Goal: Transaction & Acquisition: Purchase product/service

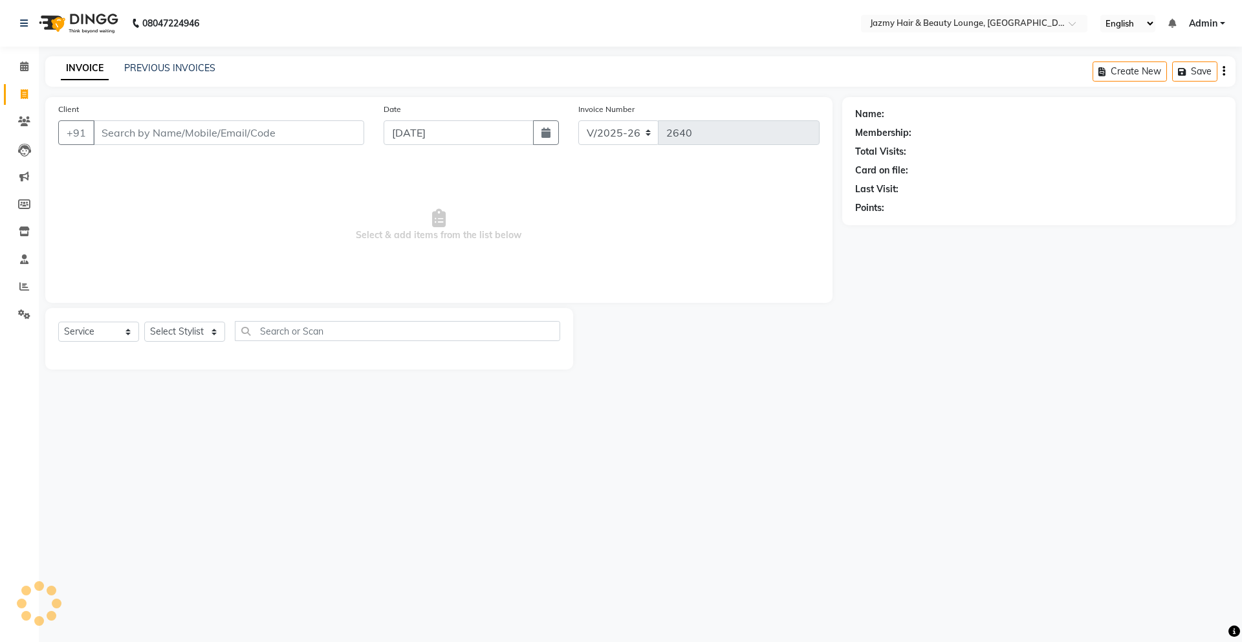
select select "759"
select select "service"
click at [194, 170] on button "Dimple 9953401808" at bounding box center [160, 162] width 135 height 21
type input "9953401808"
click at [193, 329] on select "Select Stylist AMIT [PERSON_NAME] [PERSON_NAME] CHASHIKA [PERSON_NAME] [PERSON_…" at bounding box center [184, 332] width 81 height 20
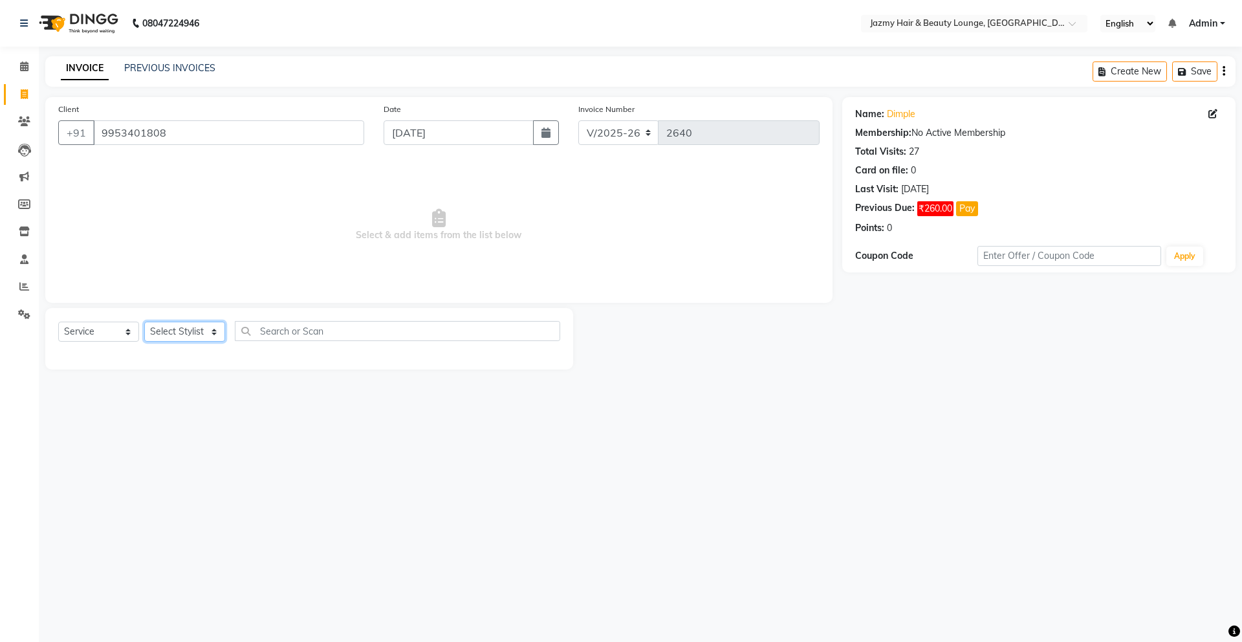
select select "44181"
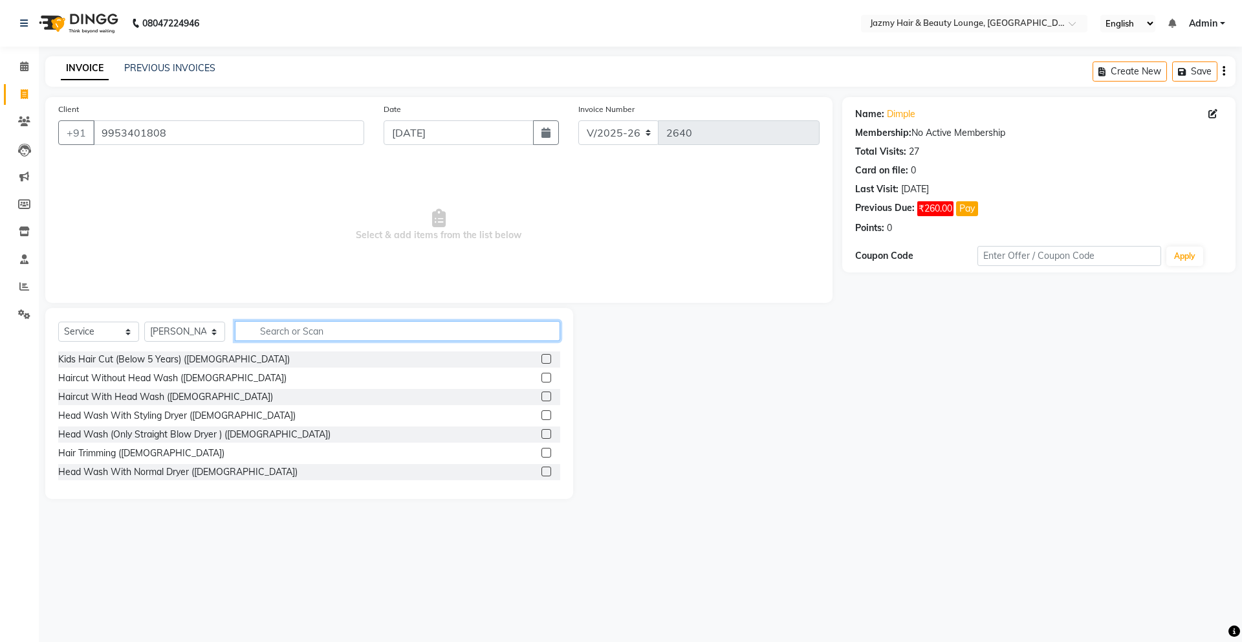
click at [287, 329] on input "text" at bounding box center [397, 331] width 325 height 20
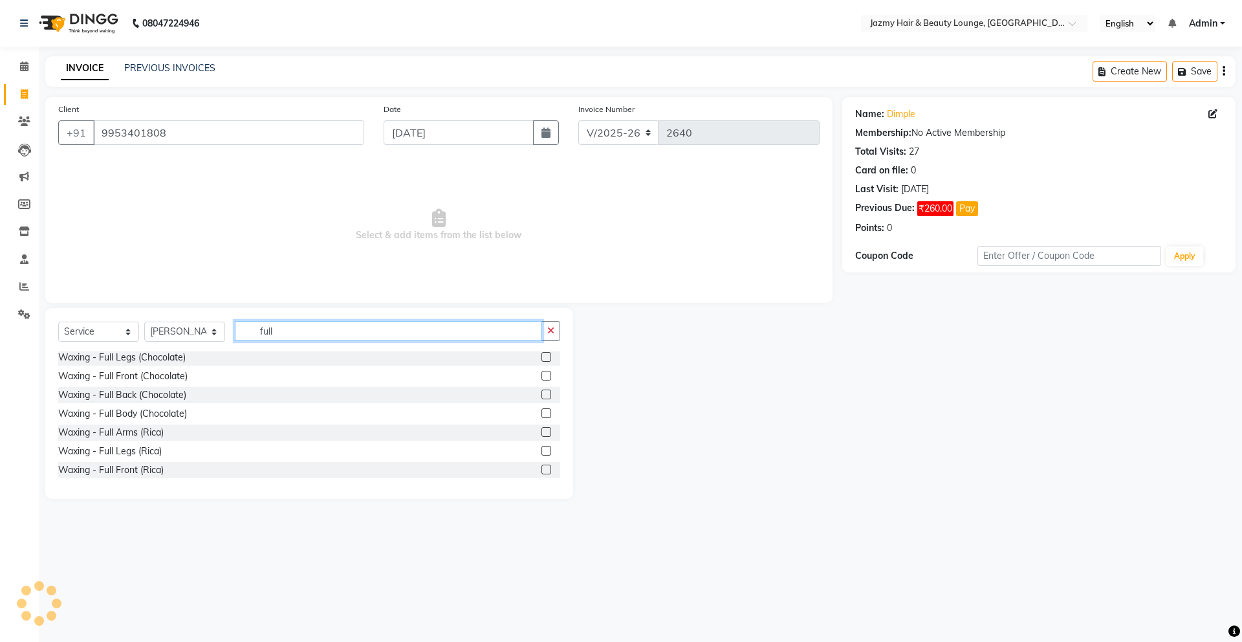
scroll to position [384, 0]
type input "full"
click at [541, 423] on label at bounding box center [546, 426] width 10 height 10
click at [541, 423] on input "checkbox" at bounding box center [545, 426] width 8 height 8
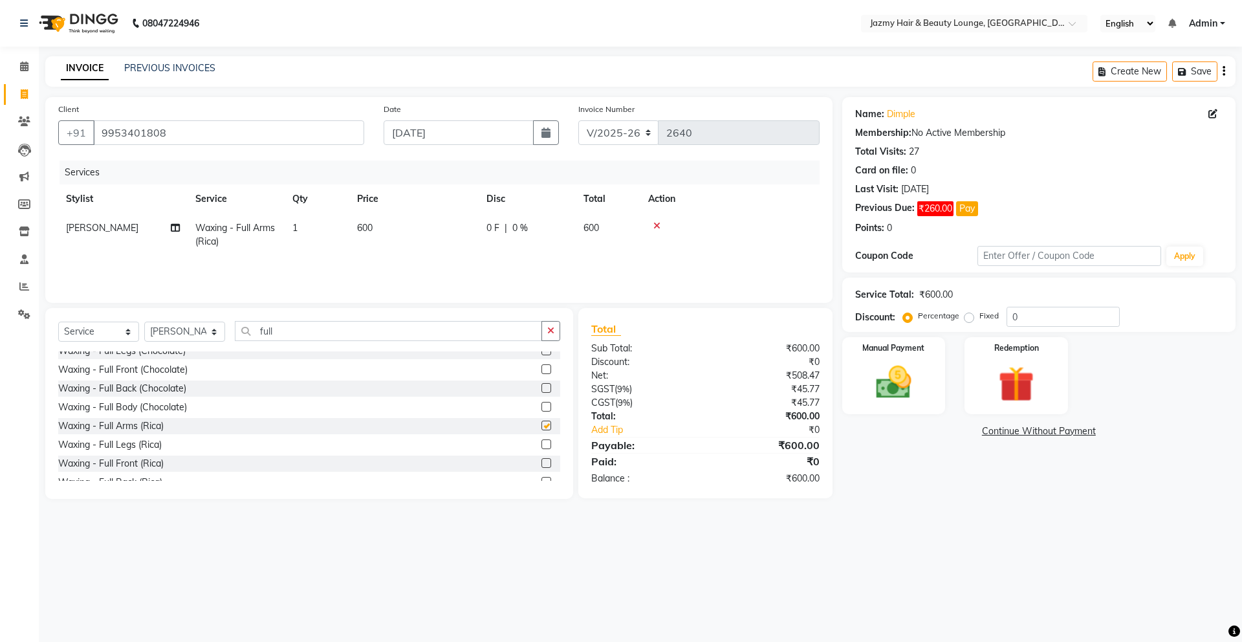
checkbox input "false"
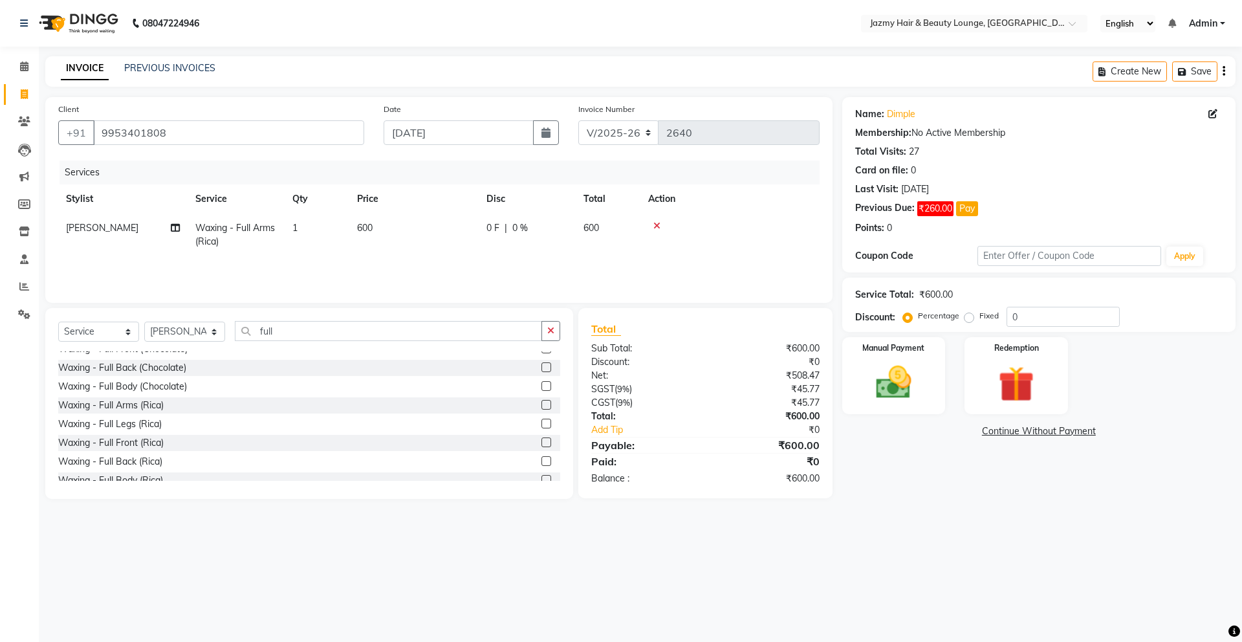
click at [541, 421] on label at bounding box center [546, 424] width 10 height 10
click at [541, 421] on input "checkbox" at bounding box center [545, 424] width 8 height 8
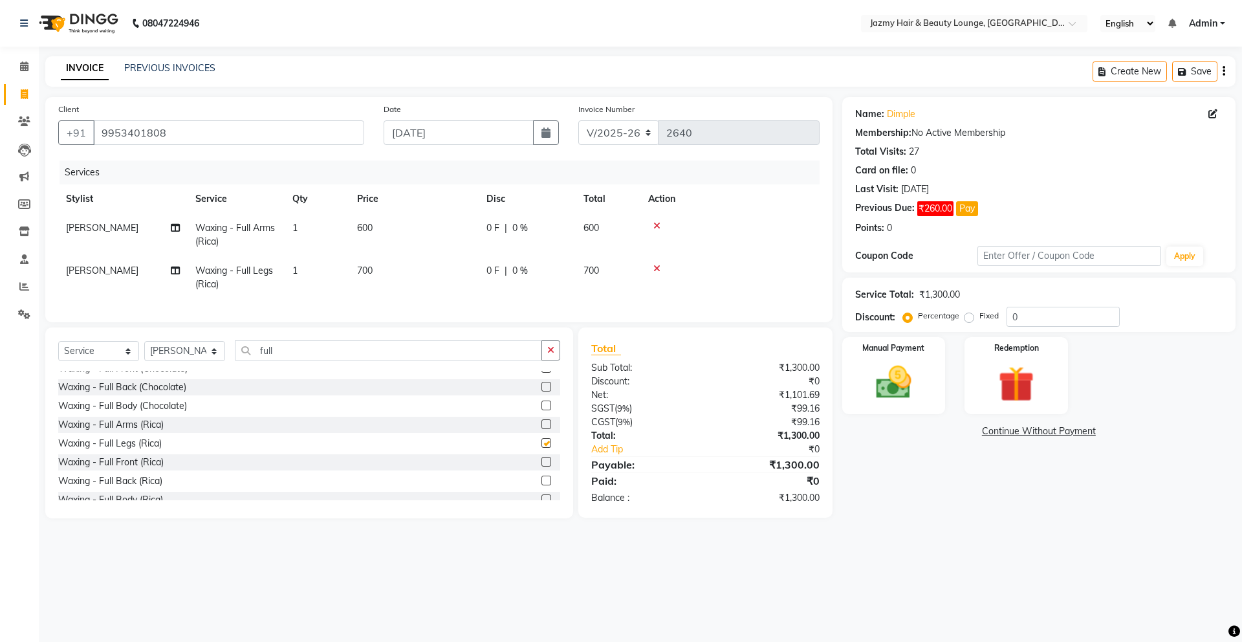
checkbox input "false"
click at [551, 353] on button "button" at bounding box center [550, 350] width 19 height 20
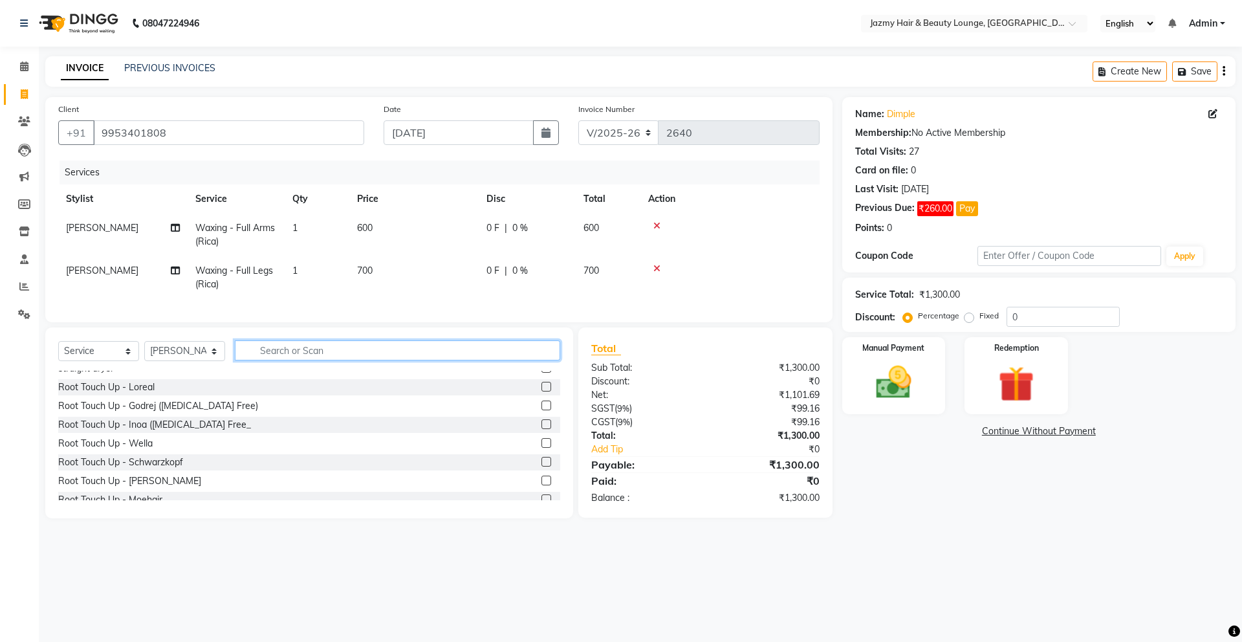
click at [494, 349] on input "text" at bounding box center [397, 350] width 325 height 20
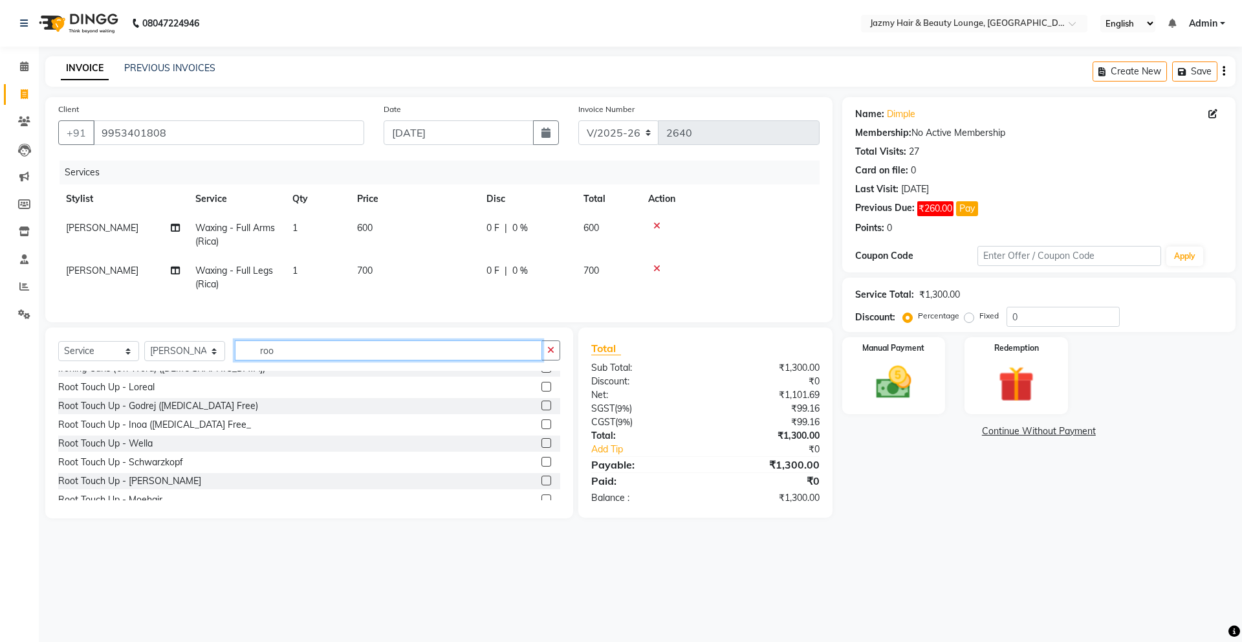
scroll to position [0, 0]
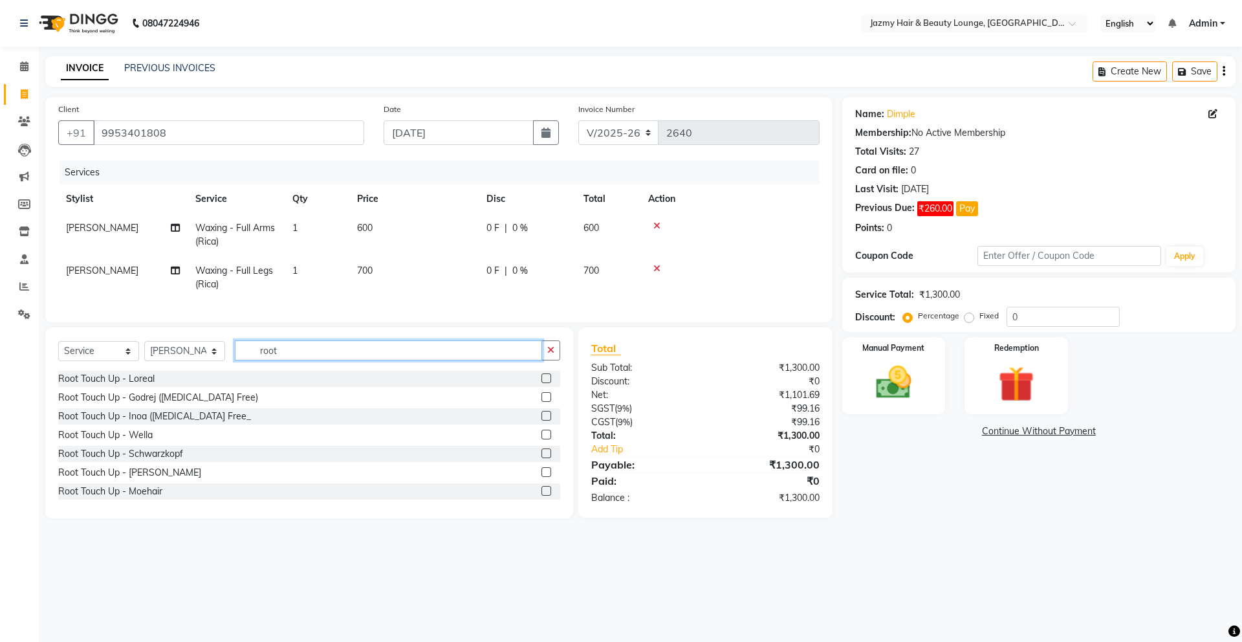
type input "root"
click at [541, 439] on label at bounding box center [546, 435] width 10 height 10
click at [541, 439] on input "checkbox" at bounding box center [545, 435] width 8 height 8
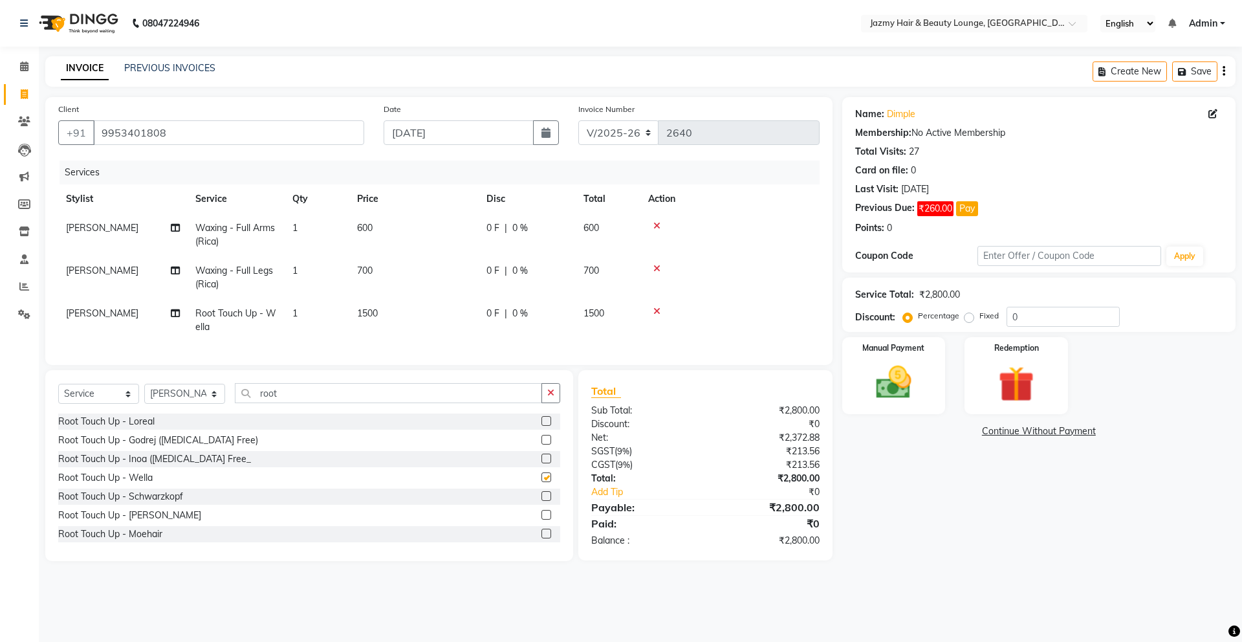
checkbox input "false"
click at [99, 307] on td "[PERSON_NAME]" at bounding box center [122, 320] width 129 height 43
select select "44181"
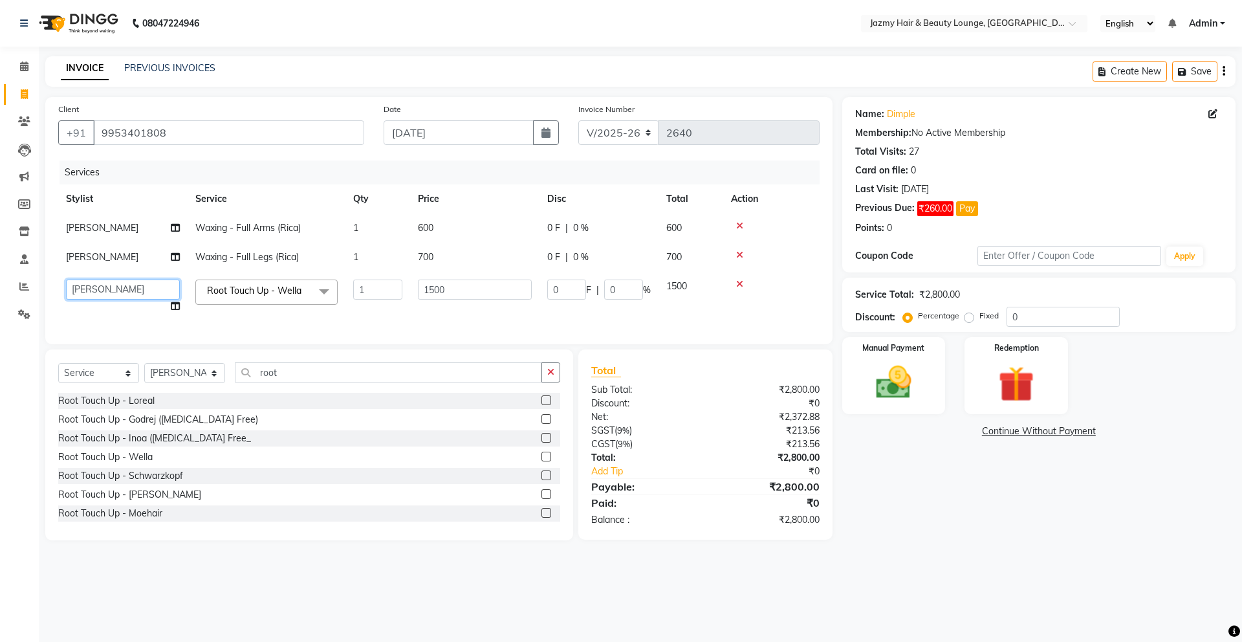
click at [92, 281] on select "AMIT [PERSON_NAME] [PERSON_NAME] CHASHIKA [PERSON_NAME] [PERSON_NAME] [PERSON_N…" at bounding box center [123, 289] width 114 height 20
select select "75469"
click at [1007, 323] on input "0" at bounding box center [1063, 317] width 113 height 20
type input "20"
type input "300"
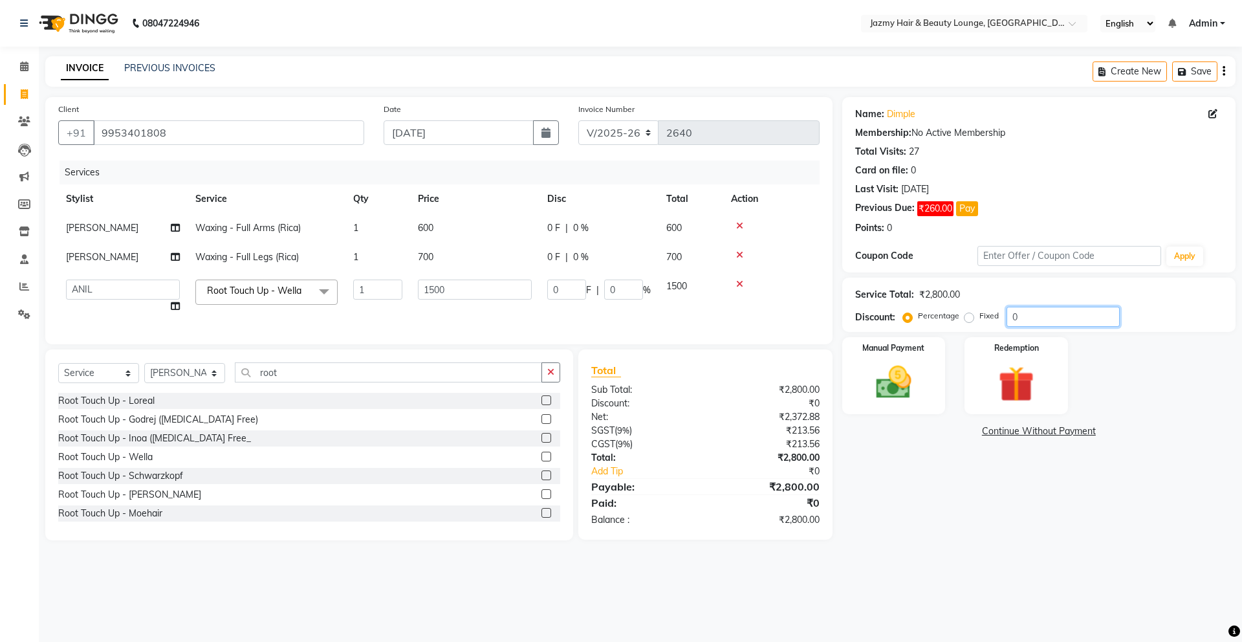
type input "20"
click at [900, 407] on div "Manual Payment" at bounding box center [893, 376] width 107 height 80
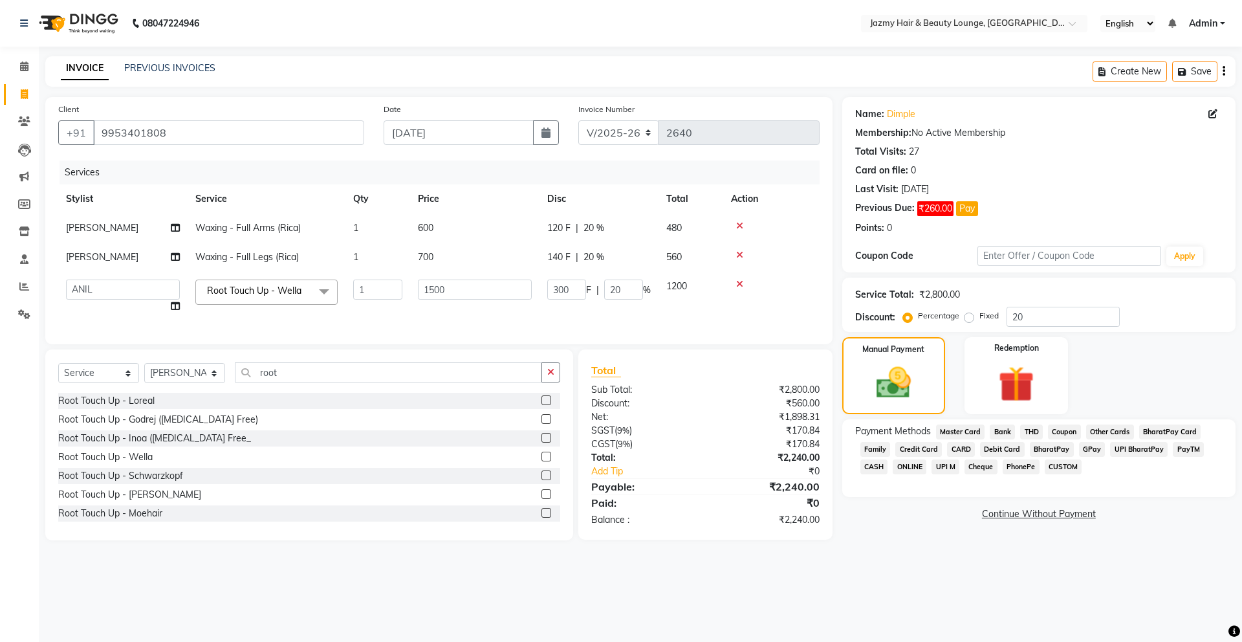
click at [873, 470] on span "CASH" at bounding box center [874, 466] width 28 height 15
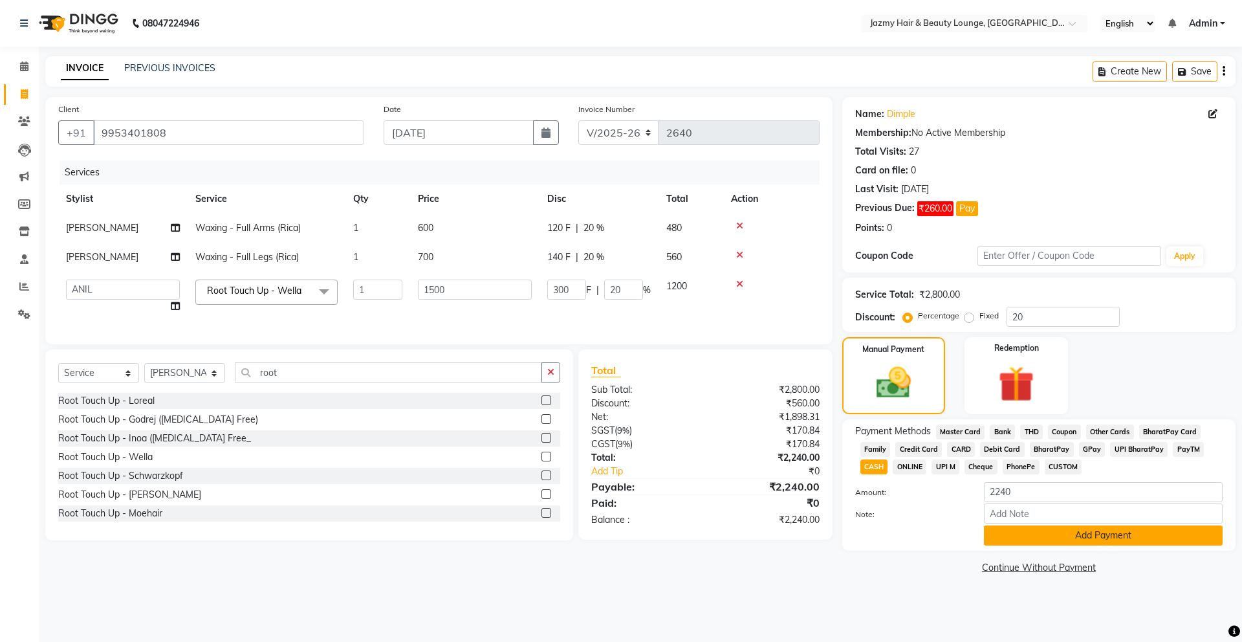
click at [1046, 532] on button "Add Payment" at bounding box center [1103, 535] width 239 height 20
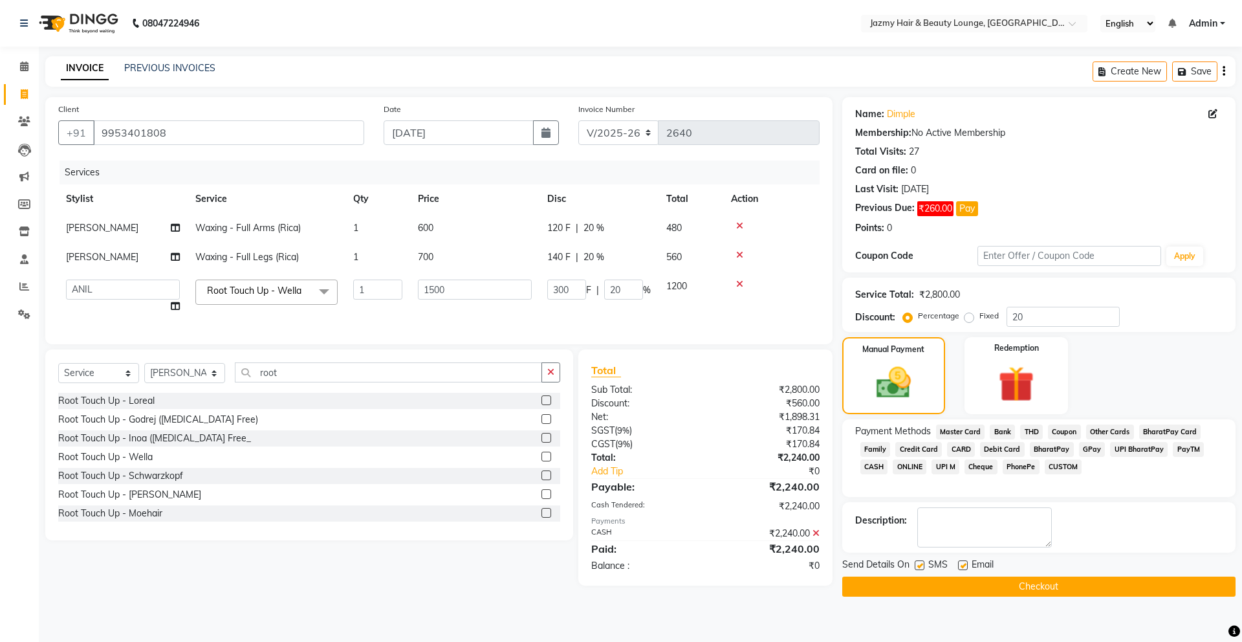
click at [1053, 593] on button "Checkout" at bounding box center [1038, 586] width 393 height 20
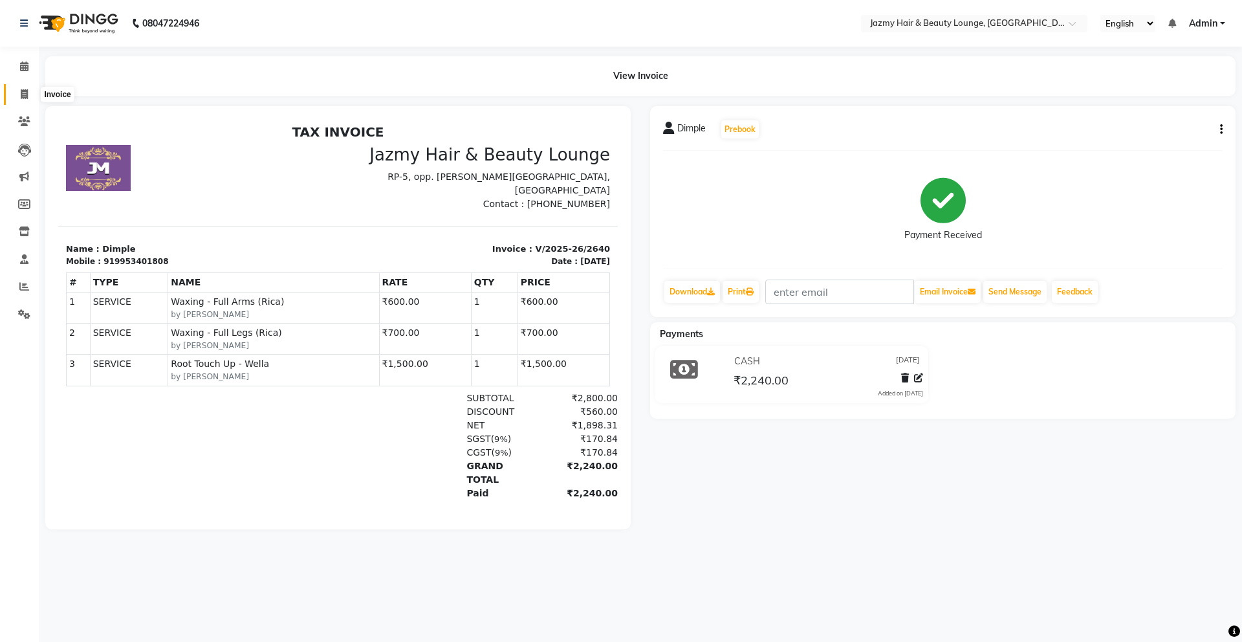
click at [22, 98] on icon at bounding box center [24, 94] width 7 height 10
select select "service"
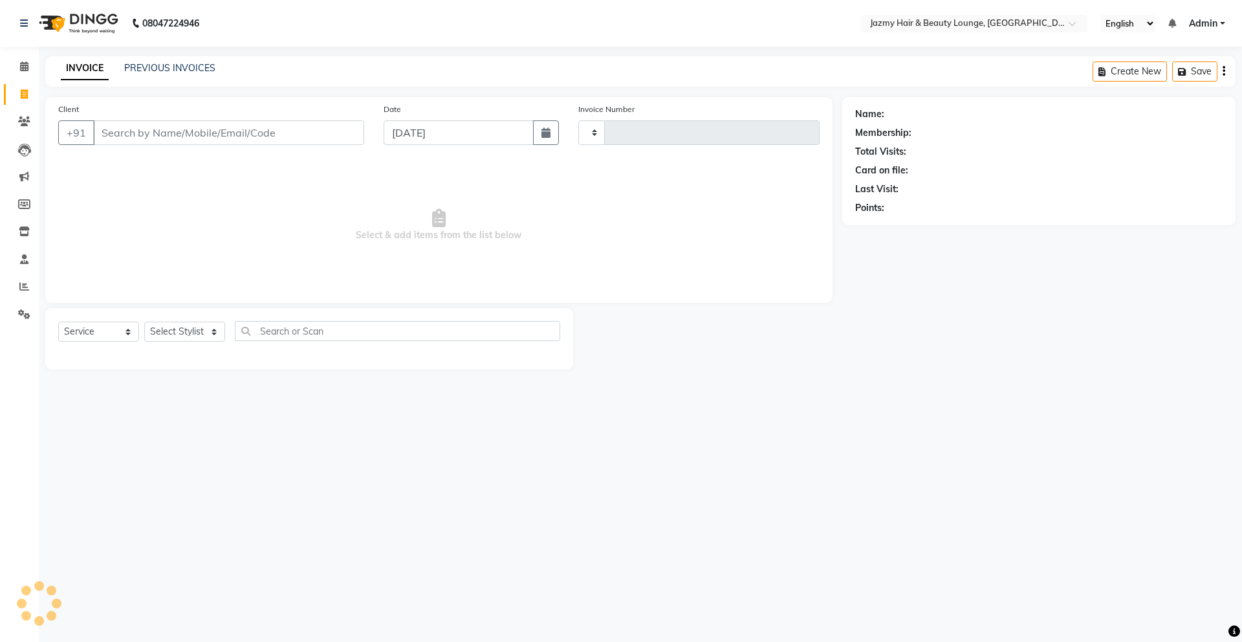
type input "2641"
select select "759"
click at [412, 90] on main "INVOICE PREVIOUS INVOICES Create New Save Client +91 Date [DATE] Invoice Number…" at bounding box center [640, 222] width 1203 height 333
click at [30, 69] on span at bounding box center [24, 67] width 23 height 15
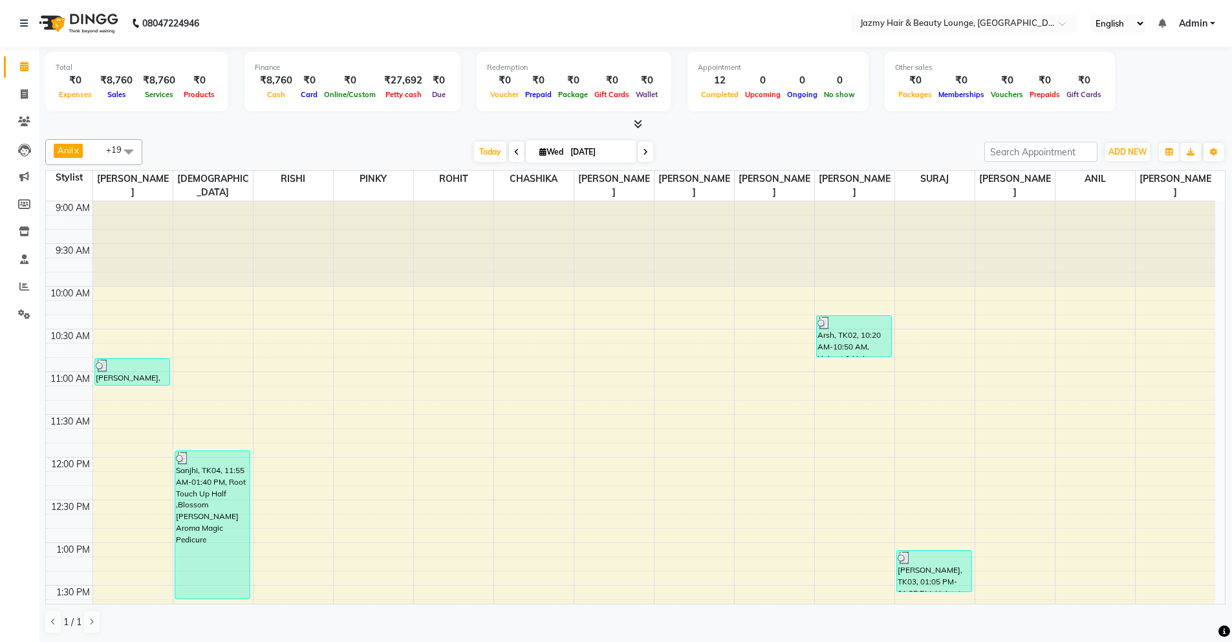
click at [400, 66] on div "Finance" at bounding box center [352, 67] width 195 height 11
click at [406, 89] on div "Petty cash" at bounding box center [403, 94] width 49 height 14
click at [410, 83] on div "₹27,692" at bounding box center [403, 80] width 49 height 15
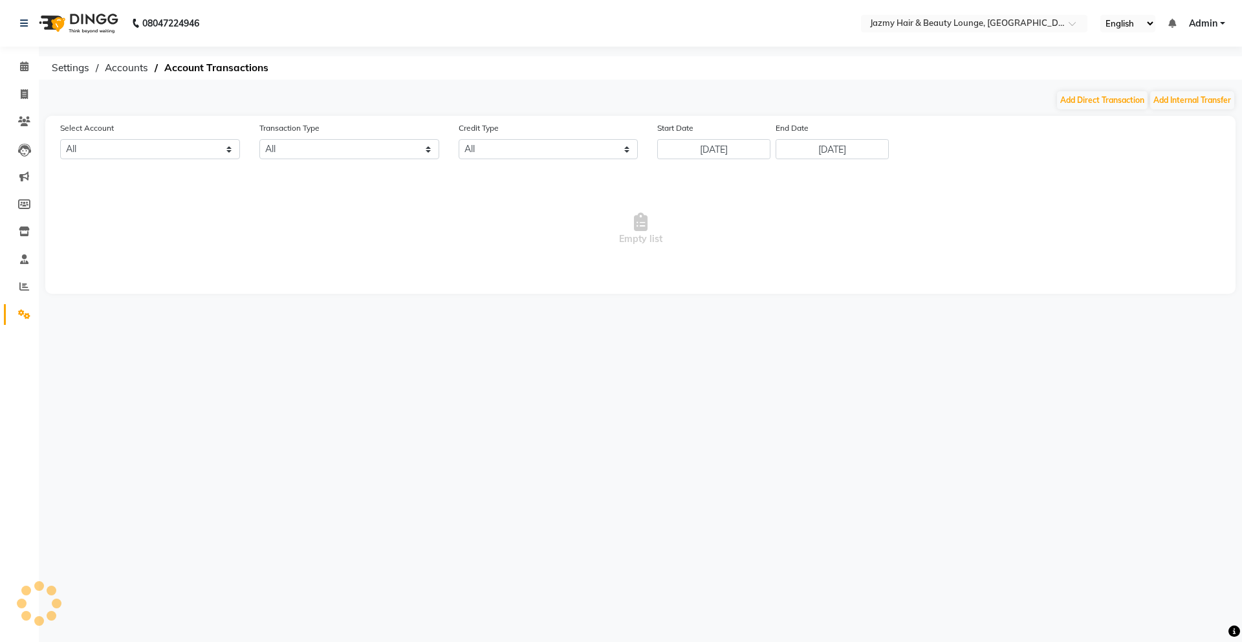
select select "2354"
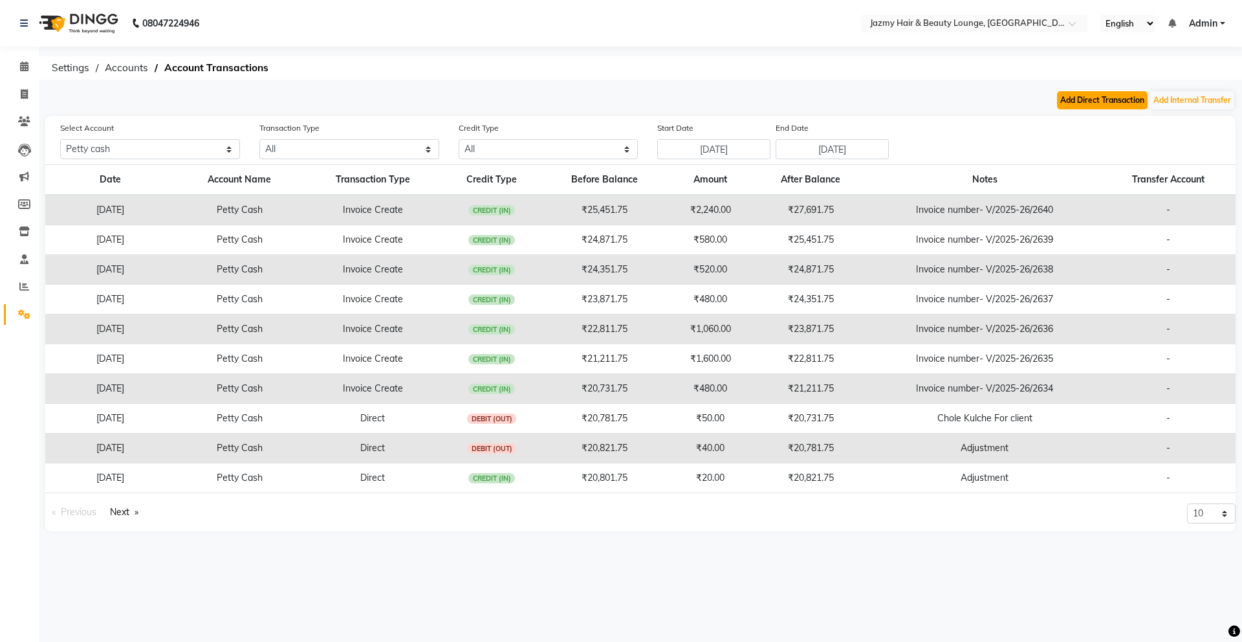
click at [1092, 108] on button "Add Direct Transaction" at bounding box center [1102, 100] width 91 height 18
select select "direct"
select select "2354"
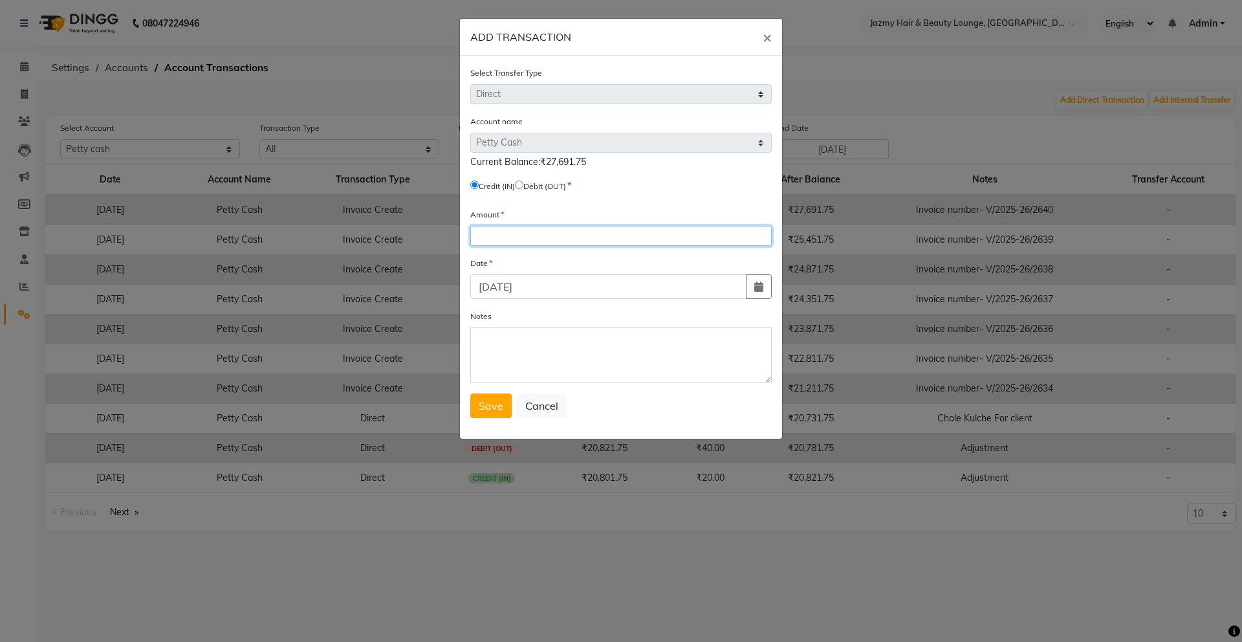
click at [567, 230] on input "number" at bounding box center [620, 236] width 301 height 20
type input "2600"
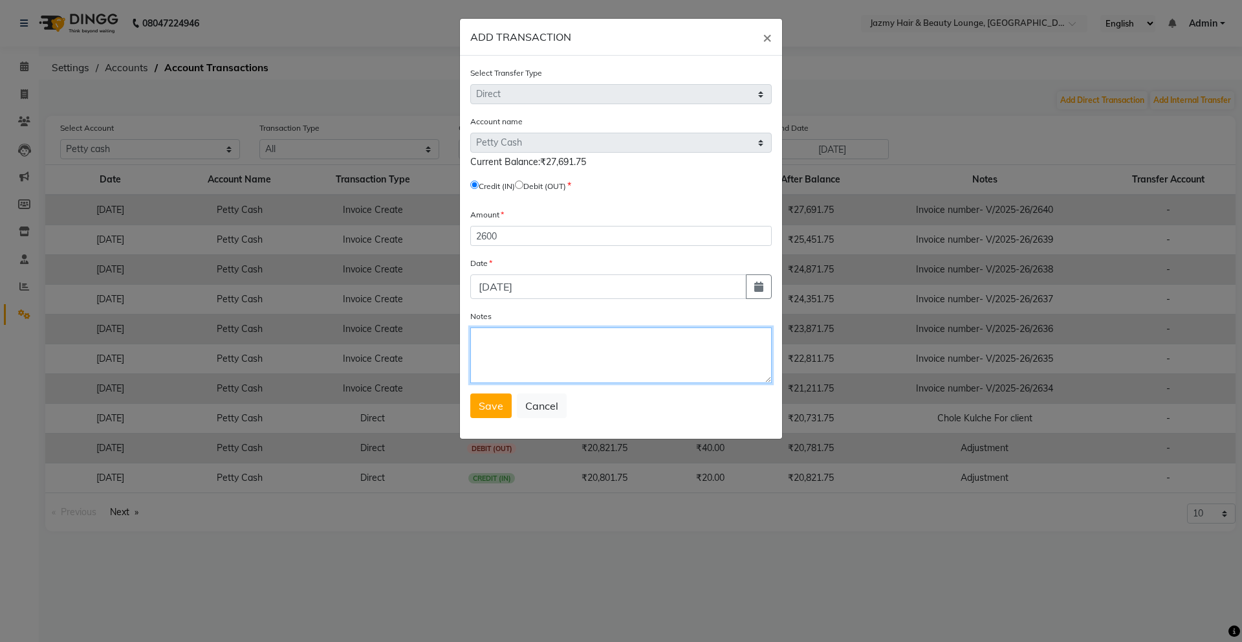
click at [690, 374] on textarea "Notes" at bounding box center [620, 355] width 301 height 56
type textarea "u"
click at [481, 346] on textarea "jiya - no not given" at bounding box center [620, 355] width 301 height 56
type textarea "Jiya client - no not given"
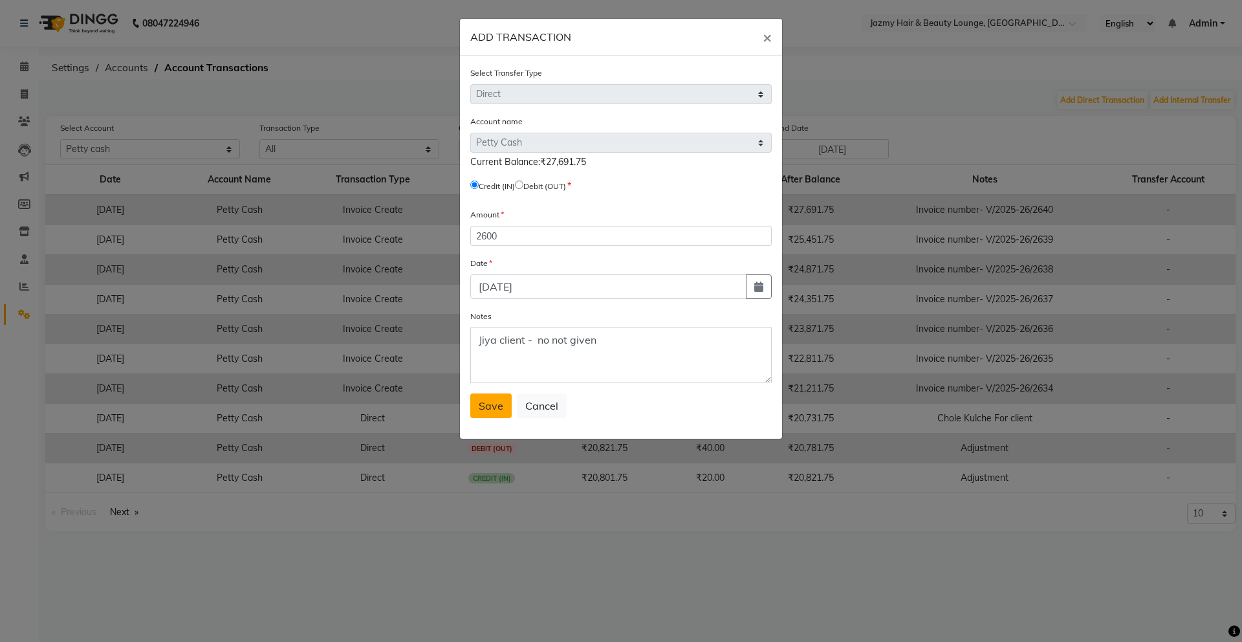
click at [509, 406] on button "Save" at bounding box center [490, 405] width 41 height 25
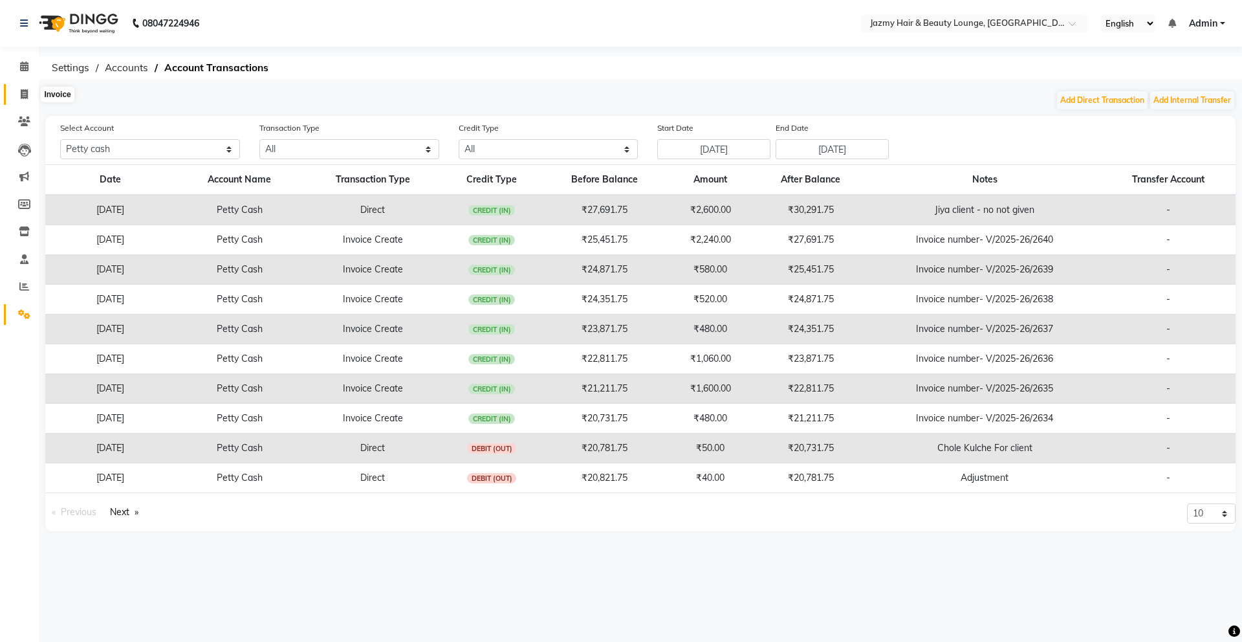
click at [23, 88] on span at bounding box center [24, 94] width 23 height 15
select select "service"
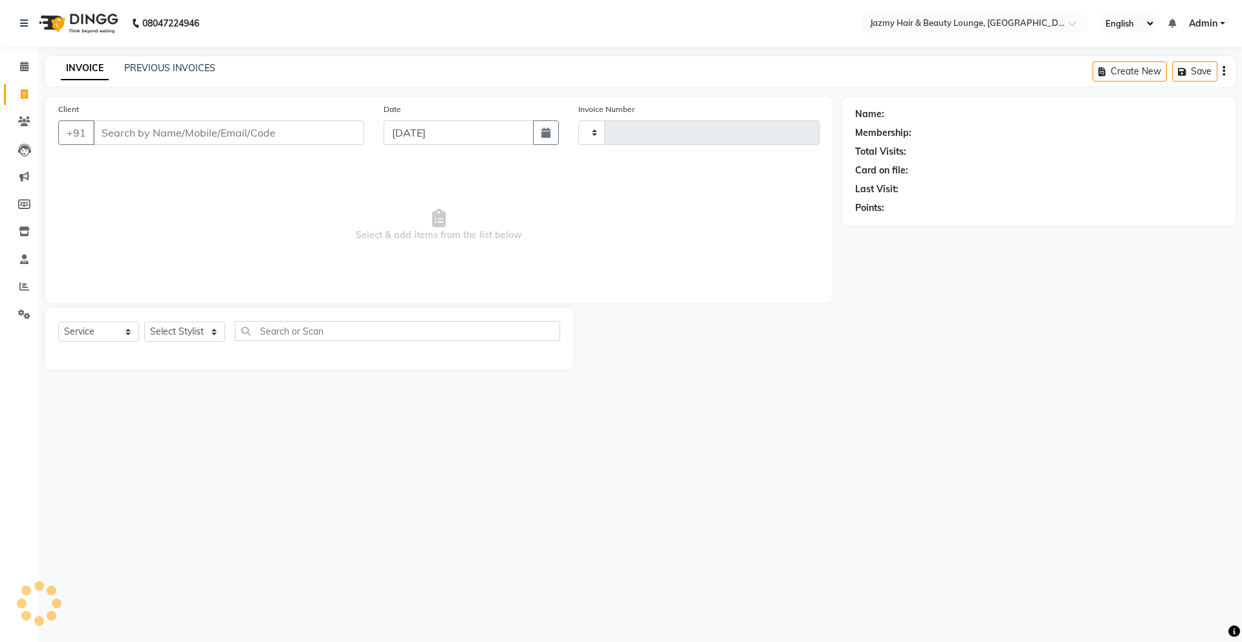
type input "2641"
select select "759"
click at [271, 126] on input "Client" at bounding box center [228, 132] width 271 height 25
type input "9654014343"
click at [341, 129] on span "Add Client" at bounding box center [330, 132] width 51 height 13
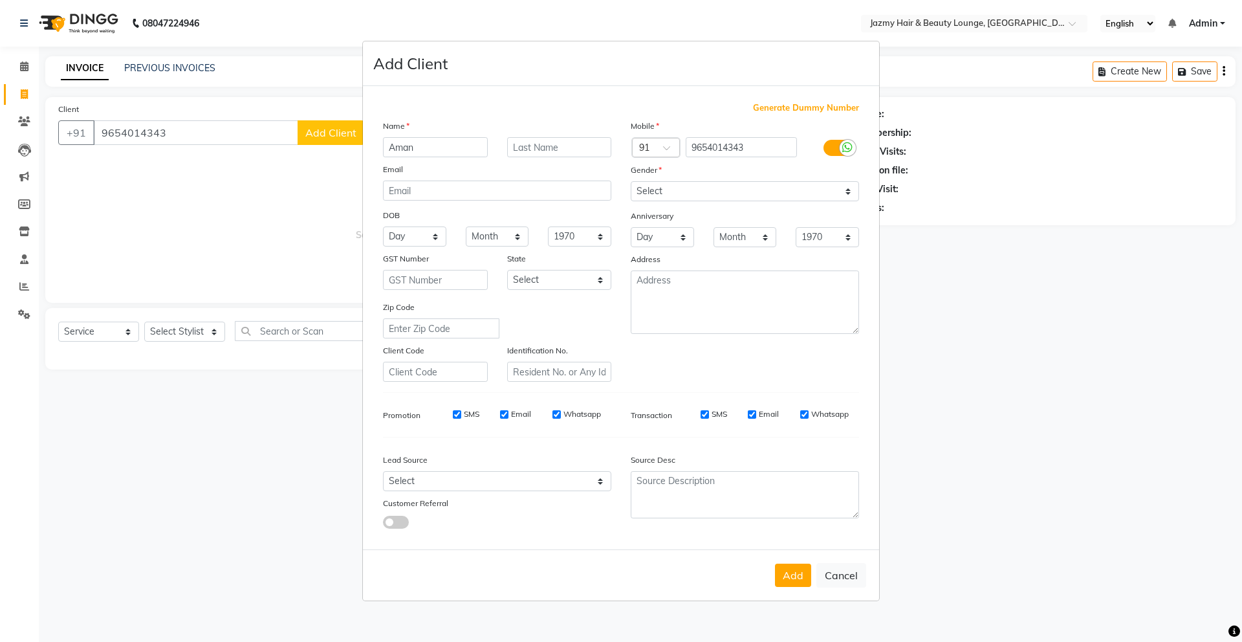
type input "Aman"
click at [693, 189] on select "Select [DEMOGRAPHIC_DATA] [DEMOGRAPHIC_DATA] Other Prefer Not To Say" at bounding box center [745, 191] width 228 height 20
select select "[DEMOGRAPHIC_DATA]"
click at [819, 593] on div "Add Cancel" at bounding box center [621, 574] width 516 height 51
click at [785, 592] on div "Add Cancel" at bounding box center [621, 574] width 516 height 51
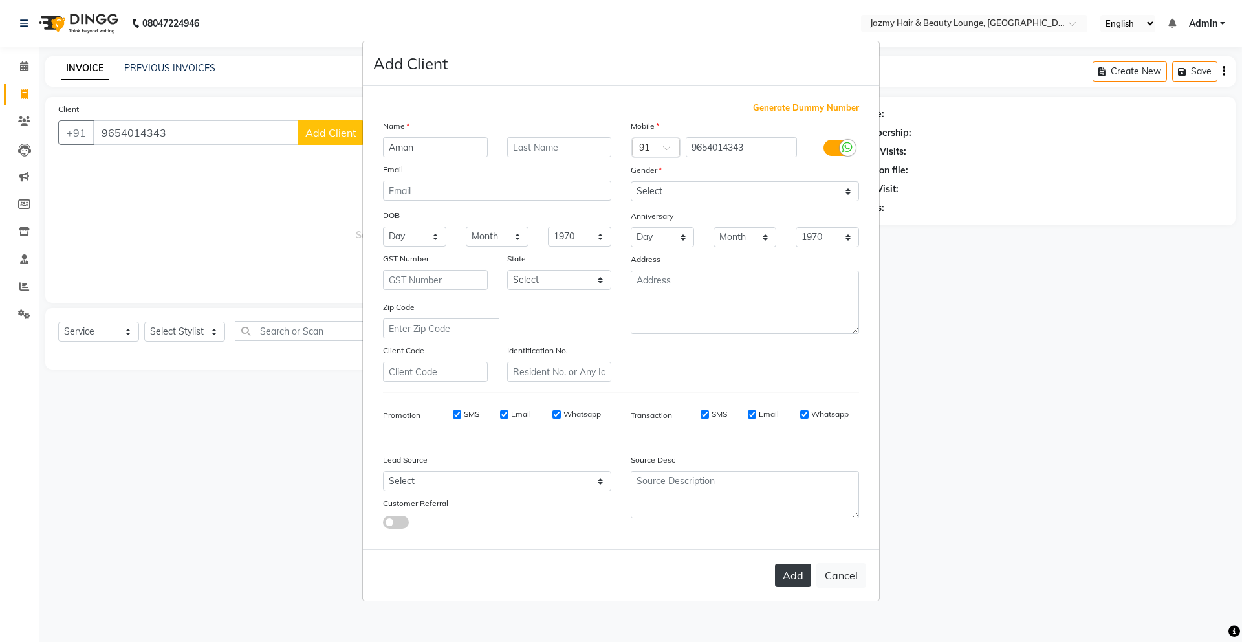
click at [786, 584] on button "Add" at bounding box center [793, 574] width 36 height 23
select select
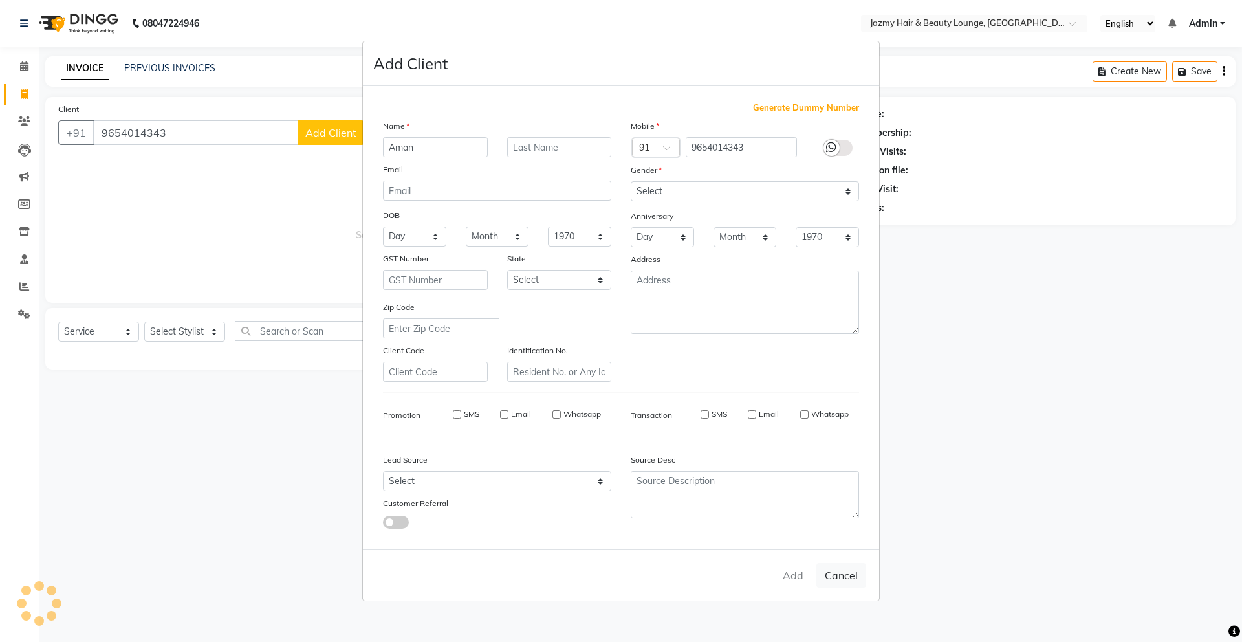
select select
checkbox input "false"
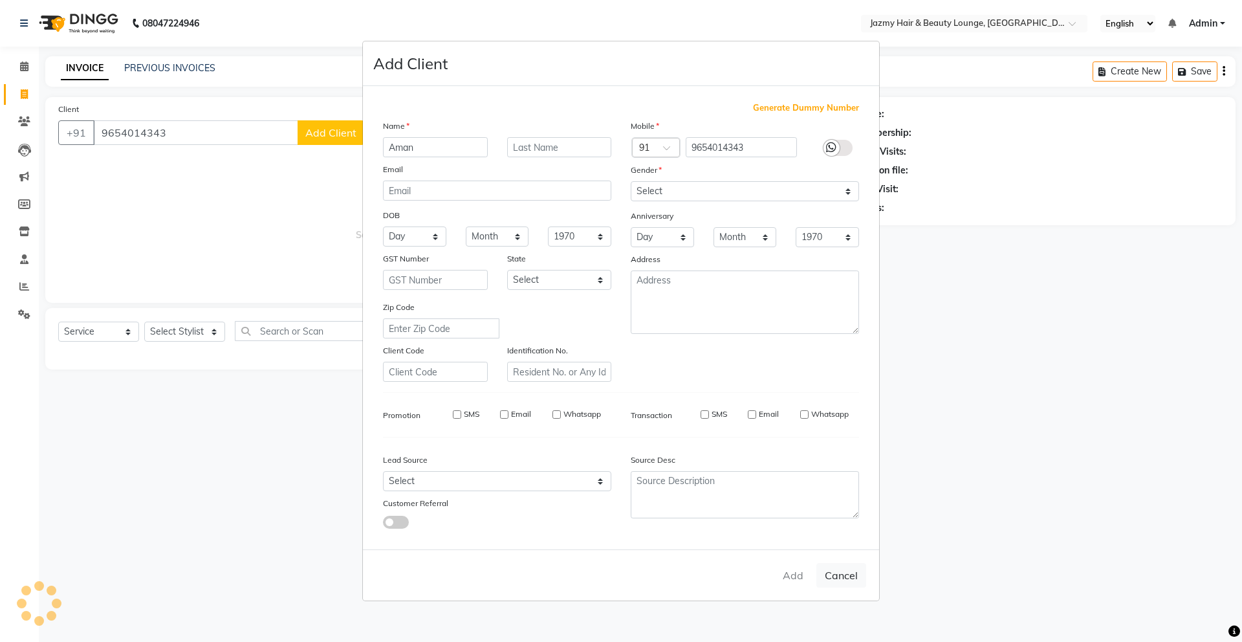
checkbox input "false"
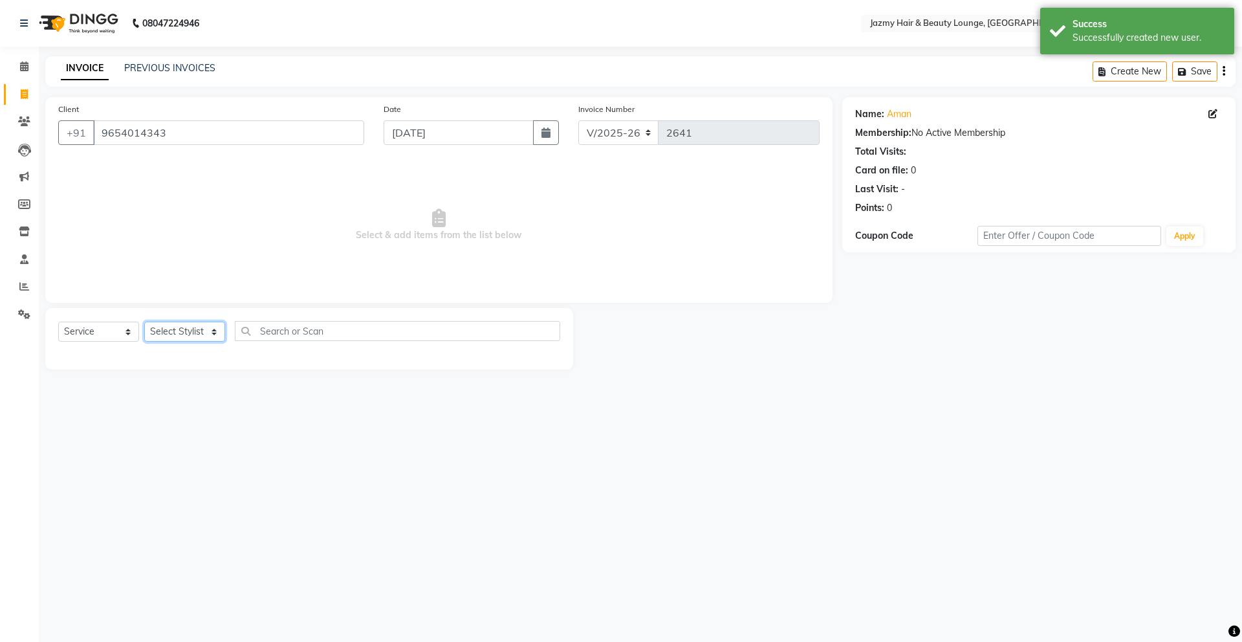
click at [200, 331] on select "Select Stylist AMIT [PERSON_NAME] [PERSON_NAME] CHASHIKA [PERSON_NAME] [PERSON_…" at bounding box center [184, 332] width 81 height 20
select select "46712"
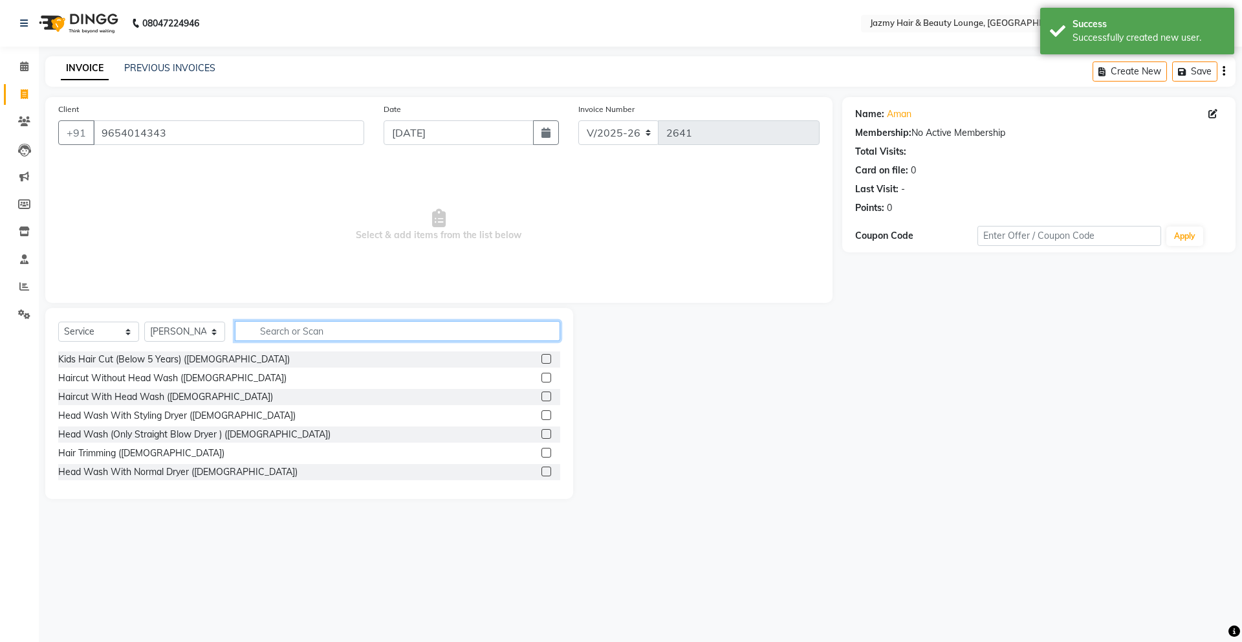
click at [351, 329] on input "text" at bounding box center [397, 331] width 325 height 20
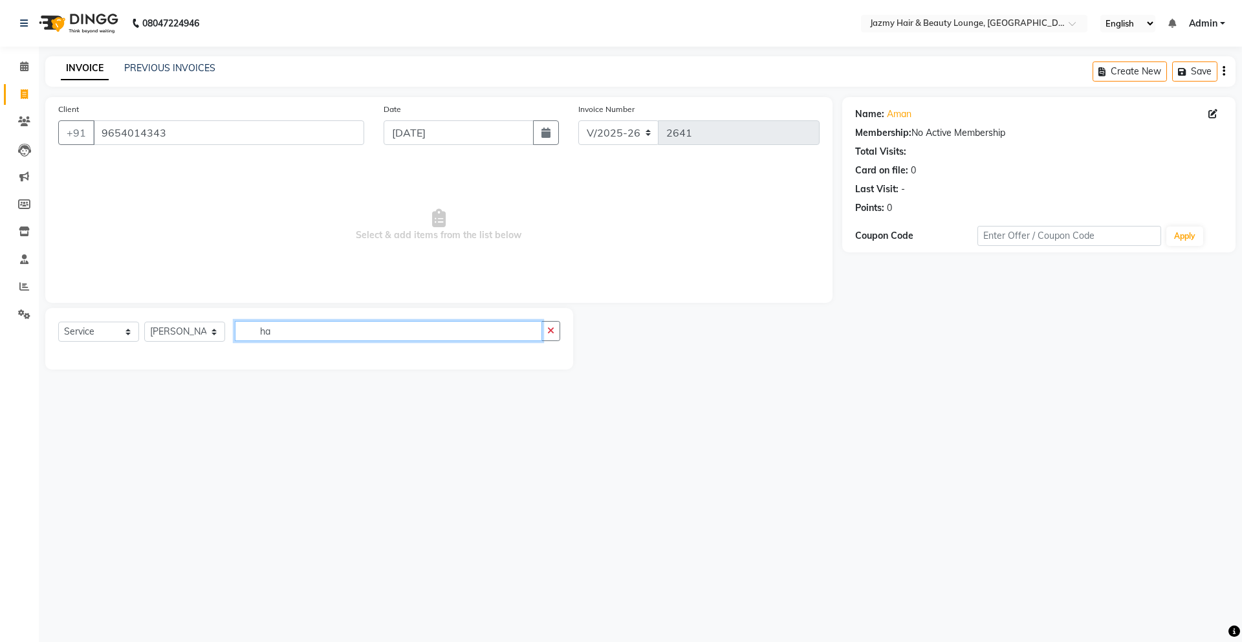
type input "h"
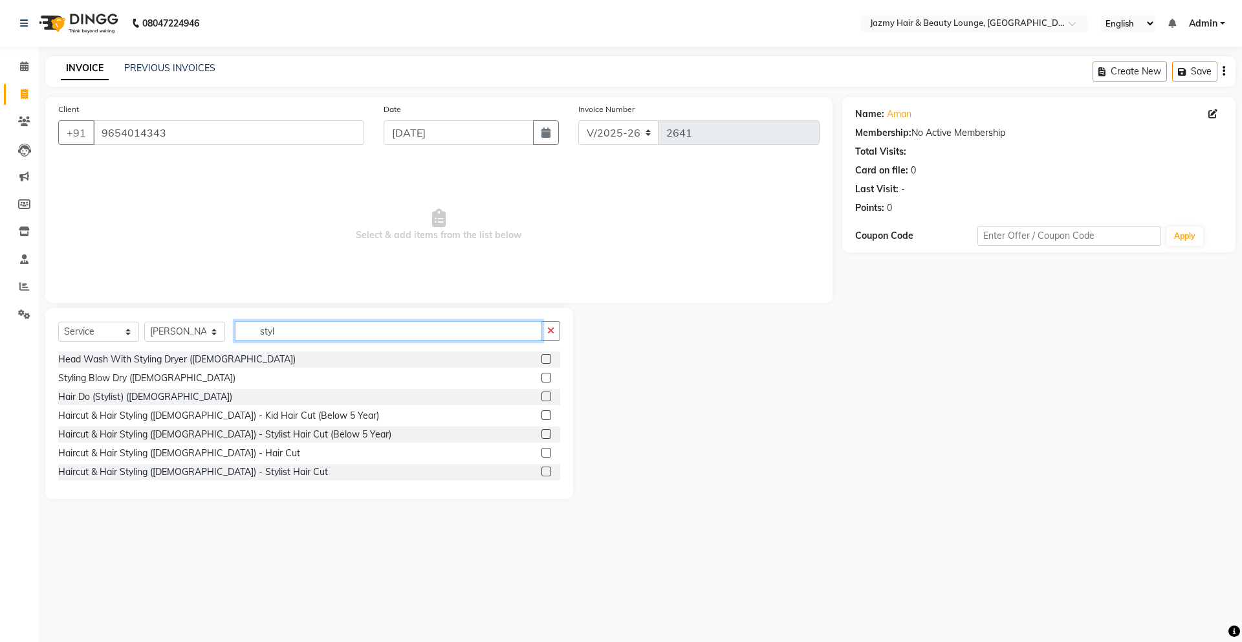
click at [387, 321] on input "styl" at bounding box center [388, 331] width 307 height 20
type input "s"
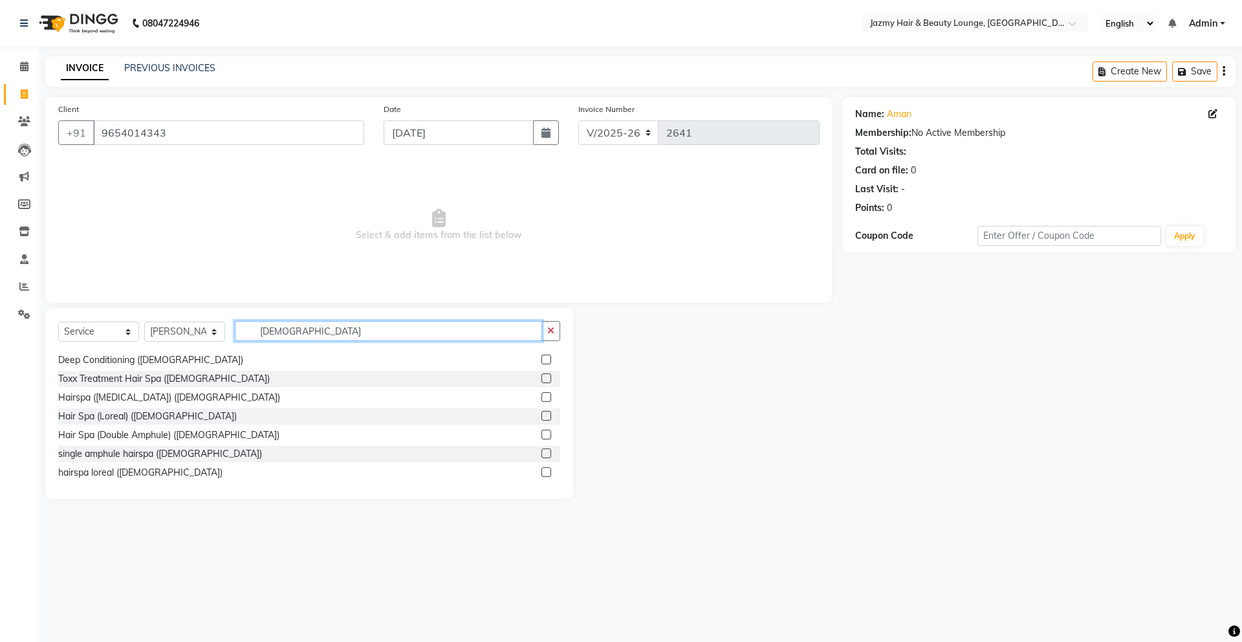
scroll to position [809, 0]
type input "[DEMOGRAPHIC_DATA]"
click at [552, 334] on icon "button" at bounding box center [550, 330] width 7 height 9
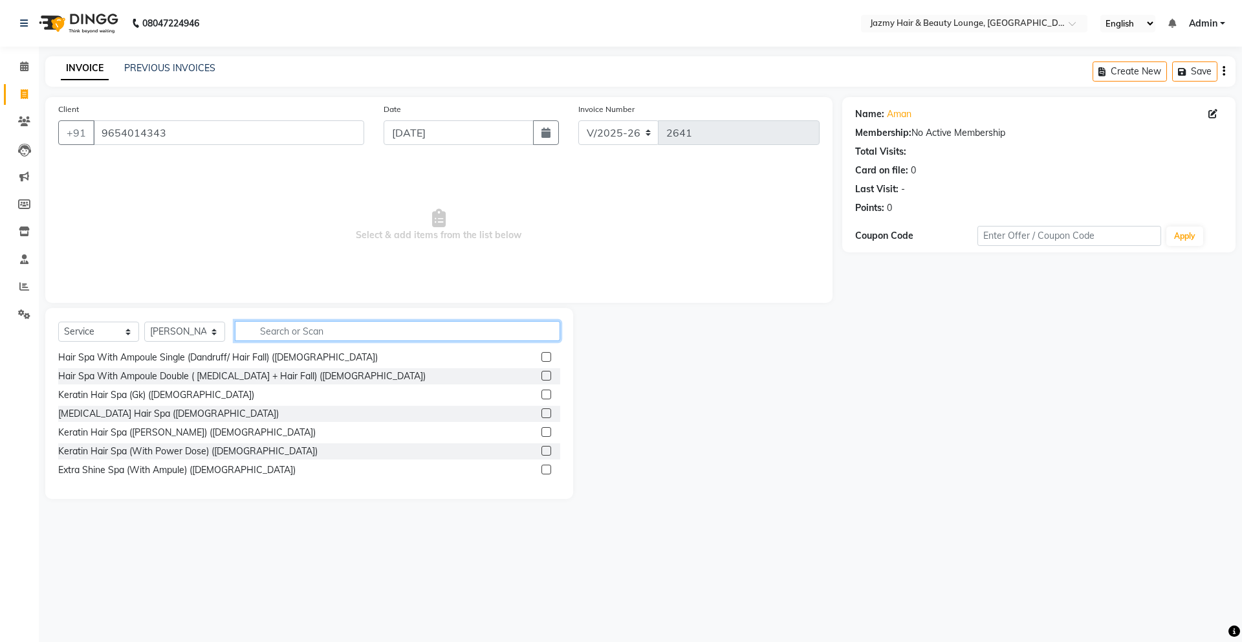
click at [513, 336] on input "text" at bounding box center [397, 331] width 325 height 20
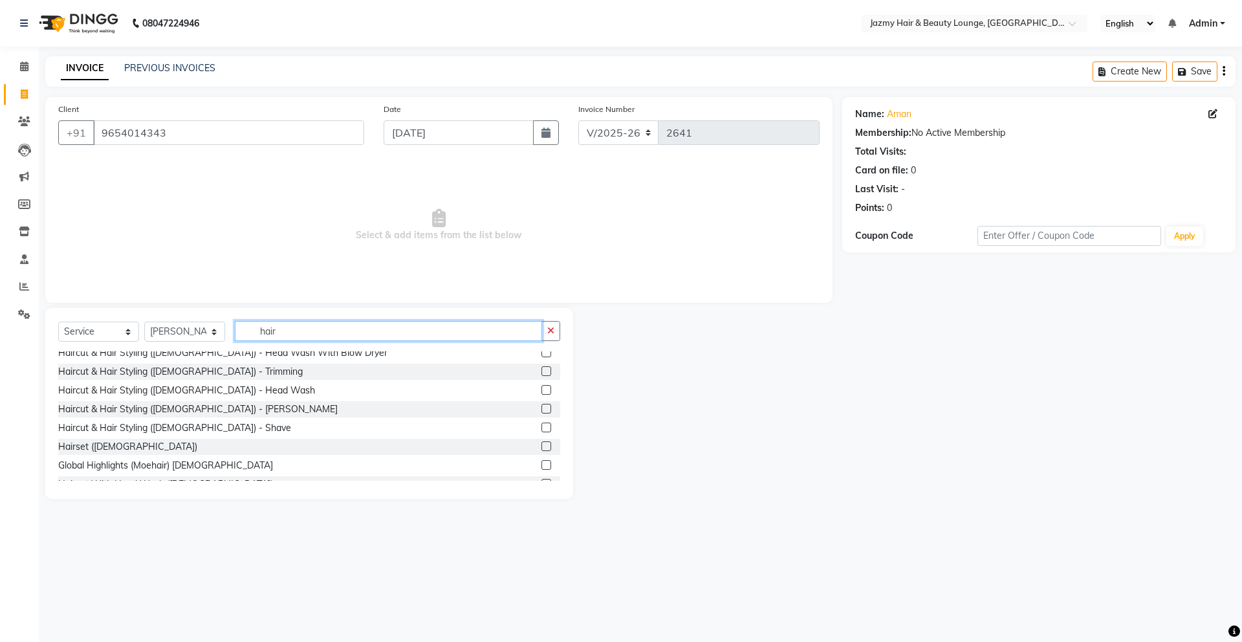
scroll to position [780, 0]
type input "hair"
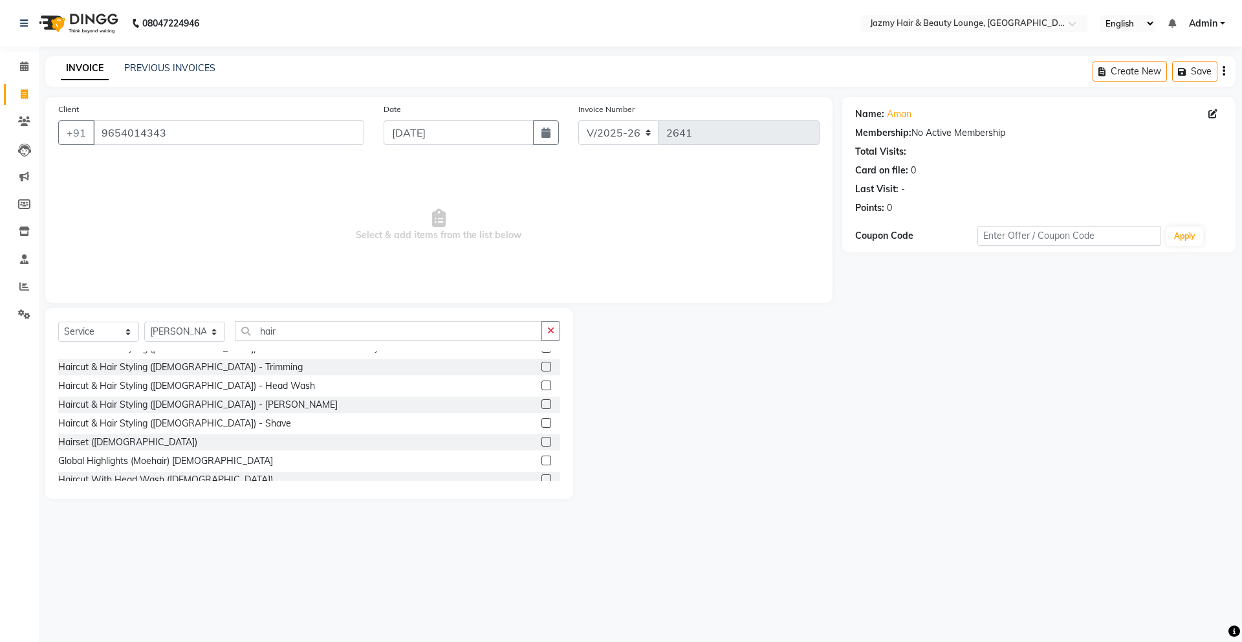
click at [541, 441] on label at bounding box center [546, 442] width 10 height 10
click at [541, 441] on input "checkbox" at bounding box center [545, 442] width 8 height 8
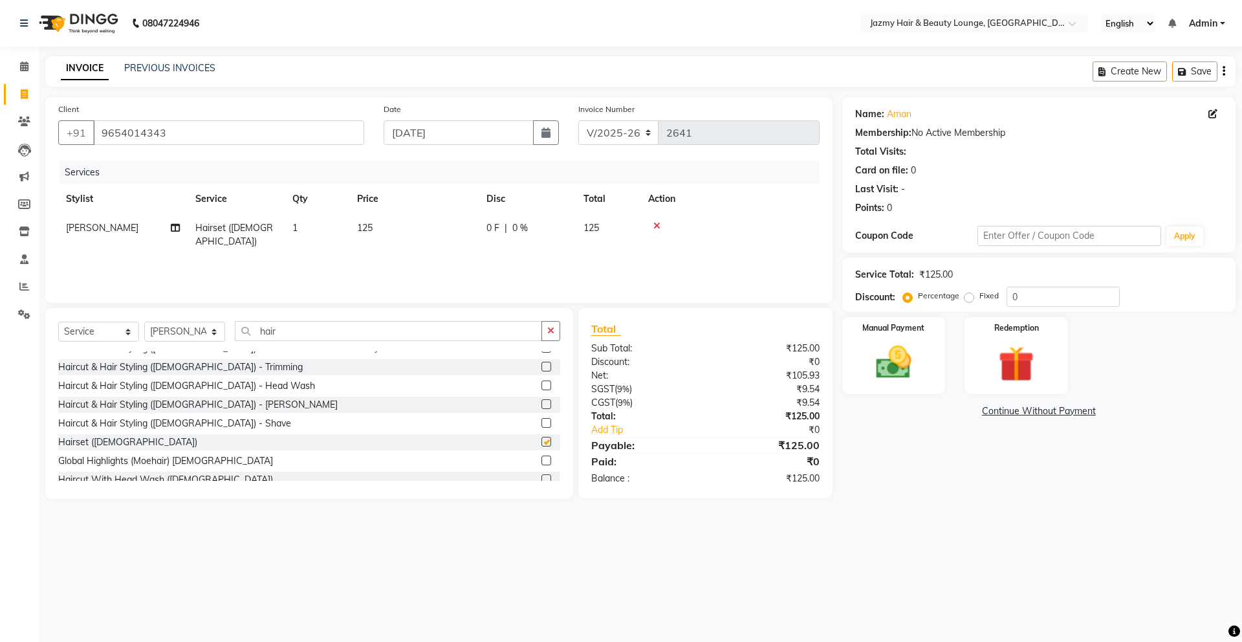
checkbox input "false"
click at [373, 230] on td "125" at bounding box center [413, 234] width 129 height 43
select select "46712"
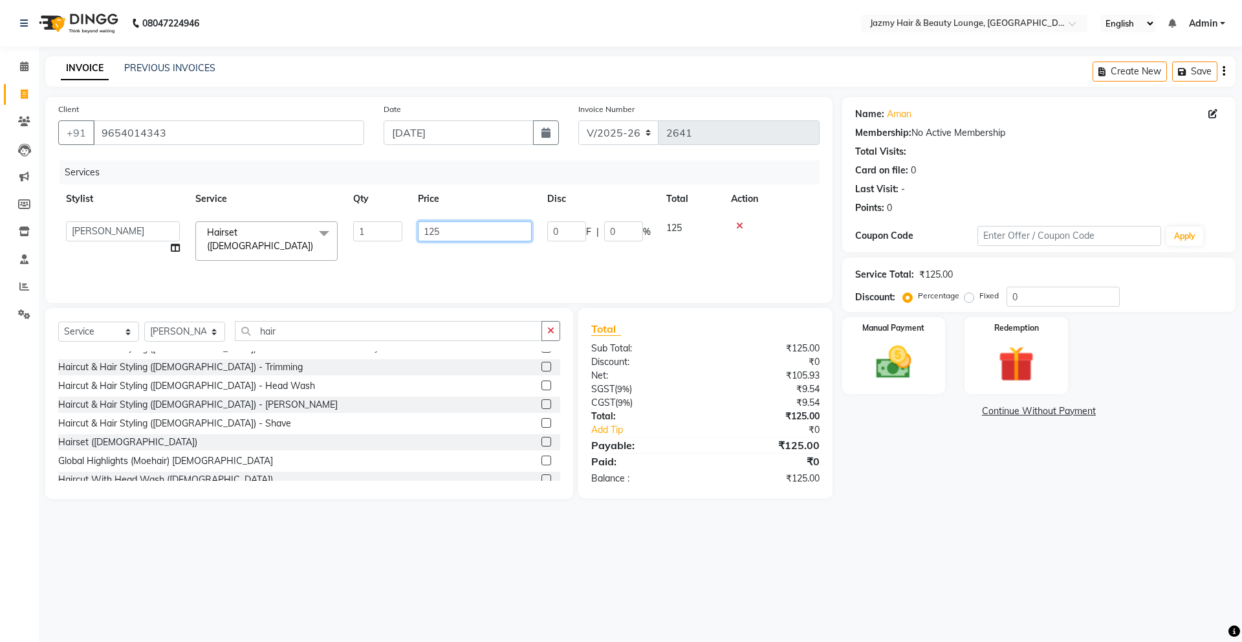
drag, startPoint x: 457, startPoint y: 226, endPoint x: 258, endPoint y: 175, distance: 205.7
click at [250, 200] on table "Stylist Service Qty Price Disc Total Action AMIT [PERSON_NAME] [PERSON_NAME] CH…" at bounding box center [438, 226] width 761 height 84
type input "250"
click at [1014, 297] on input "0" at bounding box center [1063, 297] width 113 height 20
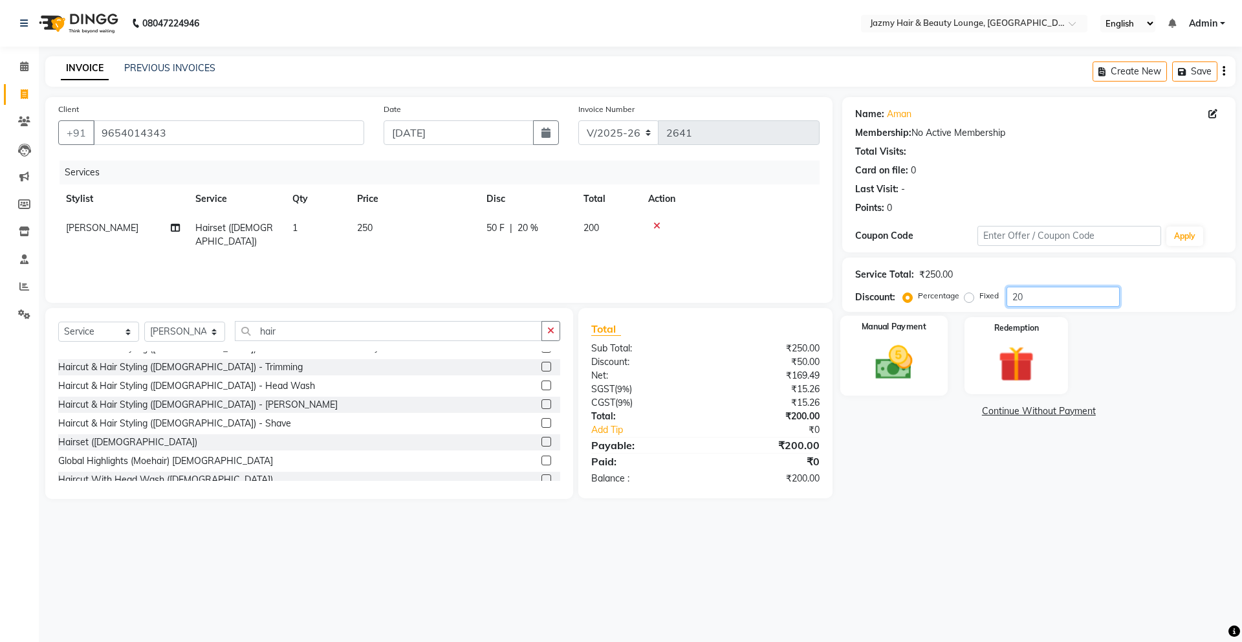
type input "20"
click at [871, 354] on img at bounding box center [894, 362] width 60 height 43
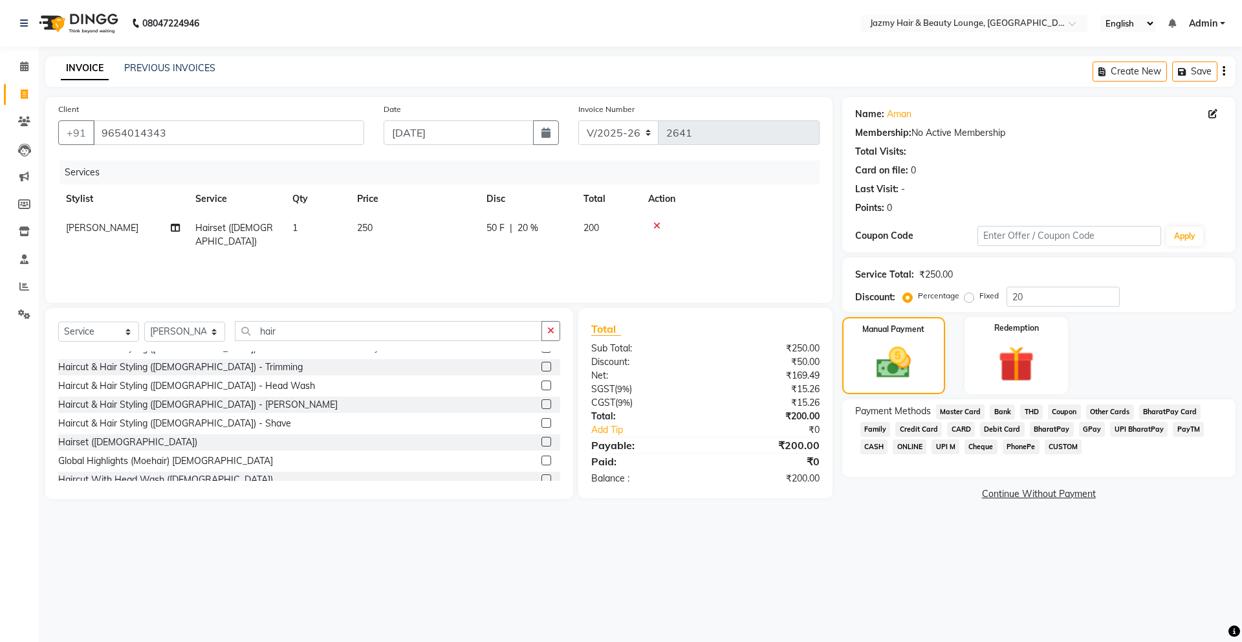
click at [882, 441] on span "CASH" at bounding box center [874, 446] width 28 height 15
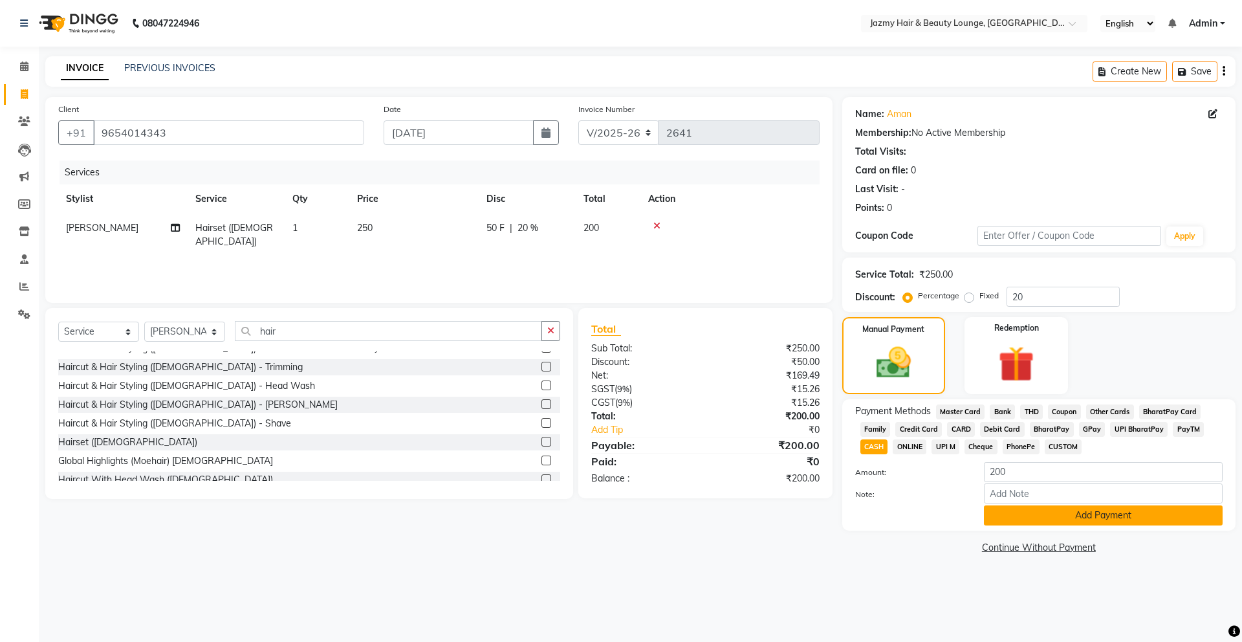
click at [1012, 519] on button "Add Payment" at bounding box center [1103, 515] width 239 height 20
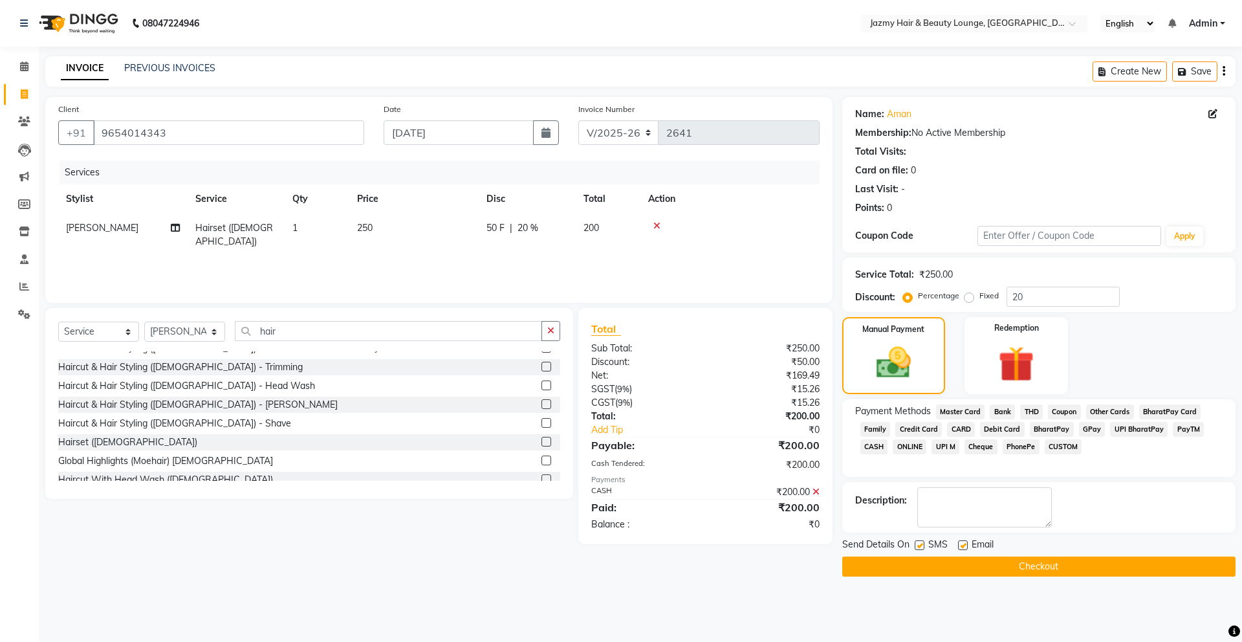
click at [1015, 562] on button "Checkout" at bounding box center [1038, 566] width 393 height 20
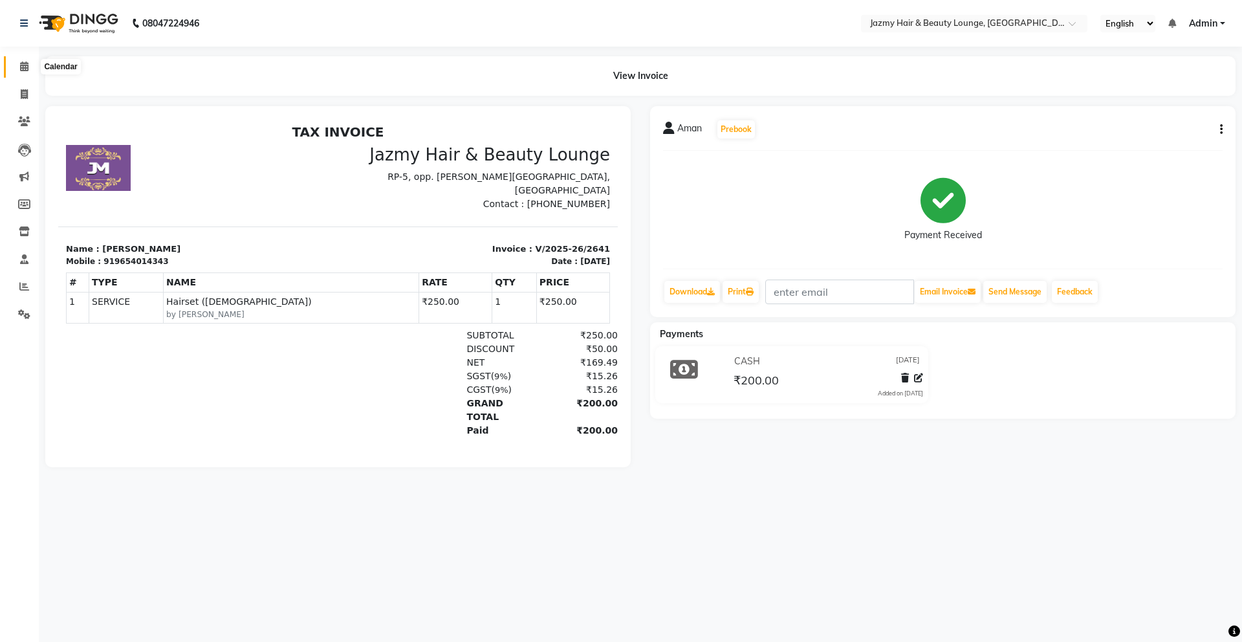
click at [28, 72] on span at bounding box center [24, 67] width 23 height 15
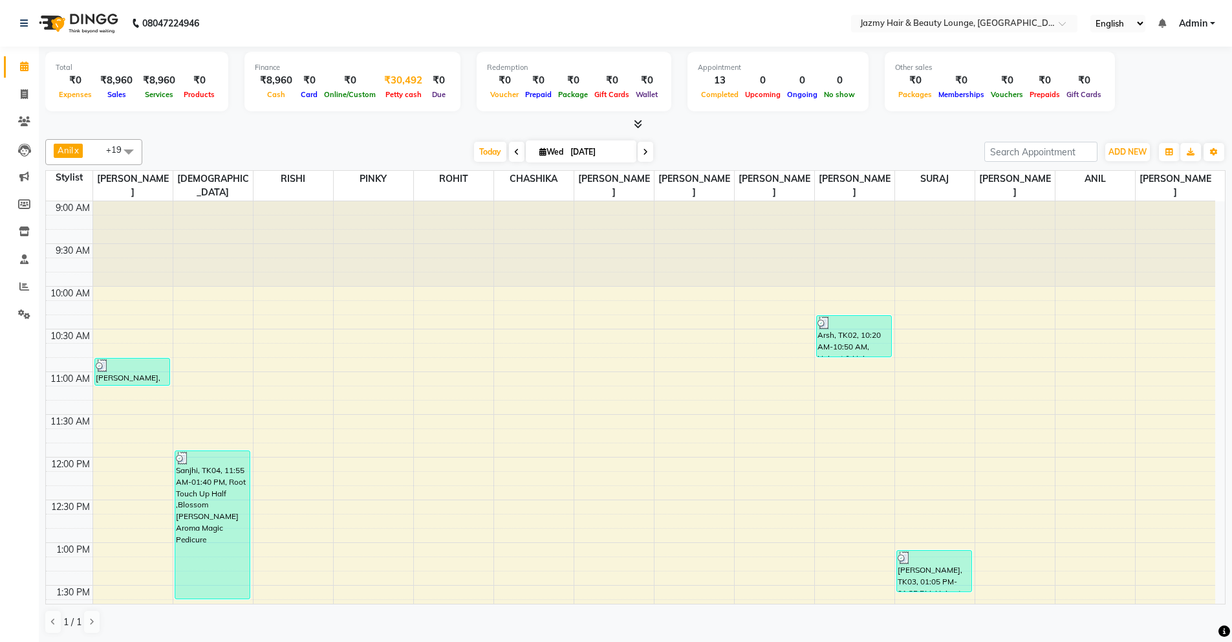
click at [386, 86] on div "₹30,492" at bounding box center [403, 80] width 49 height 15
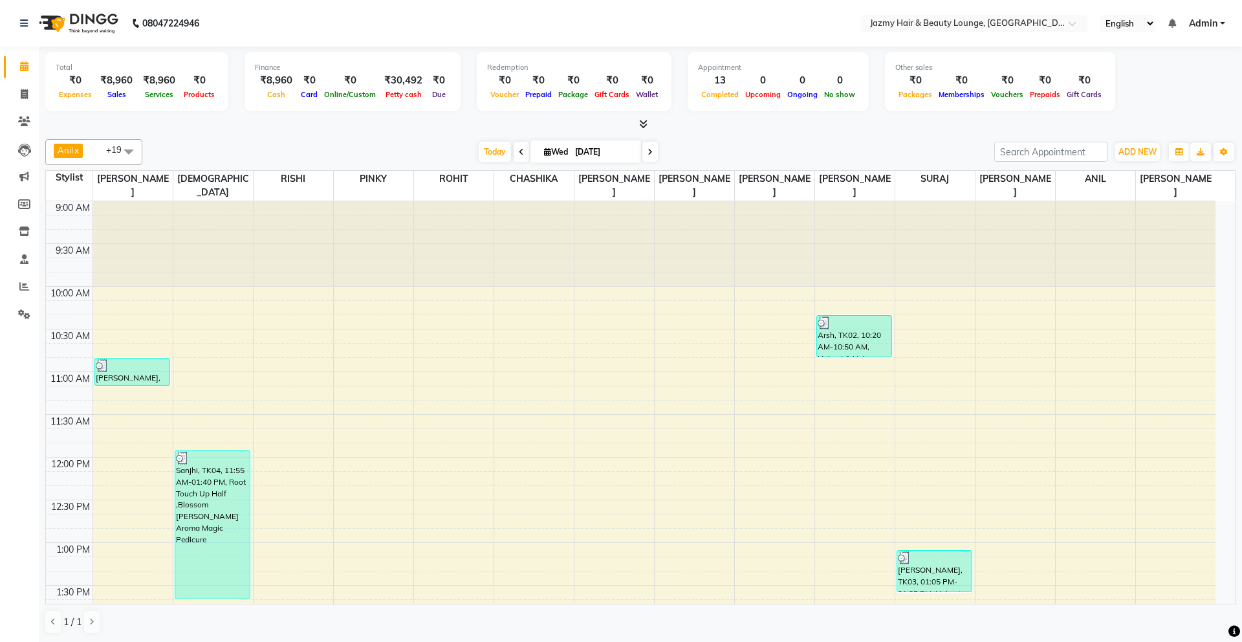
select select "2354"
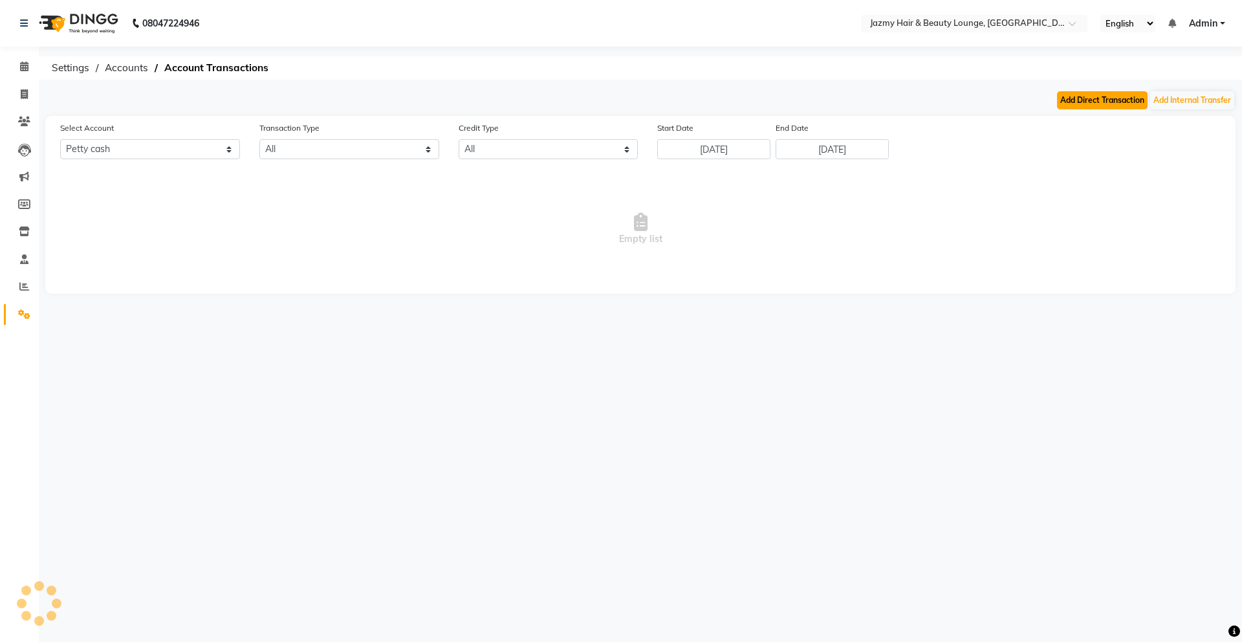
click at [1075, 107] on button "Add Direct Transaction" at bounding box center [1102, 100] width 91 height 18
select select "direct"
select select "2354"
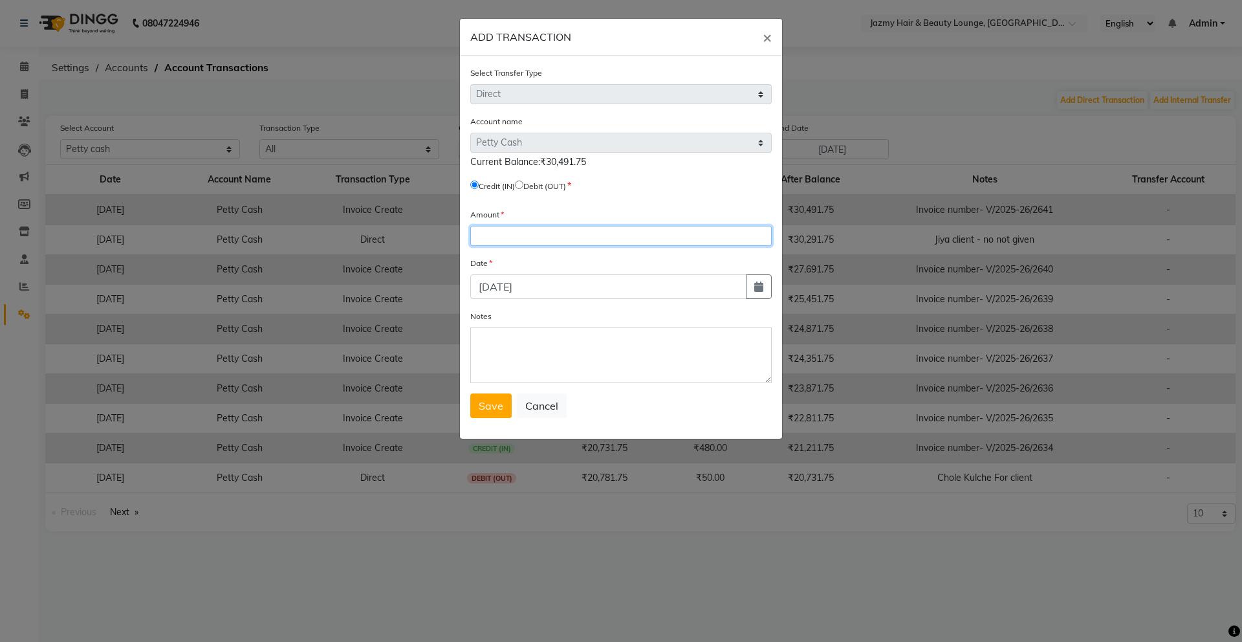
click at [502, 245] on input "number" at bounding box center [620, 236] width 301 height 20
type input "4800"
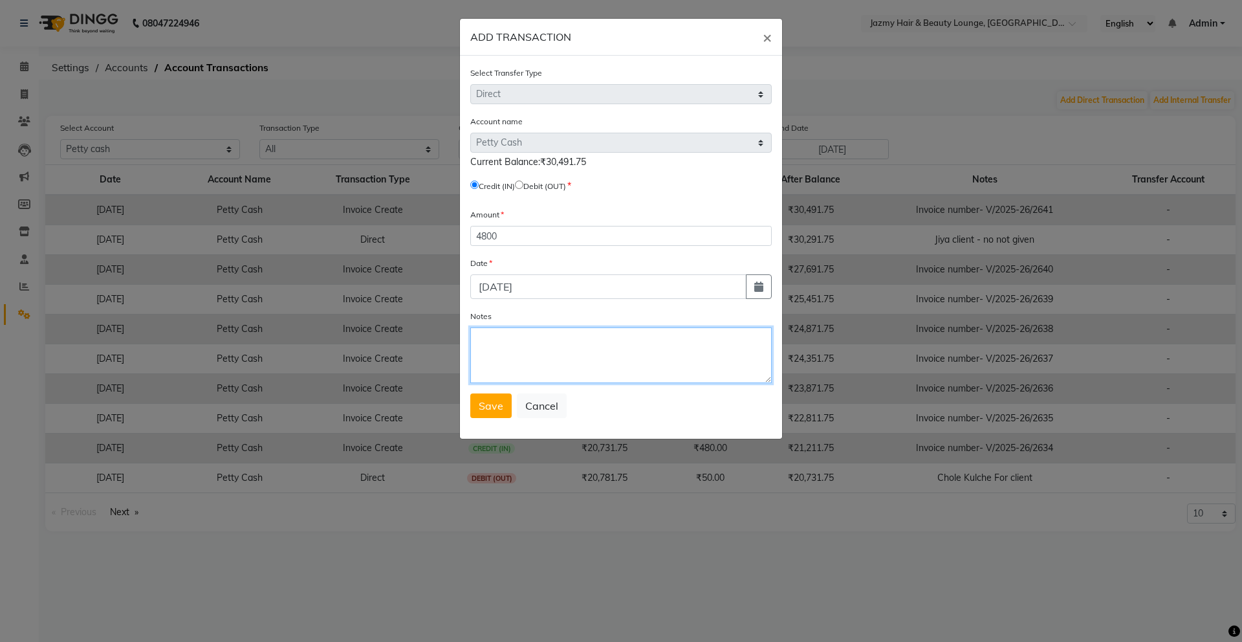
click at [501, 357] on textarea "Notes" at bounding box center [620, 355] width 301 height 56
type textarea "change of 50s"
click at [511, 408] on div "Save Cancel" at bounding box center [620, 405] width 301 height 25
click at [492, 406] on span "Save" at bounding box center [491, 405] width 25 height 13
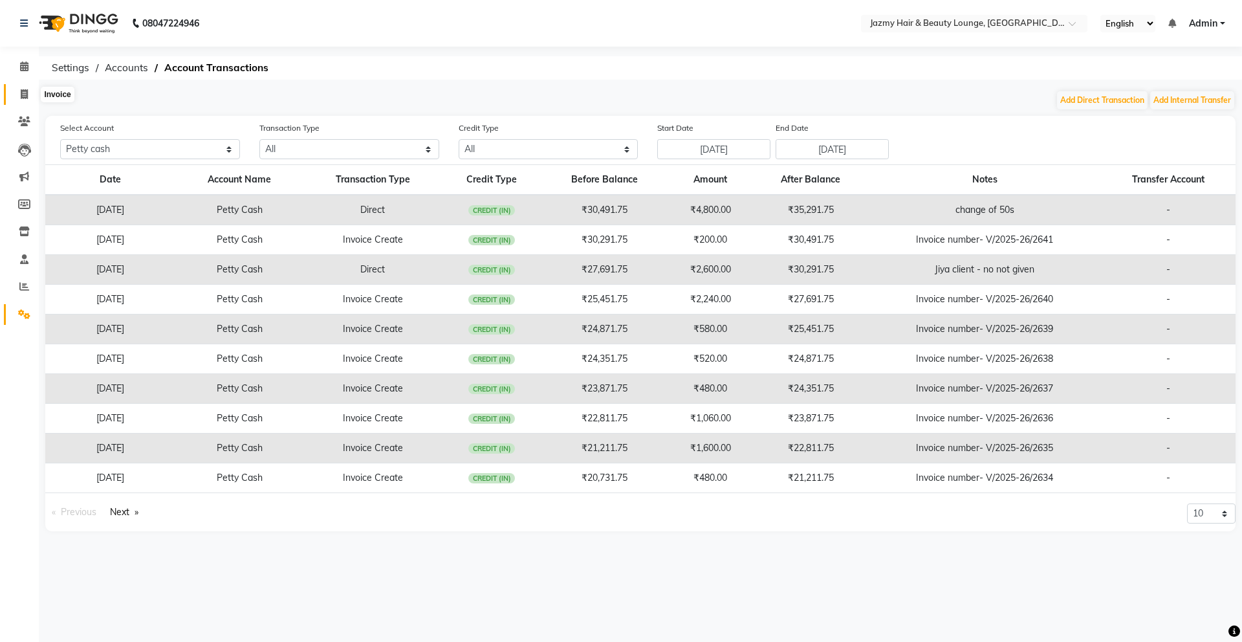
click at [19, 91] on span at bounding box center [24, 94] width 23 height 15
select select "service"
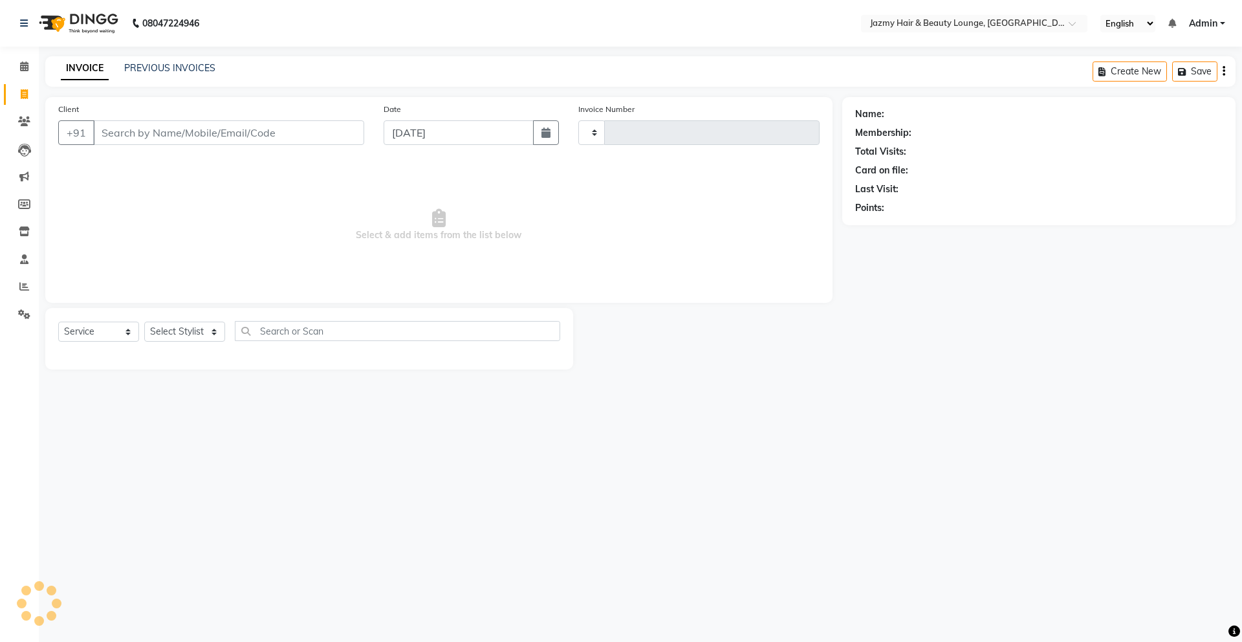
type input "2642"
select select "759"
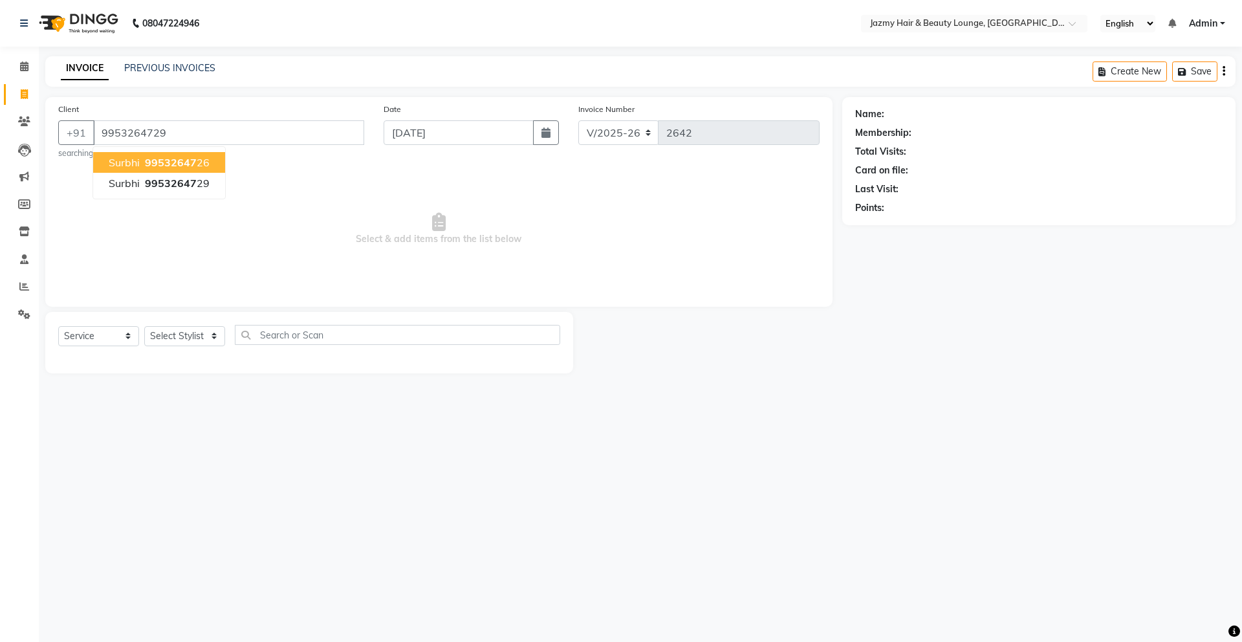
type input "9953264729"
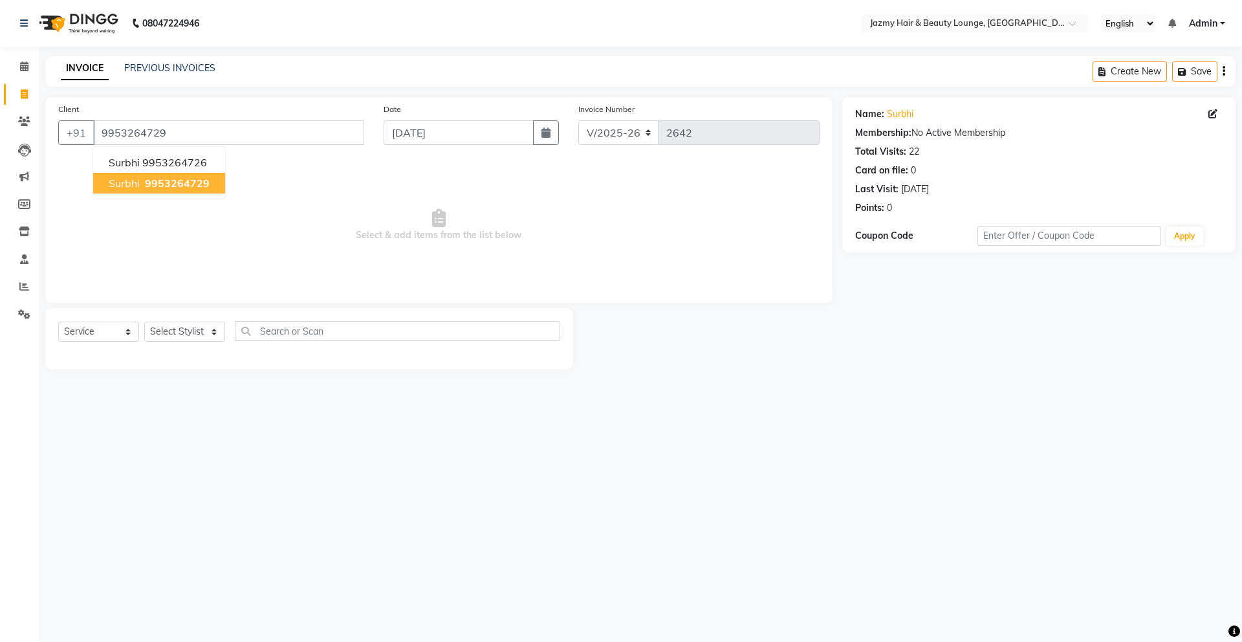
click at [248, 258] on span "Select & add items from the list below" at bounding box center [438, 224] width 761 height 129
click at [180, 331] on select "Select Stylist AMIT [PERSON_NAME] [PERSON_NAME] CHASHIKA [PERSON_NAME] [PERSON_…" at bounding box center [184, 332] width 81 height 20
select select "12167"
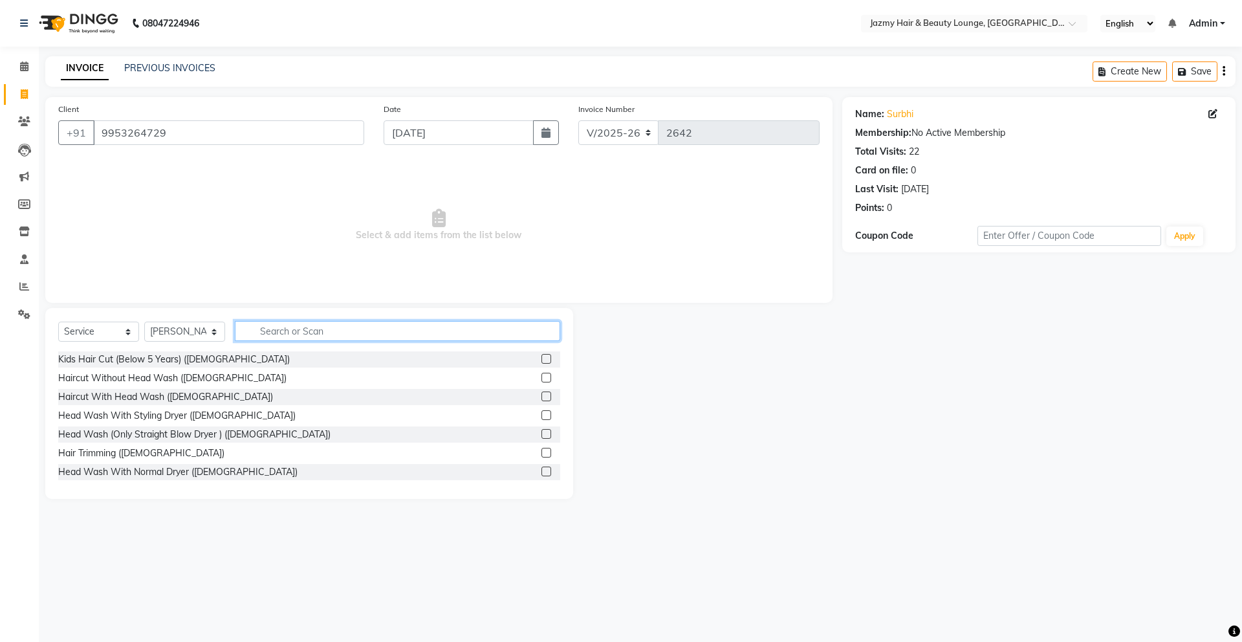
click at [278, 332] on input "text" at bounding box center [397, 331] width 325 height 20
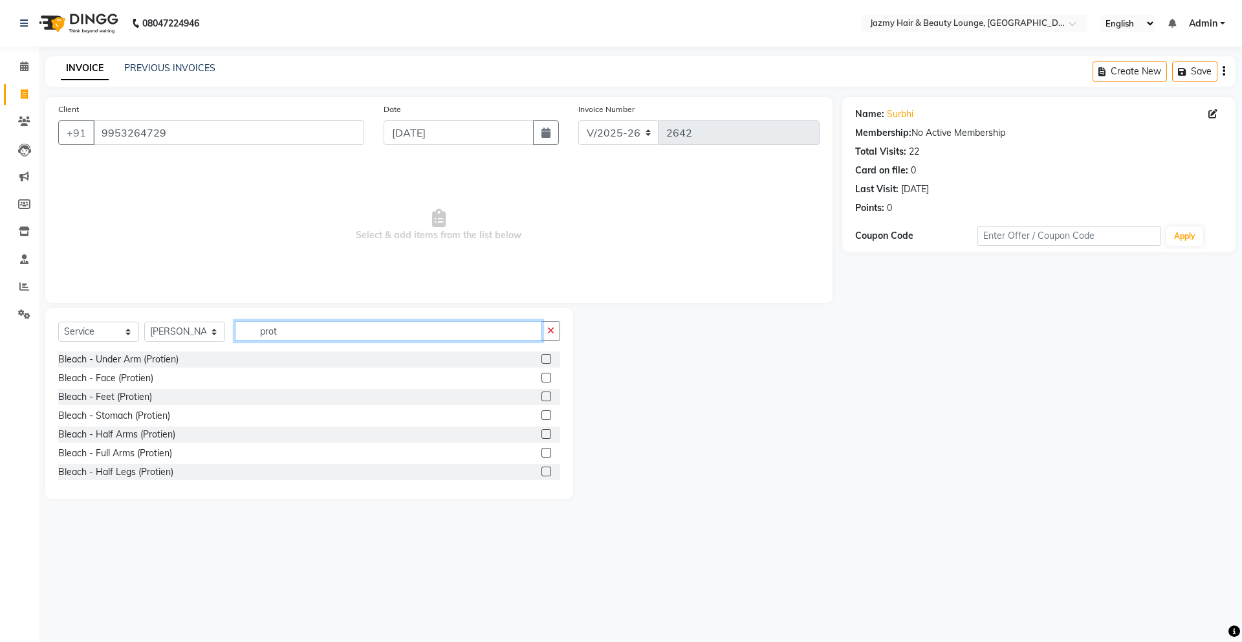
type input "prot"
click at [541, 377] on label at bounding box center [546, 378] width 10 height 10
click at [541, 377] on input "checkbox" at bounding box center [545, 378] width 8 height 8
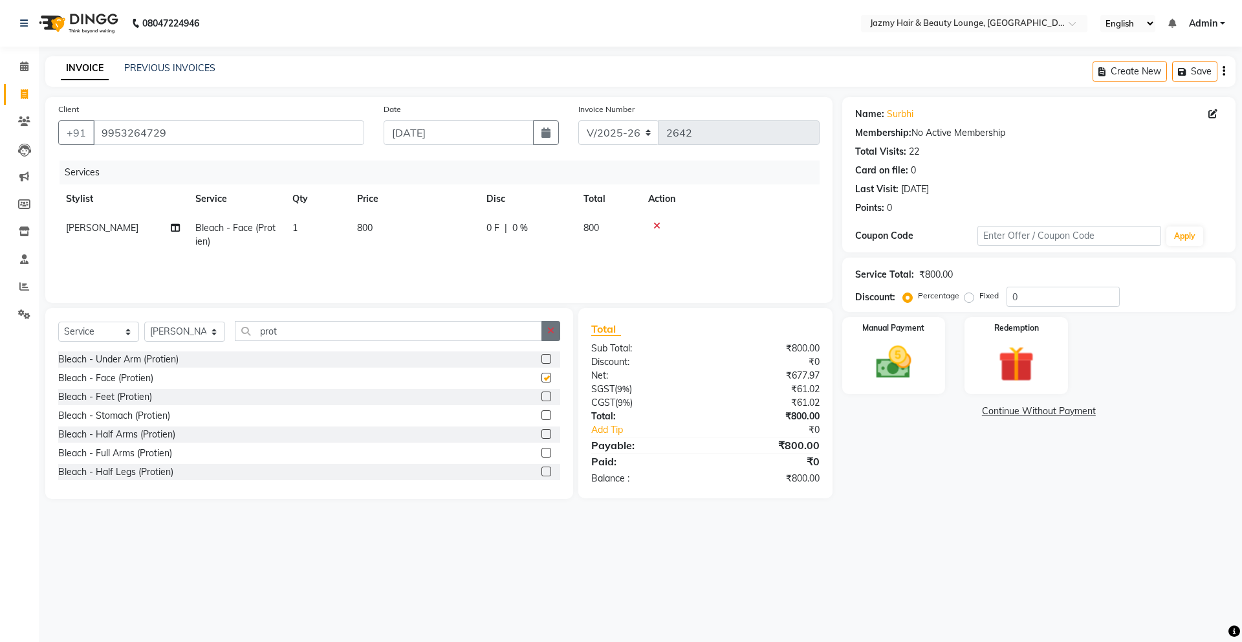
checkbox input "false"
click at [546, 329] on button "button" at bounding box center [550, 331] width 19 height 20
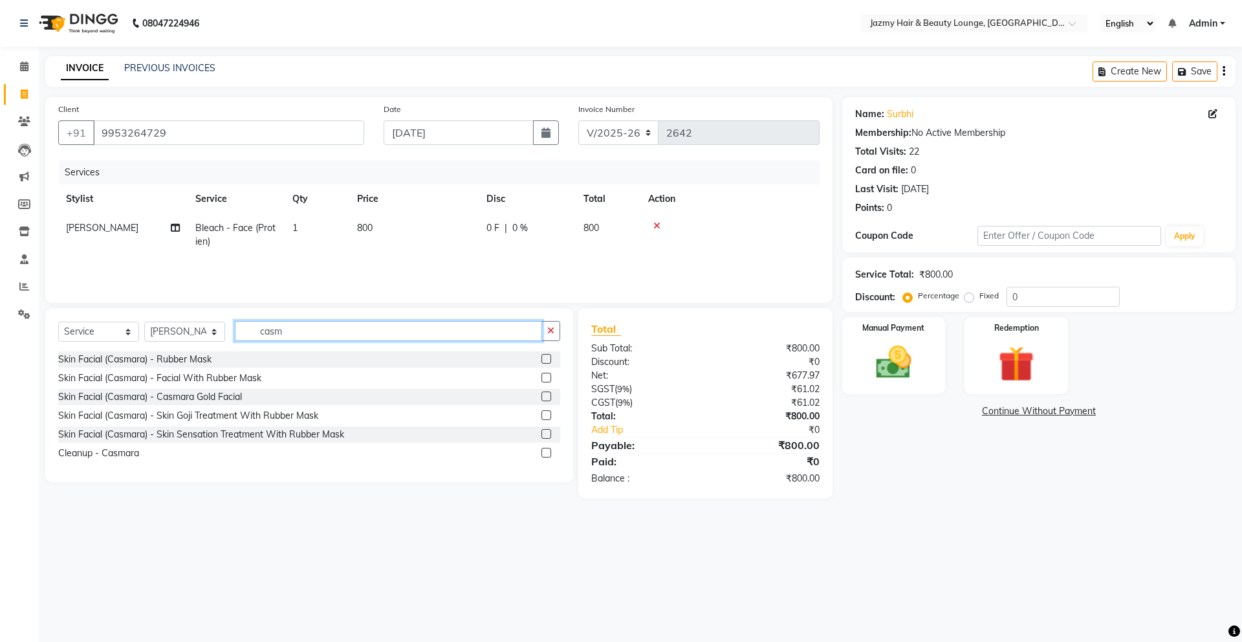
type input "casm"
click at [547, 452] on label at bounding box center [546, 453] width 10 height 10
click at [547, 452] on input "checkbox" at bounding box center [545, 453] width 8 height 8
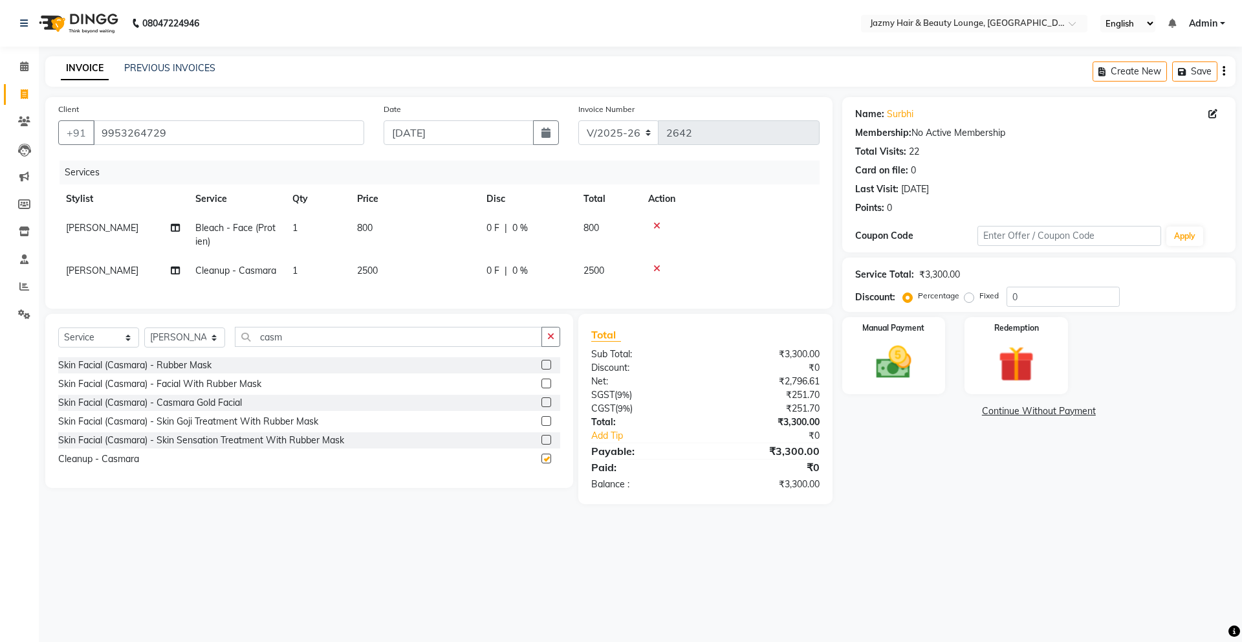
checkbox input "false"
click at [547, 341] on icon "button" at bounding box center [550, 336] width 7 height 9
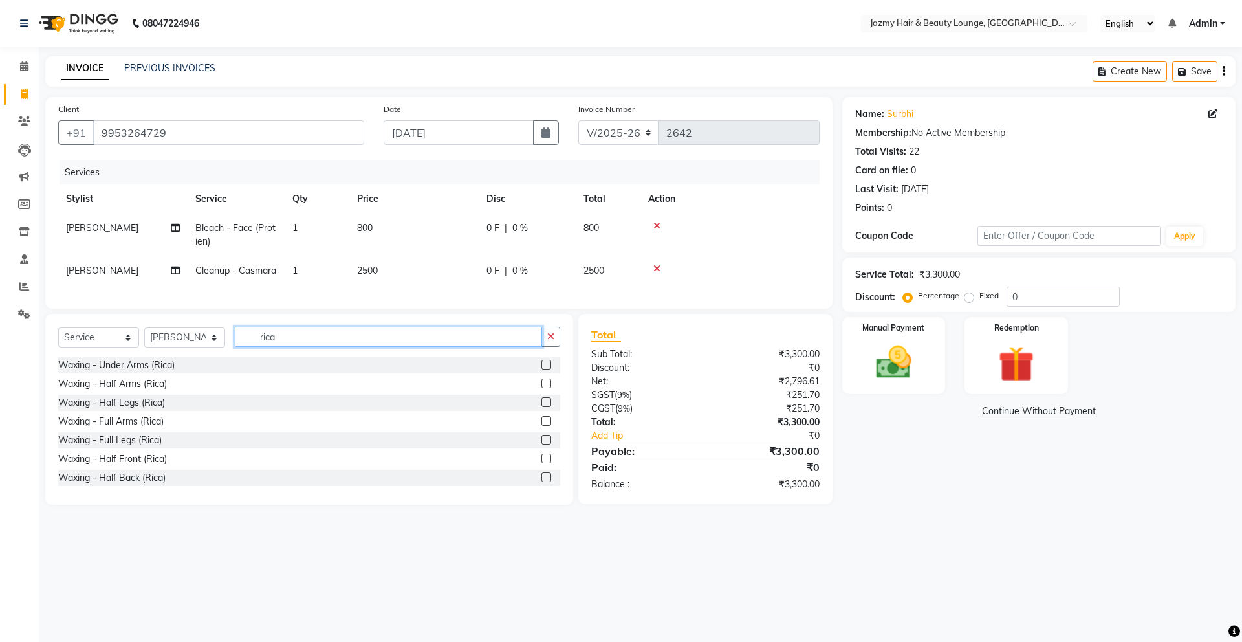
type input "rica"
click at [541, 426] on label at bounding box center [546, 421] width 10 height 10
click at [541, 426] on input "checkbox" at bounding box center [545, 421] width 8 height 8
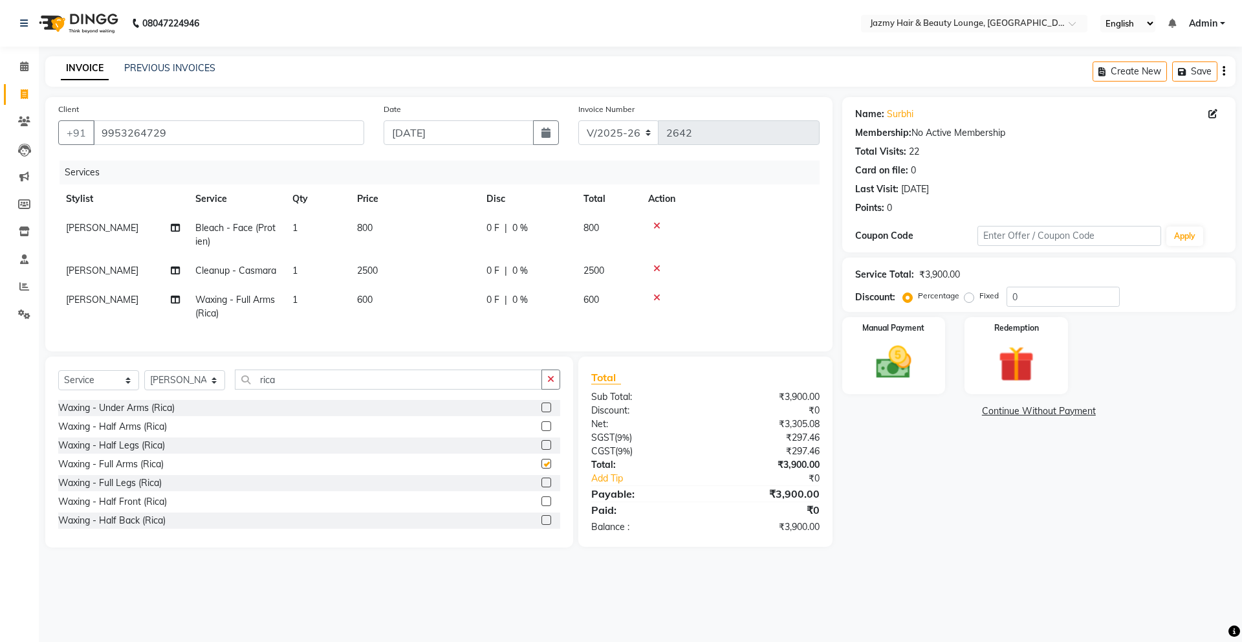
checkbox input "false"
click at [541, 525] on label at bounding box center [546, 520] width 10 height 10
click at [541, 525] on input "checkbox" at bounding box center [545, 520] width 8 height 8
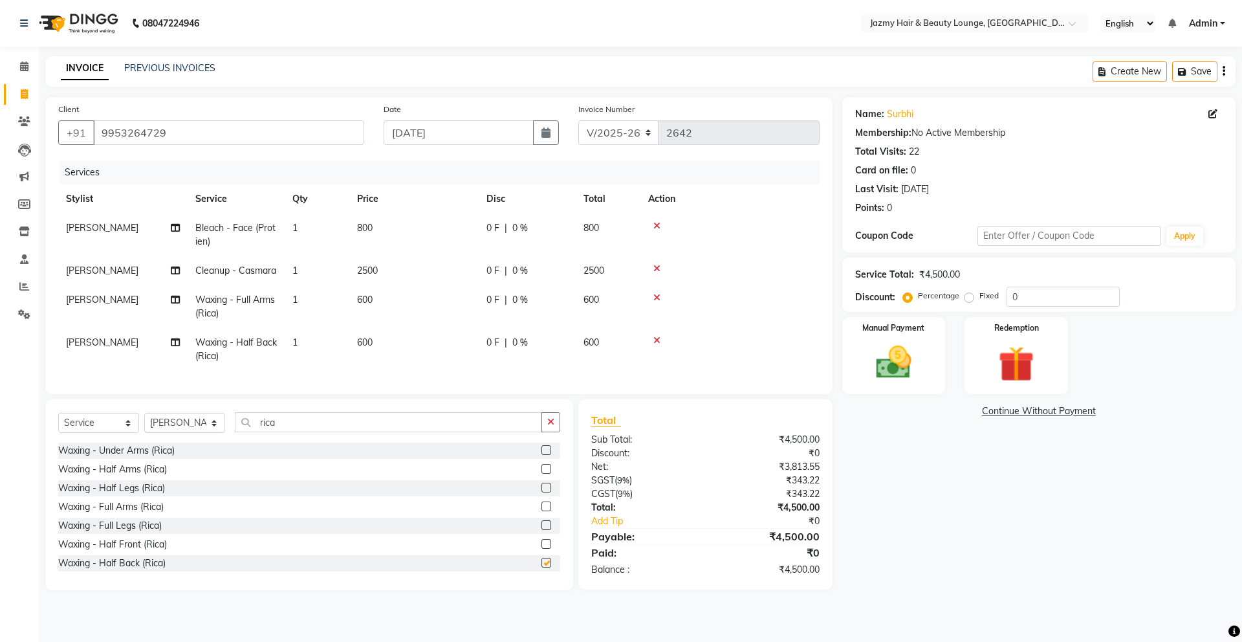
checkbox input "false"
click at [1009, 302] on input "0" at bounding box center [1063, 297] width 113 height 20
type input "20"
click at [912, 370] on img at bounding box center [894, 362] width 60 height 43
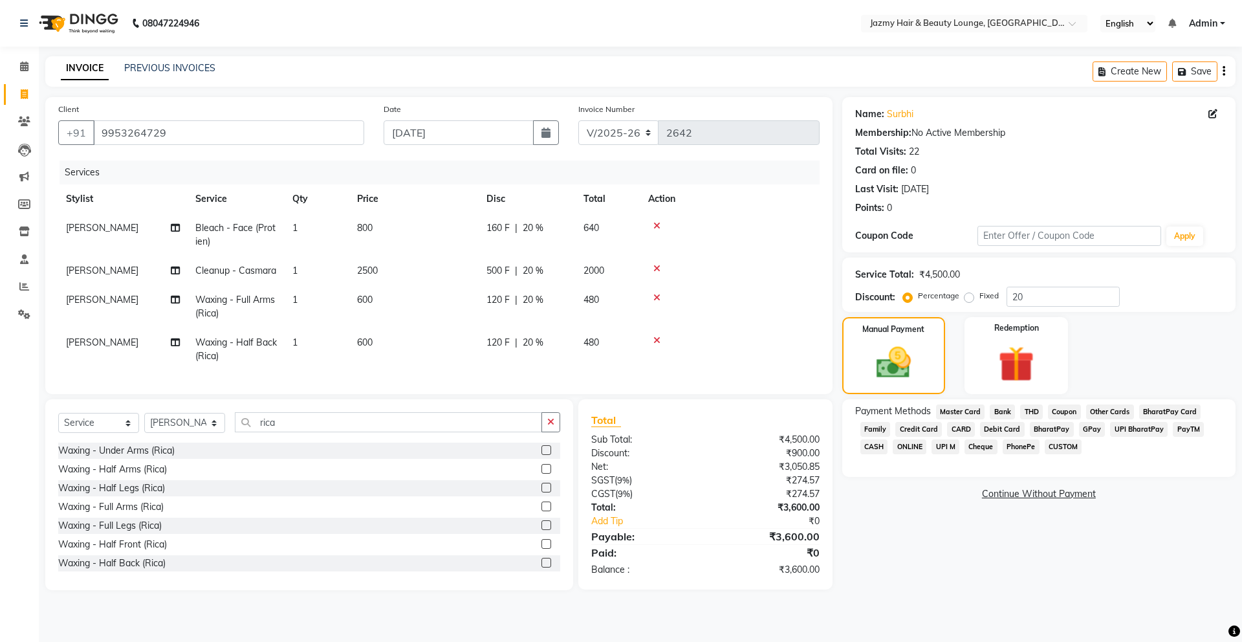
click at [945, 443] on span "UPI M" at bounding box center [946, 446] width 28 height 15
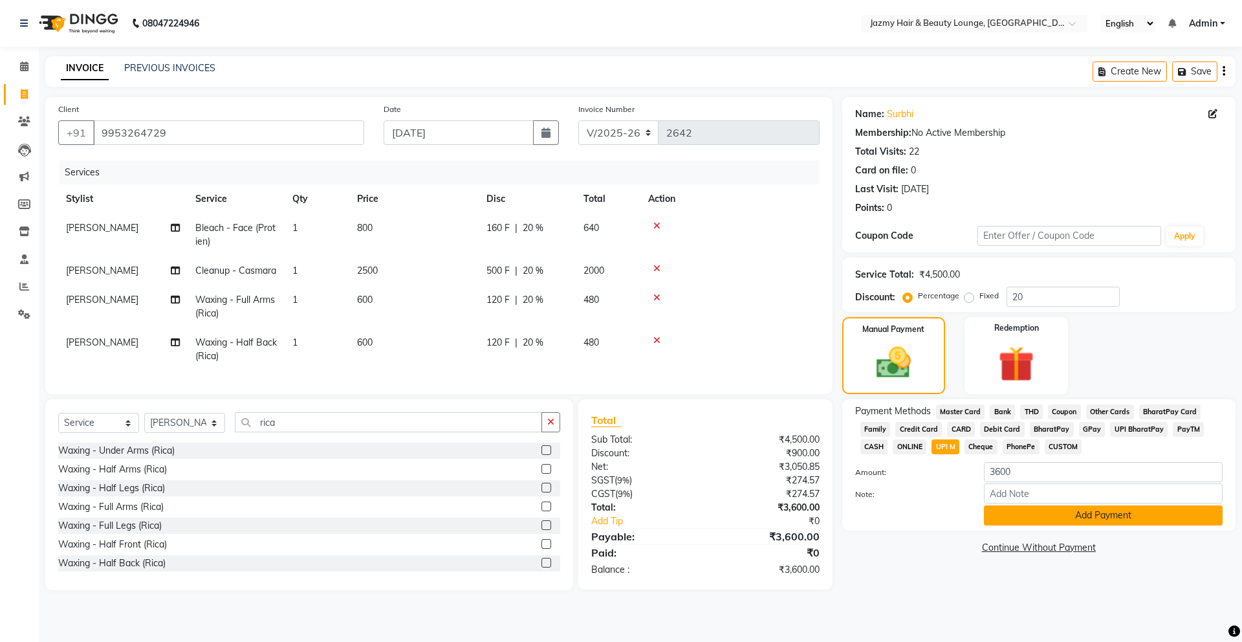
click at [1060, 523] on button "Add Payment" at bounding box center [1103, 515] width 239 height 20
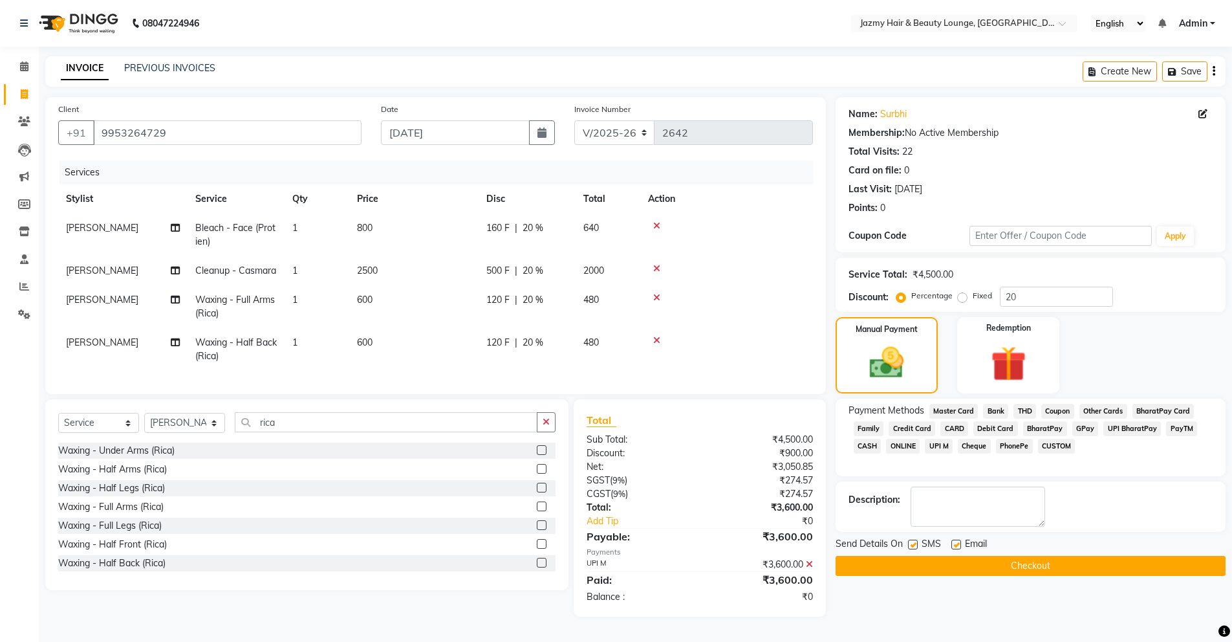
click at [1058, 568] on button "Checkout" at bounding box center [1031, 566] width 390 height 20
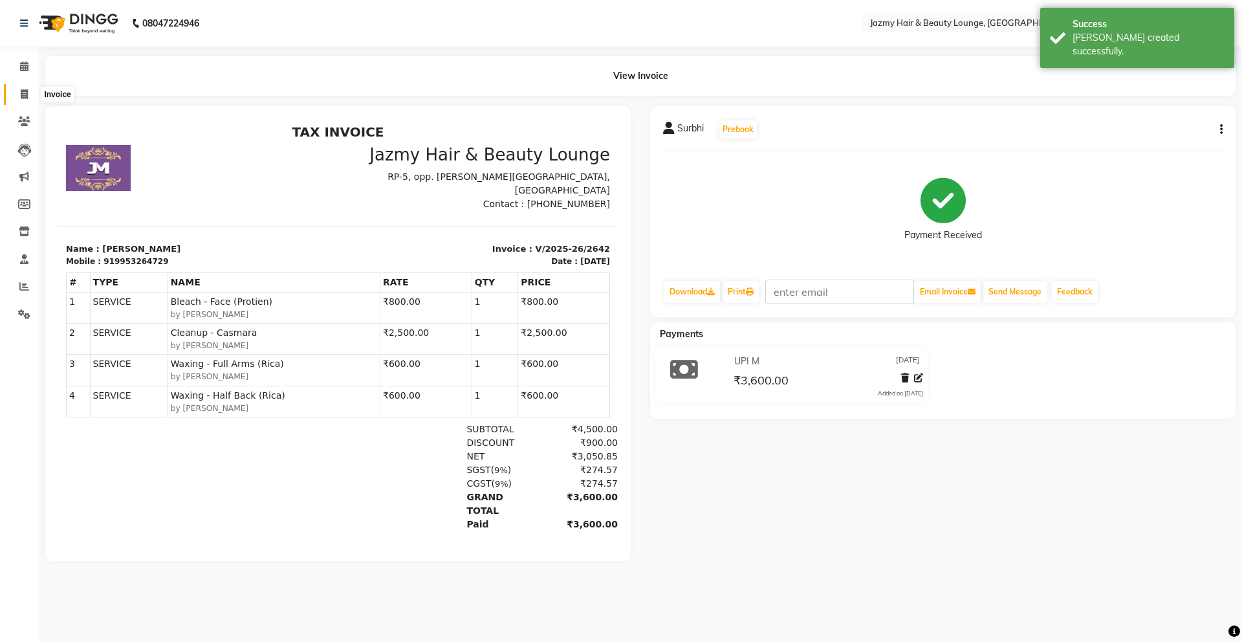
click at [24, 91] on icon at bounding box center [24, 94] width 7 height 10
select select "service"
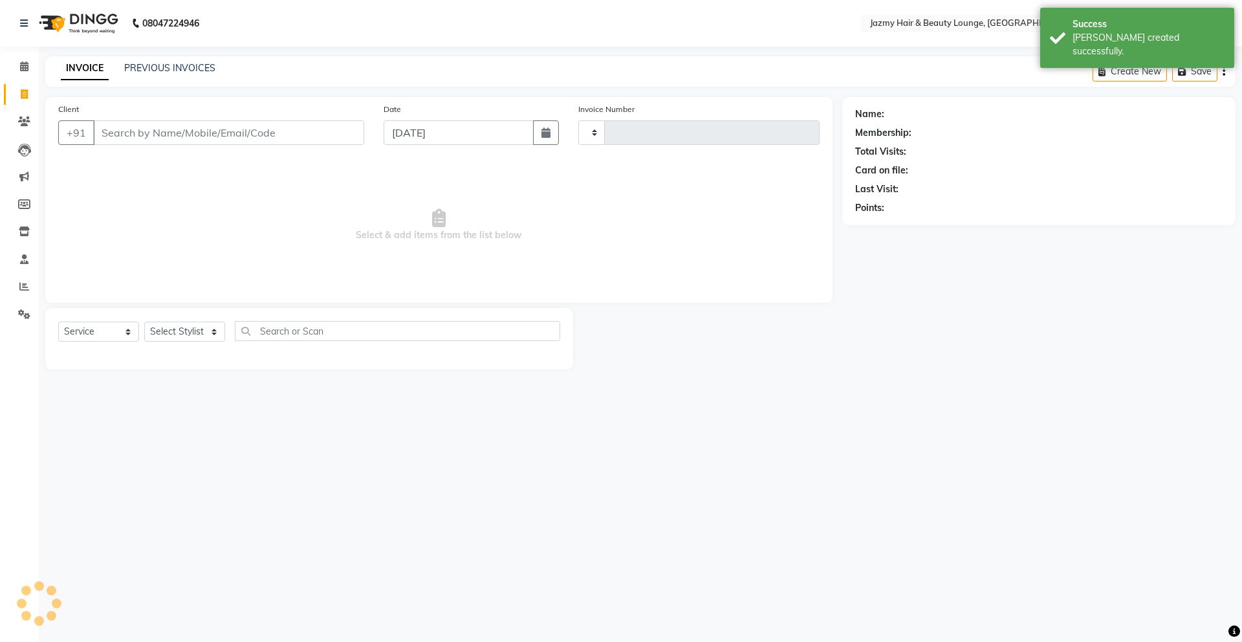
type input "2643"
select select "759"
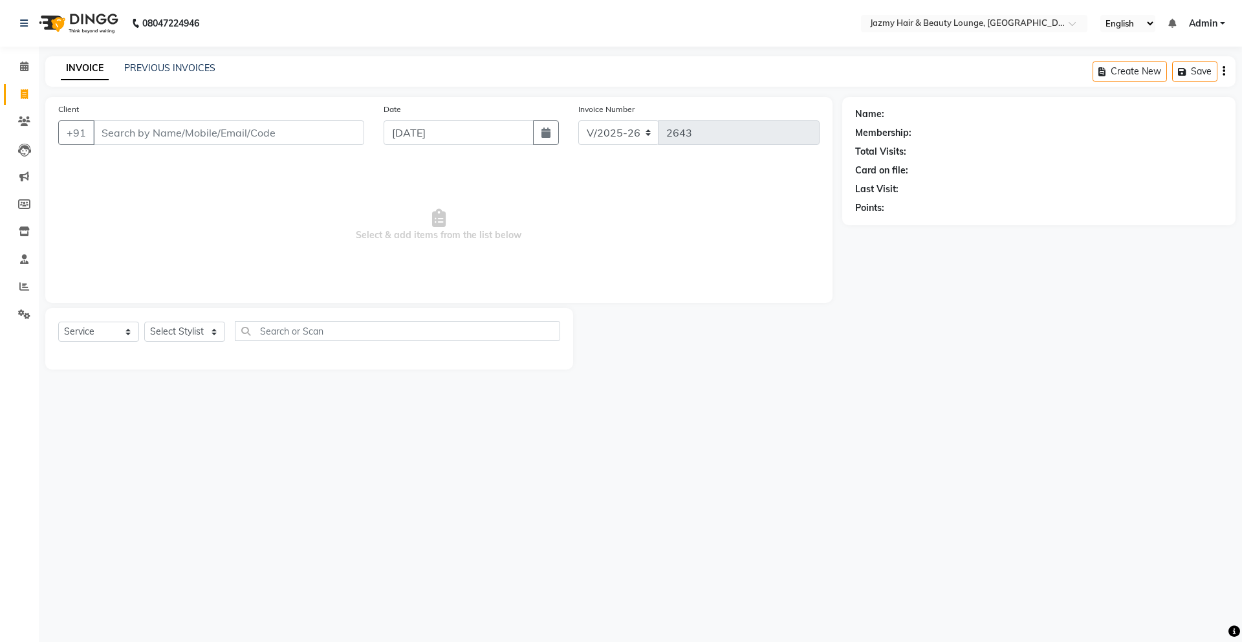
drag, startPoint x: 52, startPoint y: 461, endPoint x: 287, endPoint y: 554, distance: 253.2
click at [287, 554] on div "08047224946 Select Location × Jazmy Hair & Beauty Lounge, [GEOGRAPHIC_DATA] Eng…" at bounding box center [621, 321] width 1242 height 642
click at [294, 122] on input "Client" at bounding box center [228, 132] width 271 height 25
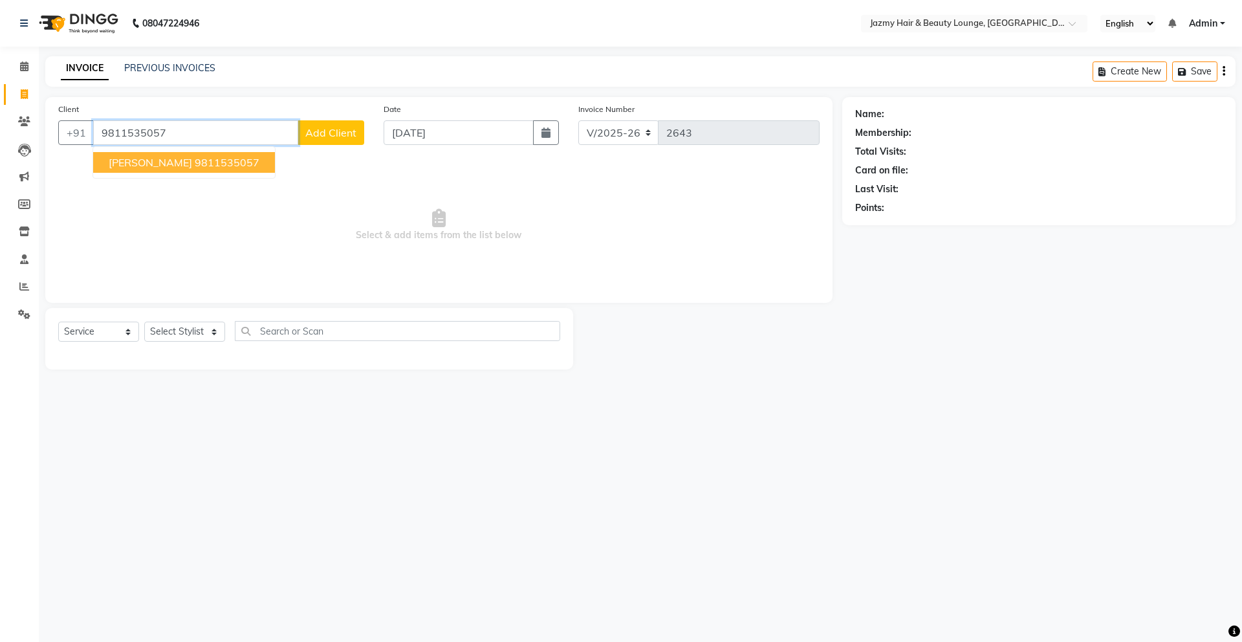
click at [195, 163] on ngb-highlight "9811535057" at bounding box center [227, 162] width 65 height 13
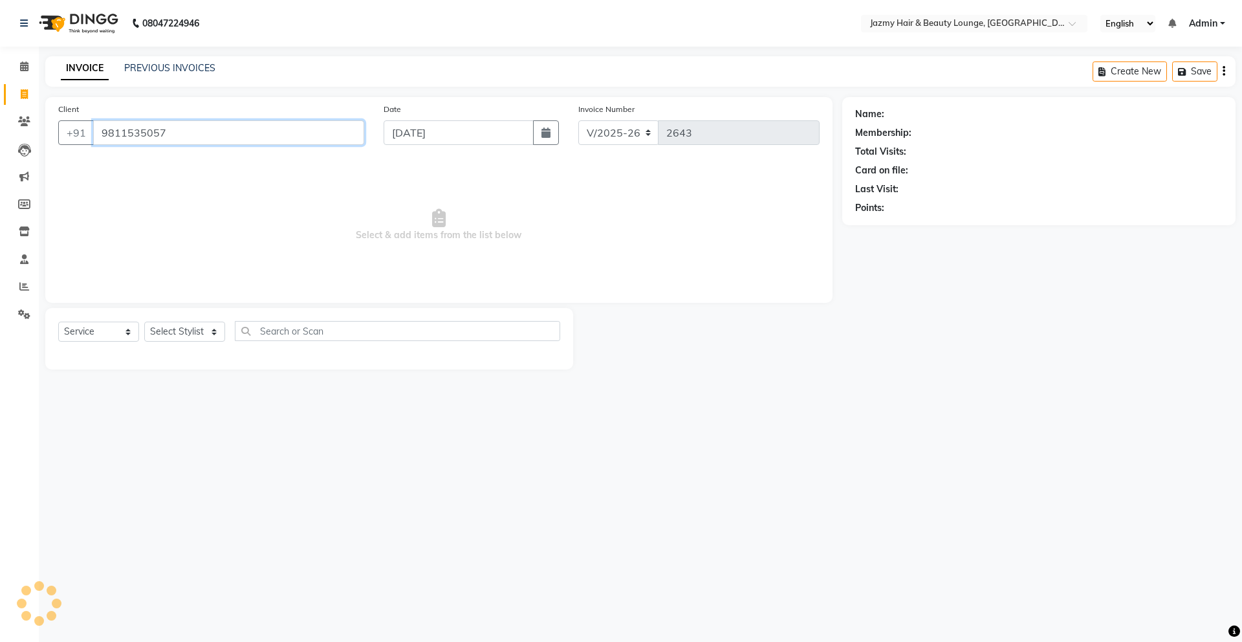
type input "9811535057"
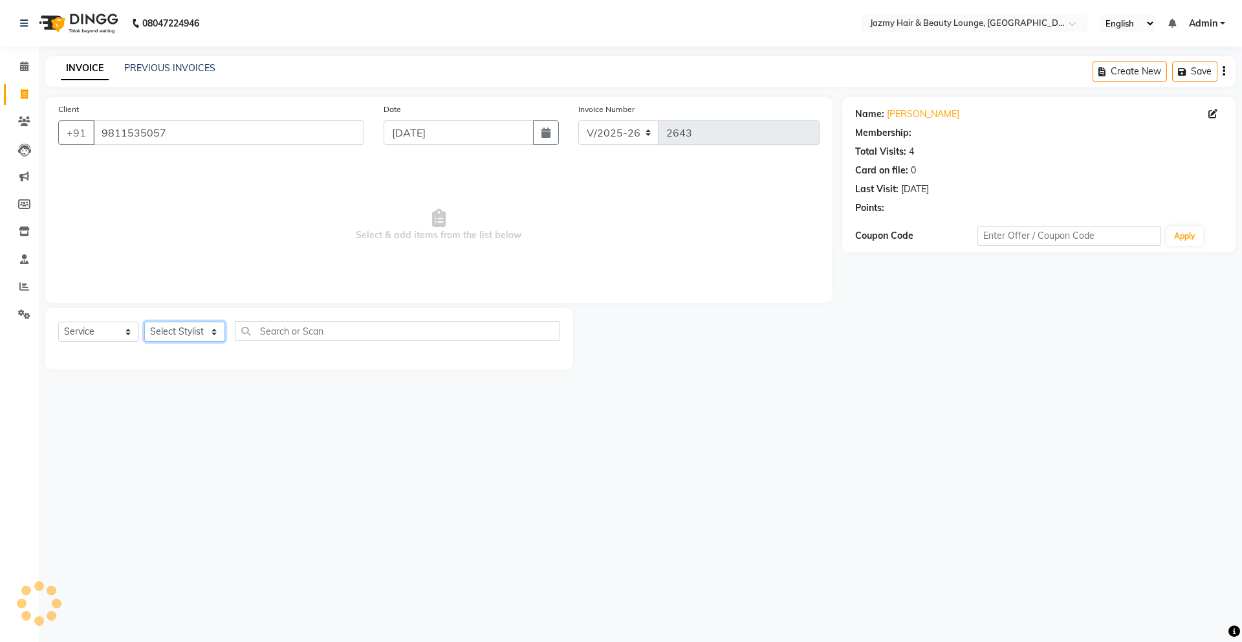
click at [213, 338] on select "Select Stylist AMIT [PERSON_NAME] [PERSON_NAME] CHASHIKA [PERSON_NAME] [PERSON_…" at bounding box center [184, 332] width 81 height 20
select select "90450"
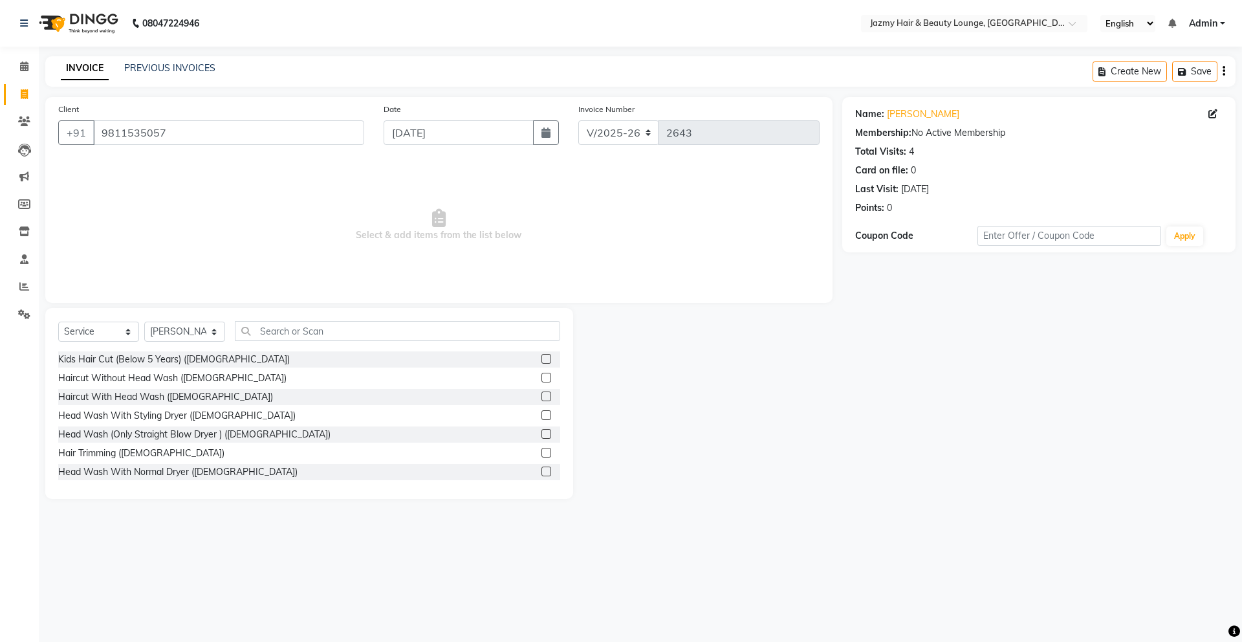
click at [342, 305] on div "Client [PHONE_NUMBER] Date [DATE] Invoice Number V/2025 V/[PHONE_NUMBER] Select…" at bounding box center [439, 298] width 807 height 402
click at [331, 328] on input "text" at bounding box center [397, 331] width 325 height 20
type input "kera"
click at [541, 472] on label at bounding box center [546, 471] width 10 height 10
click at [541, 472] on input "checkbox" at bounding box center [545, 472] width 8 height 8
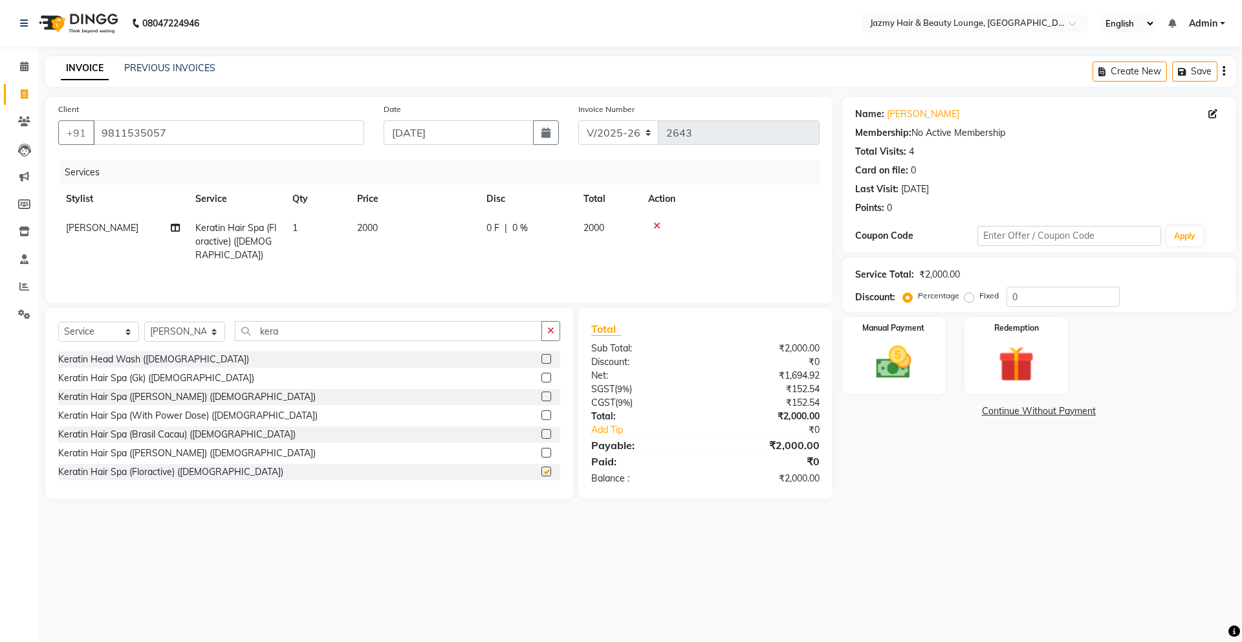
checkbox input "false"
click at [556, 324] on button "button" at bounding box center [550, 331] width 19 height 20
click at [470, 331] on input "text" at bounding box center [397, 331] width 325 height 20
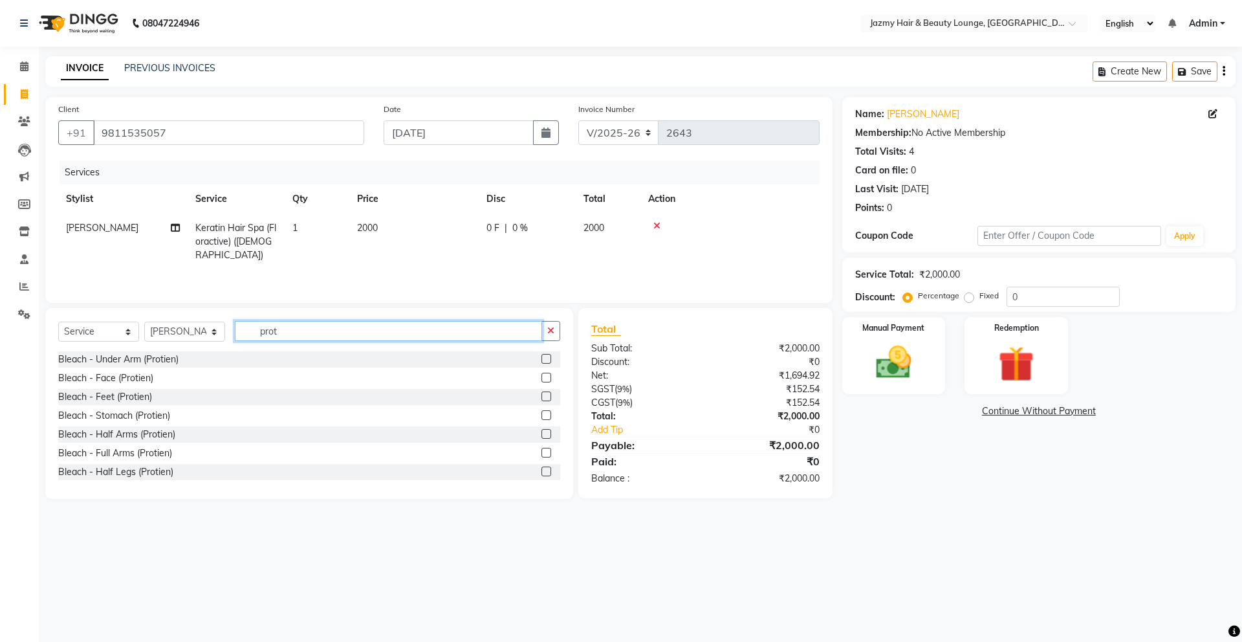
type input "prot"
click at [541, 377] on label at bounding box center [546, 378] width 10 height 10
click at [541, 377] on input "checkbox" at bounding box center [545, 378] width 8 height 8
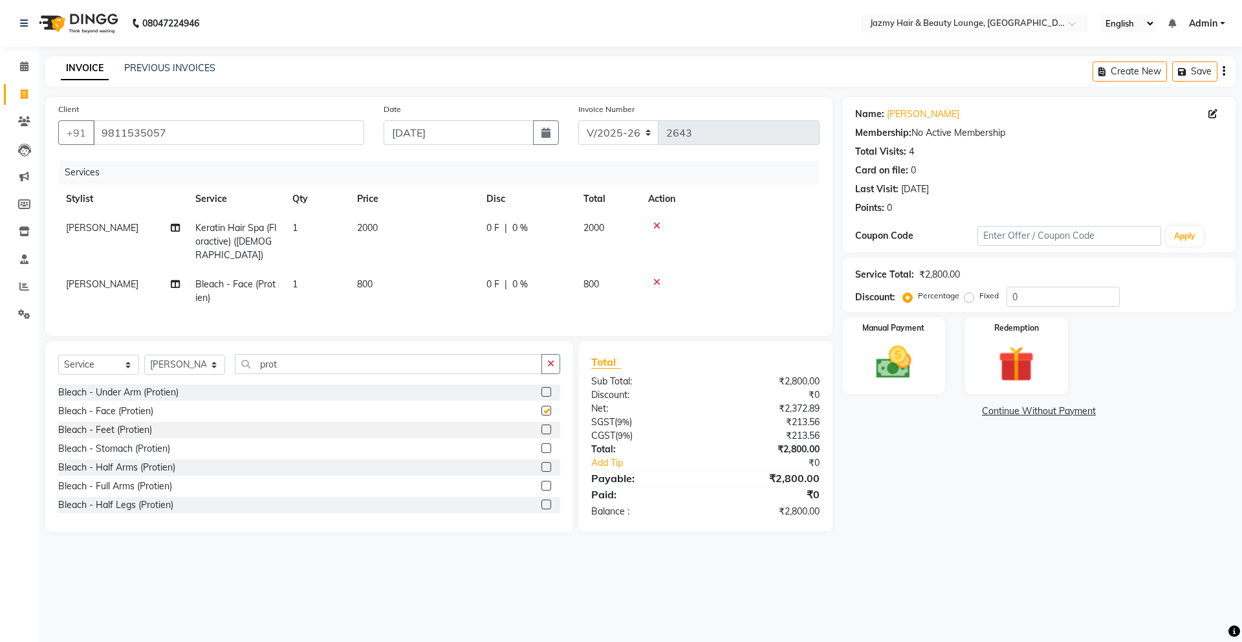
checkbox input "false"
click at [83, 278] on span "[PERSON_NAME]" at bounding box center [102, 284] width 72 height 12
select select "90450"
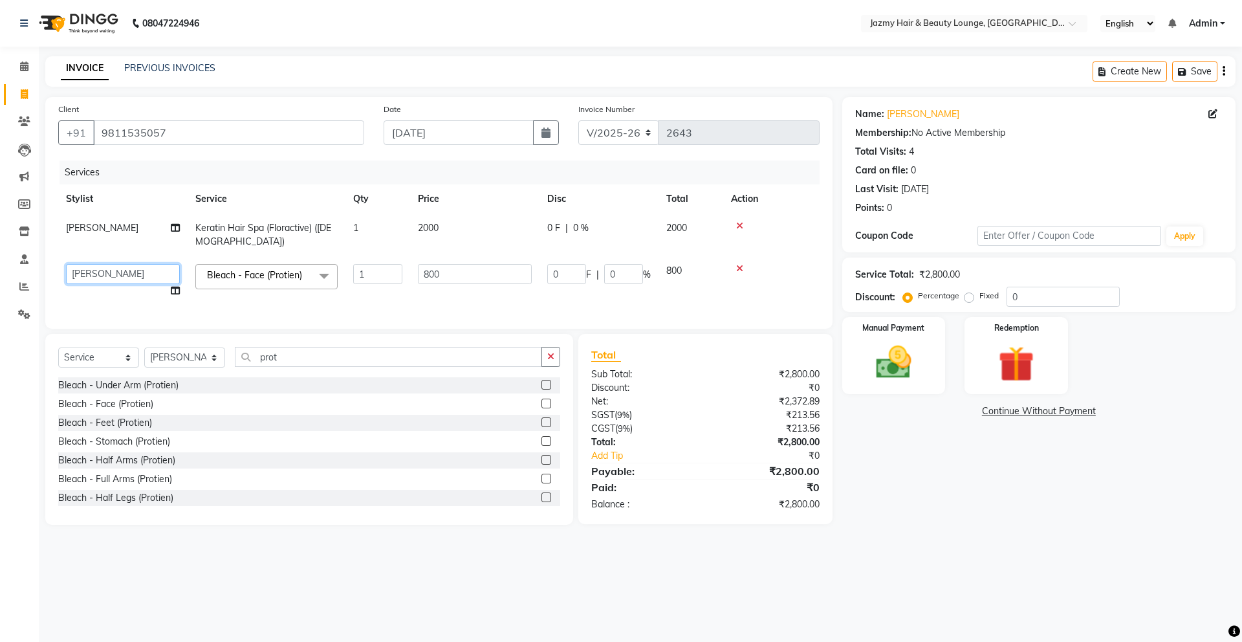
click at [89, 275] on select "AMIT [PERSON_NAME] [PERSON_NAME] CHASHIKA [PERSON_NAME] [PERSON_NAME] [PERSON_N…" at bounding box center [123, 274] width 114 height 20
select select "44181"
click at [428, 219] on td "2000" at bounding box center [474, 234] width 129 height 43
select select "90450"
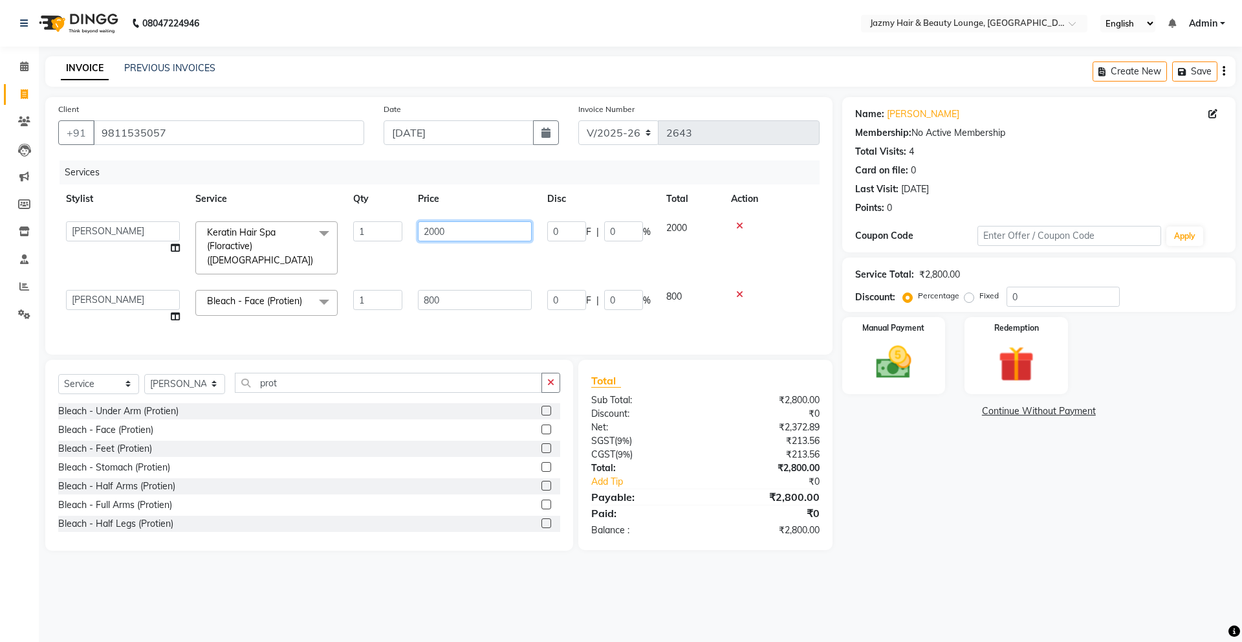
drag, startPoint x: 476, startPoint y: 230, endPoint x: 309, endPoint y: 206, distance: 168.6
click at [309, 206] on table "Stylist Service Qty Price Disc Total Action AMIT [PERSON_NAME] [PERSON_NAME] CH…" at bounding box center [438, 257] width 761 height 147
type input "2500"
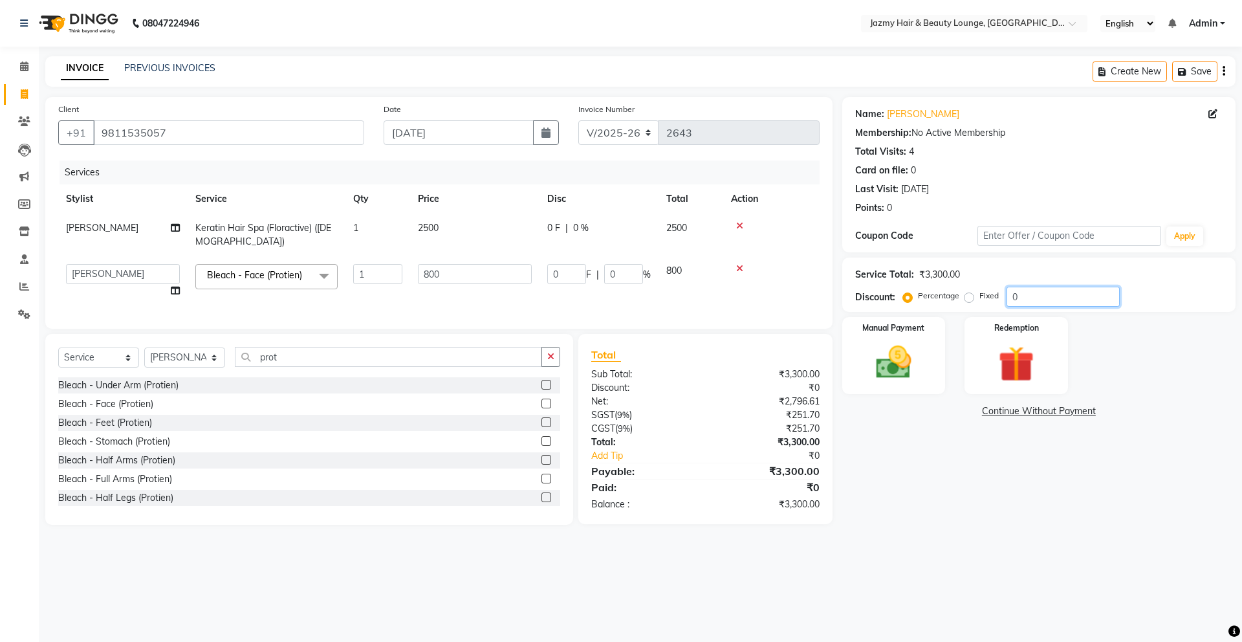
click at [1007, 300] on input "0" at bounding box center [1063, 297] width 113 height 20
type input "20"
type input "160"
type input "20"
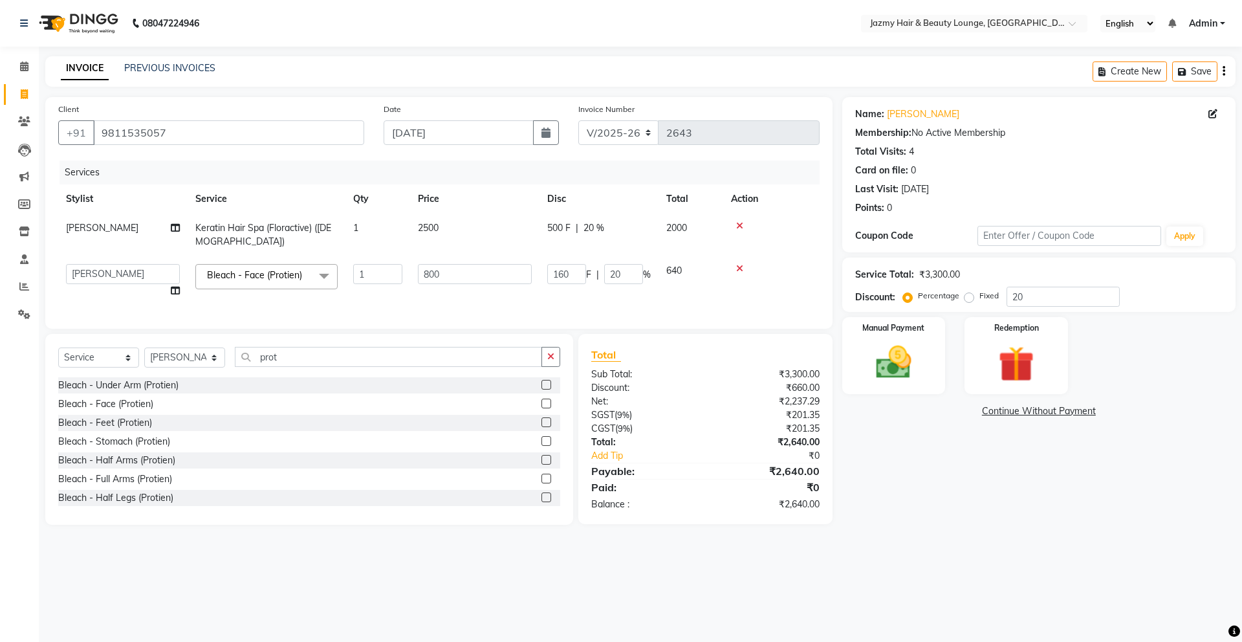
click at [967, 557] on div "08047224946 Select Location × Jazmy Hair & Beauty Lounge, [GEOGRAPHIC_DATA] Eng…" at bounding box center [621, 321] width 1242 height 642
click at [893, 367] on img at bounding box center [894, 362] width 60 height 43
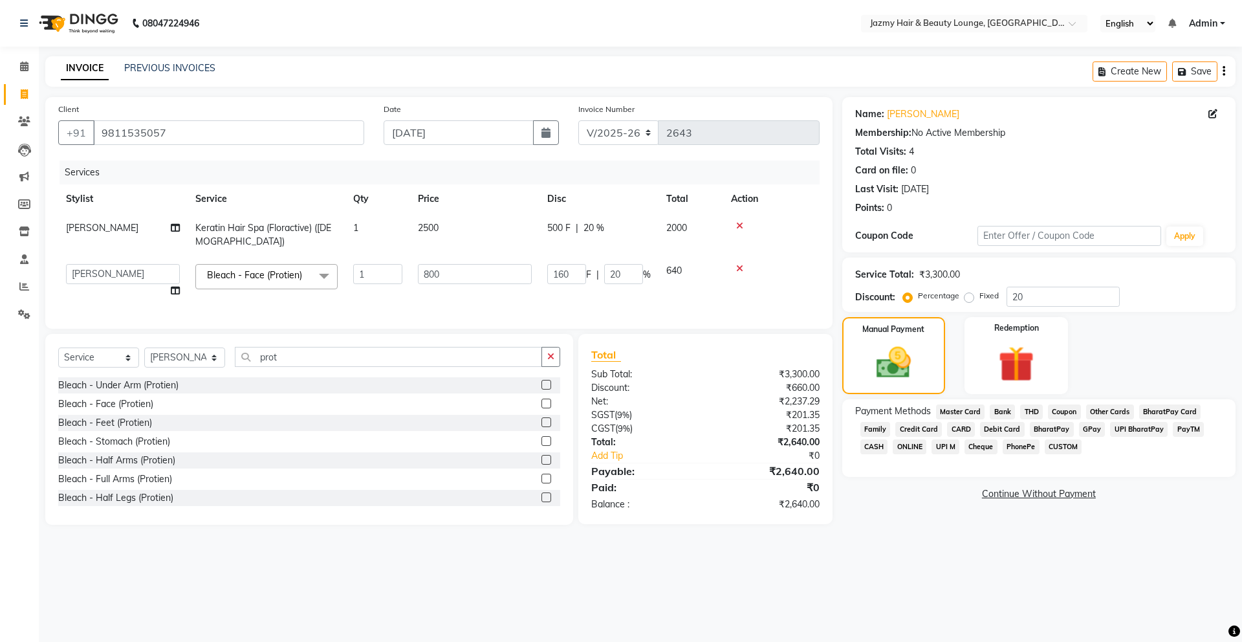
click at [873, 444] on span "CASH" at bounding box center [874, 446] width 28 height 15
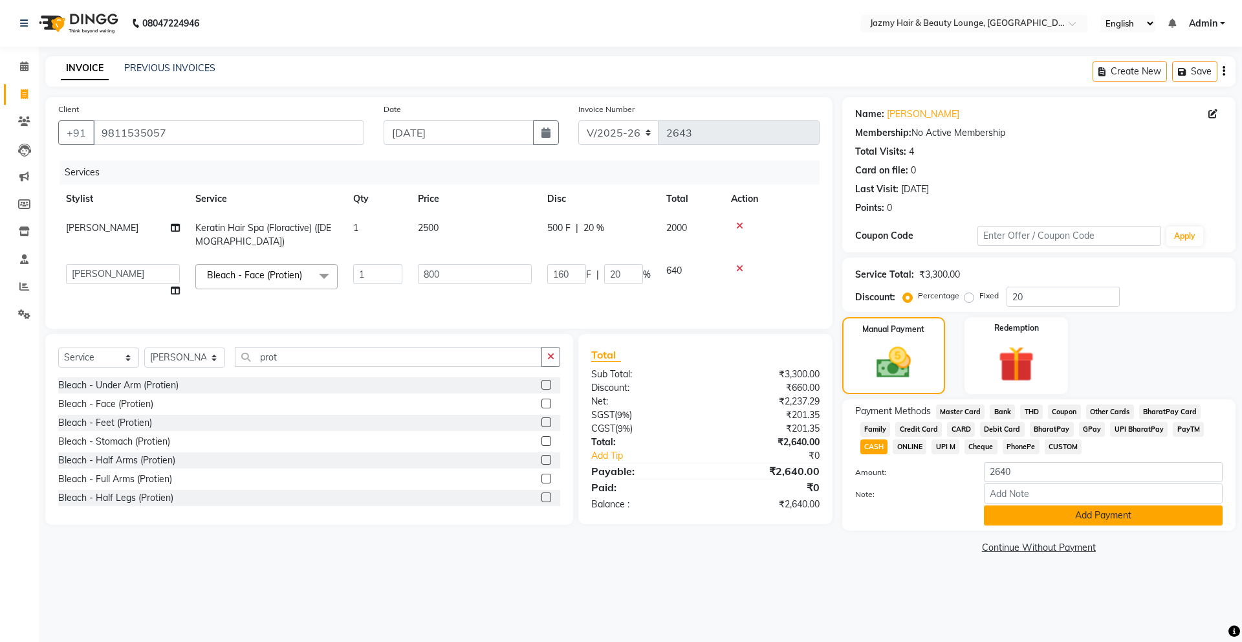
click at [1044, 508] on button "Add Payment" at bounding box center [1103, 515] width 239 height 20
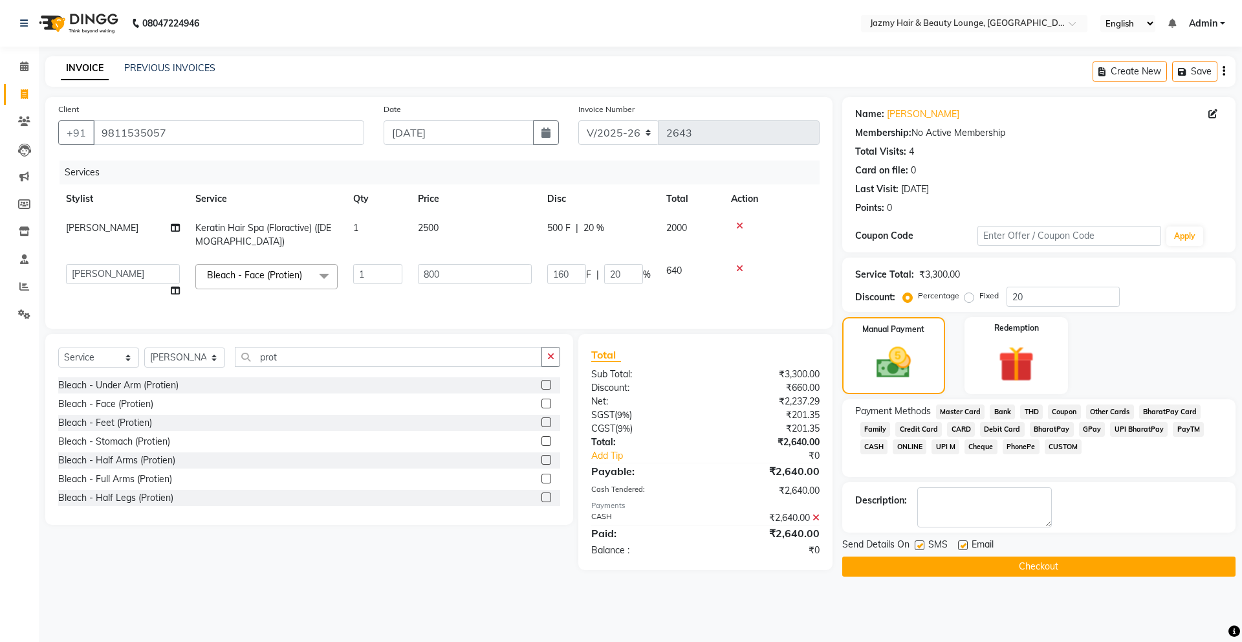
click at [1017, 569] on button "Checkout" at bounding box center [1038, 566] width 393 height 20
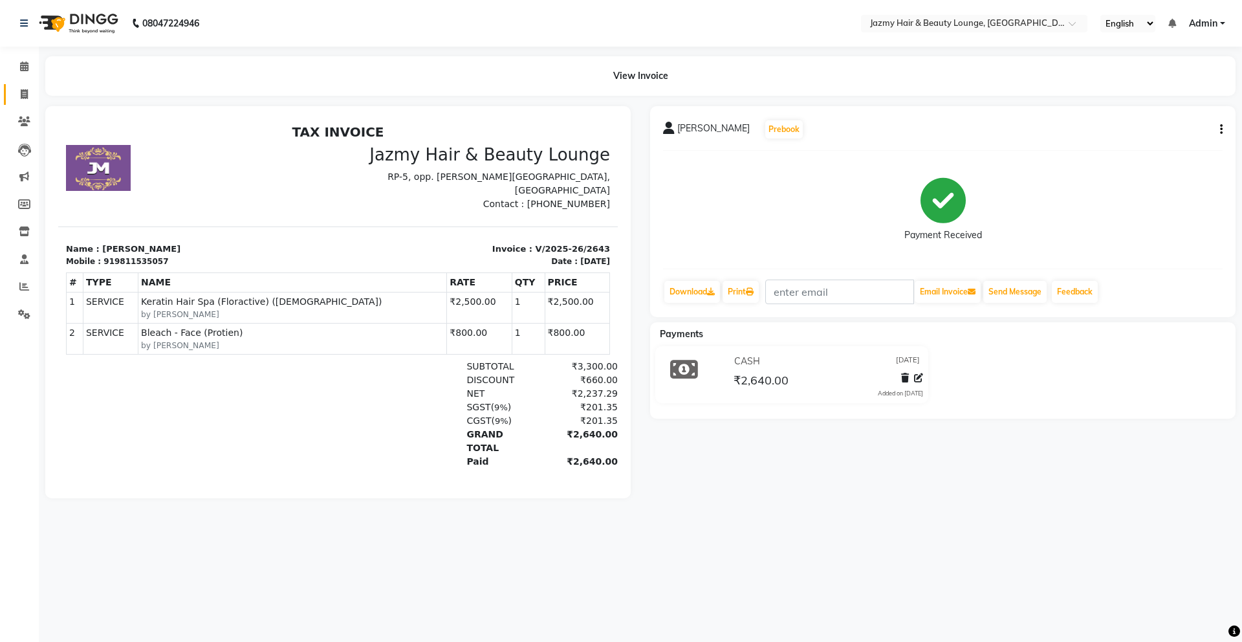
click at [27, 85] on link "Invoice" at bounding box center [19, 94] width 31 height 21
select select "service"
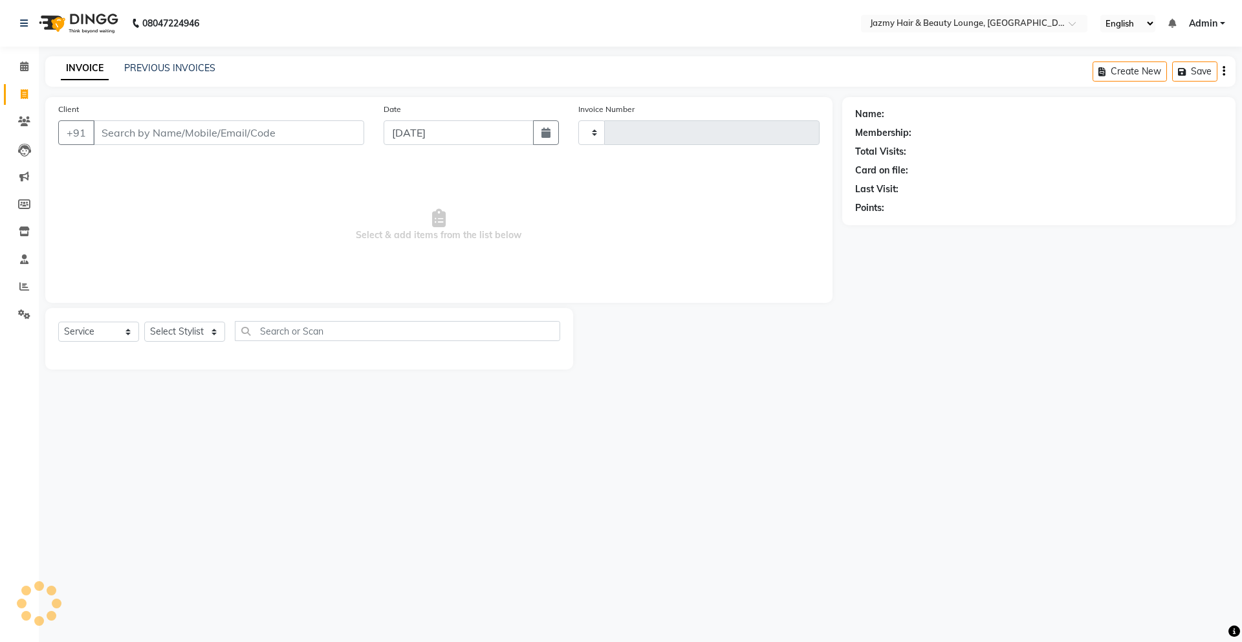
type input "2644"
select select "759"
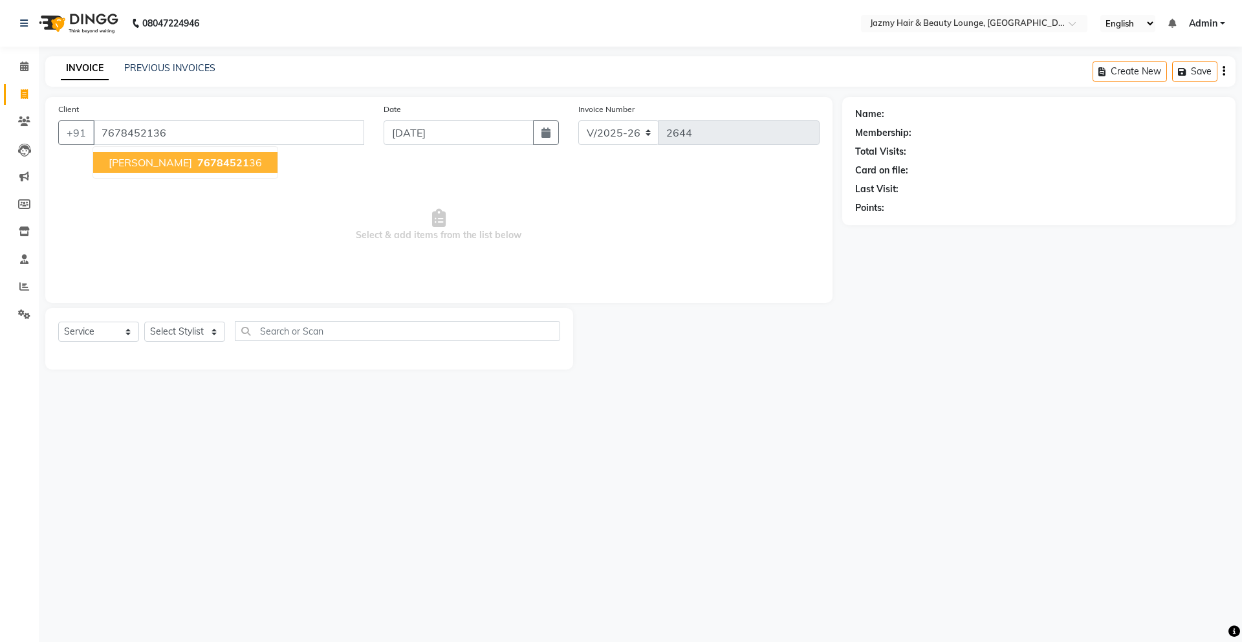
type input "7678452136"
click at [197, 165] on span "76784521" at bounding box center [223, 162] width 52 height 13
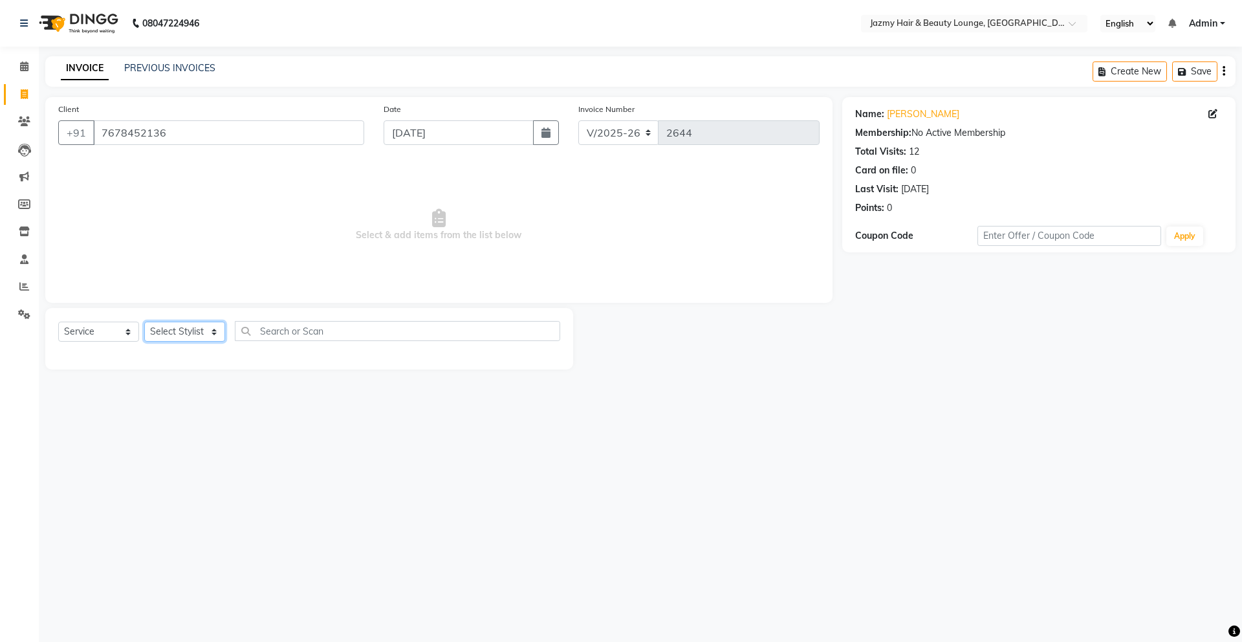
click at [170, 334] on select "Select Stylist AMIT [PERSON_NAME] [PERSON_NAME] CHASHIKA [PERSON_NAME] [PERSON_…" at bounding box center [184, 332] width 81 height 20
select select "46530"
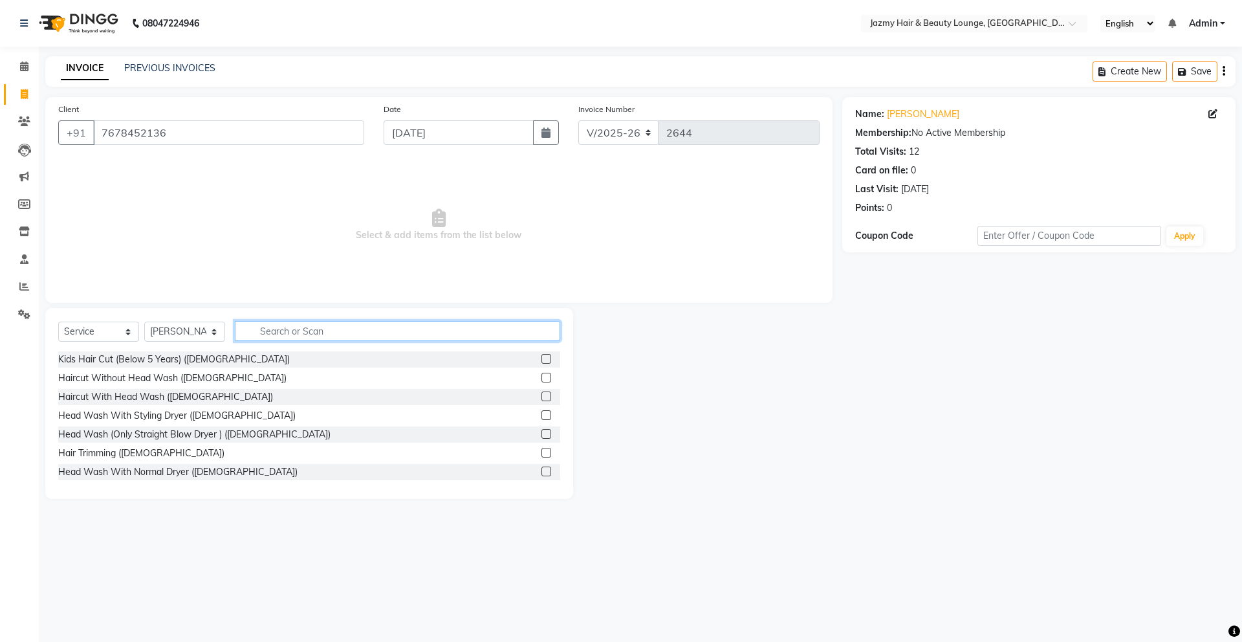
click at [256, 337] on input "text" at bounding box center [397, 331] width 325 height 20
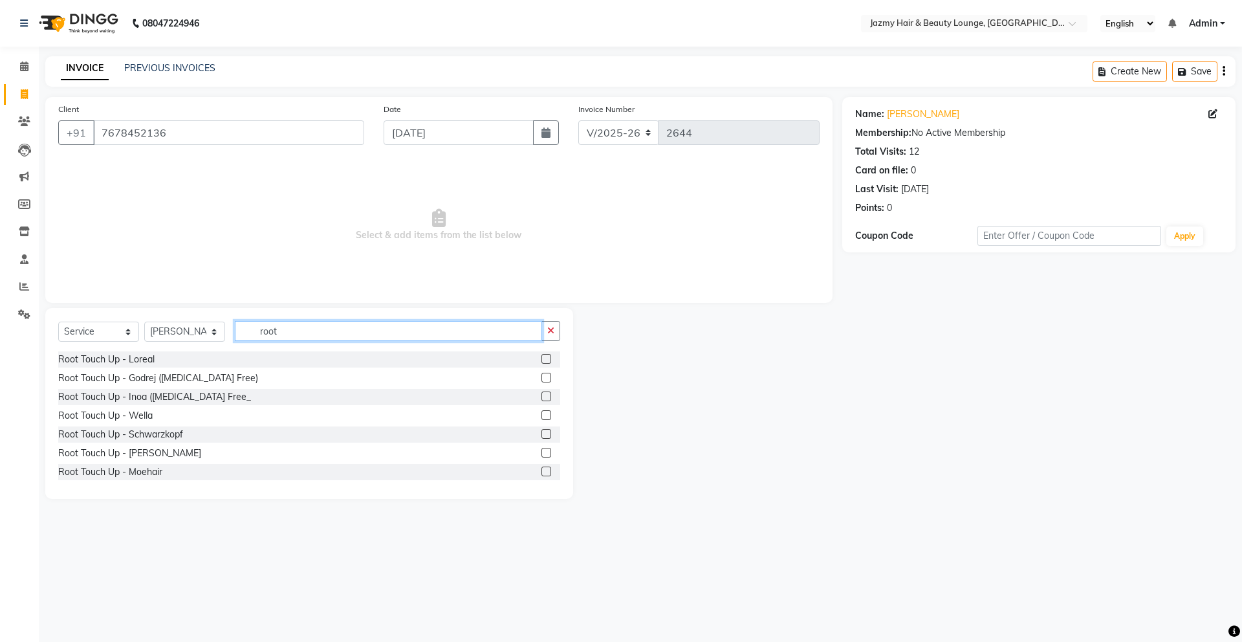
type input "root"
click at [541, 432] on div at bounding box center [550, 434] width 19 height 16
click at [541, 434] on label at bounding box center [546, 434] width 10 height 10
click at [541, 434] on input "checkbox" at bounding box center [545, 434] width 8 height 8
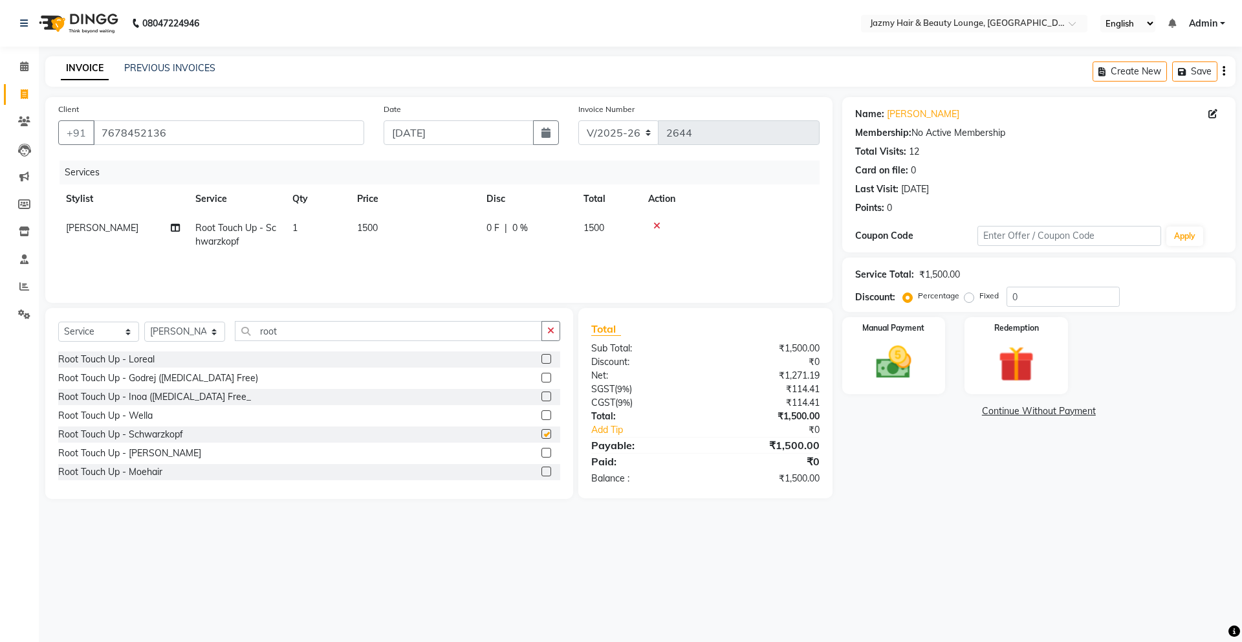
checkbox input "false"
click at [546, 335] on button "button" at bounding box center [550, 331] width 19 height 20
type input "rica"
click at [541, 414] on label at bounding box center [546, 415] width 10 height 10
click at [541, 414] on input "checkbox" at bounding box center [545, 415] width 8 height 8
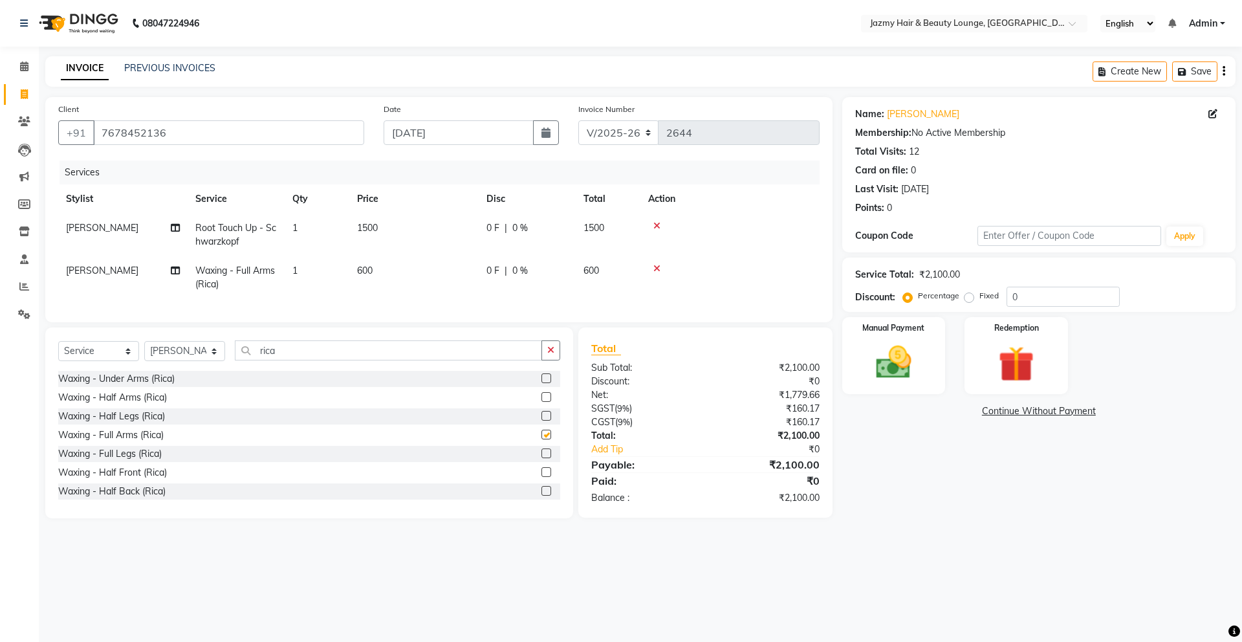
checkbox input "false"
click at [541, 458] on label at bounding box center [546, 453] width 10 height 10
click at [541, 458] on input "checkbox" at bounding box center [545, 454] width 8 height 8
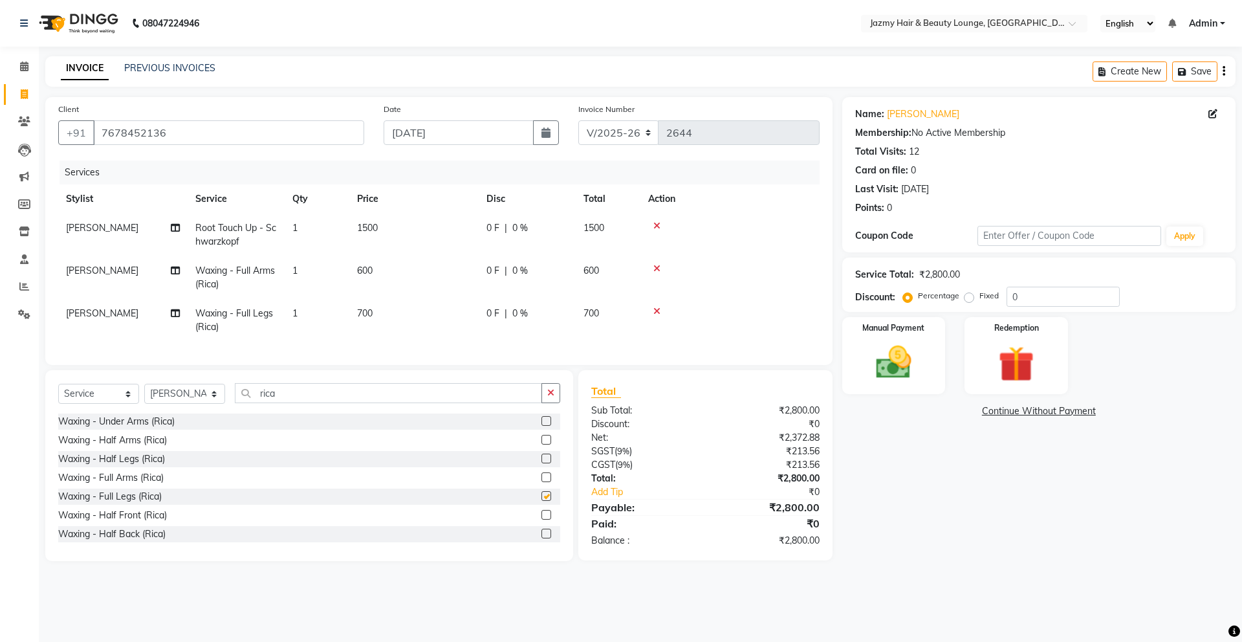
checkbox input "false"
drag, startPoint x: 544, startPoint y: 398, endPoint x: 501, endPoint y: 405, distance: 43.9
click at [544, 399] on button "button" at bounding box center [550, 393] width 19 height 20
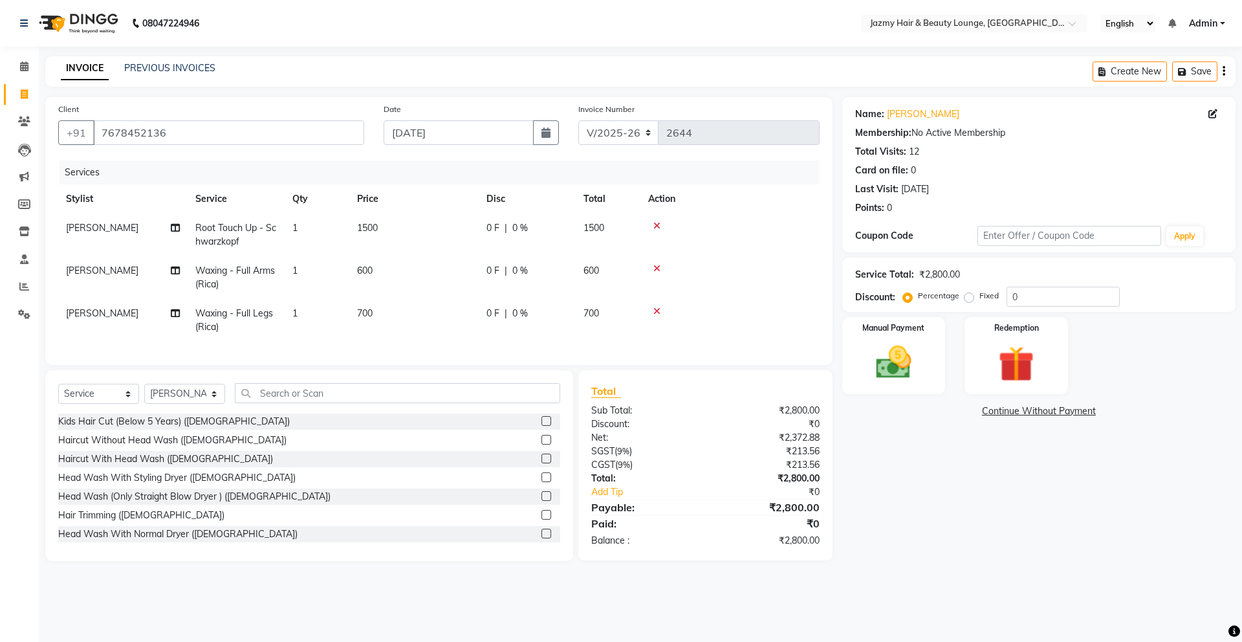
click at [541, 448] on div at bounding box center [550, 440] width 19 height 16
click at [541, 444] on label at bounding box center [546, 440] width 10 height 10
click at [541, 444] on input "checkbox" at bounding box center [545, 440] width 8 height 8
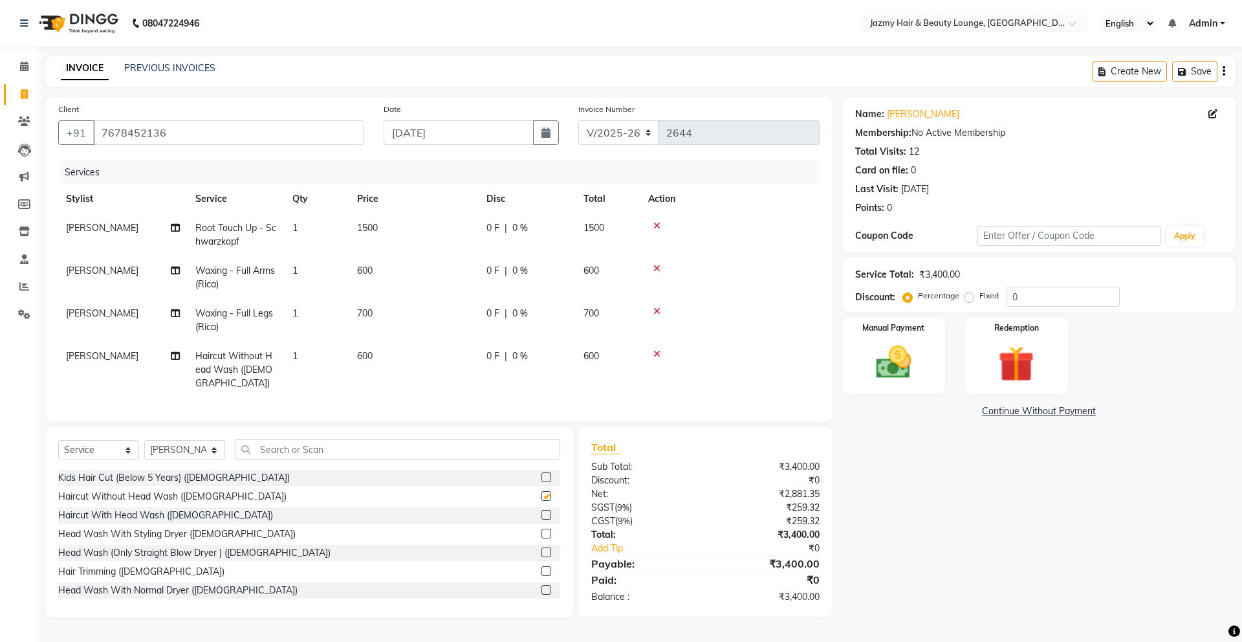
checkbox input "false"
click at [520, 443] on input "text" at bounding box center [397, 449] width 325 height 20
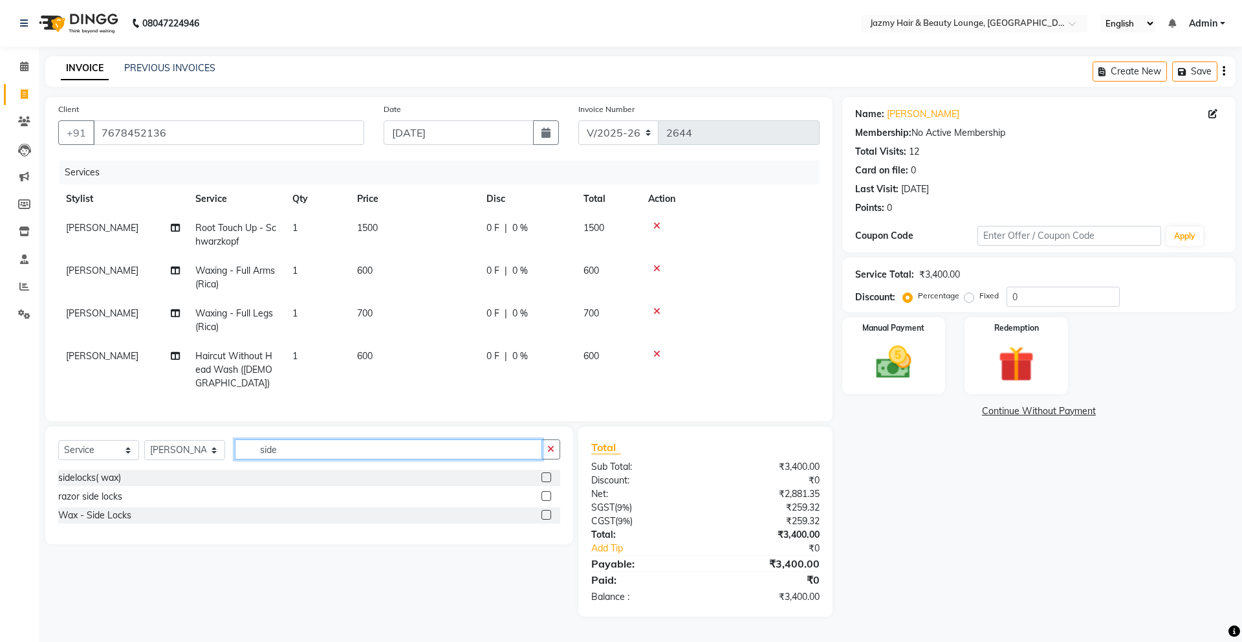
type input "side"
click at [545, 472] on label at bounding box center [546, 477] width 10 height 10
click at [545, 474] on input "checkbox" at bounding box center [545, 478] width 8 height 8
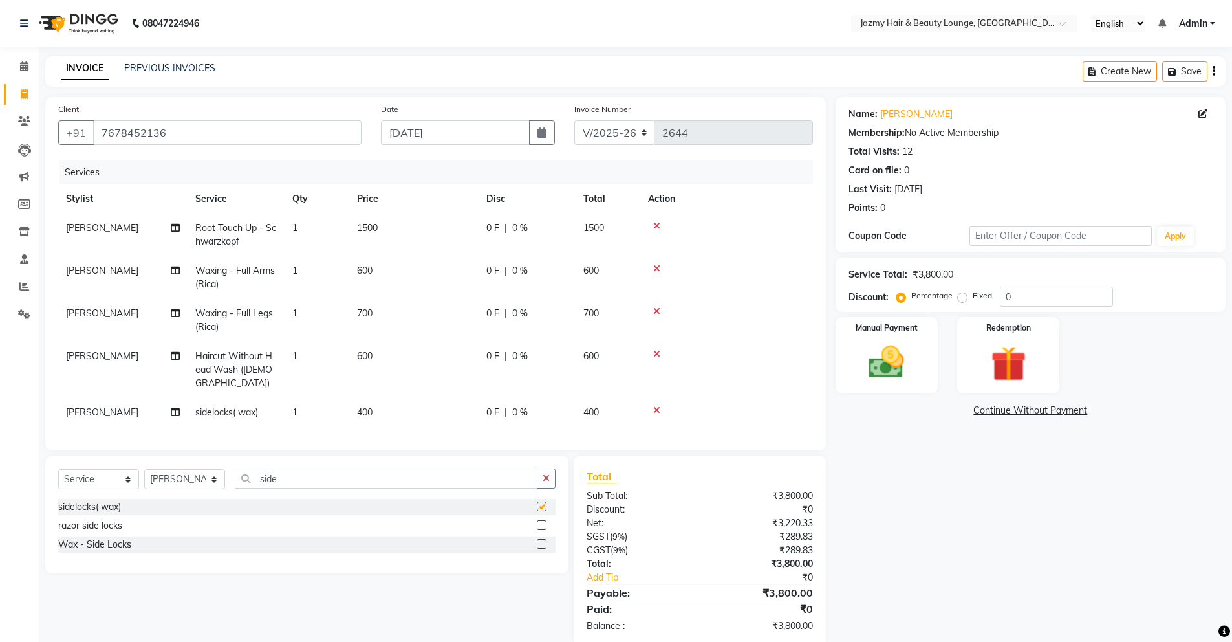
checkbox input "false"
click at [546, 474] on icon "button" at bounding box center [546, 478] width 7 height 9
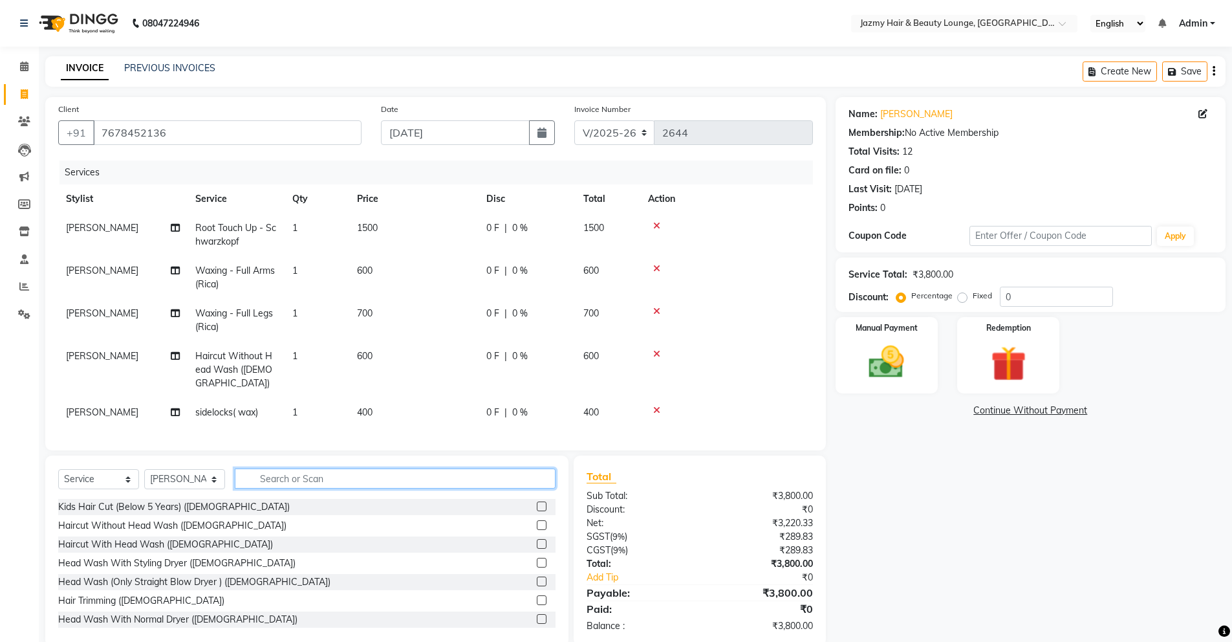
click at [506, 471] on input "text" at bounding box center [395, 478] width 321 height 20
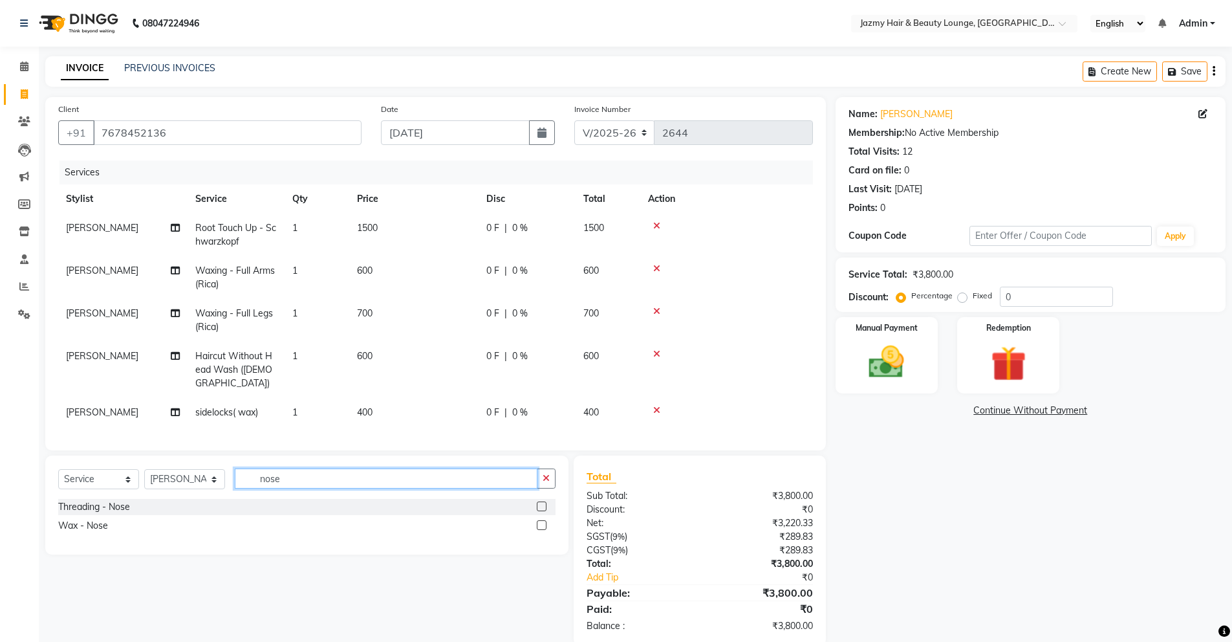
type input "nose"
click at [542, 520] on label at bounding box center [542, 525] width 10 height 10
click at [542, 521] on input "checkbox" at bounding box center [541, 525] width 8 height 8
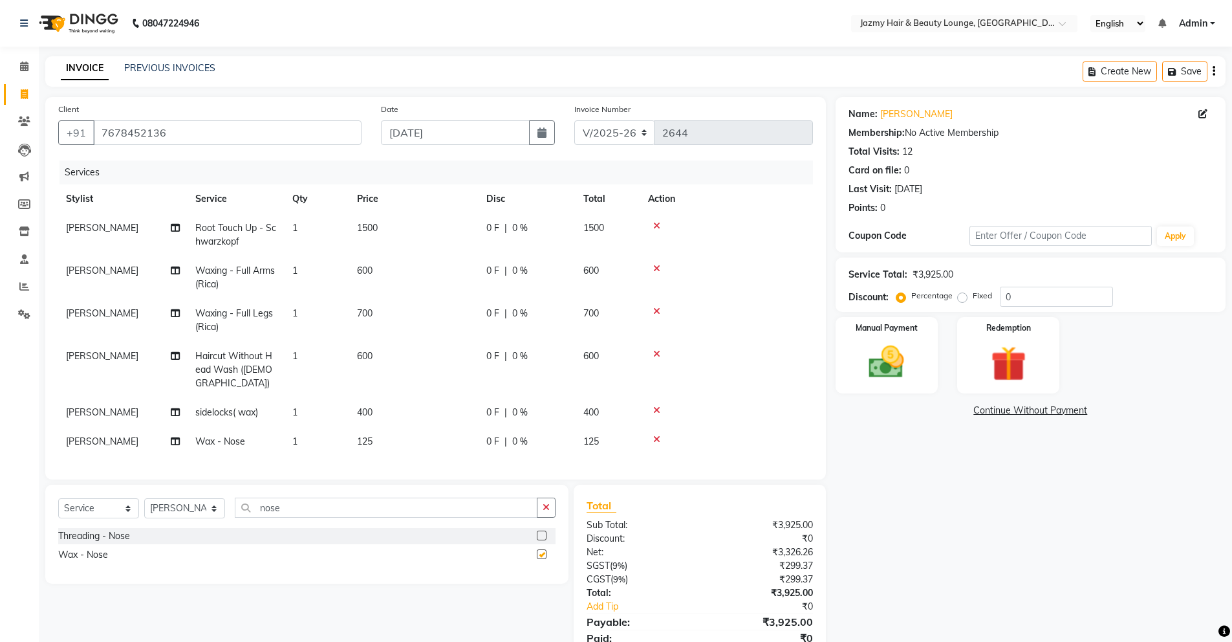
checkbox input "false"
click at [363, 406] on span "400" at bounding box center [365, 412] width 16 height 12
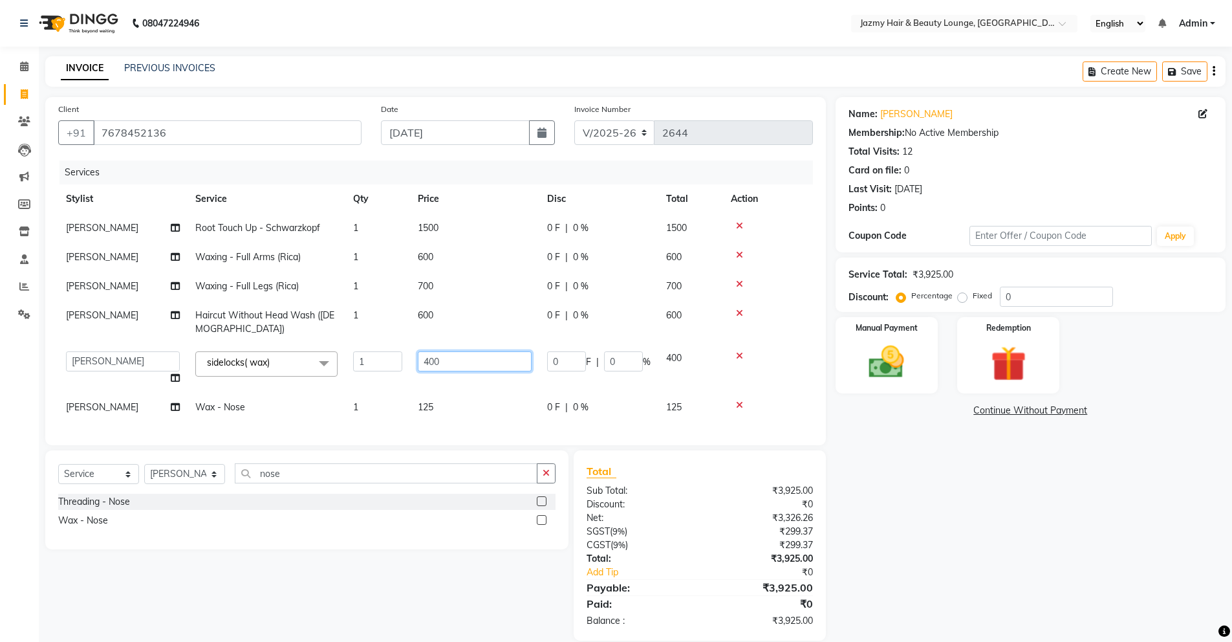
drag, startPoint x: 443, startPoint y: 365, endPoint x: 363, endPoint y: 325, distance: 88.8
click at [363, 325] on tbody "[PERSON_NAME] Touch Up - Schwarzkopf 1 1500 0 F | 0 % 1500 AMIT Waxing - Full A…" at bounding box center [435, 317] width 755 height 208
type input "500"
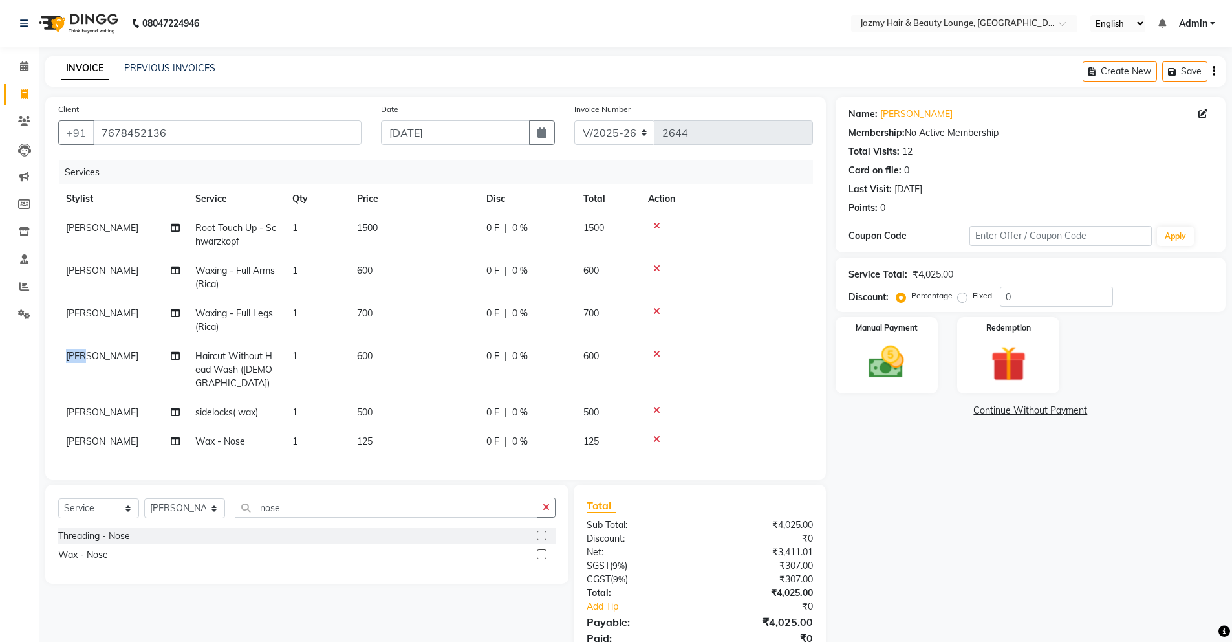
click at [83, 360] on span "[PERSON_NAME]" at bounding box center [102, 356] width 72 height 12
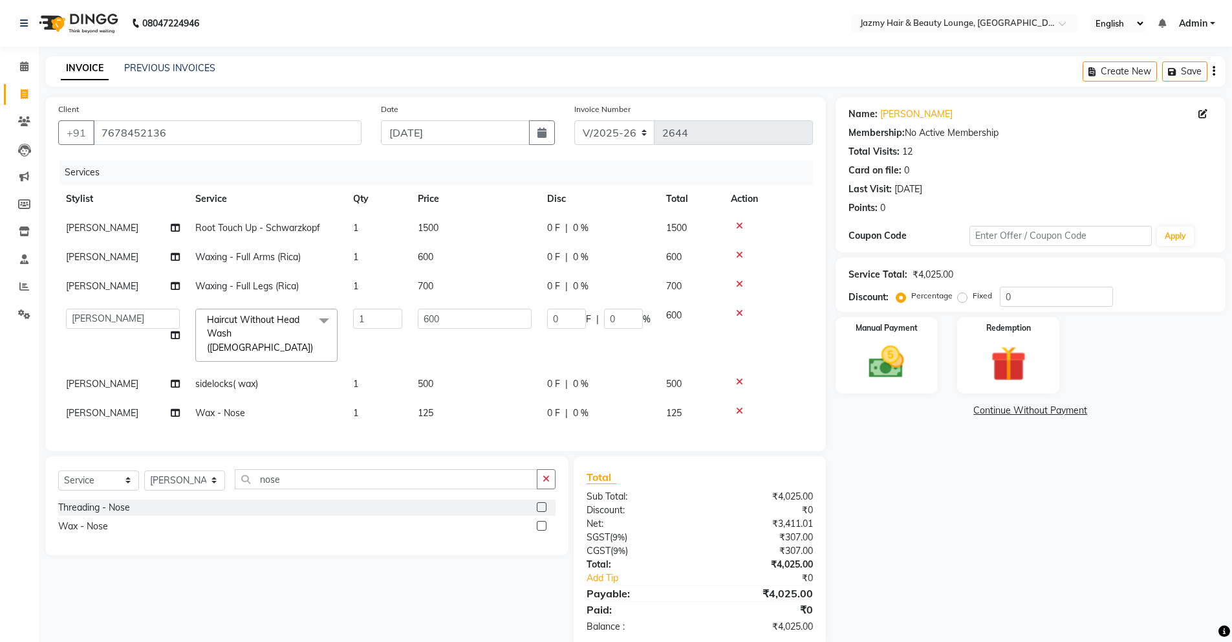
click at [74, 378] on span "[PERSON_NAME]" at bounding box center [102, 384] width 72 height 12
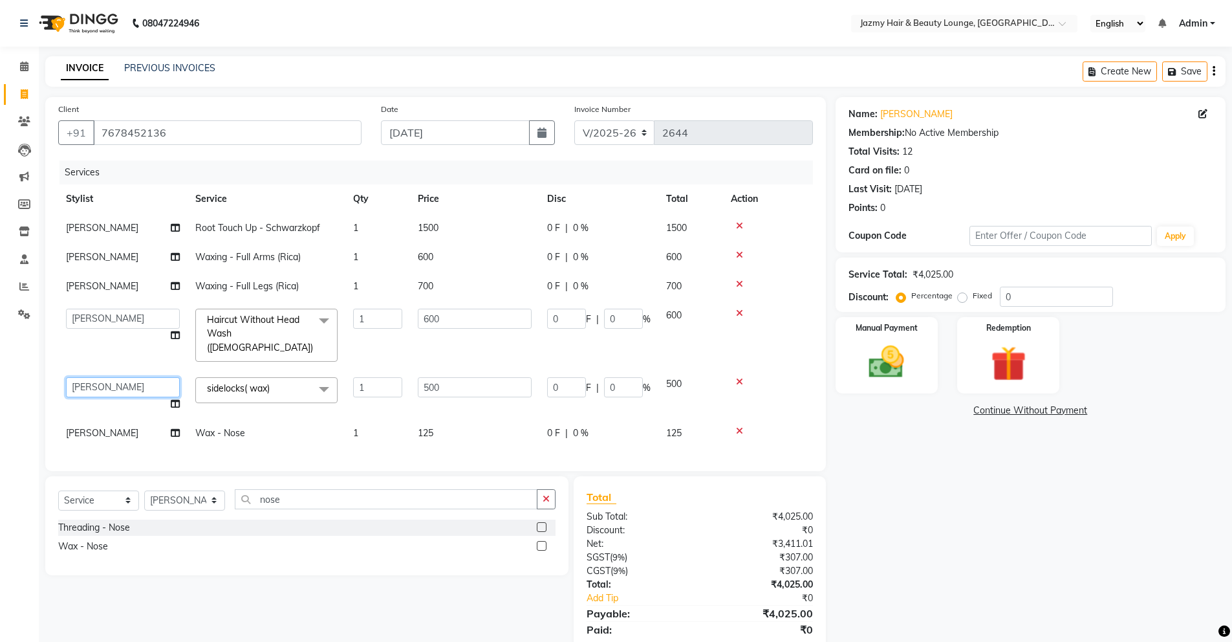
click at [76, 377] on select "AMIT [PERSON_NAME] [PERSON_NAME] CHASHIKA [PERSON_NAME] [PERSON_NAME] [PERSON_N…" at bounding box center [123, 387] width 114 height 20
select select "44181"
click at [87, 427] on span "[PERSON_NAME]" at bounding box center [102, 433] width 72 height 12
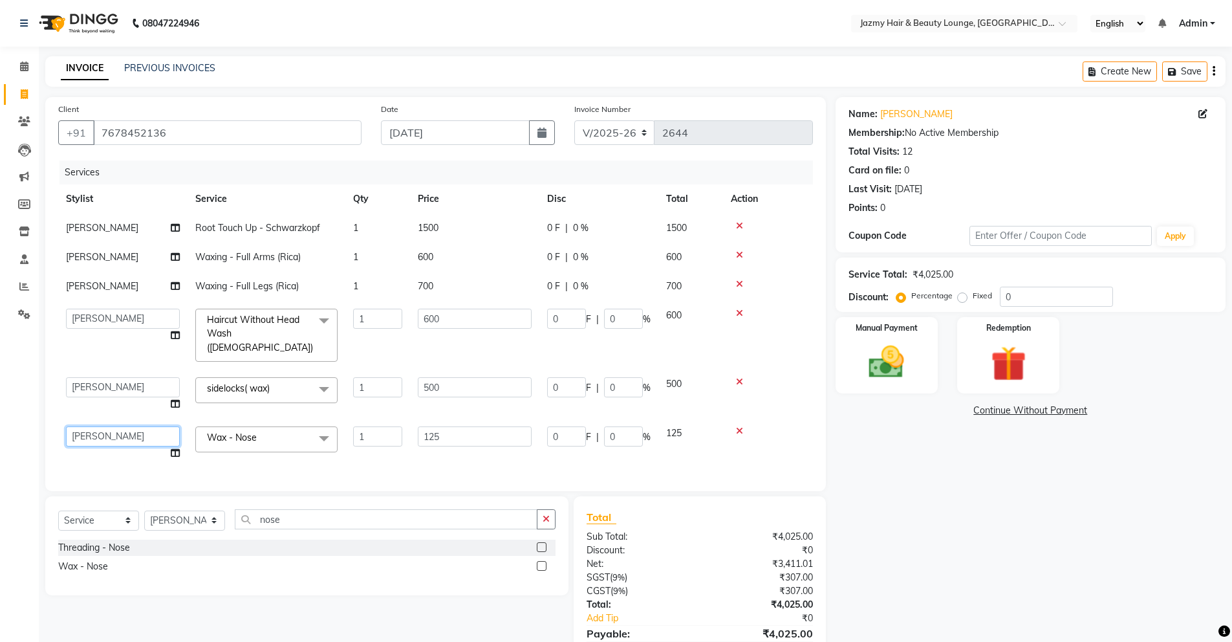
click at [91, 426] on select "AMIT [PERSON_NAME] [PERSON_NAME] CHASHIKA [PERSON_NAME] [PERSON_NAME] [PERSON_N…" at bounding box center [123, 436] width 114 height 20
select select "44181"
click at [895, 460] on div "Name: [PERSON_NAME] Membership: No Active Membership Total Visits: 12 Card on f…" at bounding box center [1036, 391] width 400 height 589
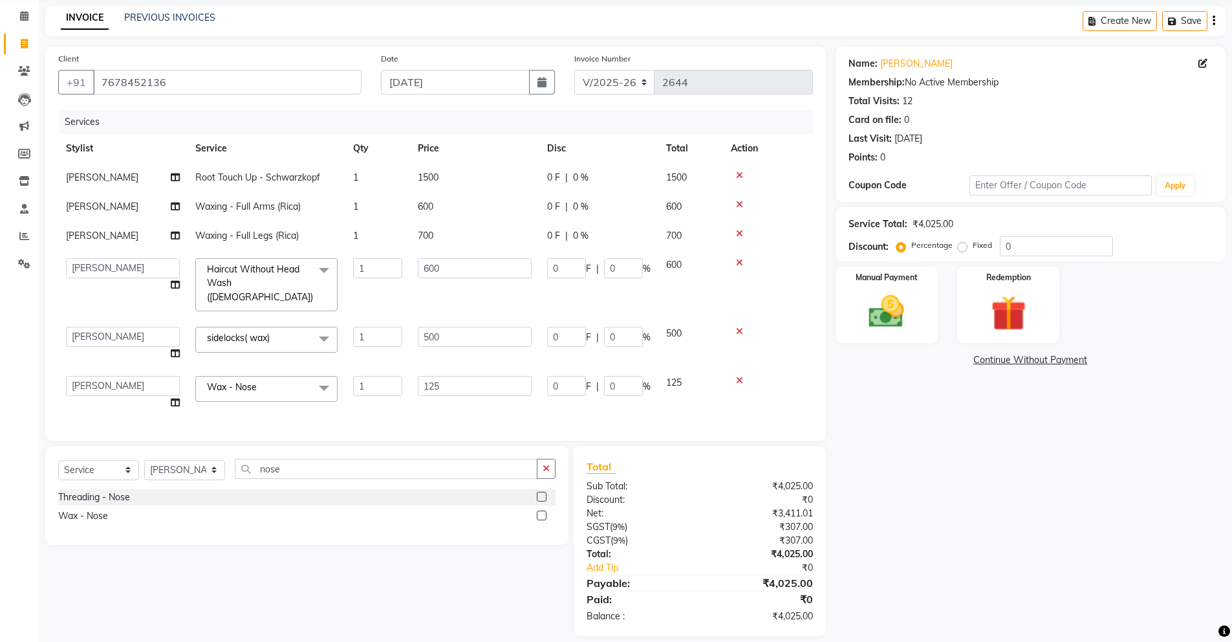
click at [1000, 518] on div "Name: [PERSON_NAME] Membership: No Active Membership Total Visits: 12 Card on f…" at bounding box center [1036, 341] width 400 height 589
click at [1004, 241] on input "0" at bounding box center [1056, 246] width 113 height 20
type input "20"
type input "120"
type input "20"
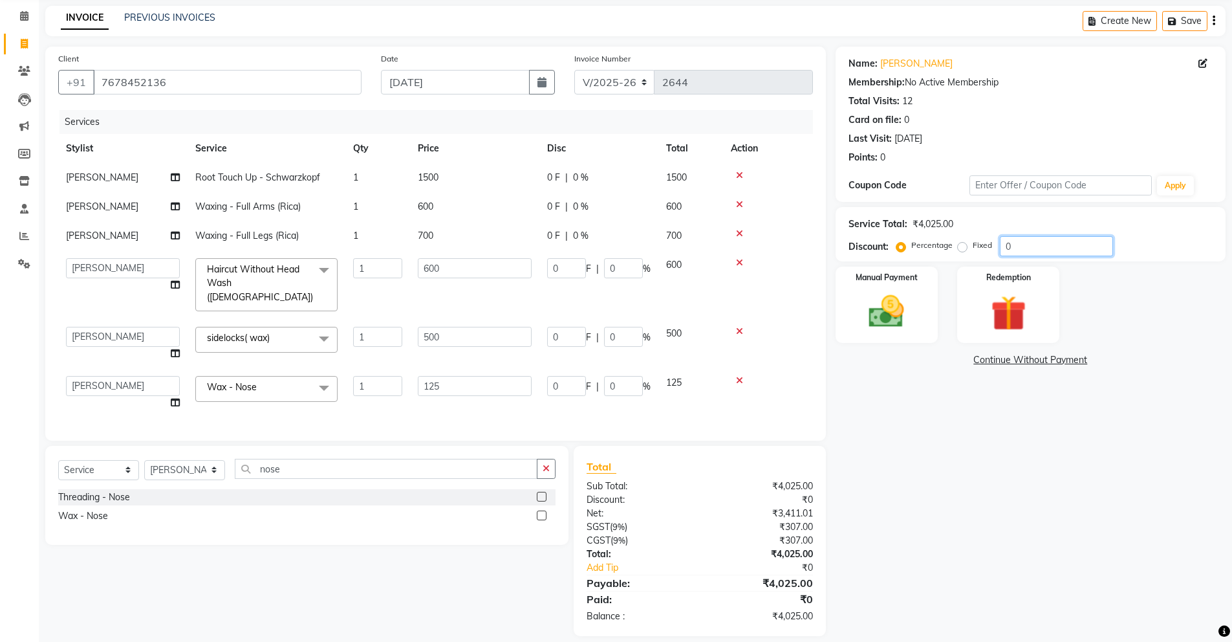
type input "100"
type input "20"
type input "25"
type input "20"
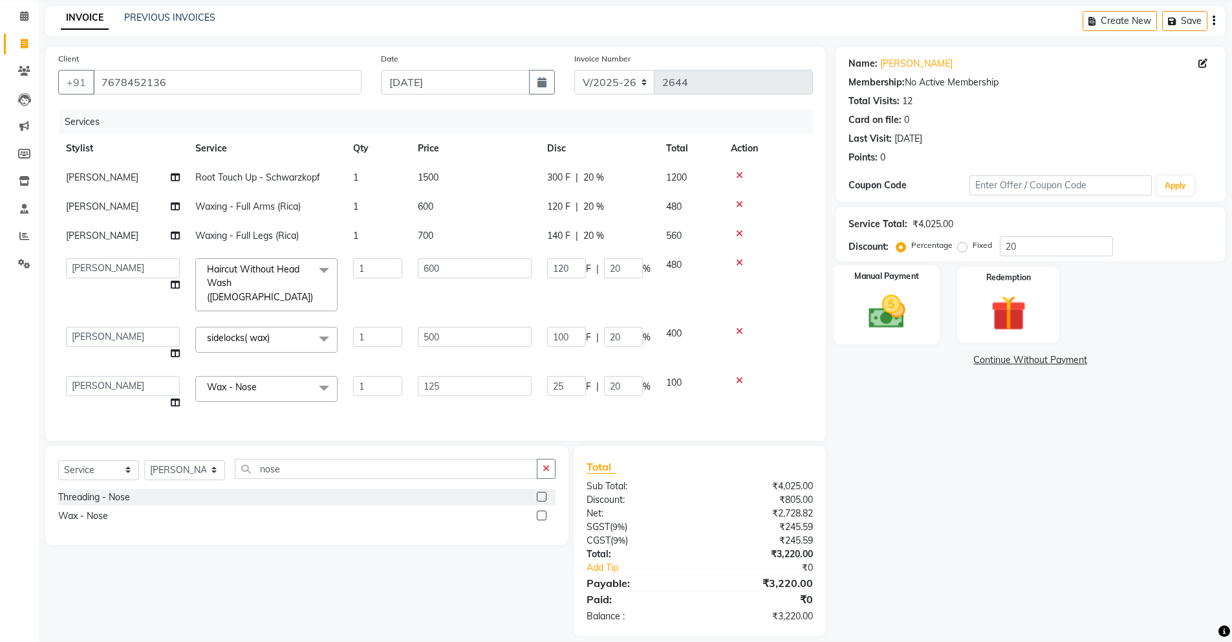
click at [912, 283] on div "Manual Payment" at bounding box center [886, 305] width 107 height 80
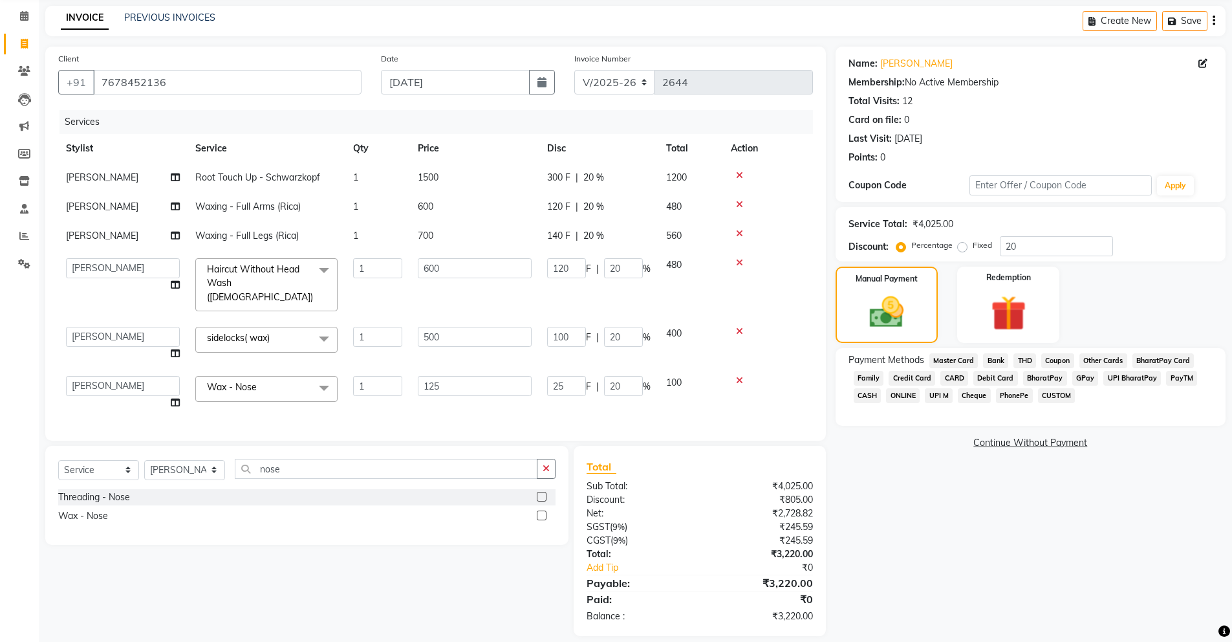
click at [871, 391] on span "CASH" at bounding box center [868, 395] width 28 height 15
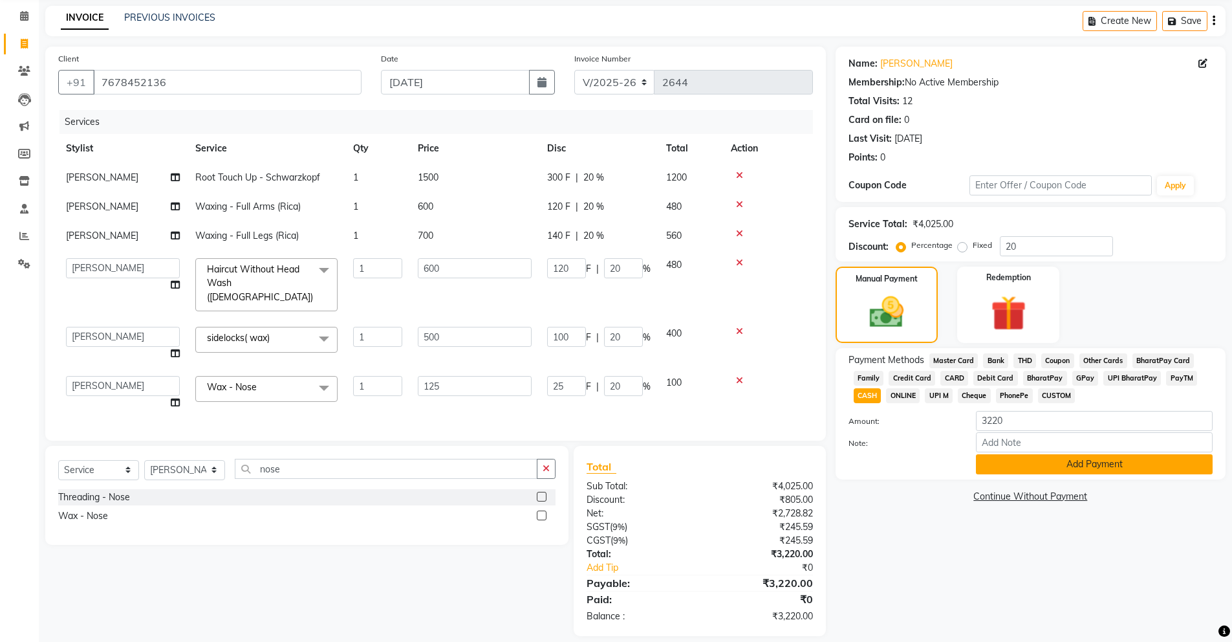
click at [1077, 461] on button "Add Payment" at bounding box center [1094, 464] width 237 height 20
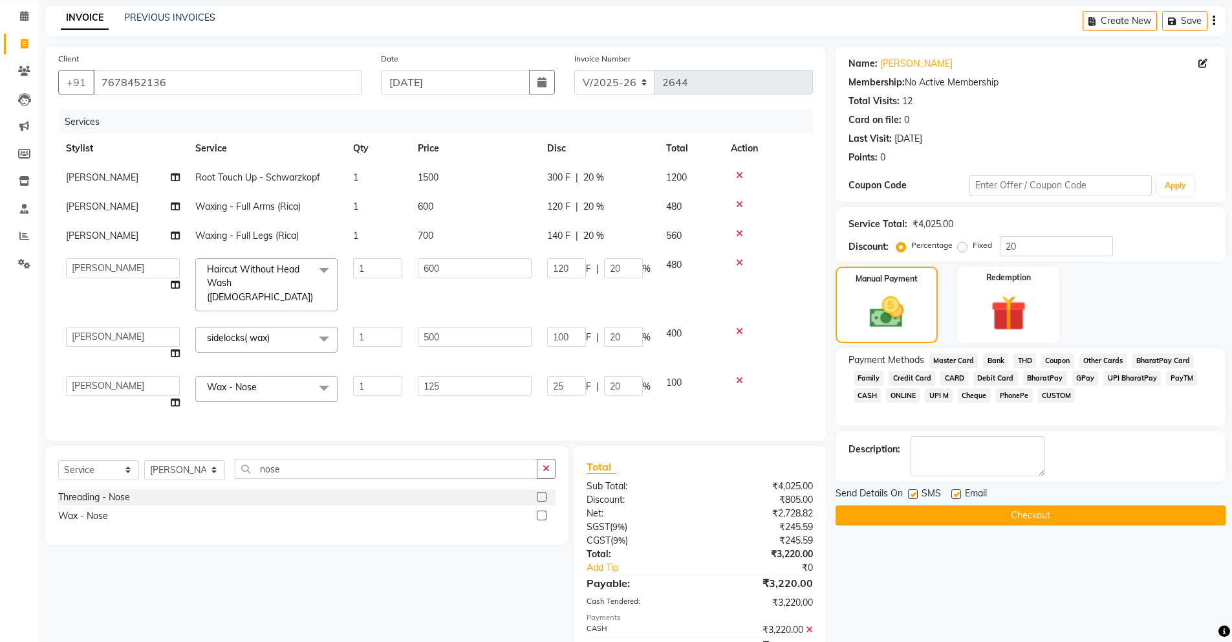
click at [1065, 520] on button "Checkout" at bounding box center [1031, 515] width 390 height 20
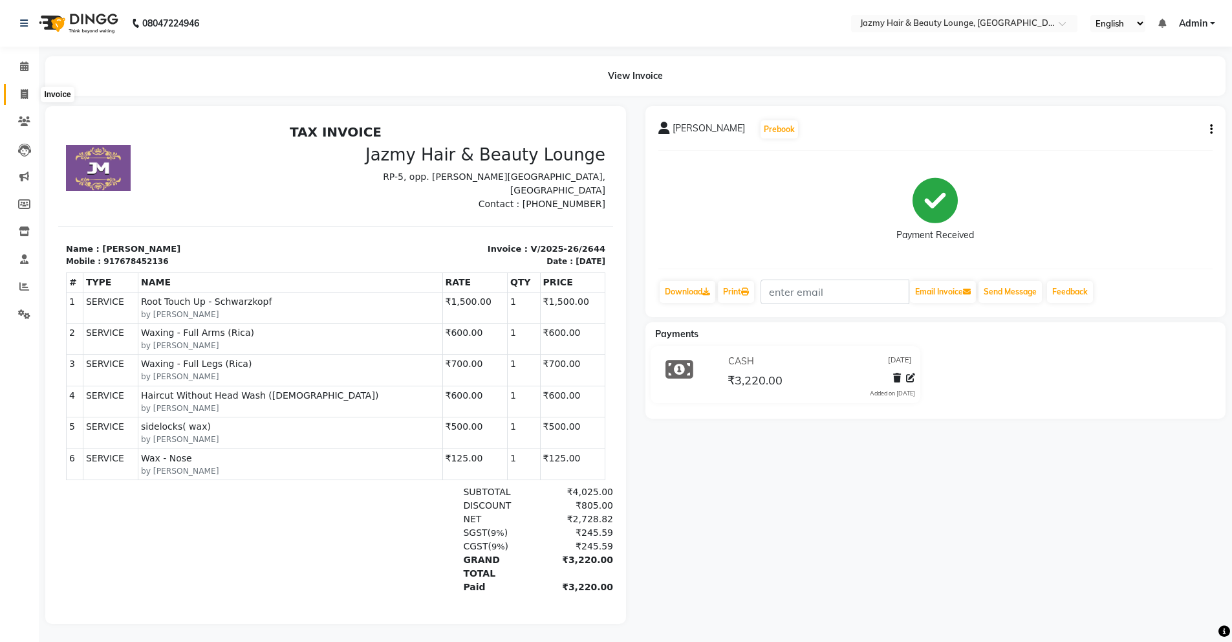
click at [21, 98] on icon at bounding box center [24, 94] width 7 height 10
select select "759"
select select "service"
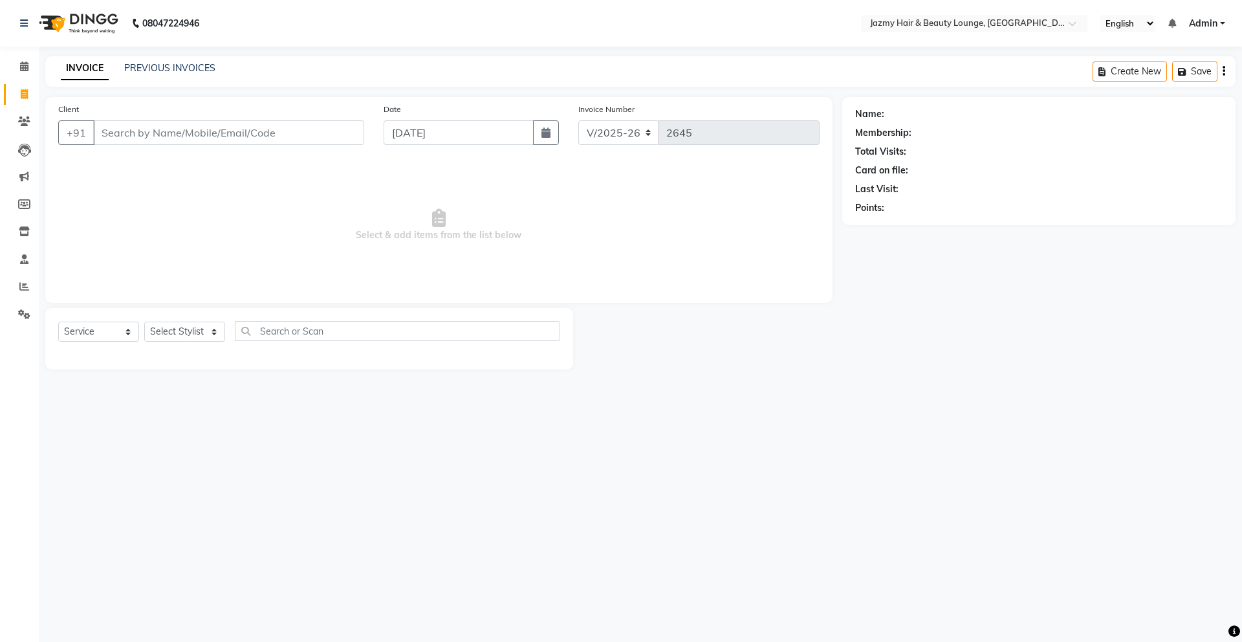
click at [149, 138] on input "Client" at bounding box center [228, 132] width 271 height 25
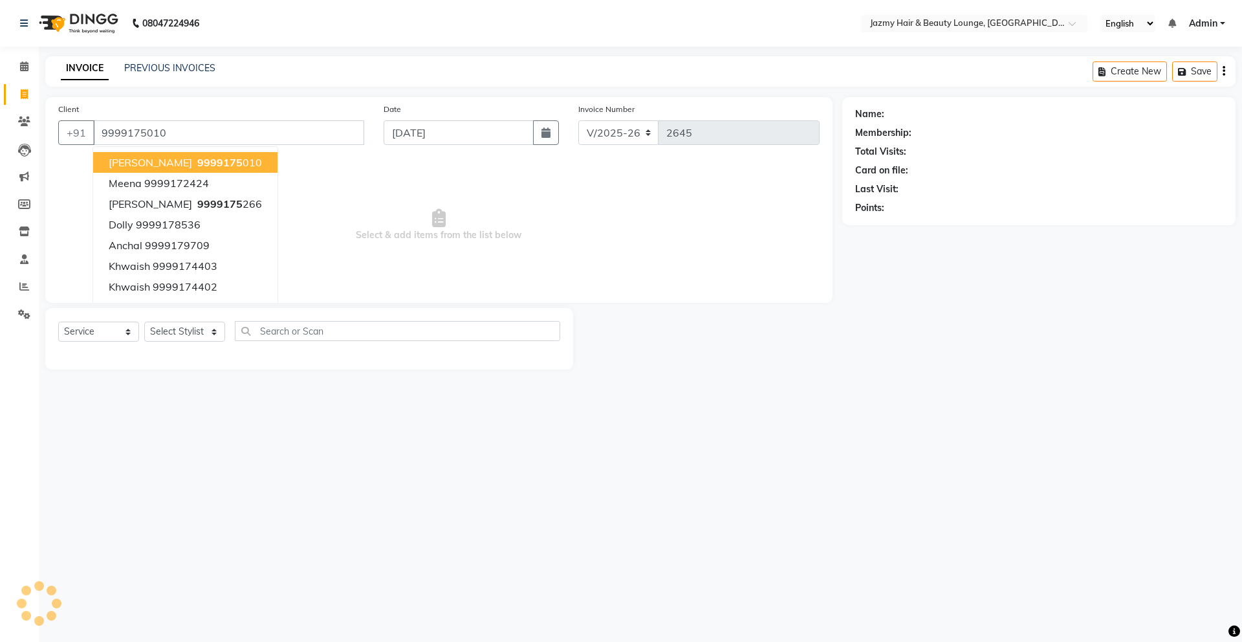
type input "9999175010"
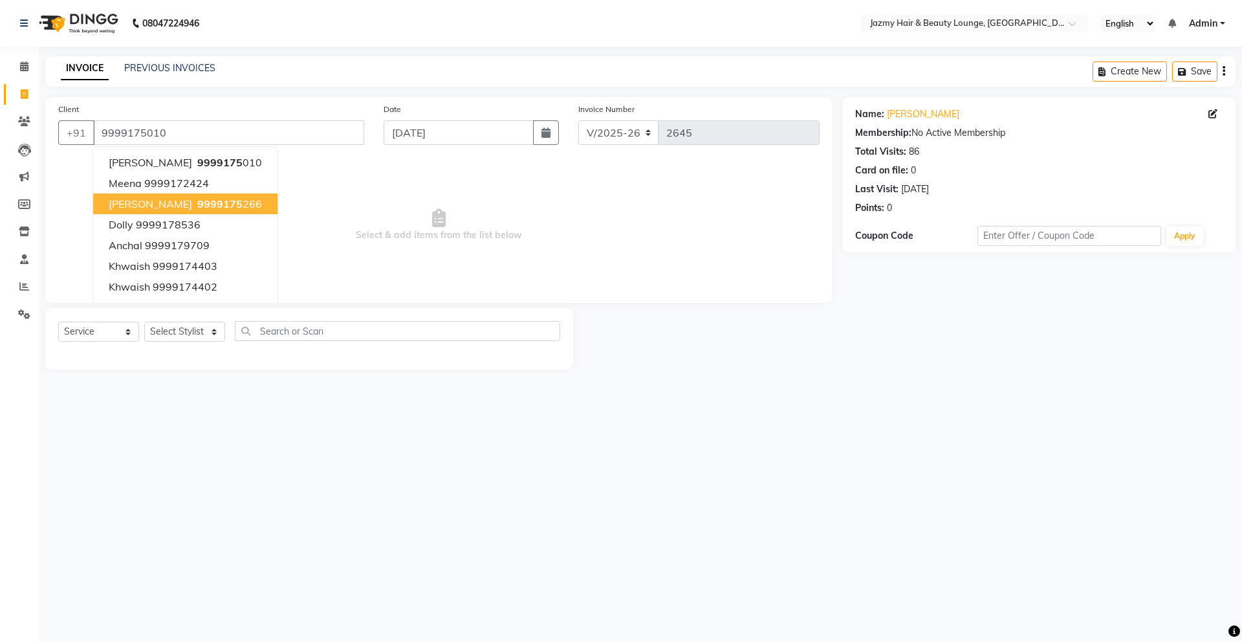
click at [318, 213] on span "Select & add items from the list below" at bounding box center [438, 224] width 761 height 129
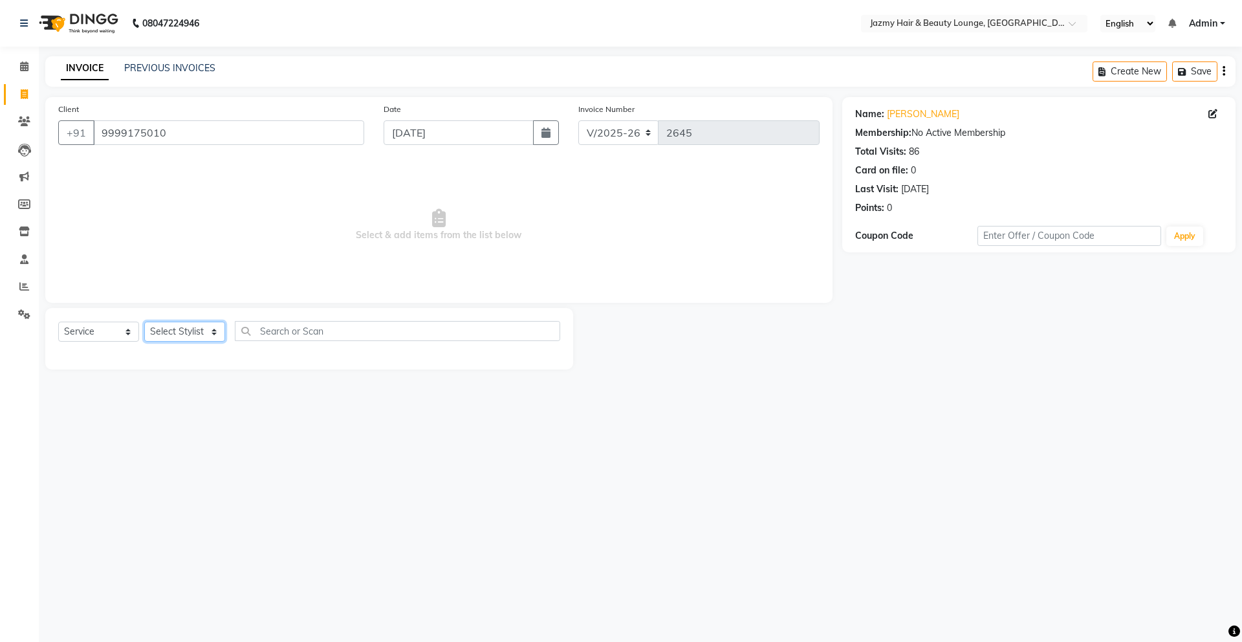
click at [161, 329] on select "Select Stylist AMIT [PERSON_NAME] [PERSON_NAME] CHASHIKA [PERSON_NAME] [PERSON_…" at bounding box center [184, 332] width 81 height 20
select select "12179"
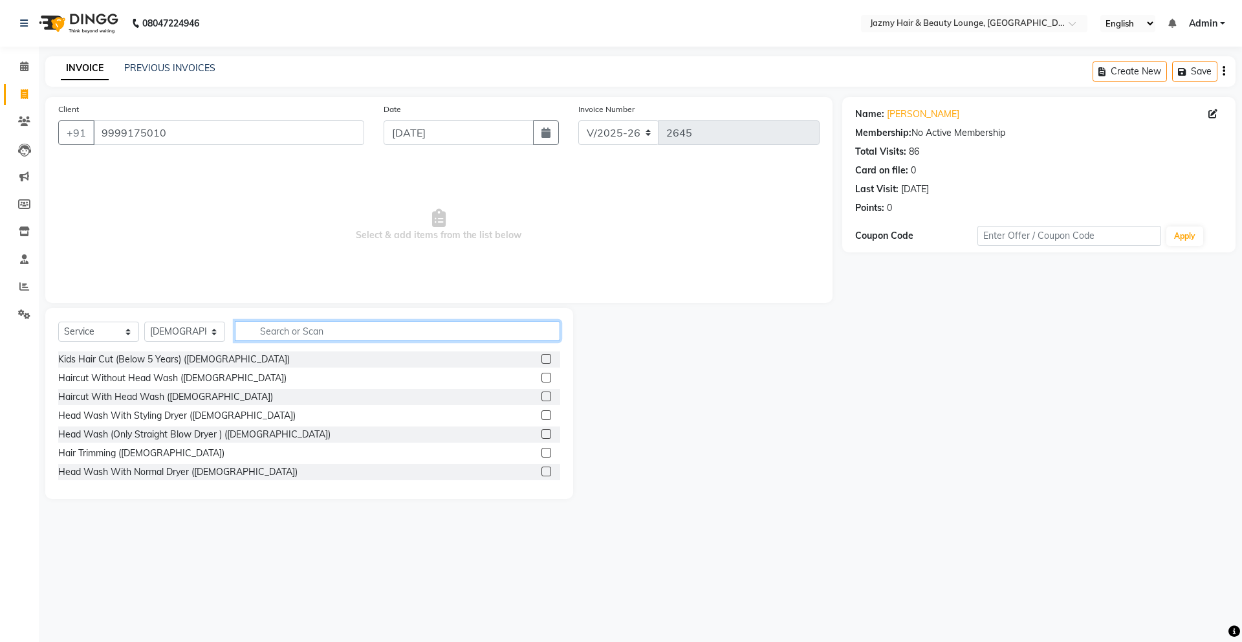
click at [358, 331] on input "text" at bounding box center [397, 331] width 325 height 20
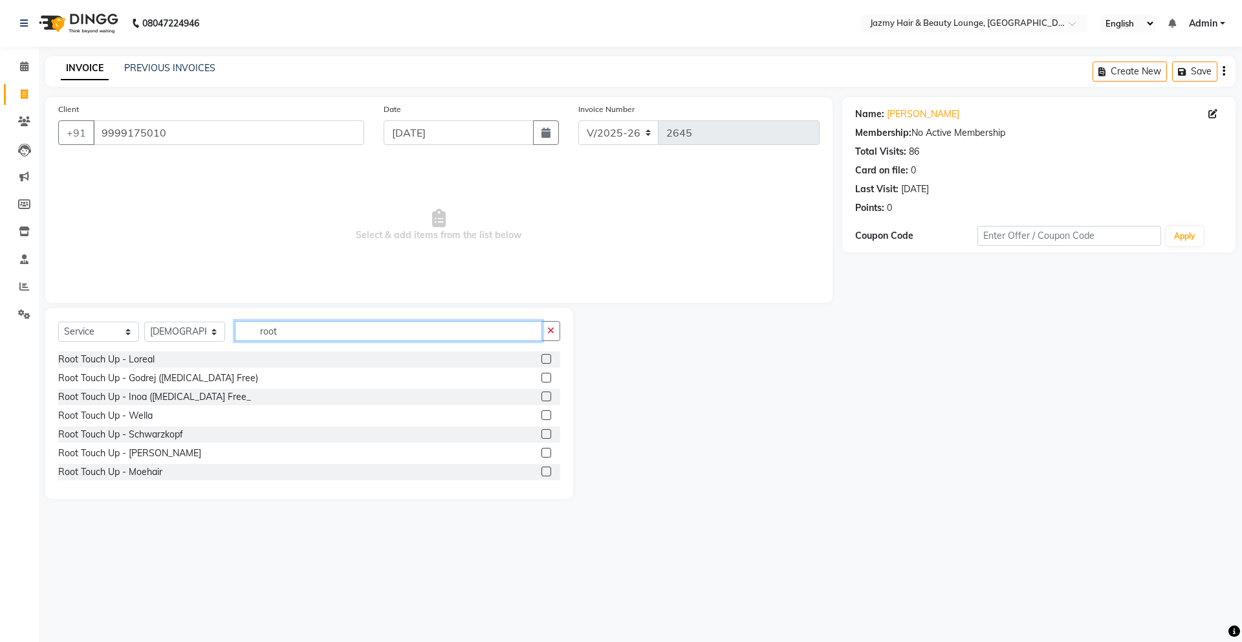
type input "root"
click at [541, 399] on label at bounding box center [546, 396] width 10 height 10
click at [541, 399] on input "checkbox" at bounding box center [545, 397] width 8 height 8
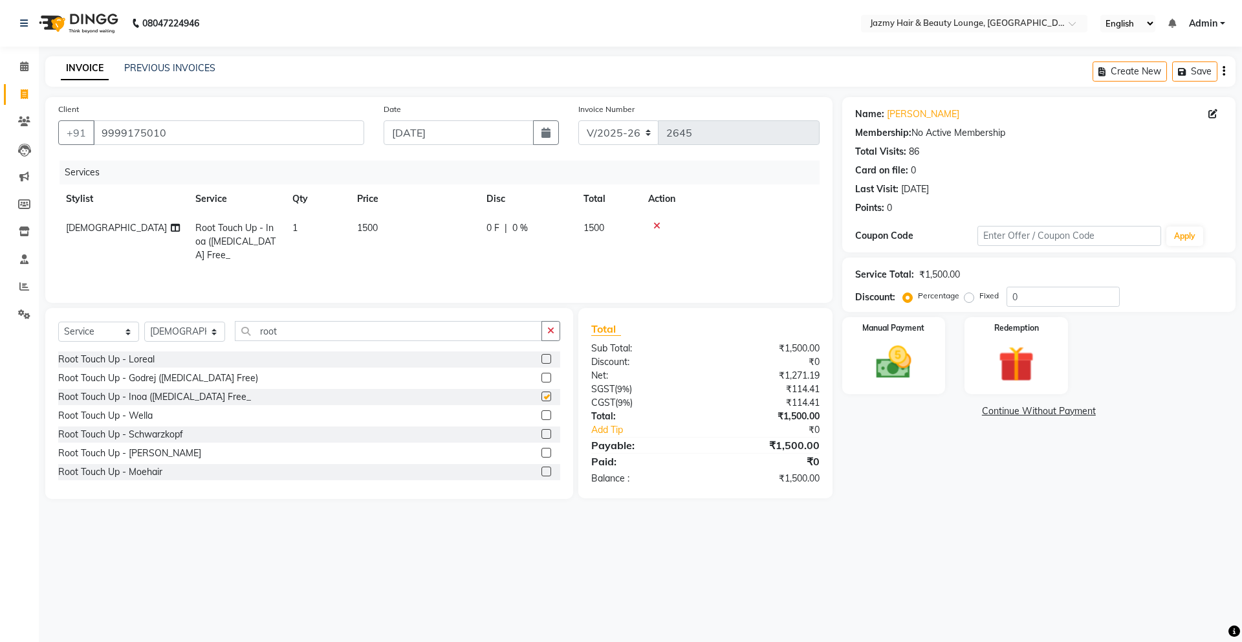
checkbox input "false"
click at [1003, 300] on div "Percentage Fixed" at bounding box center [956, 296] width 101 height 17
click at [1007, 300] on input "0" at bounding box center [1063, 297] width 113 height 20
type input "20"
click at [901, 342] on img at bounding box center [894, 362] width 60 height 43
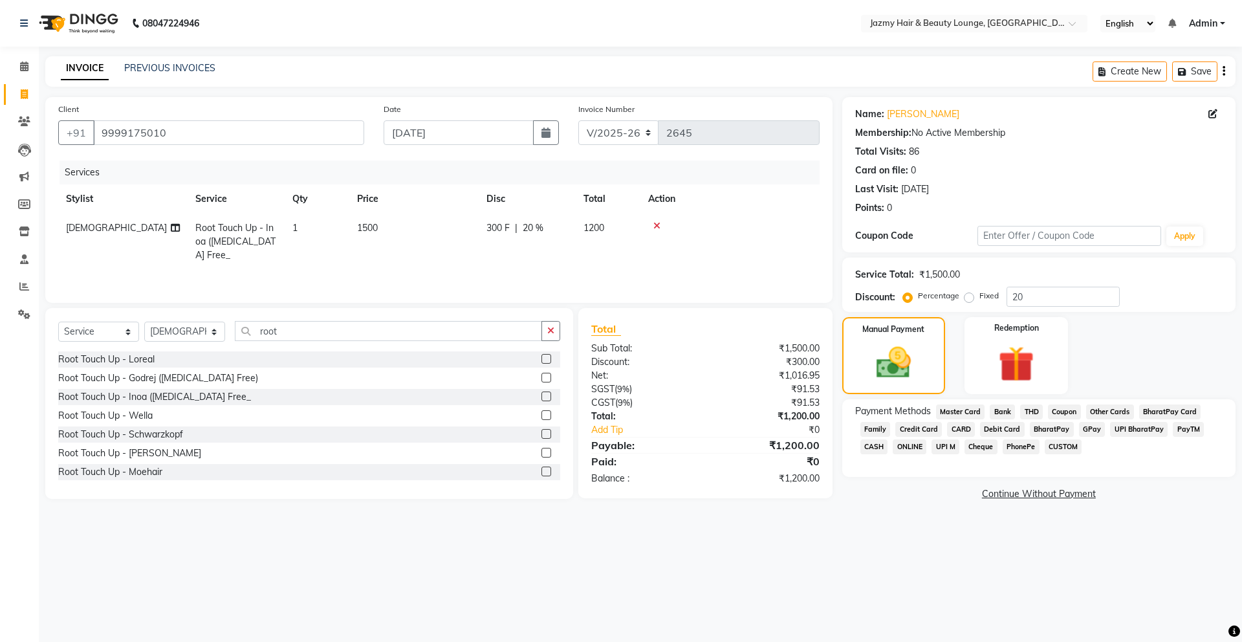
click at [944, 446] on span "UPI M" at bounding box center [946, 446] width 28 height 15
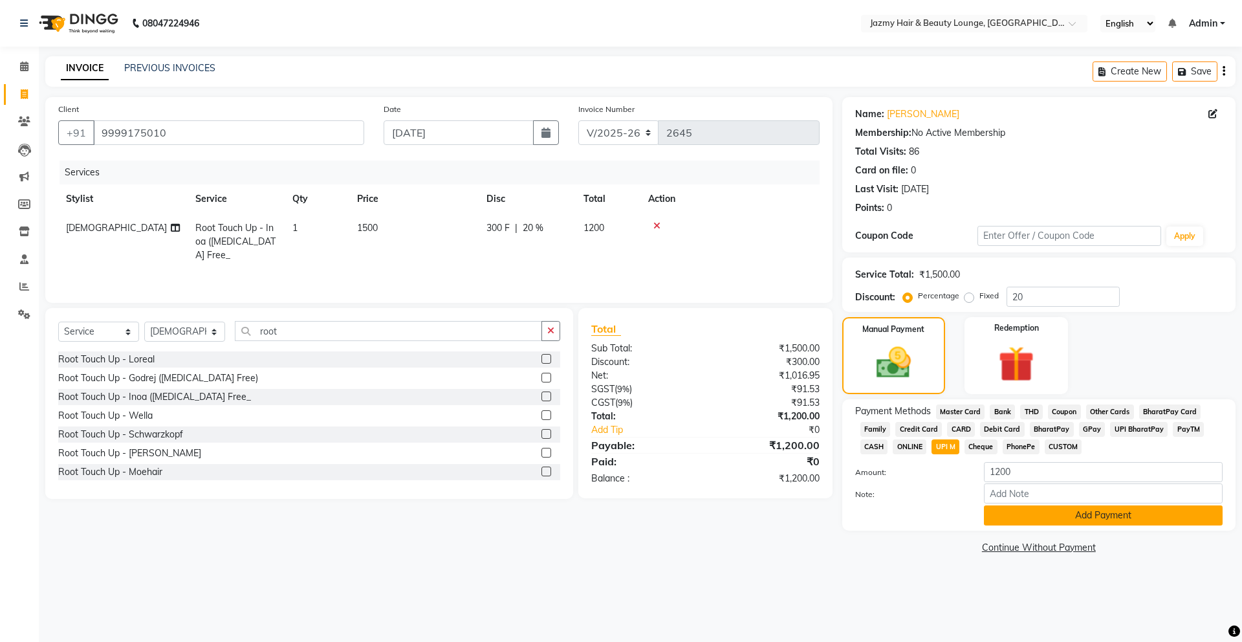
click at [1058, 512] on button "Add Payment" at bounding box center [1103, 515] width 239 height 20
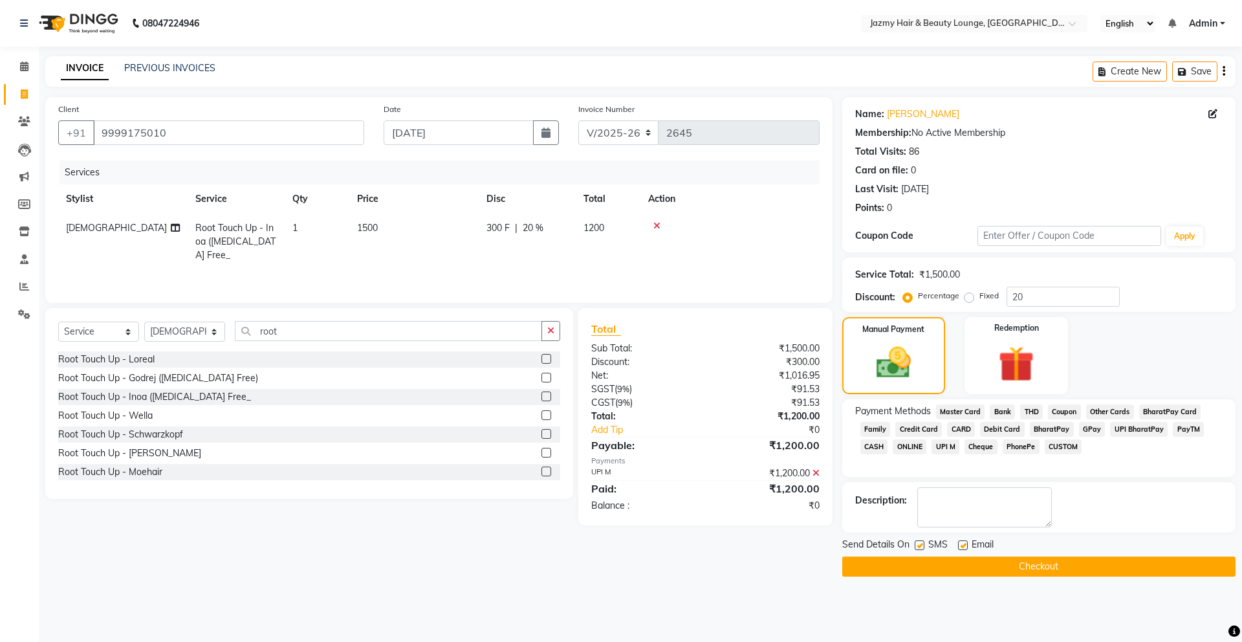
click at [1015, 564] on button "Checkout" at bounding box center [1038, 566] width 393 height 20
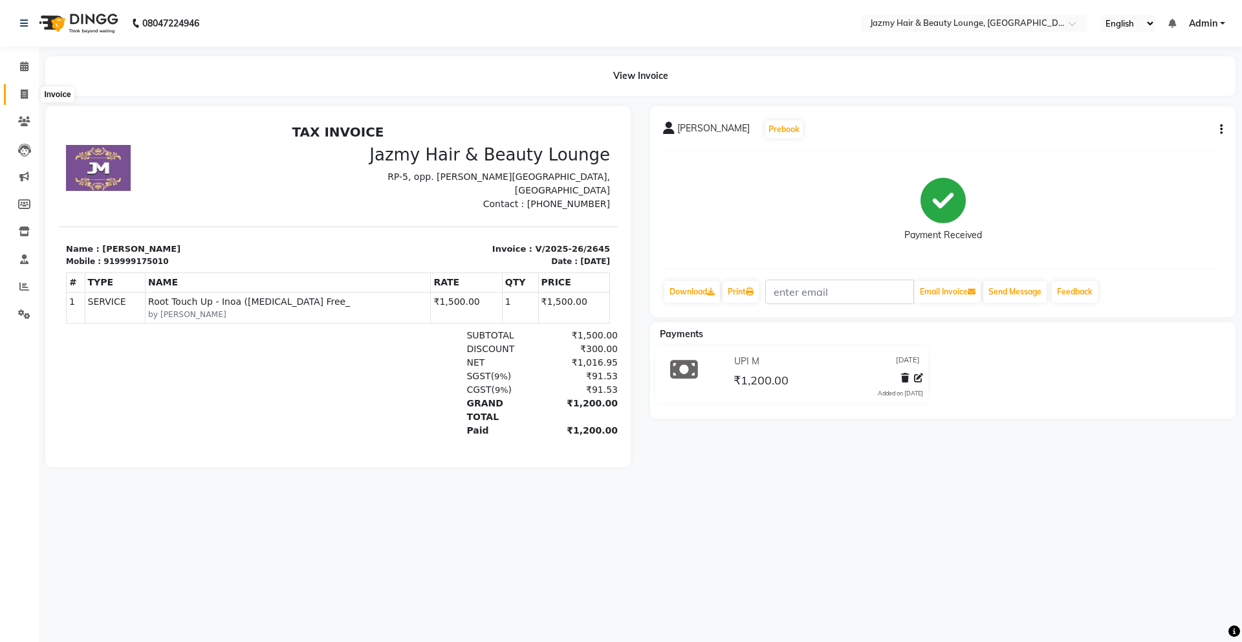
click at [21, 98] on icon at bounding box center [24, 94] width 7 height 10
select select "service"
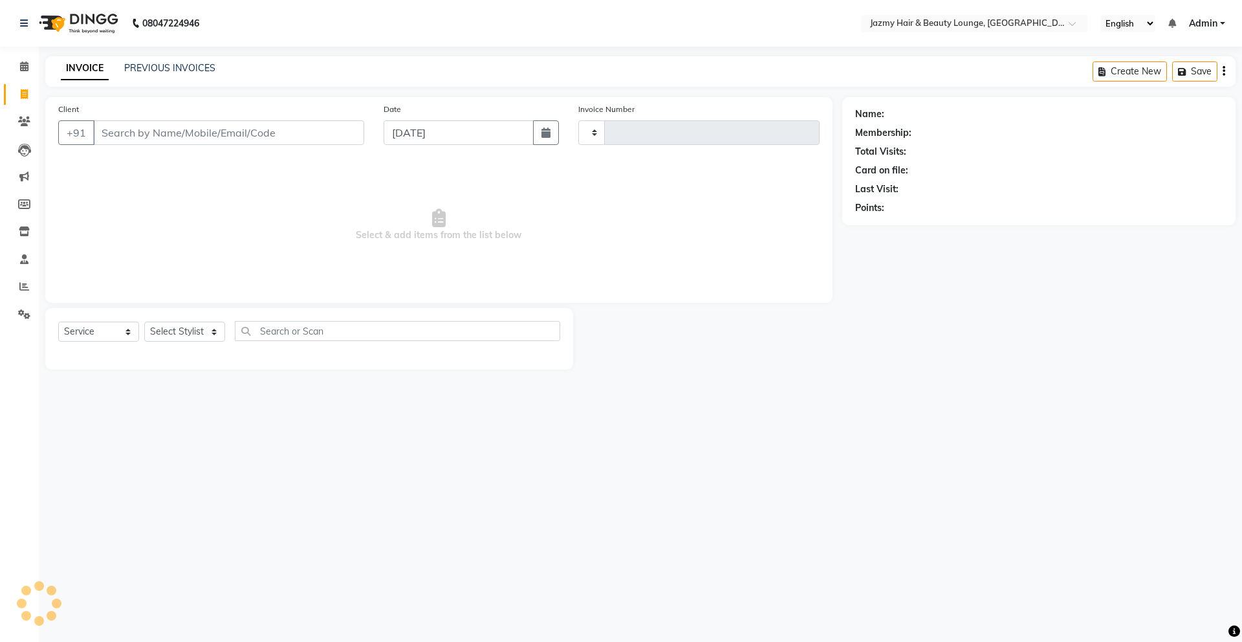
type input "2646"
select select "759"
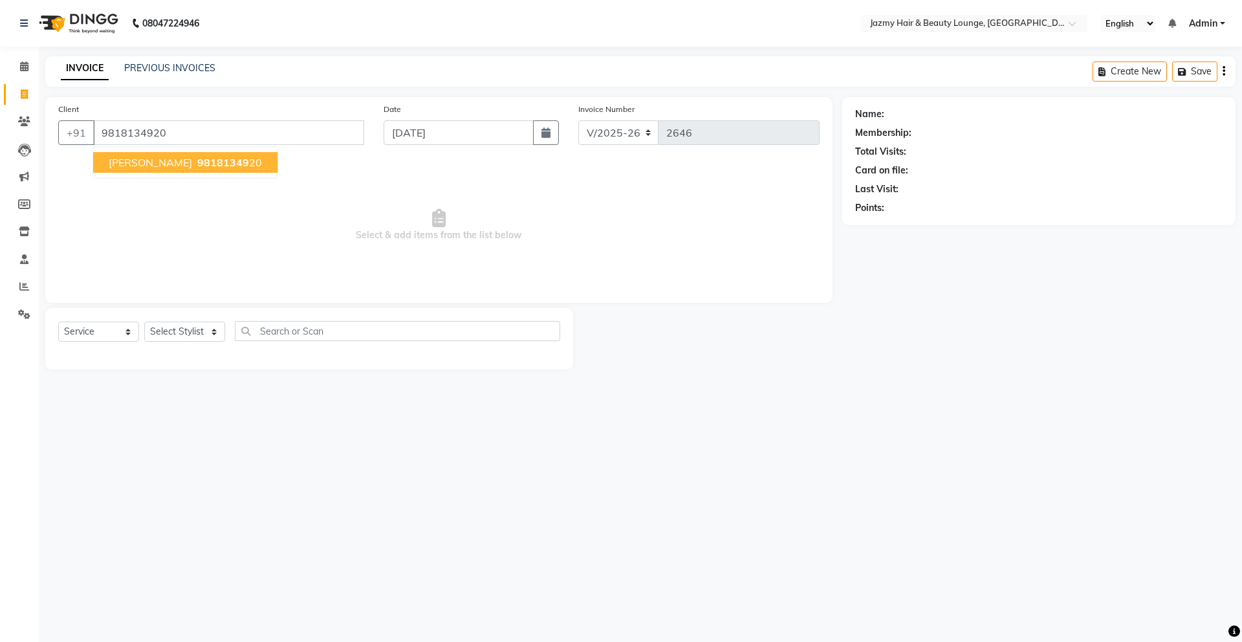
type input "9818134920"
click at [149, 173] on ngb-typeahead-window "[PERSON_NAME] 98181349 20" at bounding box center [186, 162] width 186 height 32
click at [197, 168] on span "98181349" at bounding box center [223, 162] width 52 height 13
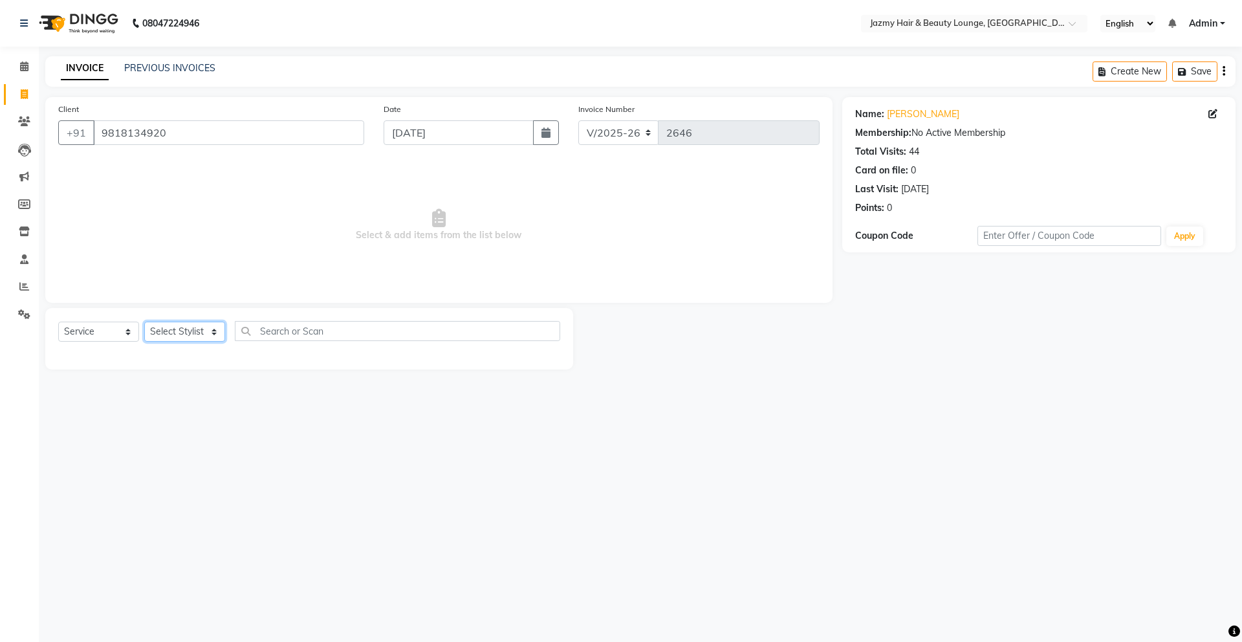
click at [181, 334] on select "Select Stylist AMIT [PERSON_NAME] [PERSON_NAME] CHASHIKA [PERSON_NAME] [PERSON_…" at bounding box center [184, 332] width 81 height 20
select select "32193"
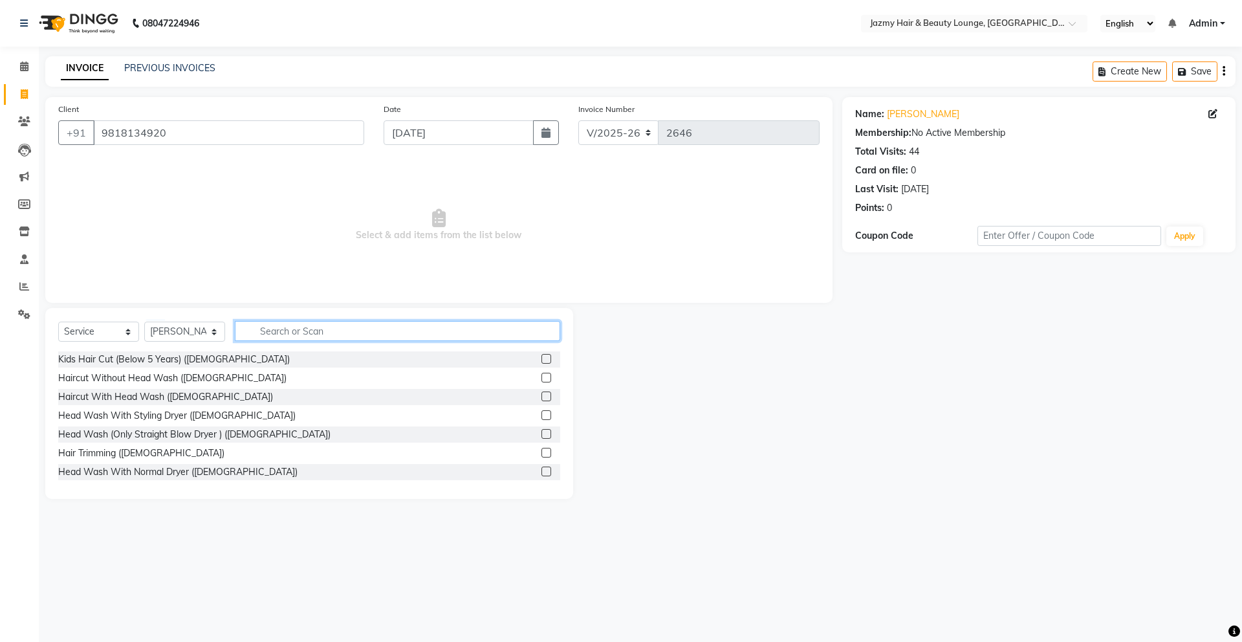
click at [346, 336] on input "text" at bounding box center [397, 331] width 325 height 20
type input "h"
click at [541, 433] on label at bounding box center [546, 434] width 10 height 10
click at [541, 433] on input "checkbox" at bounding box center [545, 434] width 8 height 8
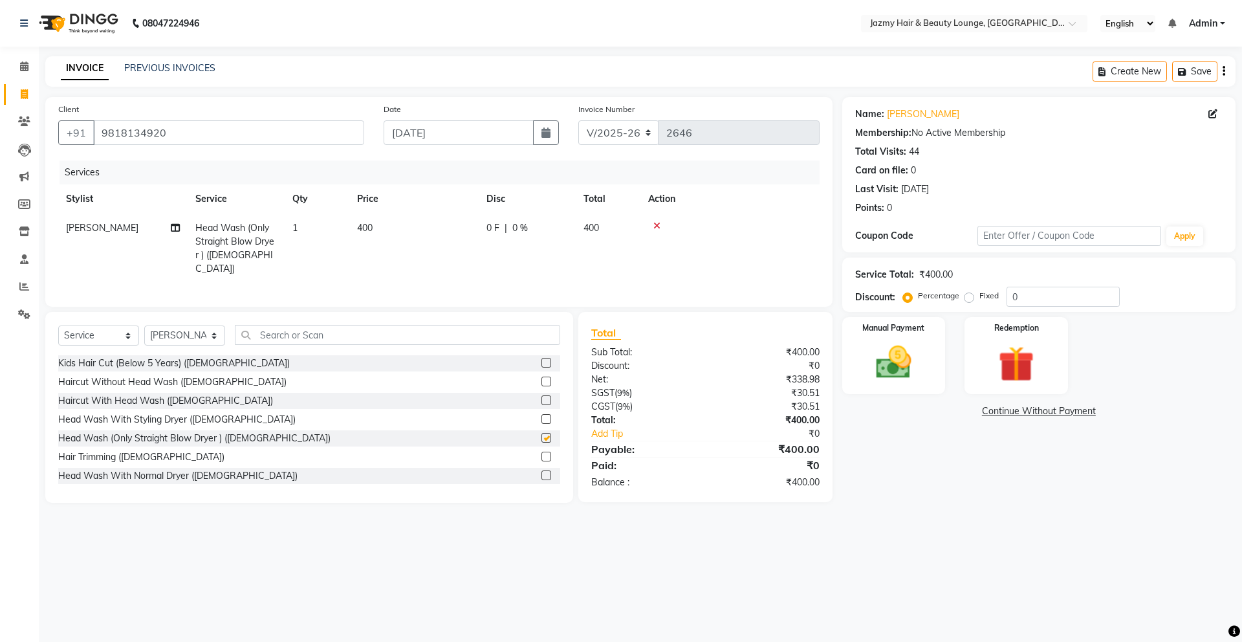
checkbox input "false"
click at [492, 325] on input "text" at bounding box center [397, 335] width 325 height 20
type input "c"
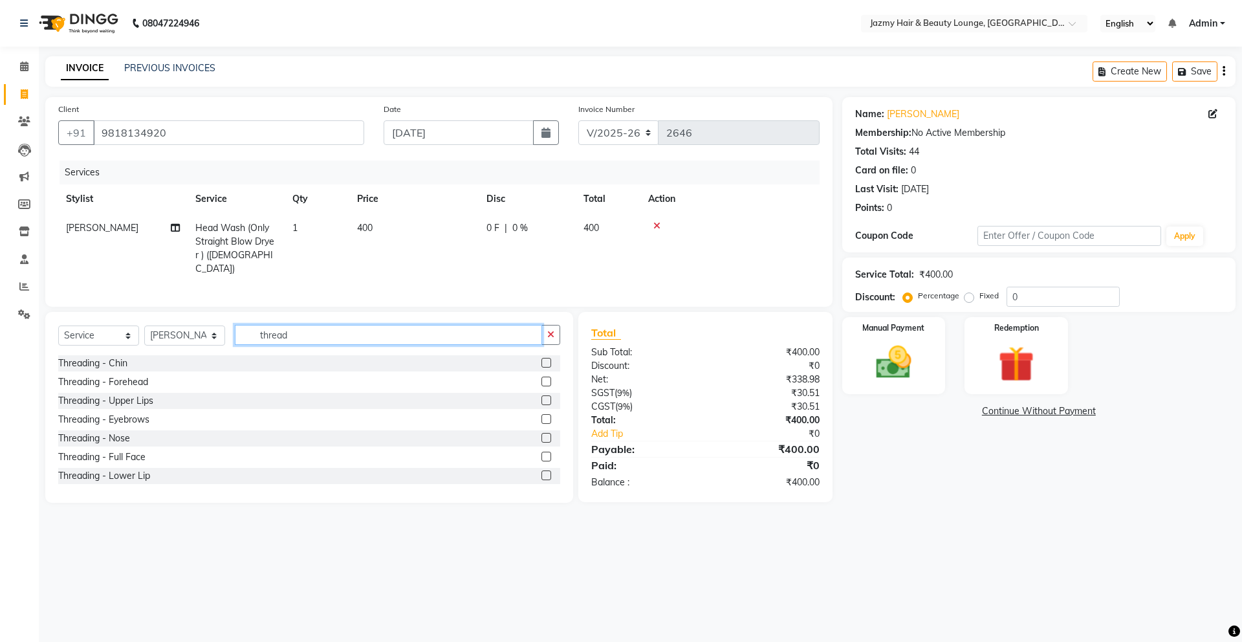
type input "thread"
click at [541, 358] on label at bounding box center [546, 363] width 10 height 10
click at [541, 359] on input "checkbox" at bounding box center [545, 363] width 8 height 8
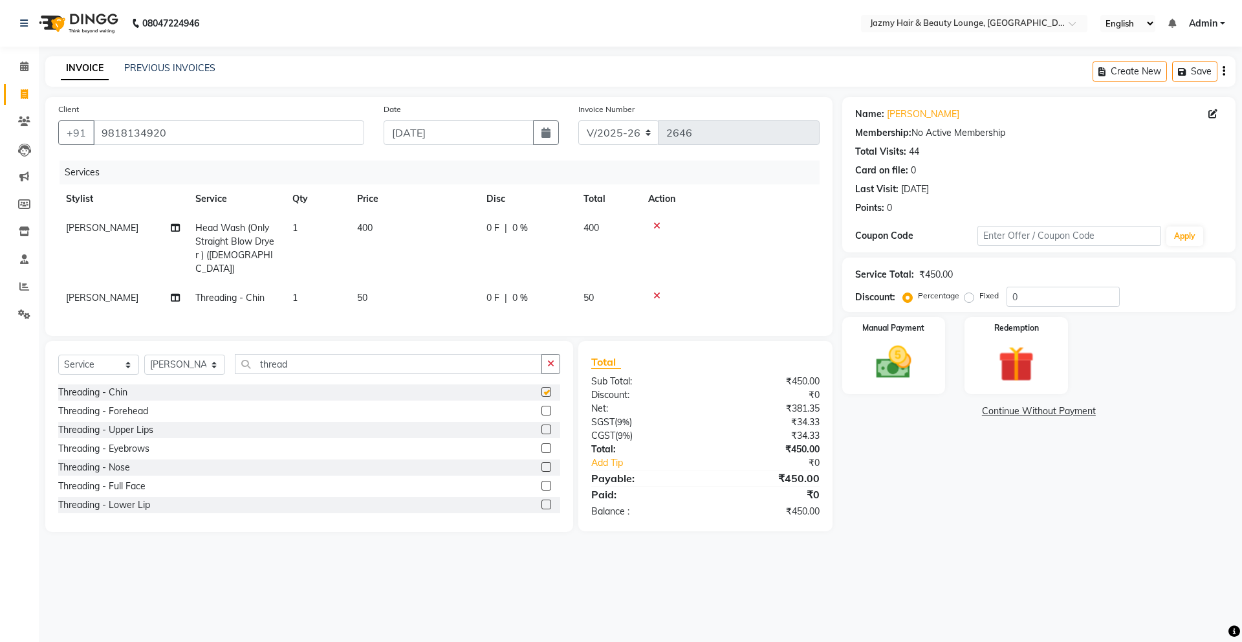
checkbox input "false"
click at [541, 426] on label at bounding box center [546, 429] width 10 height 10
click at [541, 426] on input "checkbox" at bounding box center [545, 430] width 8 height 8
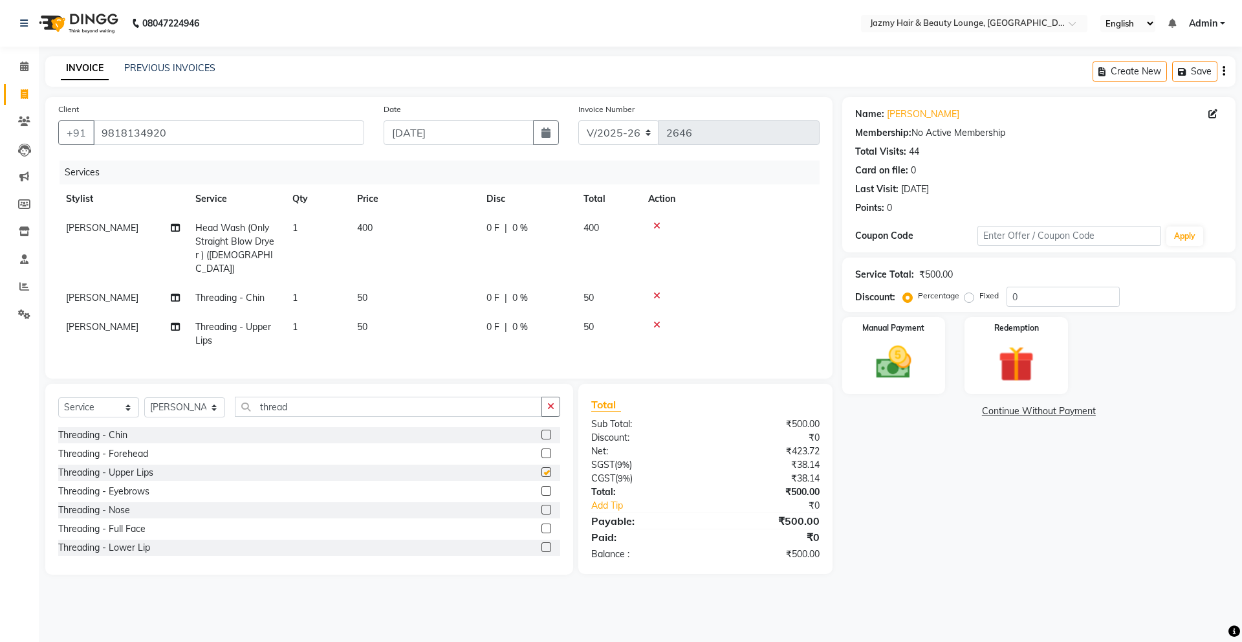
checkbox input "false"
click at [520, 234] on span "0 %" at bounding box center [520, 228] width 16 height 14
select select "32193"
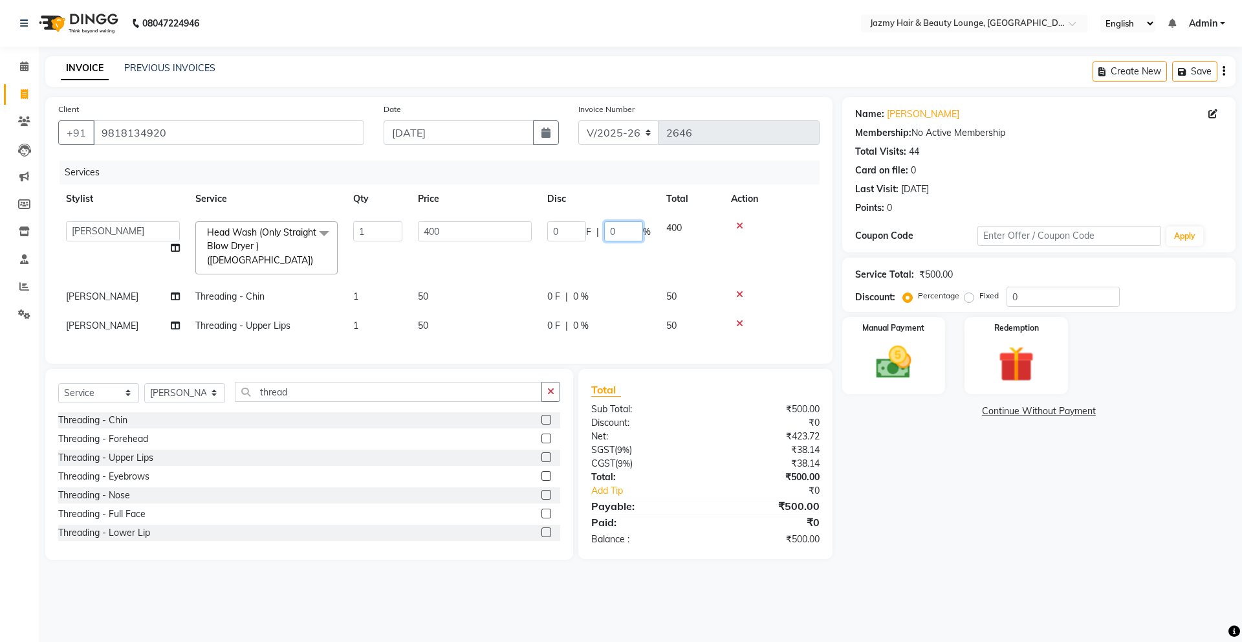
click at [609, 235] on input "0" at bounding box center [623, 231] width 39 height 20
type input "20"
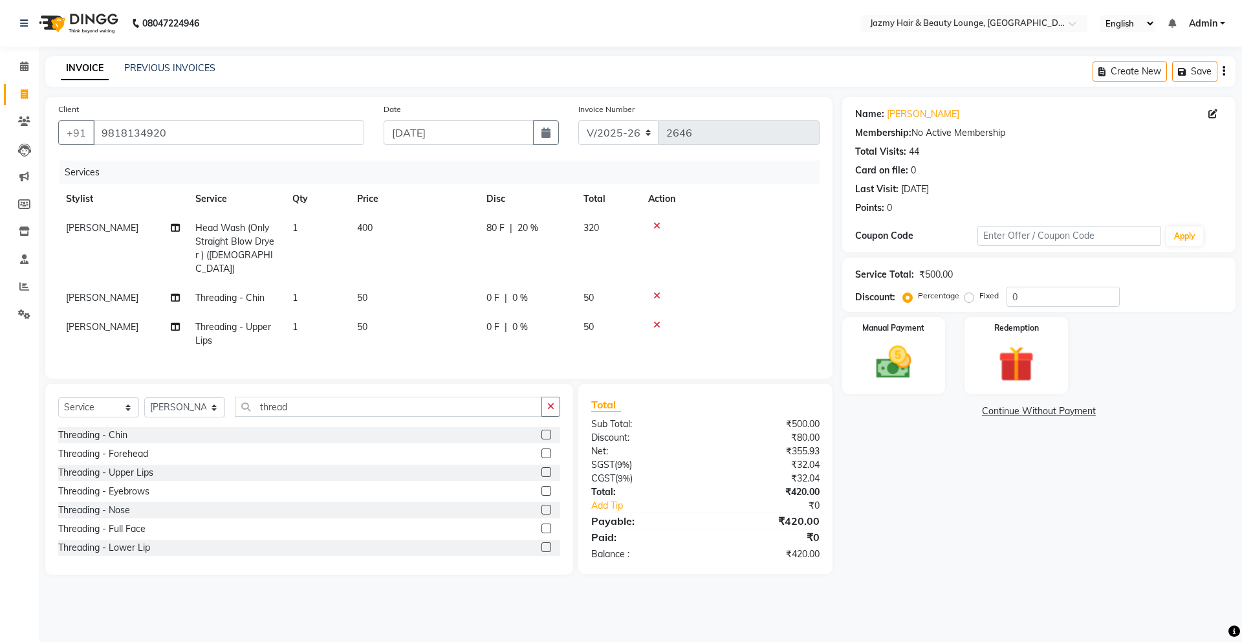
click at [69, 299] on tbody "[PERSON_NAME] Head Wash (Only Straight Blow Dryer ) ([DEMOGRAPHIC_DATA]) 1 400 …" at bounding box center [438, 284] width 761 height 142
click at [102, 292] on span "[PERSON_NAME]" at bounding box center [102, 298] width 72 height 12
select select "32193"
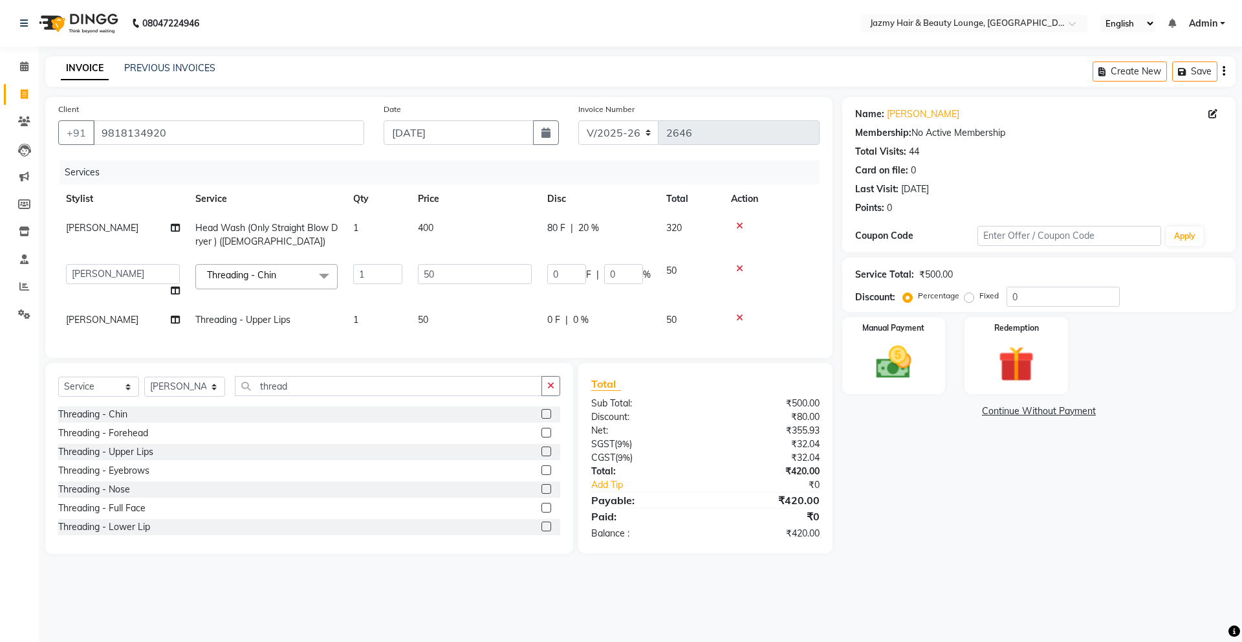
click at [116, 288] on td "AMIT [PERSON_NAME] [PERSON_NAME] CHASHIKA [PERSON_NAME] [PERSON_NAME] [PERSON_N…" at bounding box center [122, 280] width 129 height 49
click at [118, 281] on select "AMIT [PERSON_NAME] [PERSON_NAME] CHASHIKA [PERSON_NAME] [PERSON_NAME] [PERSON_N…" at bounding box center [123, 274] width 114 height 20
select select "12167"
click at [62, 325] on td "[PERSON_NAME]" at bounding box center [122, 319] width 129 height 29
select select "32193"
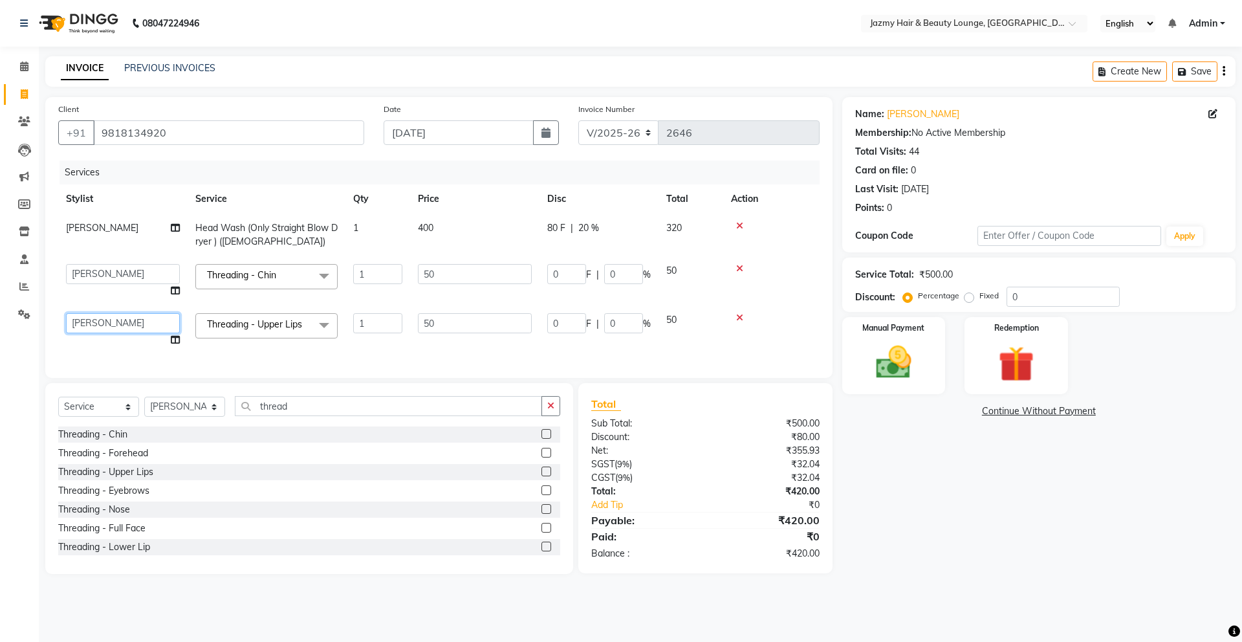
click at [120, 323] on select "AMIT [PERSON_NAME] [PERSON_NAME] CHASHIKA [PERSON_NAME] [PERSON_NAME] [PERSON_N…" at bounding box center [123, 323] width 114 height 20
select select "12167"
click at [917, 369] on img at bounding box center [894, 362] width 60 height 43
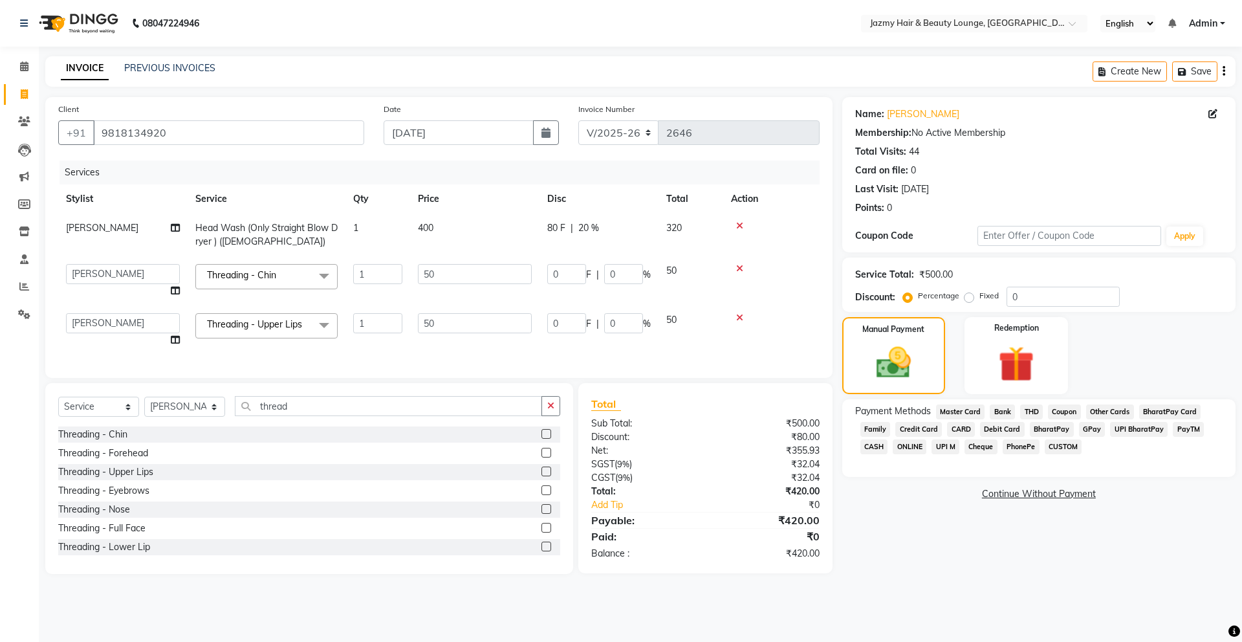
click at [1188, 433] on span "PayTM" at bounding box center [1188, 429] width 31 height 15
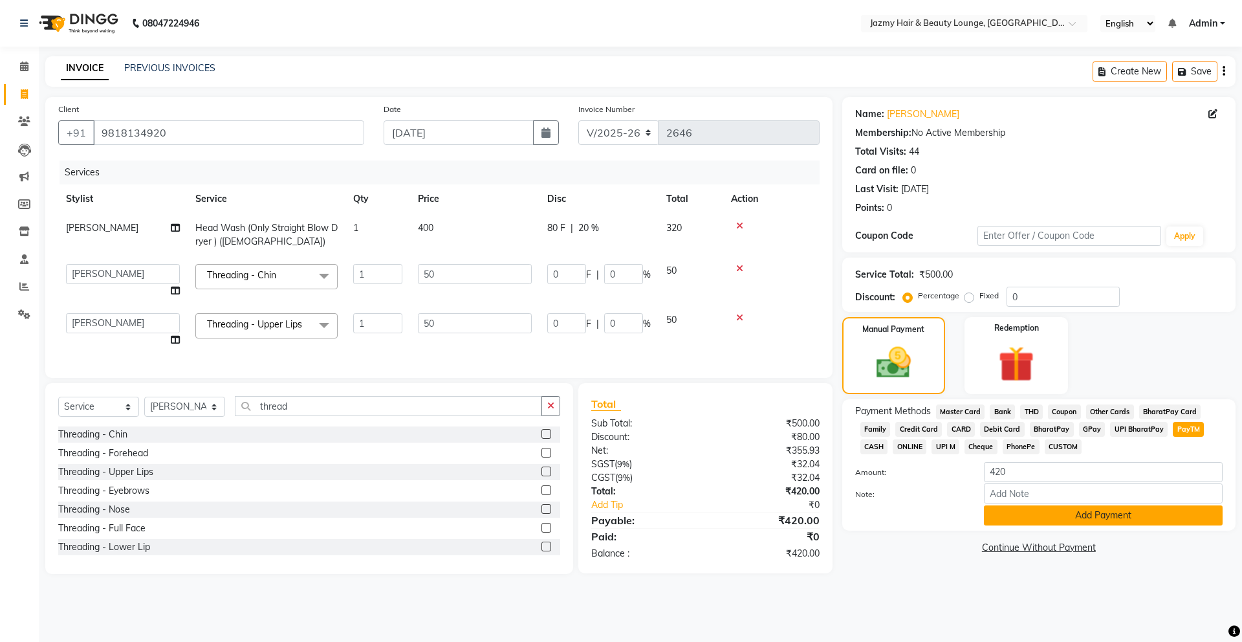
click at [1082, 520] on button "Add Payment" at bounding box center [1103, 515] width 239 height 20
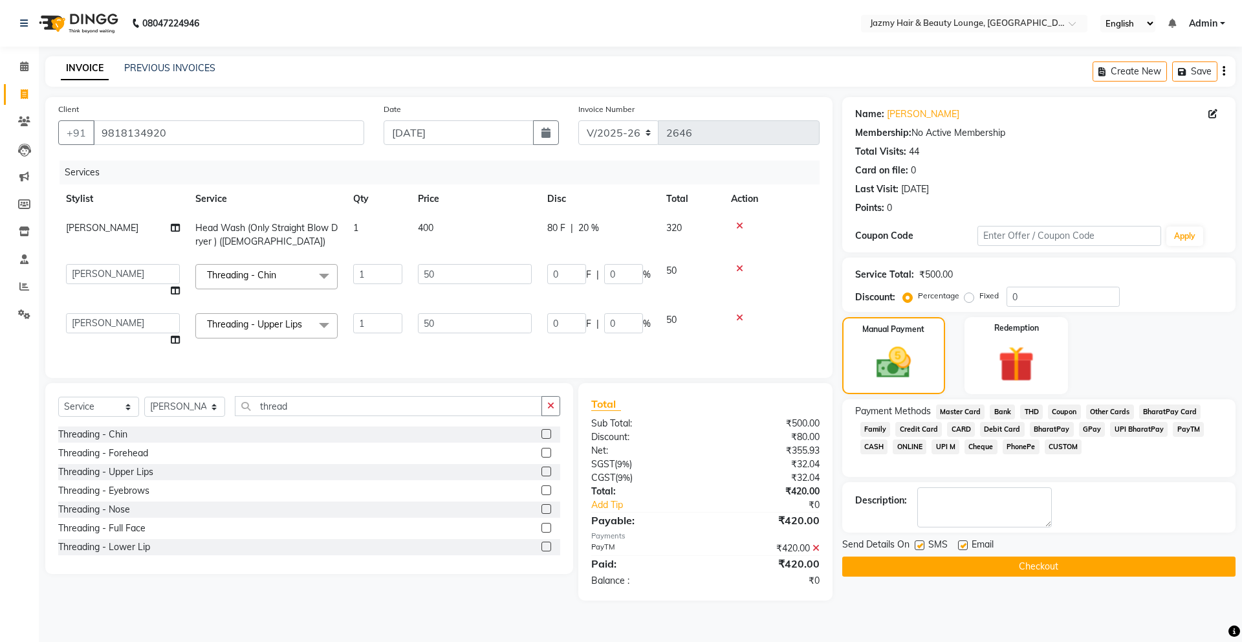
click at [1029, 563] on button "Checkout" at bounding box center [1038, 566] width 393 height 20
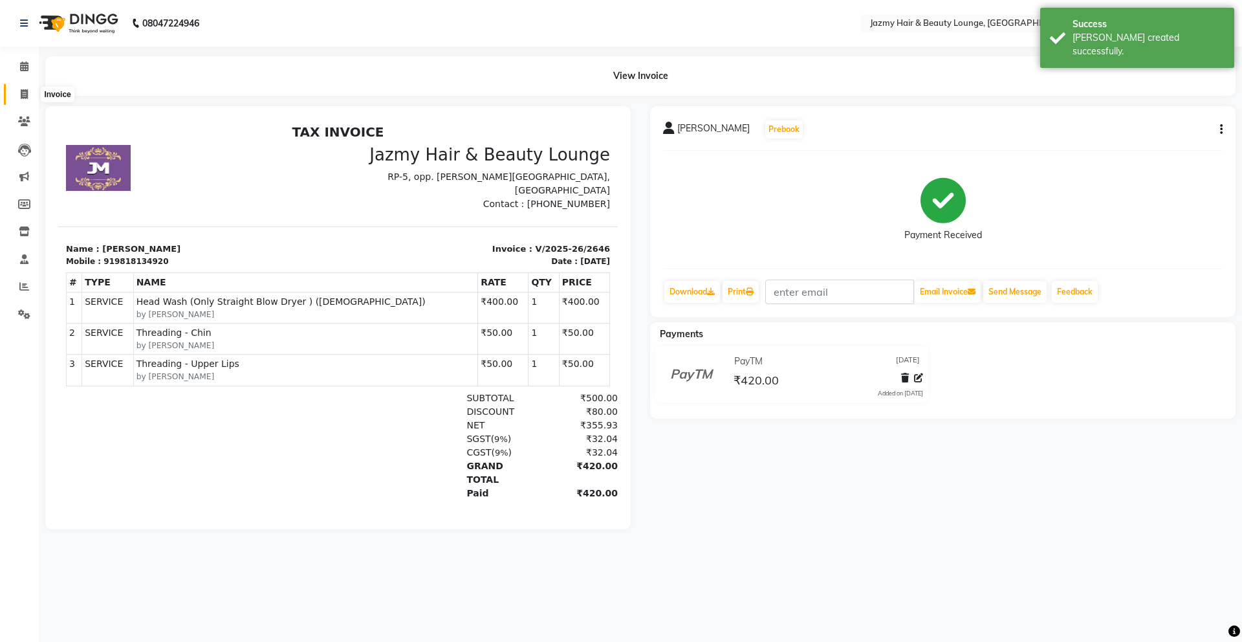
click at [27, 94] on icon at bounding box center [24, 94] width 7 height 10
select select "service"
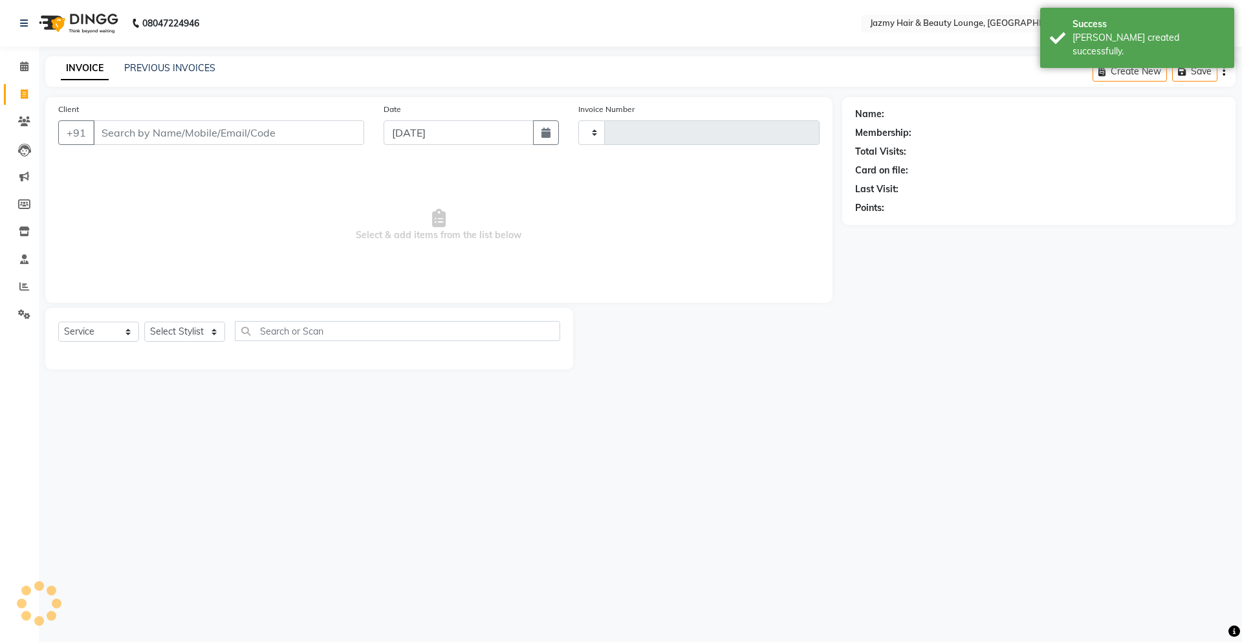
type input "2647"
select select "759"
click at [173, 118] on div "Client +91" at bounding box center [211, 128] width 325 height 53
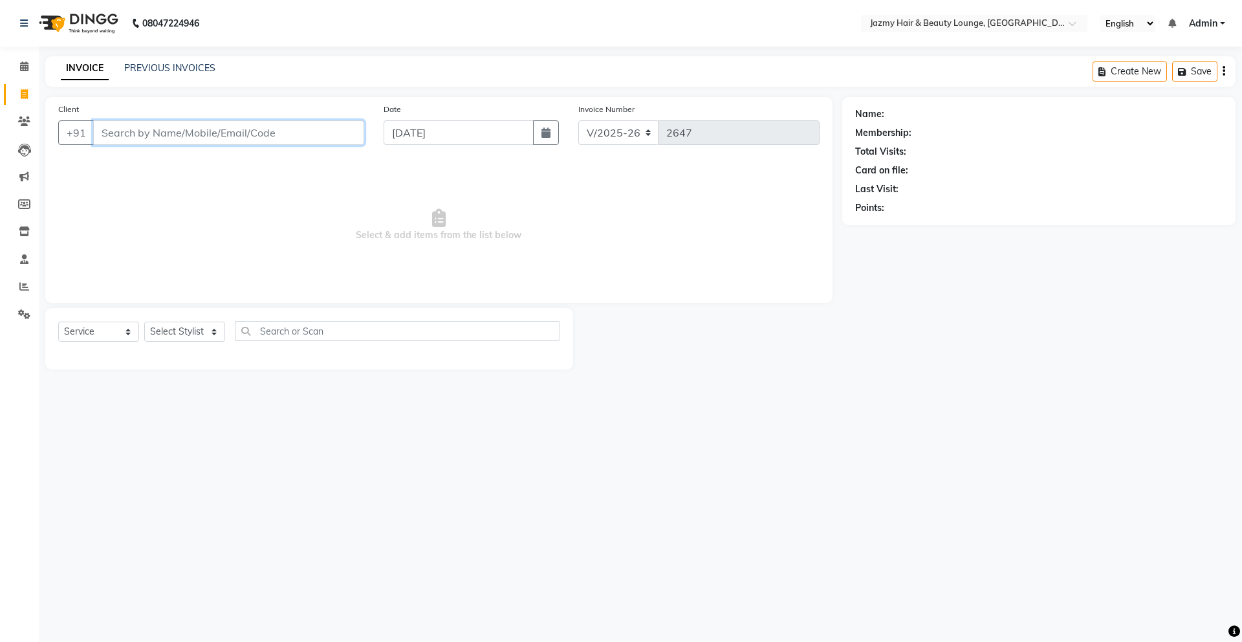
click at [215, 132] on input "Client" at bounding box center [228, 132] width 271 height 25
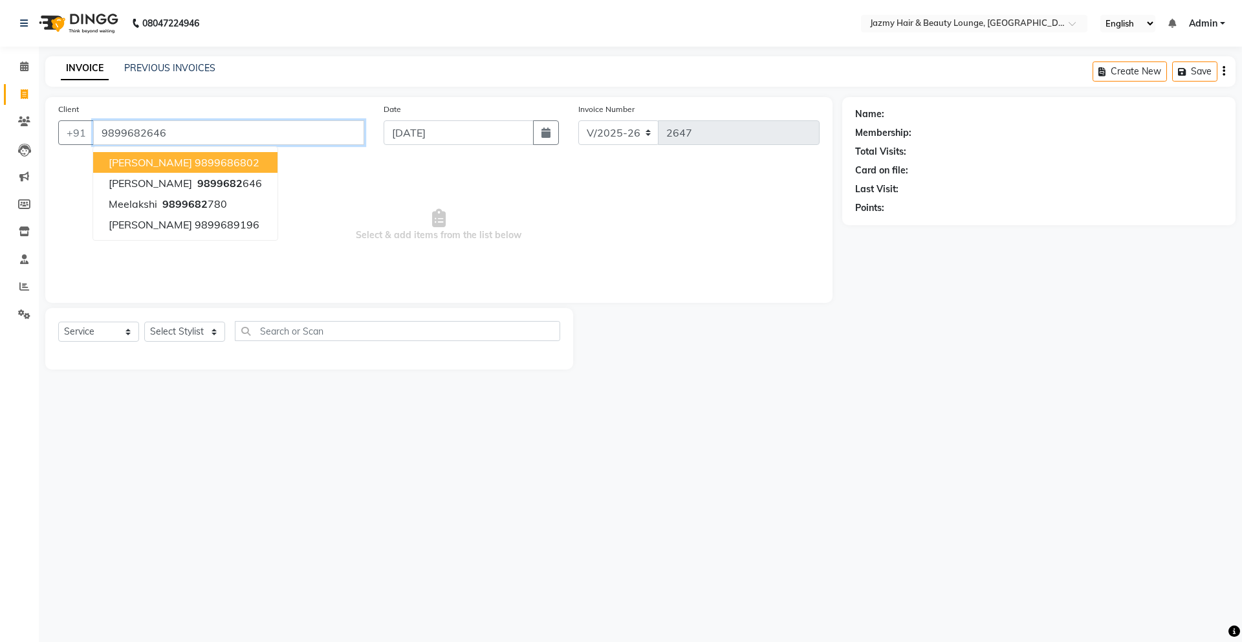
type input "9899682646"
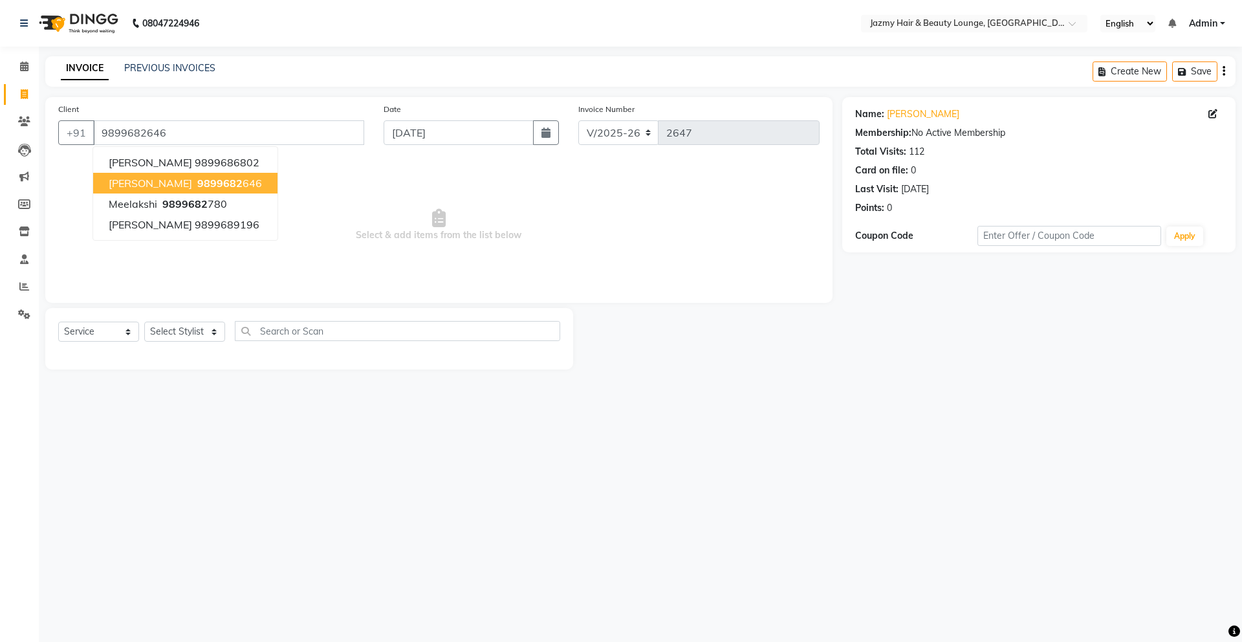
click at [224, 188] on ngb-highlight "9899682 646" at bounding box center [228, 183] width 67 height 13
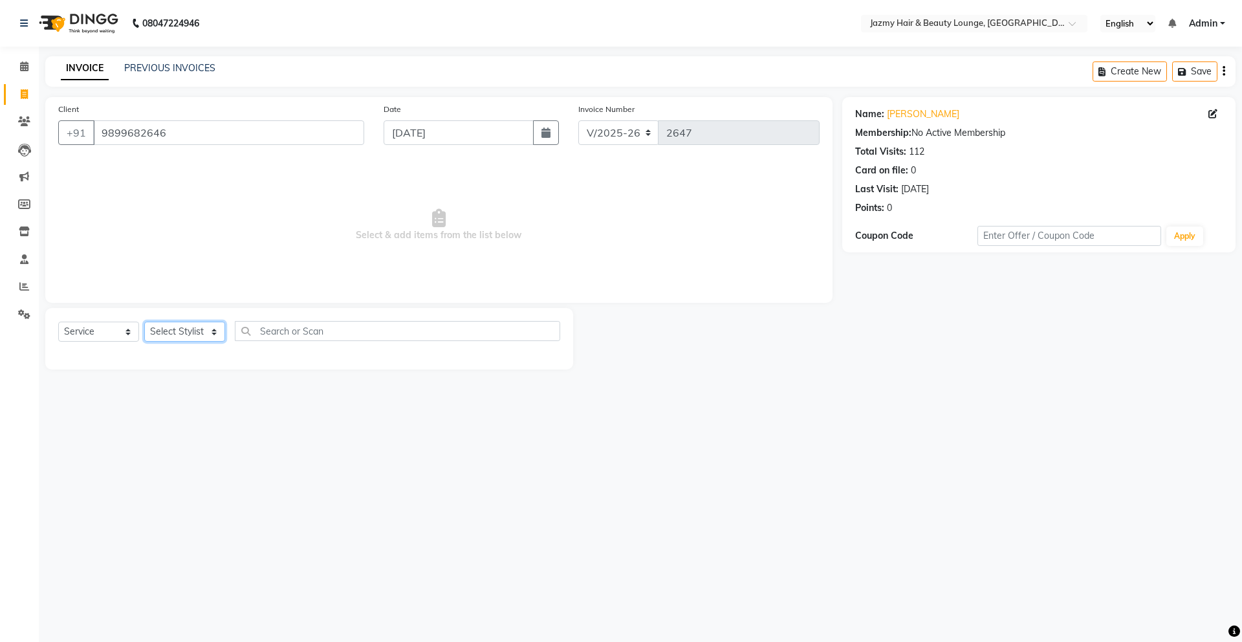
click at [178, 338] on select "Select Stylist AMIT [PERSON_NAME] [PERSON_NAME] CHASHIKA [PERSON_NAME] [PERSON_…" at bounding box center [184, 332] width 81 height 20
select select "75469"
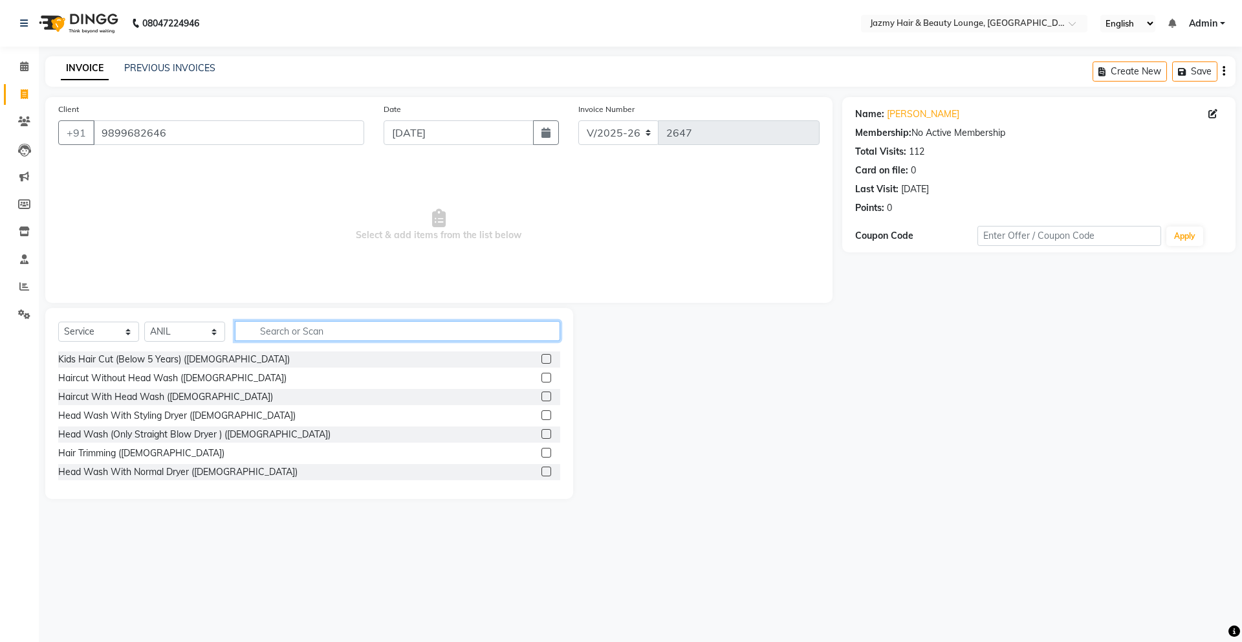
click at [298, 331] on input "text" at bounding box center [397, 331] width 325 height 20
click at [541, 433] on label at bounding box center [546, 434] width 10 height 10
click at [541, 433] on input "checkbox" at bounding box center [545, 434] width 8 height 8
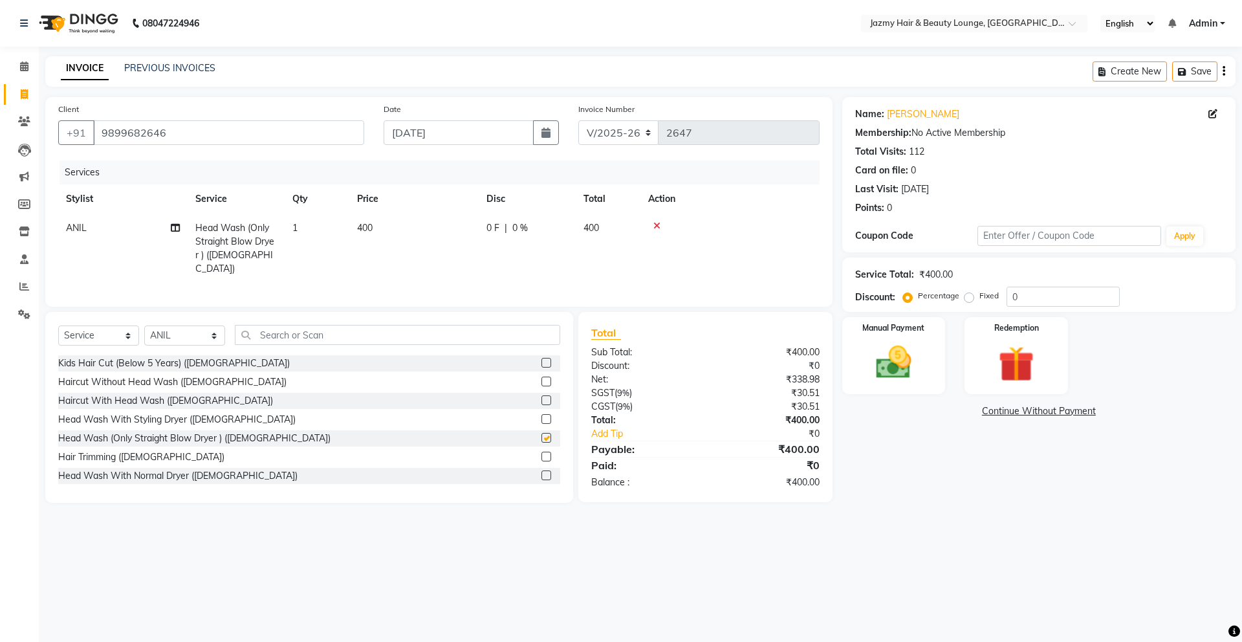
checkbox input "false"
click at [1010, 304] on input "0" at bounding box center [1063, 297] width 113 height 20
type input "20"
click at [959, 446] on div "Name: [PERSON_NAME] Membership: No Active Membership Total Visits: 112 Card on …" at bounding box center [1043, 300] width 403 height 406
click at [891, 367] on img at bounding box center [894, 362] width 60 height 43
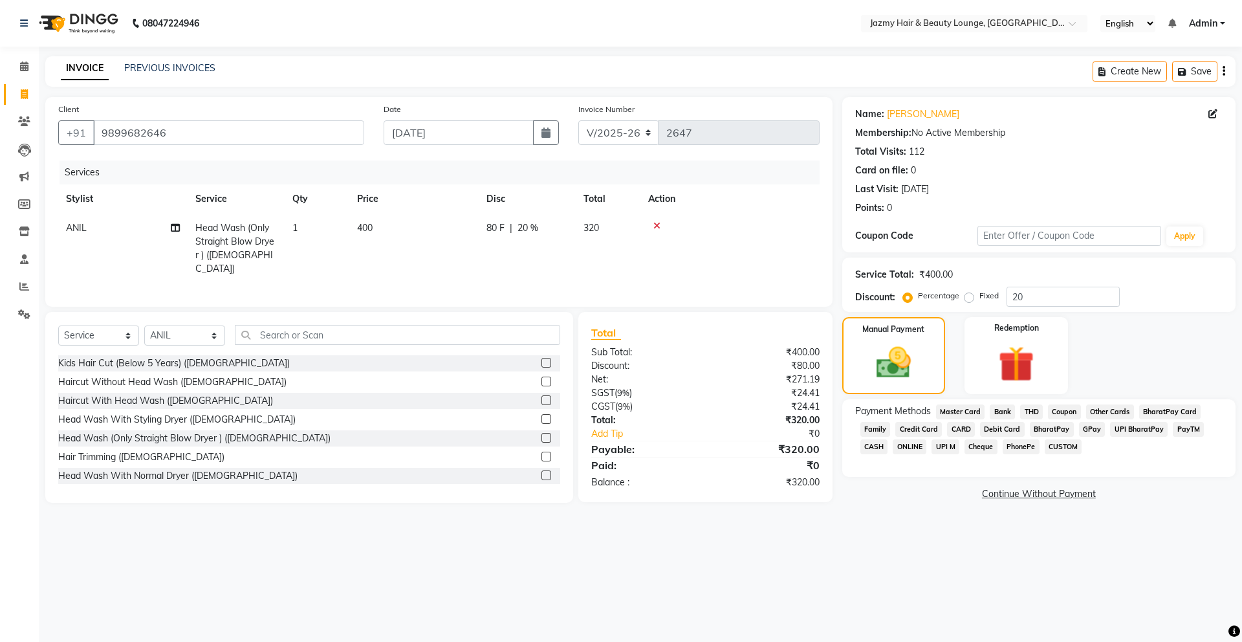
click at [868, 448] on span "CASH" at bounding box center [874, 446] width 28 height 15
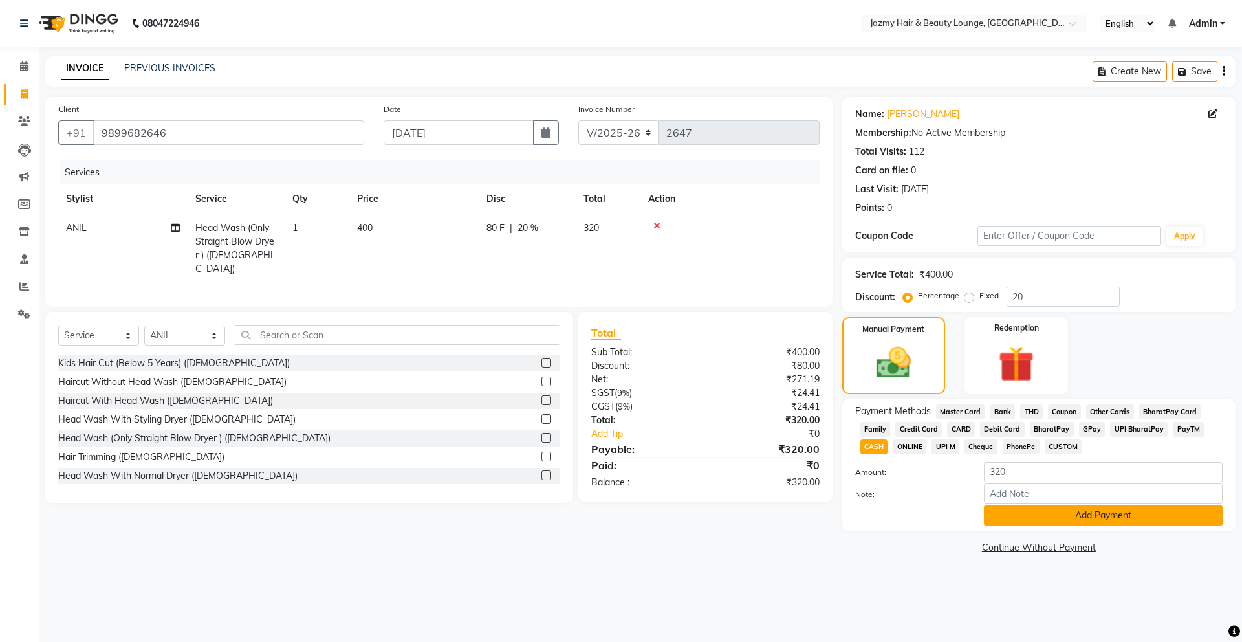
click at [1040, 509] on button "Add Payment" at bounding box center [1103, 515] width 239 height 20
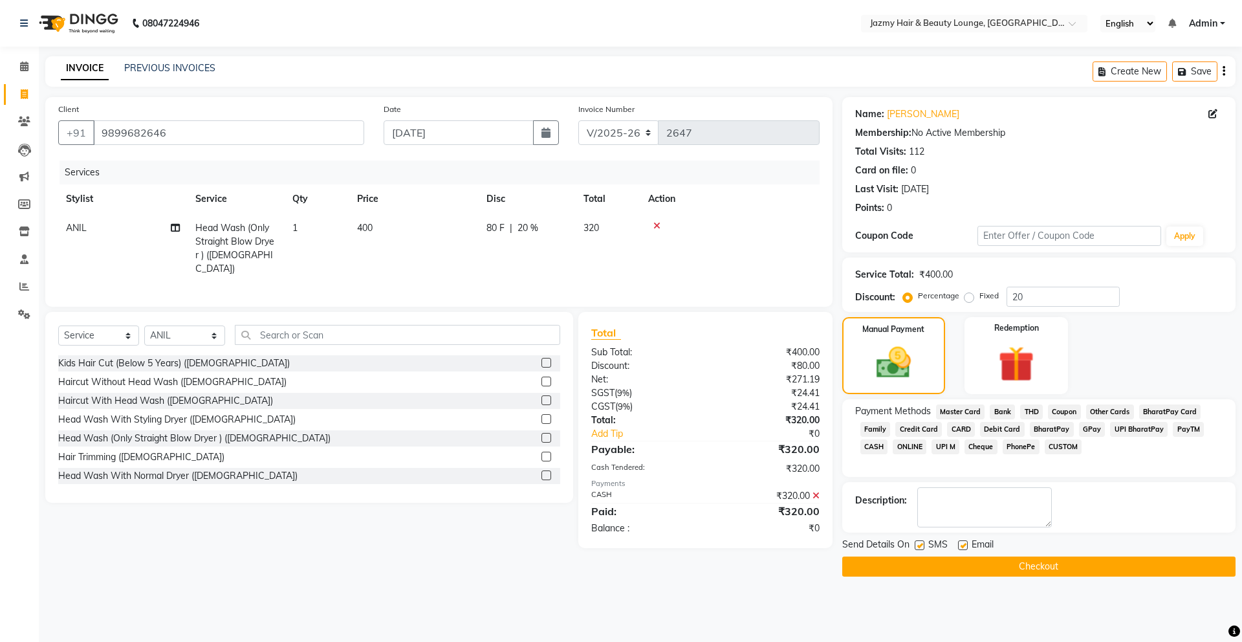
click at [1014, 564] on button "Checkout" at bounding box center [1038, 566] width 393 height 20
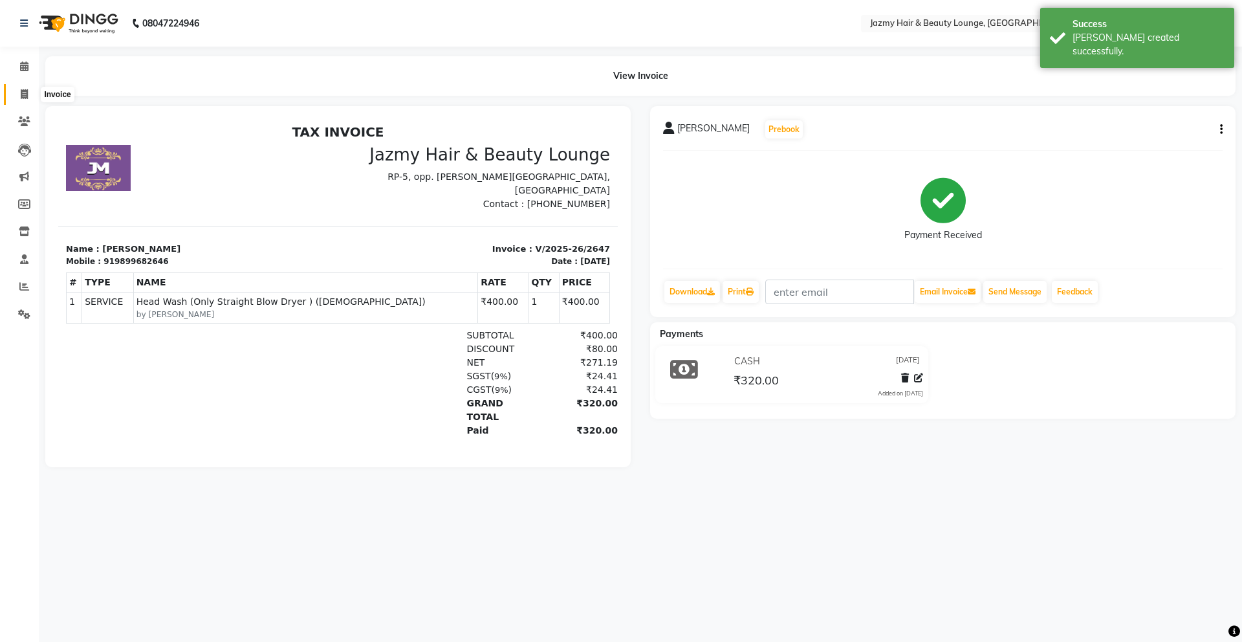
click at [32, 99] on span at bounding box center [24, 94] width 23 height 15
select select "service"
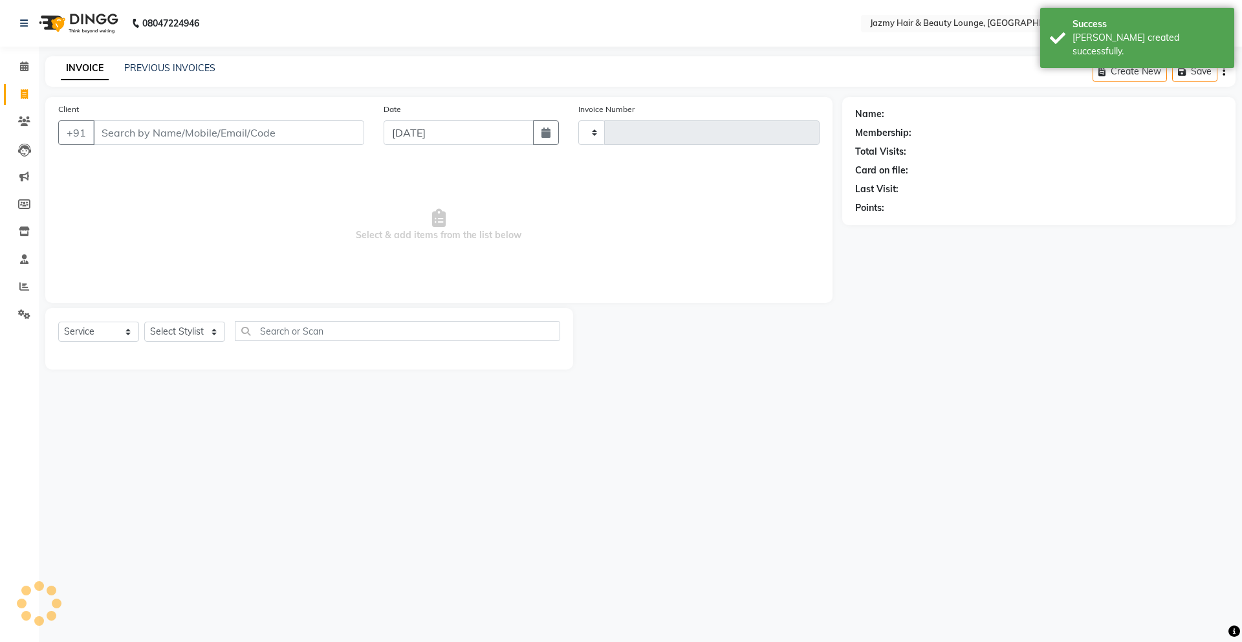
type input "2648"
select select "759"
click at [129, 128] on input "Client" at bounding box center [228, 132] width 271 height 25
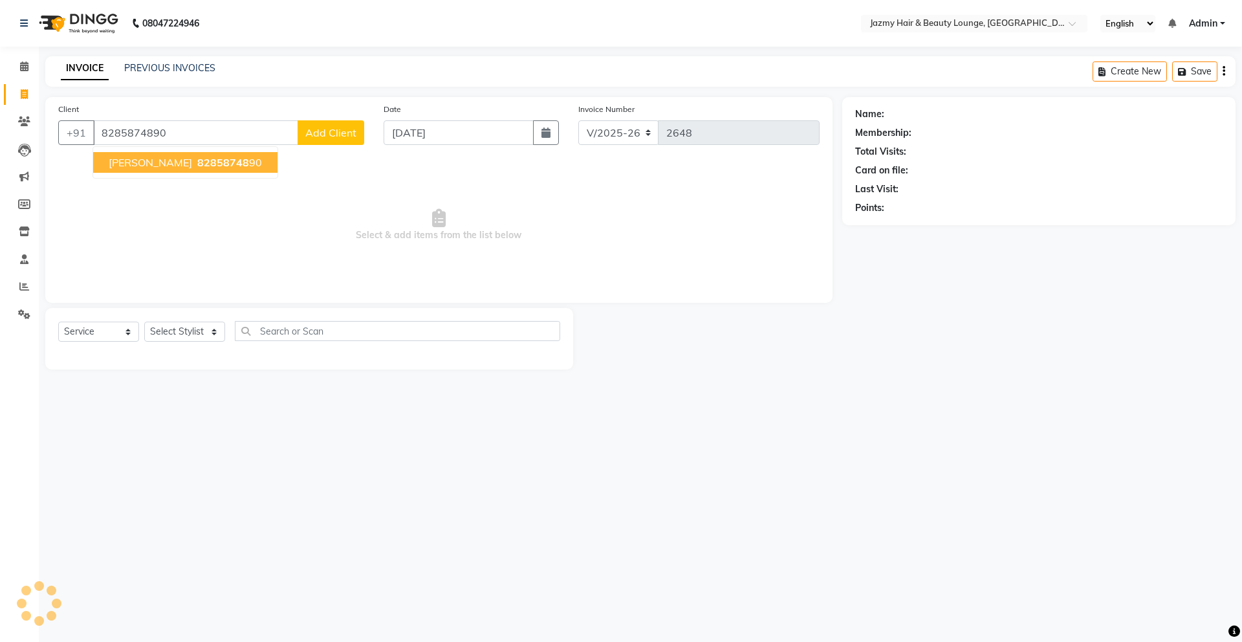
type input "8285874890"
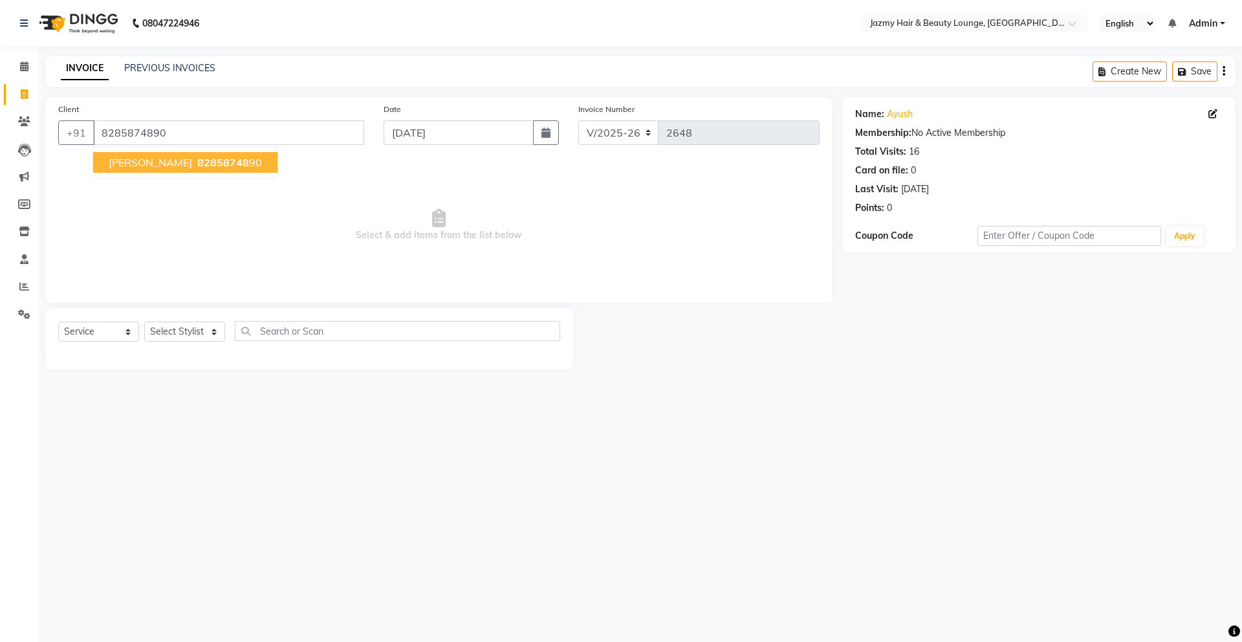
click at [197, 156] on span "82858748" at bounding box center [223, 162] width 52 height 13
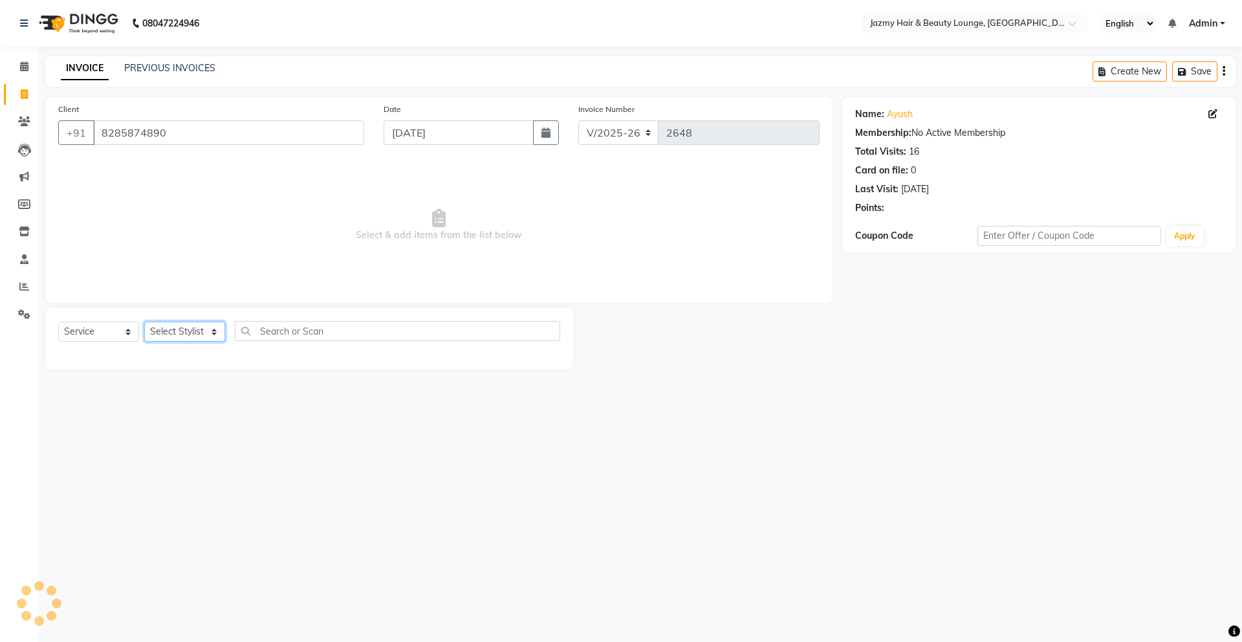
click at [199, 324] on select "Select Stylist AMIT [PERSON_NAME] [PERSON_NAME] CHASHIKA [PERSON_NAME] [PERSON_…" at bounding box center [184, 332] width 81 height 20
select select "46712"
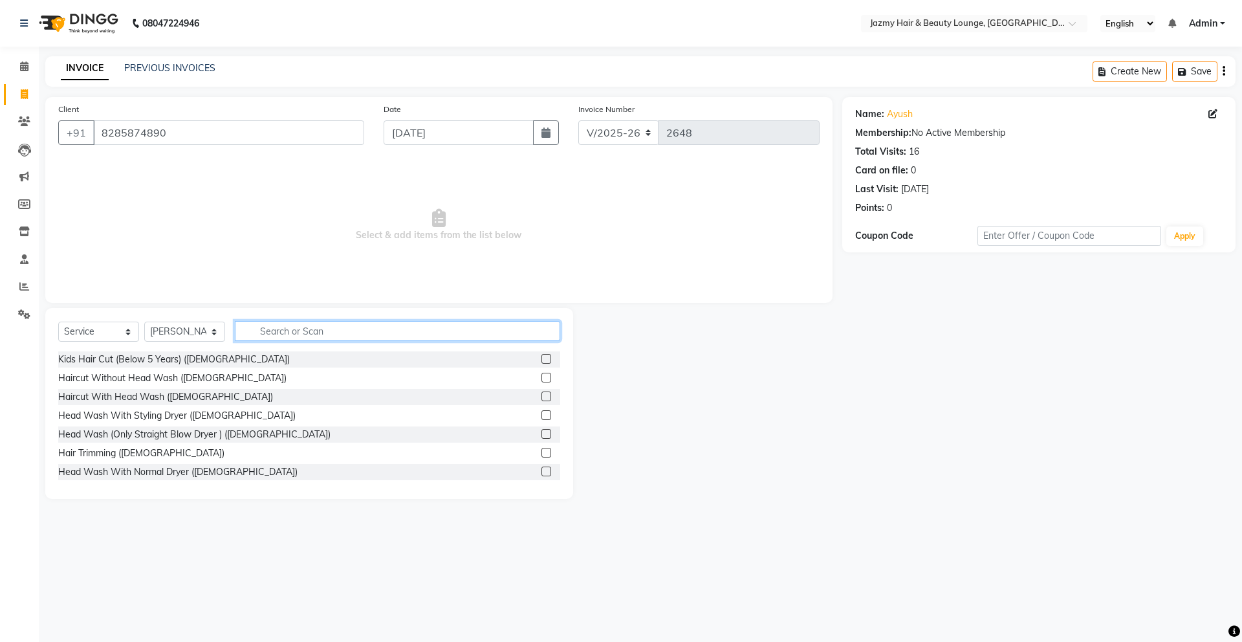
click at [406, 331] on input "text" at bounding box center [397, 331] width 325 height 20
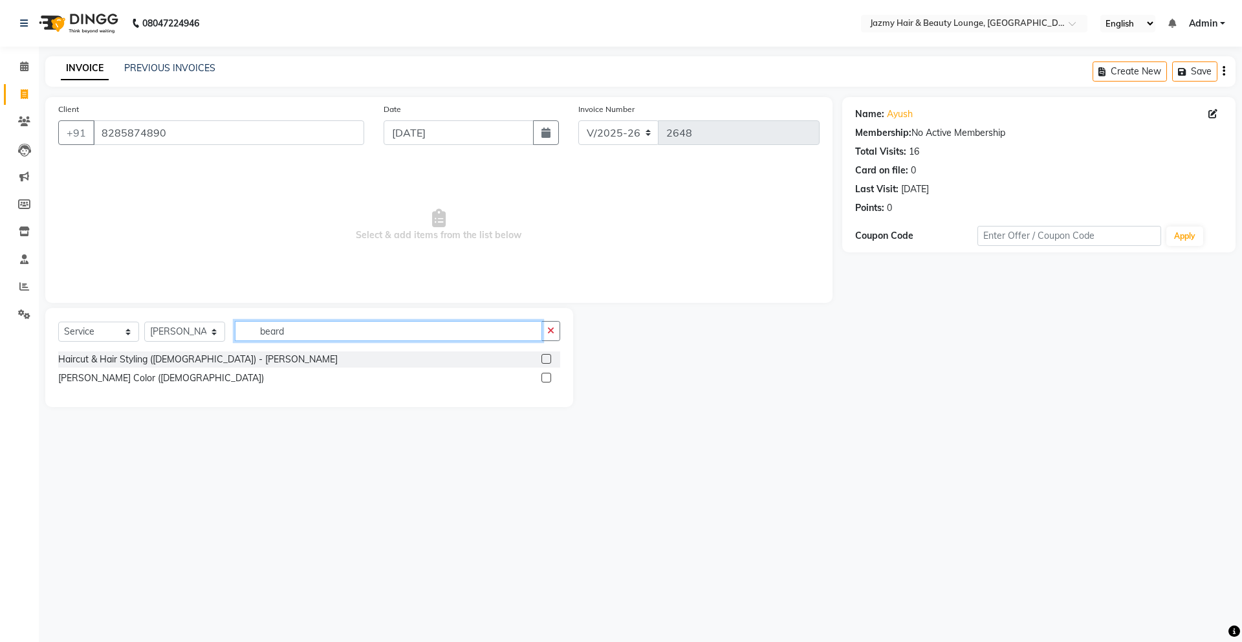
type input "beard"
click at [549, 360] on label at bounding box center [546, 359] width 10 height 10
click at [549, 360] on input "checkbox" at bounding box center [545, 359] width 8 height 8
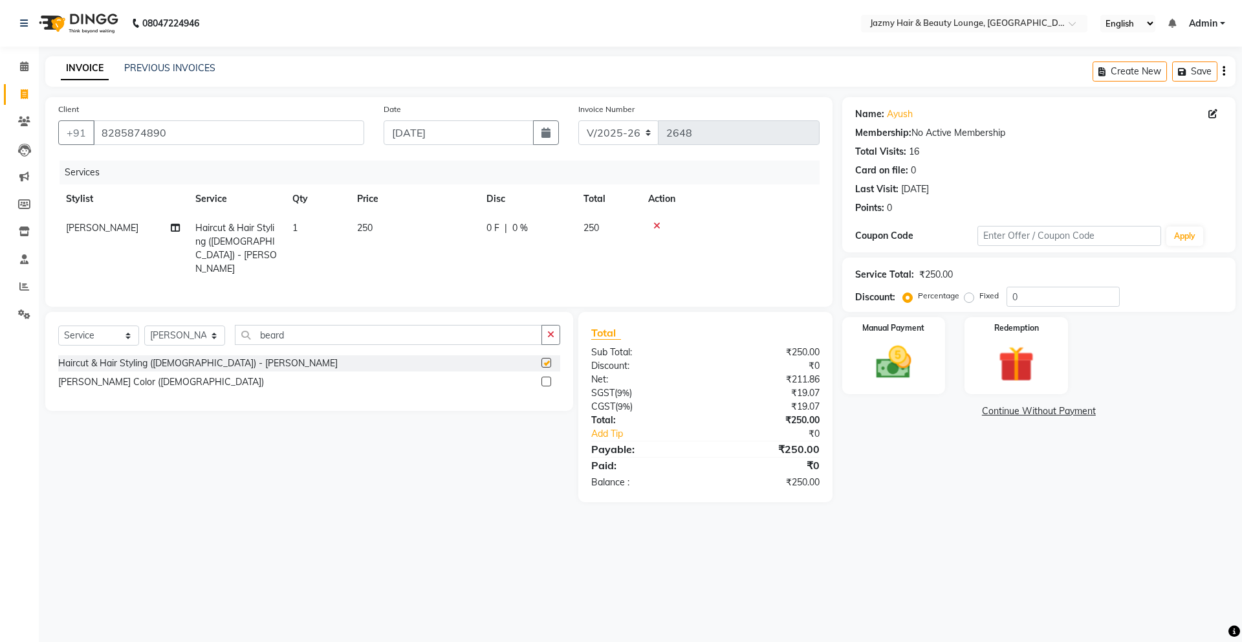
checkbox input "false"
click at [1009, 300] on input "0" at bounding box center [1063, 297] width 113 height 20
type input "20"
click at [934, 366] on div "Manual Payment" at bounding box center [893, 356] width 107 height 80
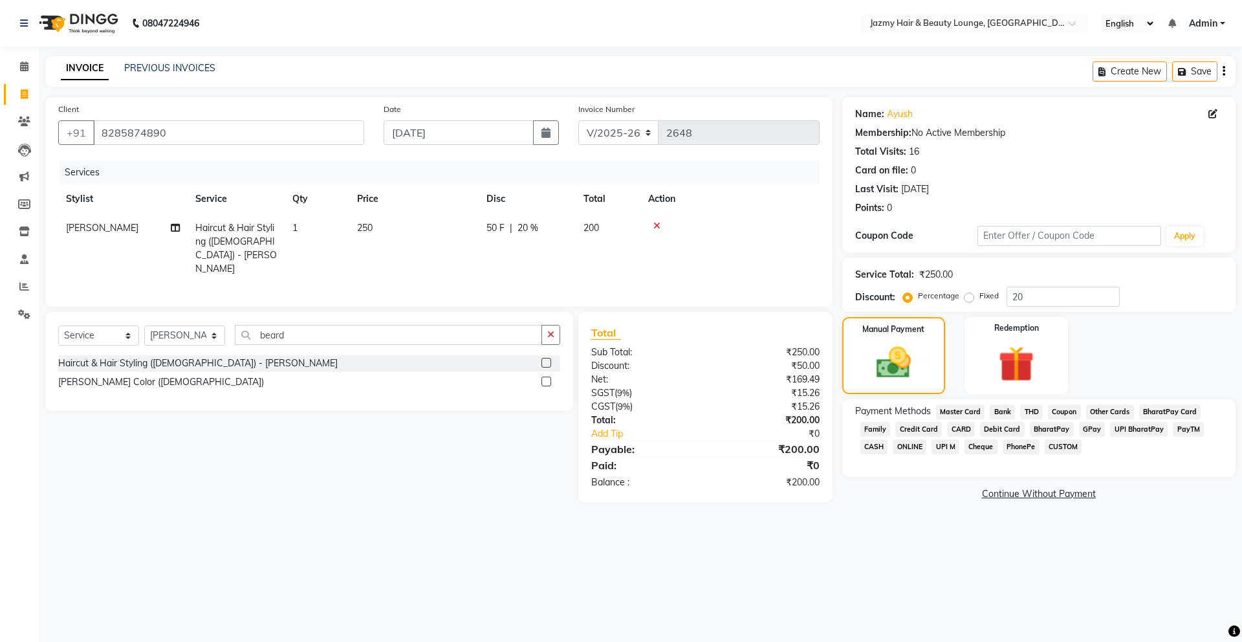
click at [1181, 430] on span "PayTM" at bounding box center [1188, 429] width 31 height 15
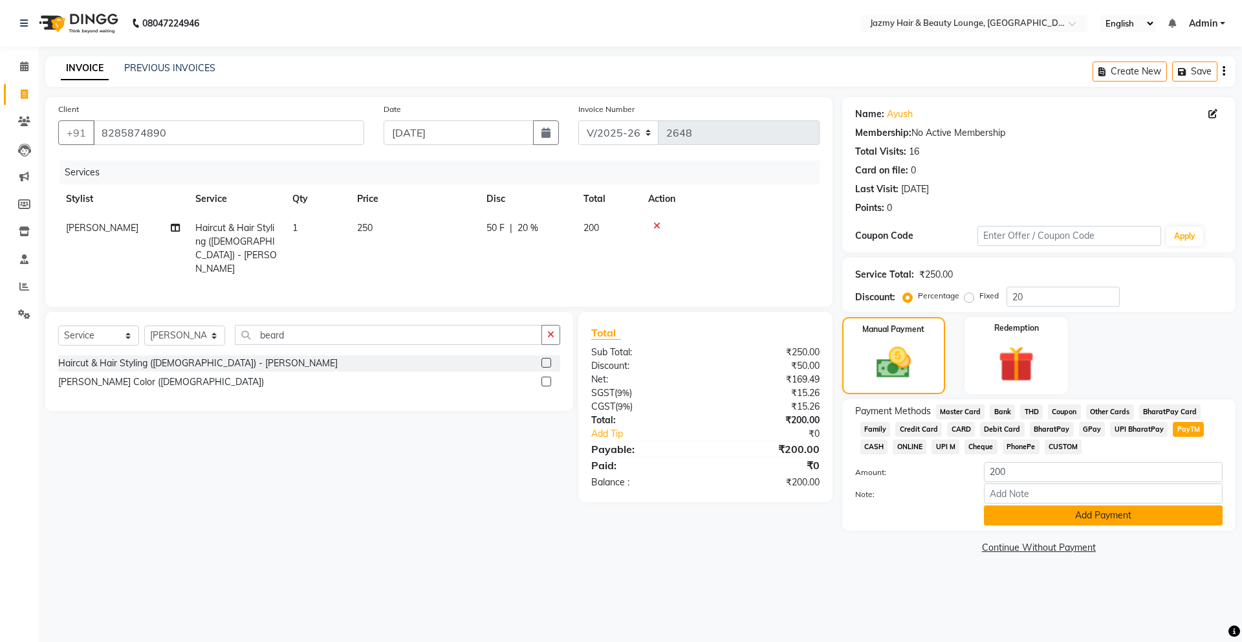
click at [1112, 518] on button "Add Payment" at bounding box center [1103, 515] width 239 height 20
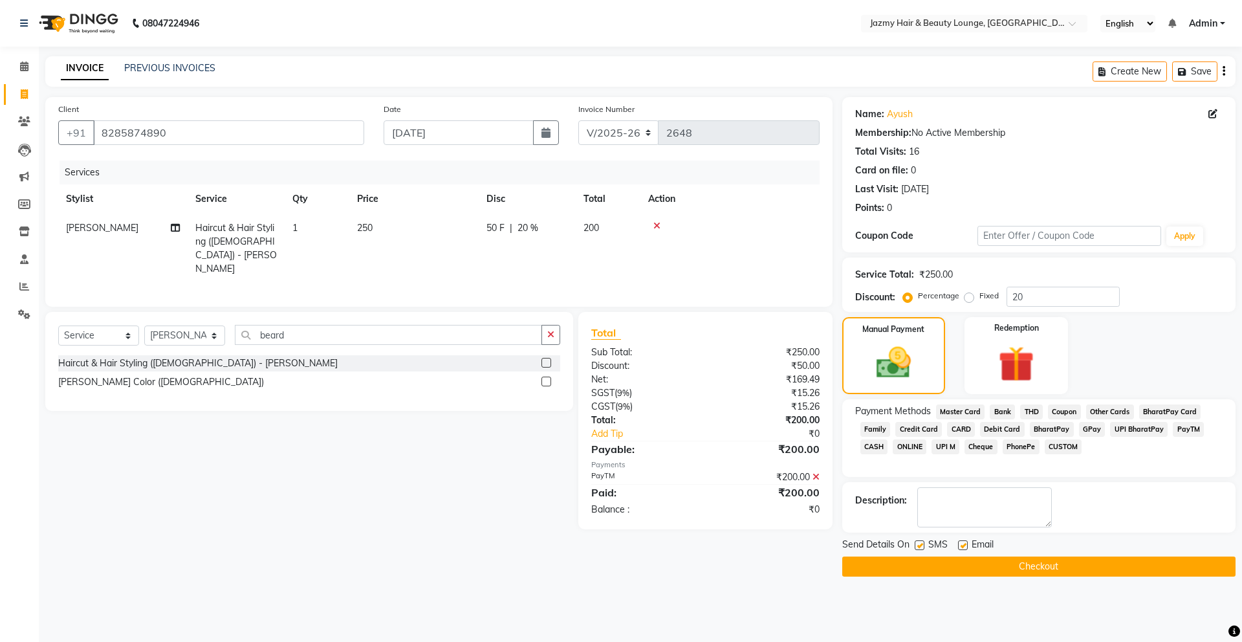
click at [1093, 560] on button "Checkout" at bounding box center [1038, 566] width 393 height 20
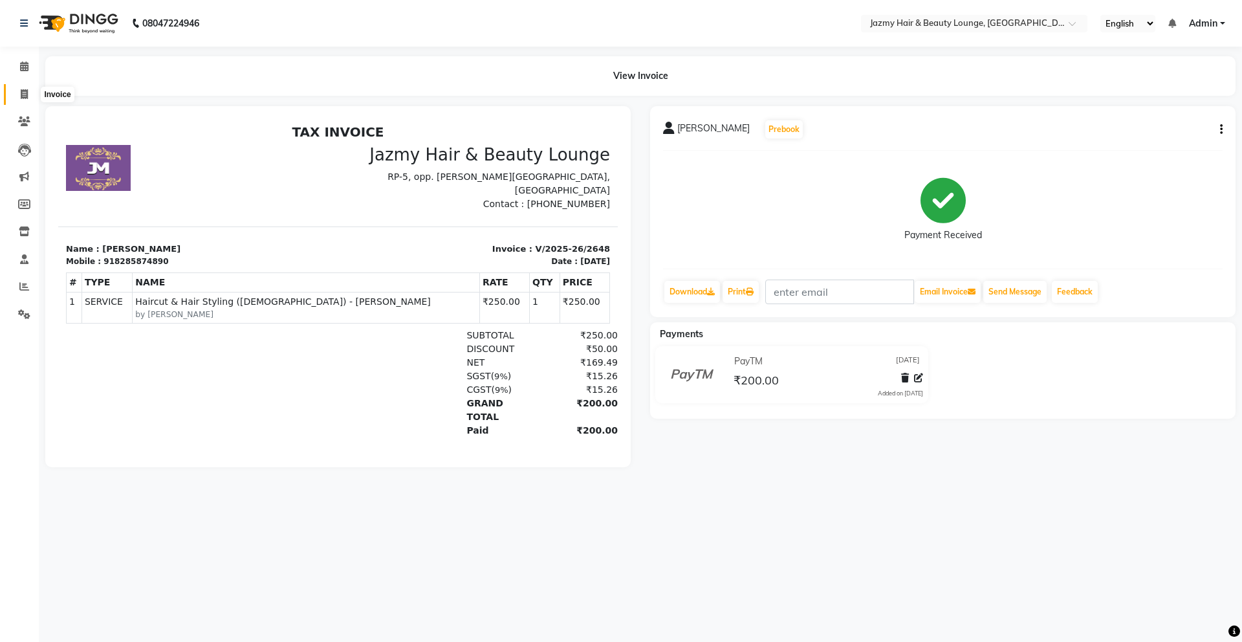
click at [22, 91] on icon at bounding box center [24, 94] width 7 height 10
select select "service"
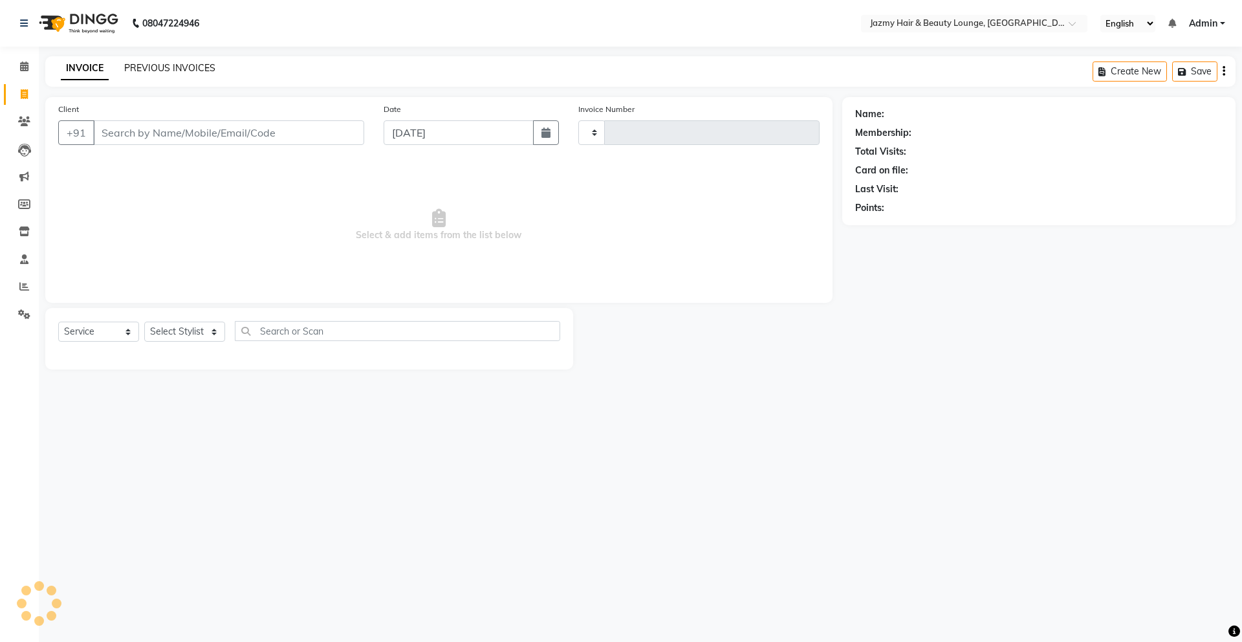
type input "2649"
select select "759"
click at [28, 69] on span at bounding box center [24, 67] width 23 height 15
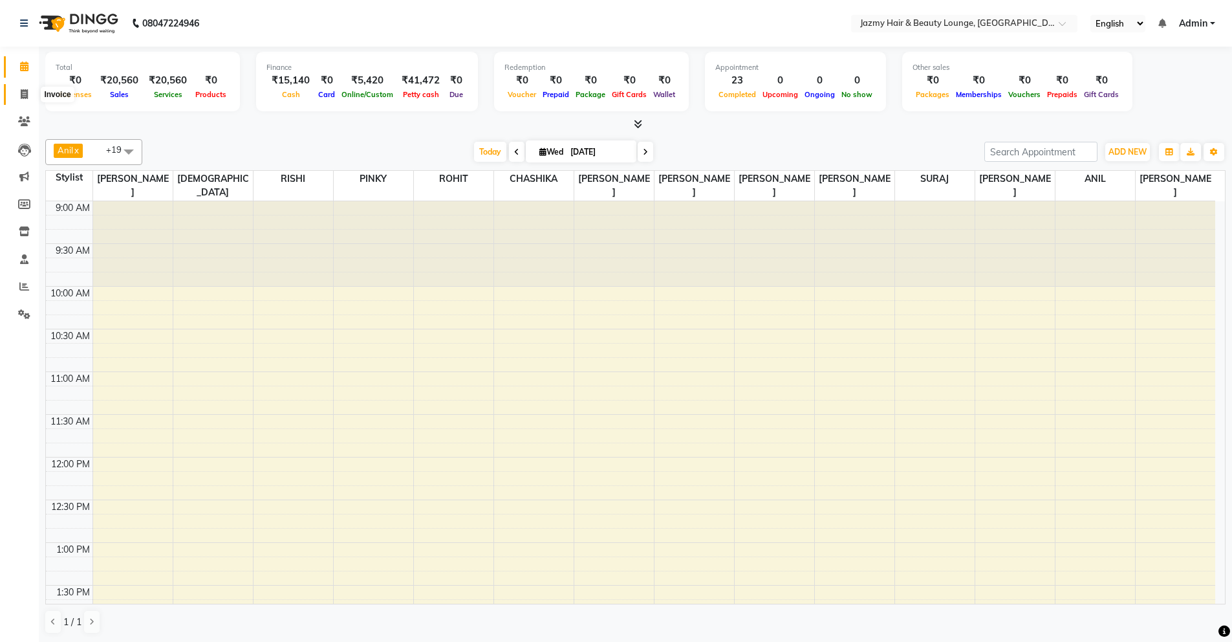
click at [27, 93] on icon at bounding box center [24, 94] width 7 height 10
select select "service"
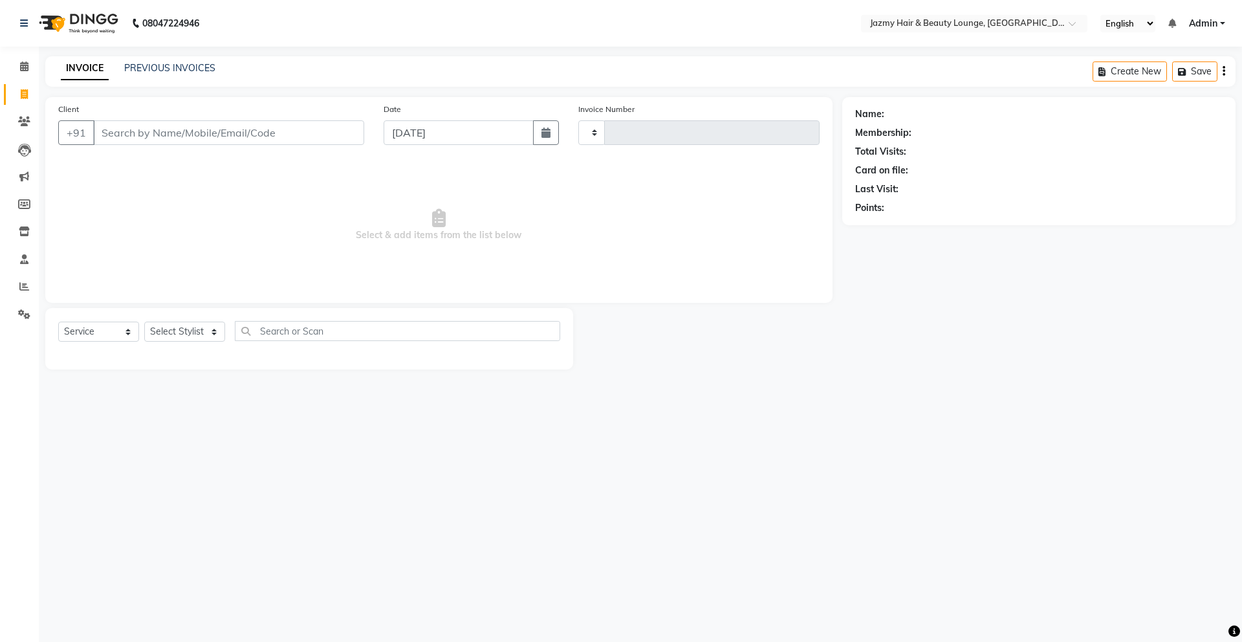
type input "2649"
select select "759"
click at [173, 73] on link "PREVIOUS INVOICES" at bounding box center [169, 68] width 91 height 12
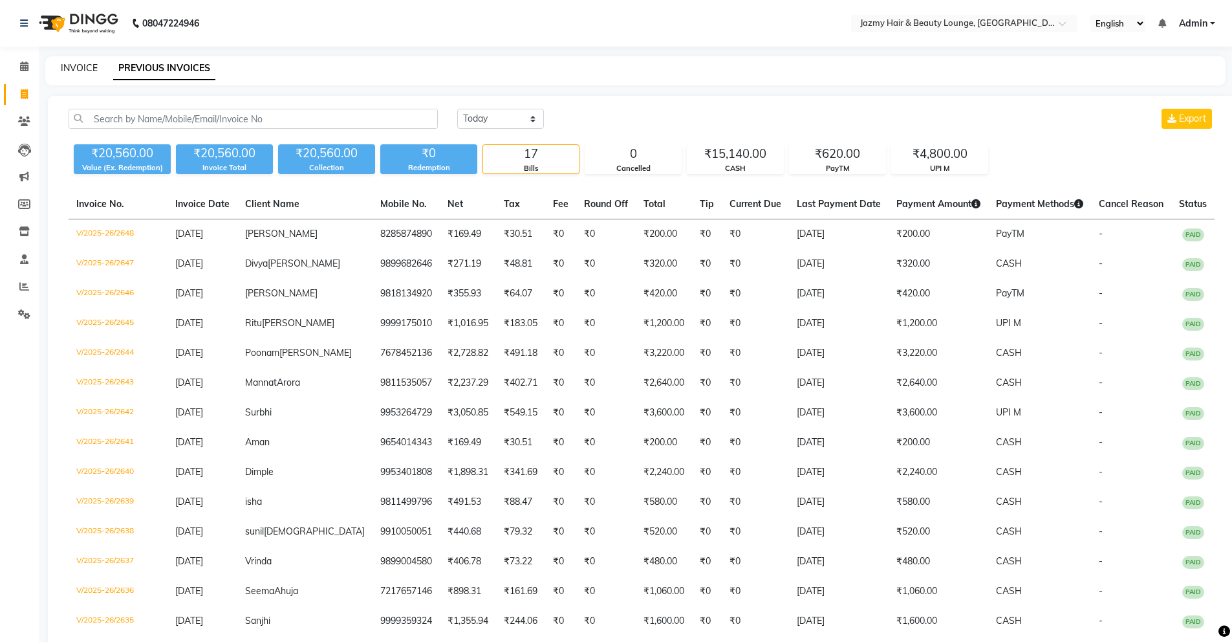
click at [76, 69] on link "INVOICE" at bounding box center [79, 68] width 37 height 12
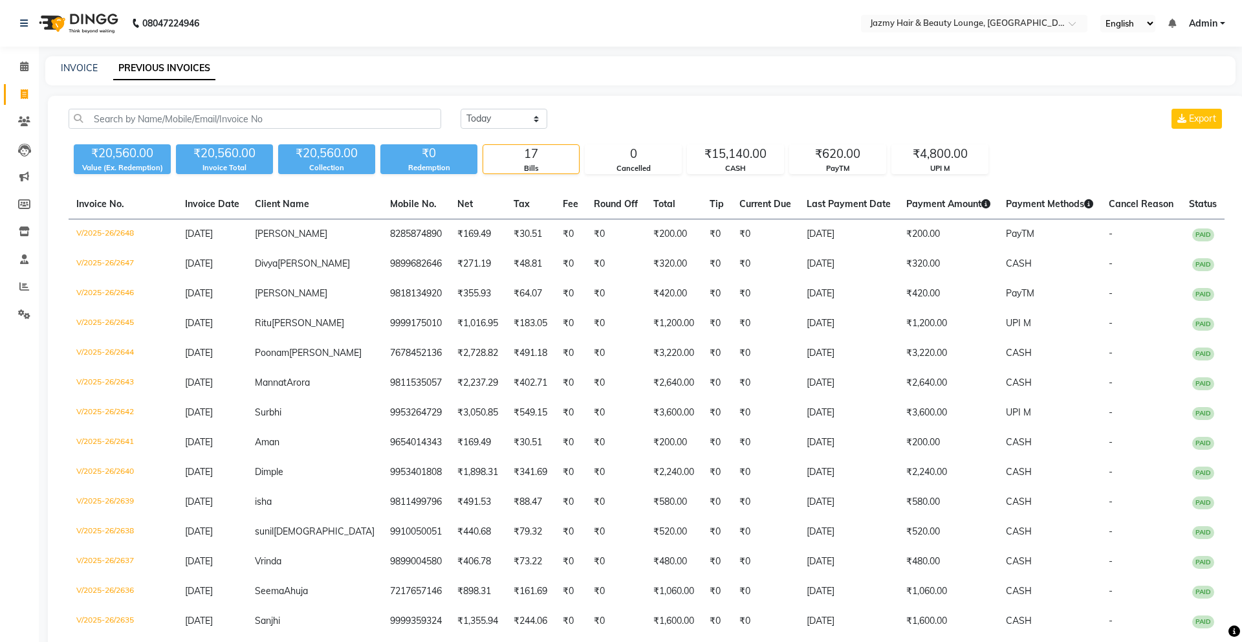
select select "759"
select select "service"
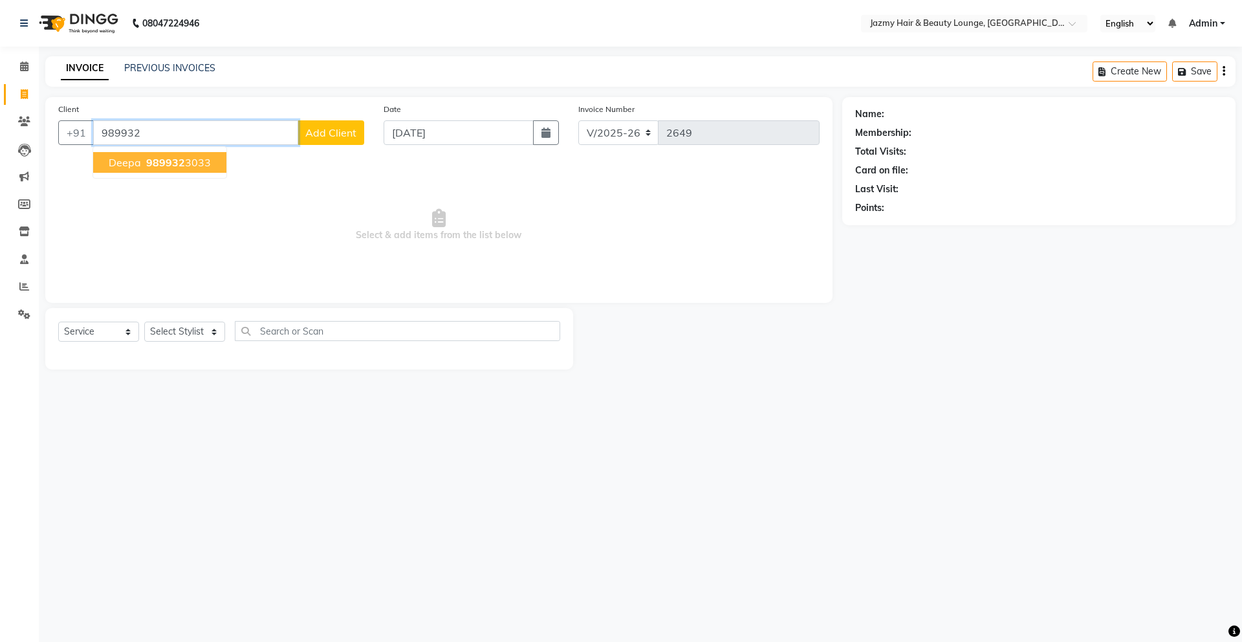
click at [180, 169] on button "Deepa 989932 3033" at bounding box center [159, 162] width 133 height 21
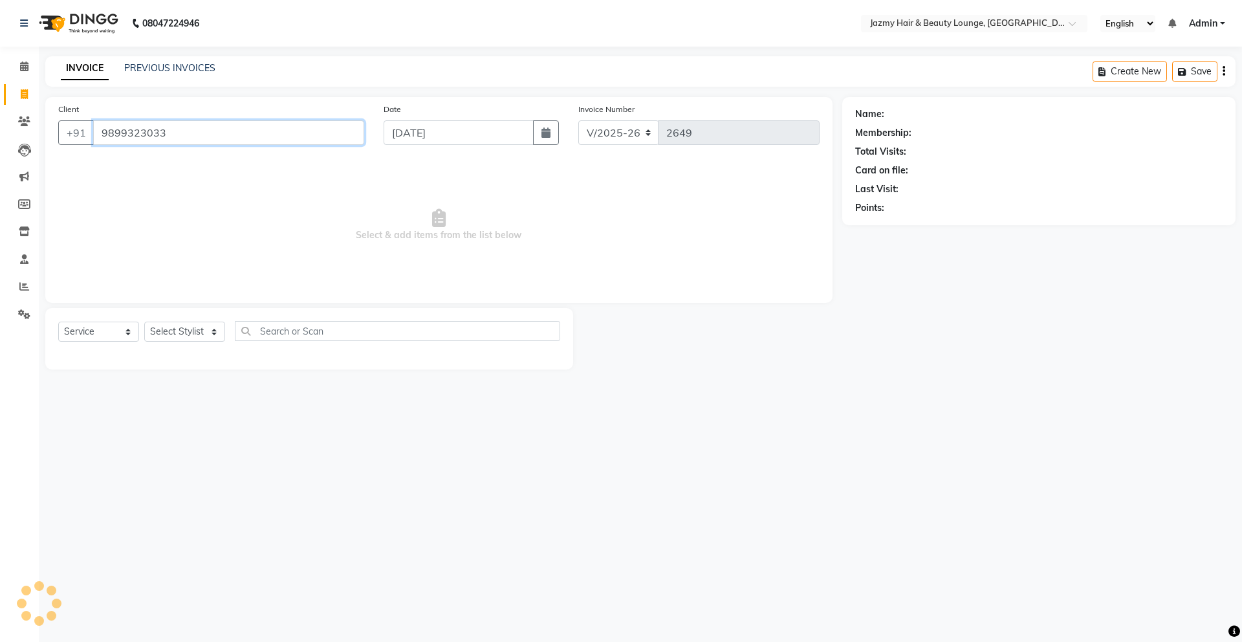
type input "9899323033"
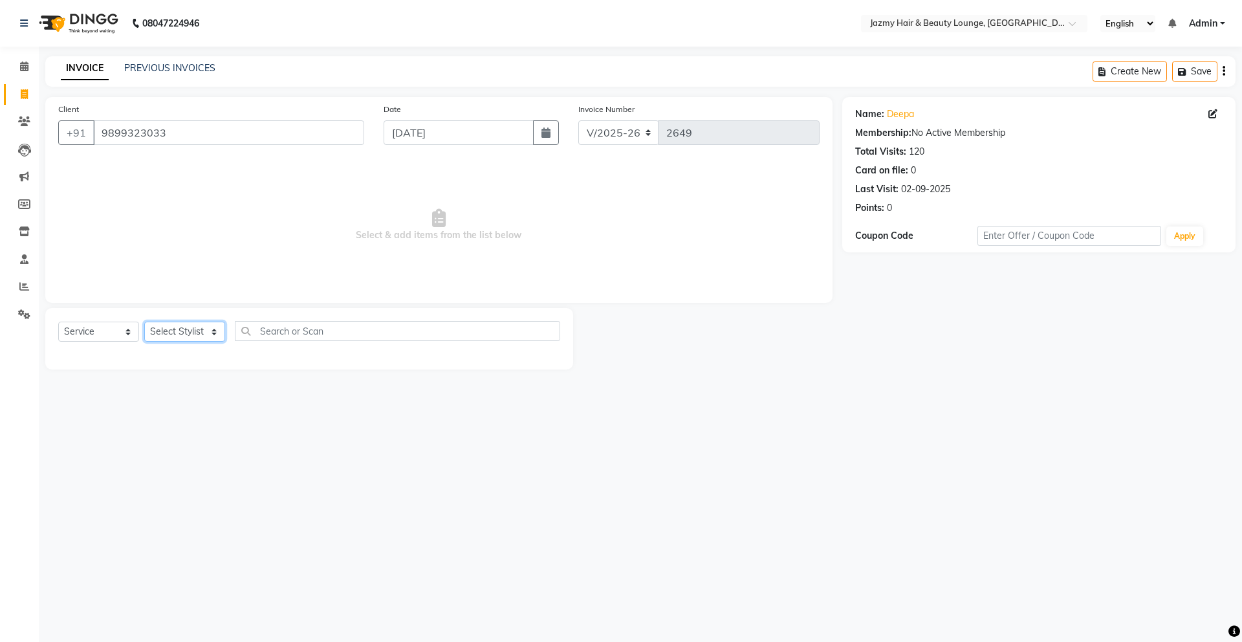
click at [213, 333] on select "Select Stylist AMIT [PERSON_NAME] [PERSON_NAME] CHASHIKA [PERSON_NAME] [PERSON_…" at bounding box center [184, 332] width 81 height 20
select select "15747"
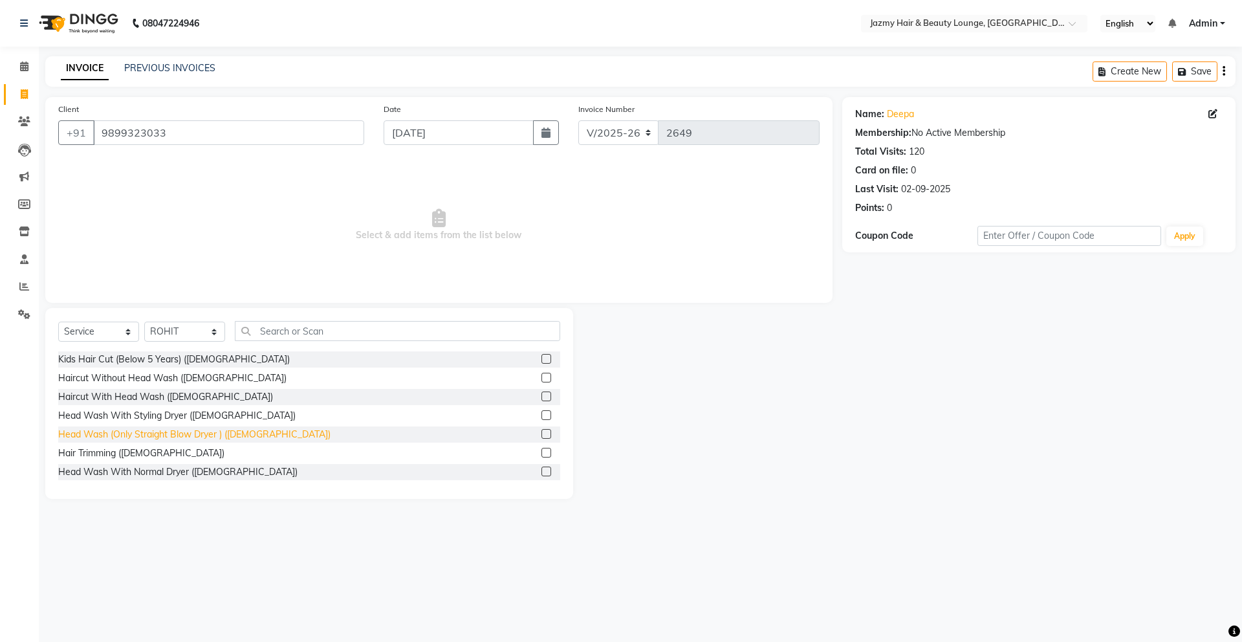
click at [232, 432] on div "Head Wash (Only Straight Blow Dryer ) ([DEMOGRAPHIC_DATA])" at bounding box center [194, 435] width 272 height 14
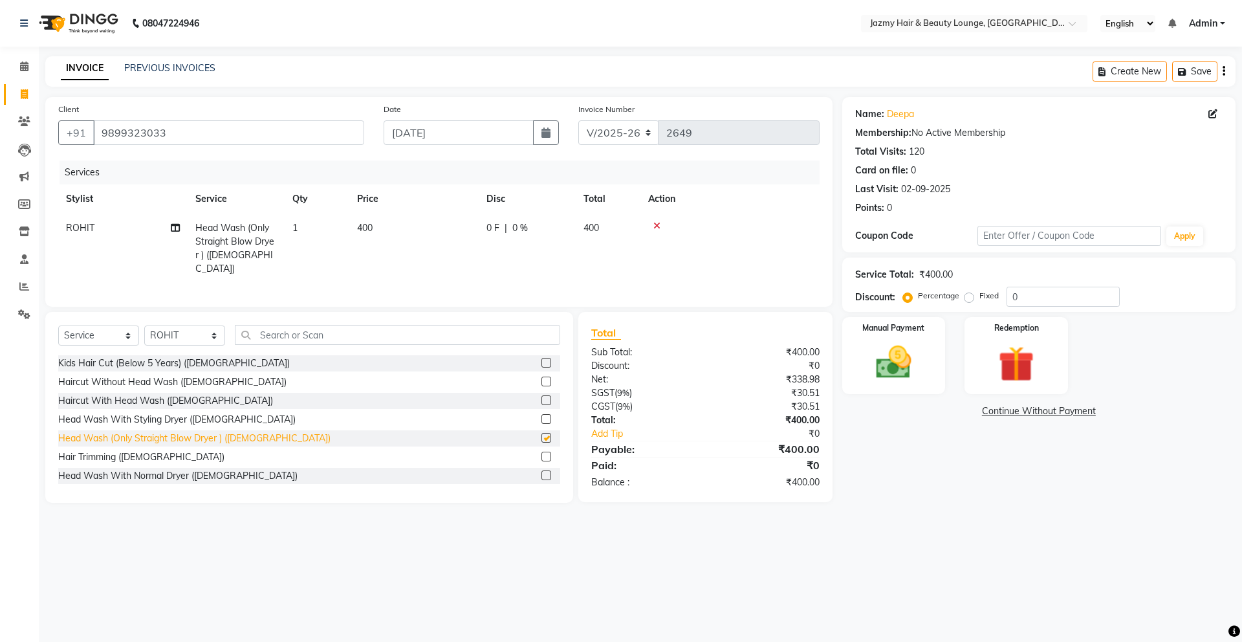
checkbox input "false"
click at [1008, 297] on input "0" at bounding box center [1063, 297] width 113 height 20
type input "20"
click at [901, 347] on img at bounding box center [894, 362] width 60 height 43
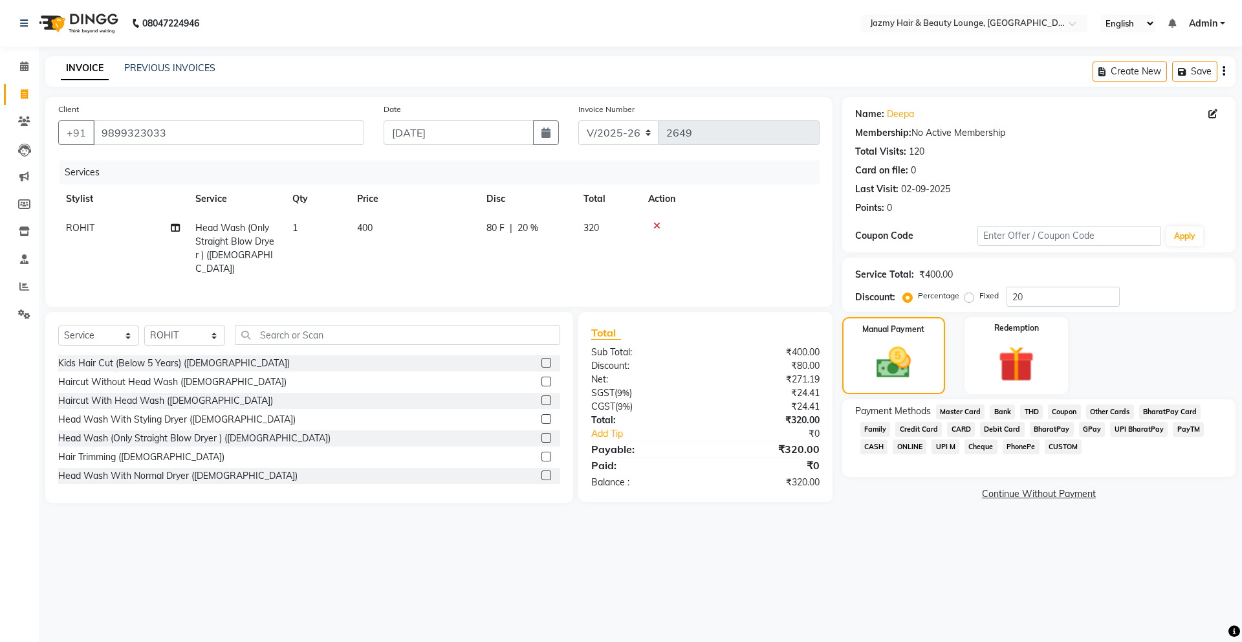
click at [1179, 432] on span "PayTM" at bounding box center [1188, 429] width 31 height 15
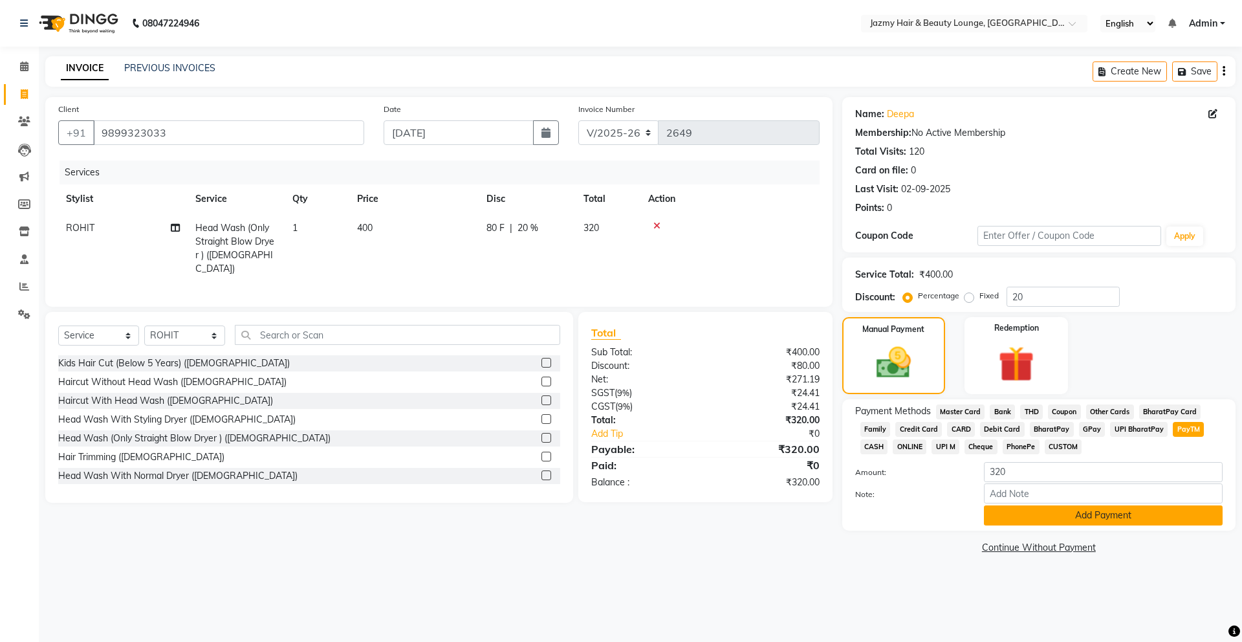
click at [1152, 513] on button "Add Payment" at bounding box center [1103, 515] width 239 height 20
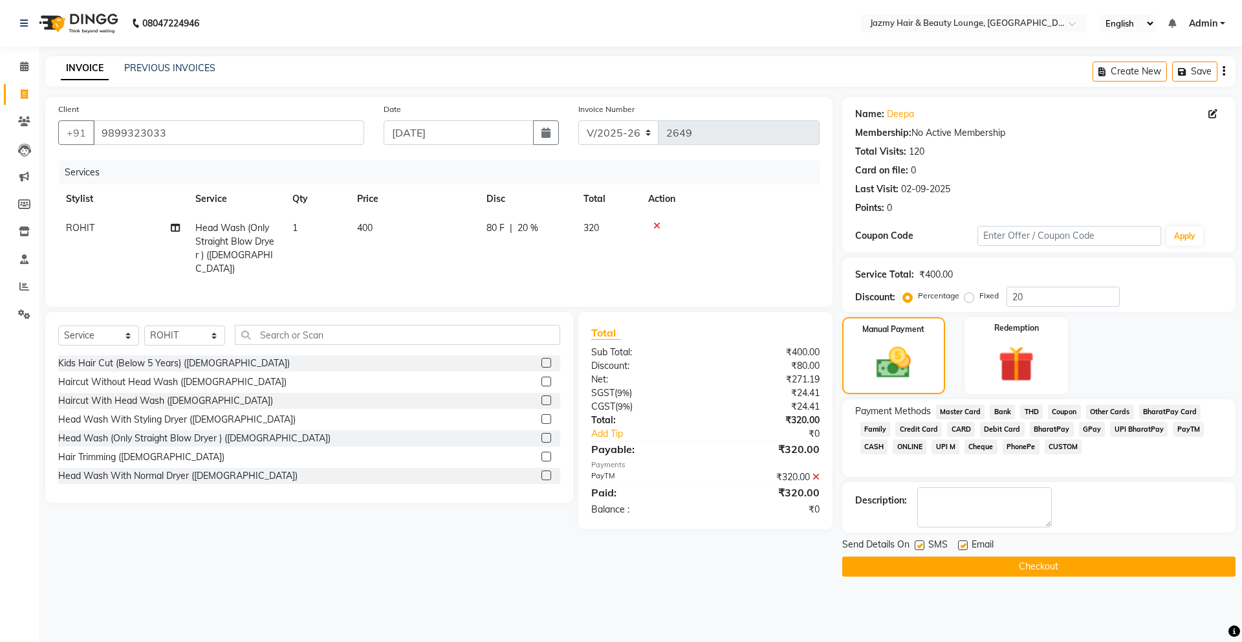
click at [1130, 571] on button "Checkout" at bounding box center [1038, 566] width 393 height 20
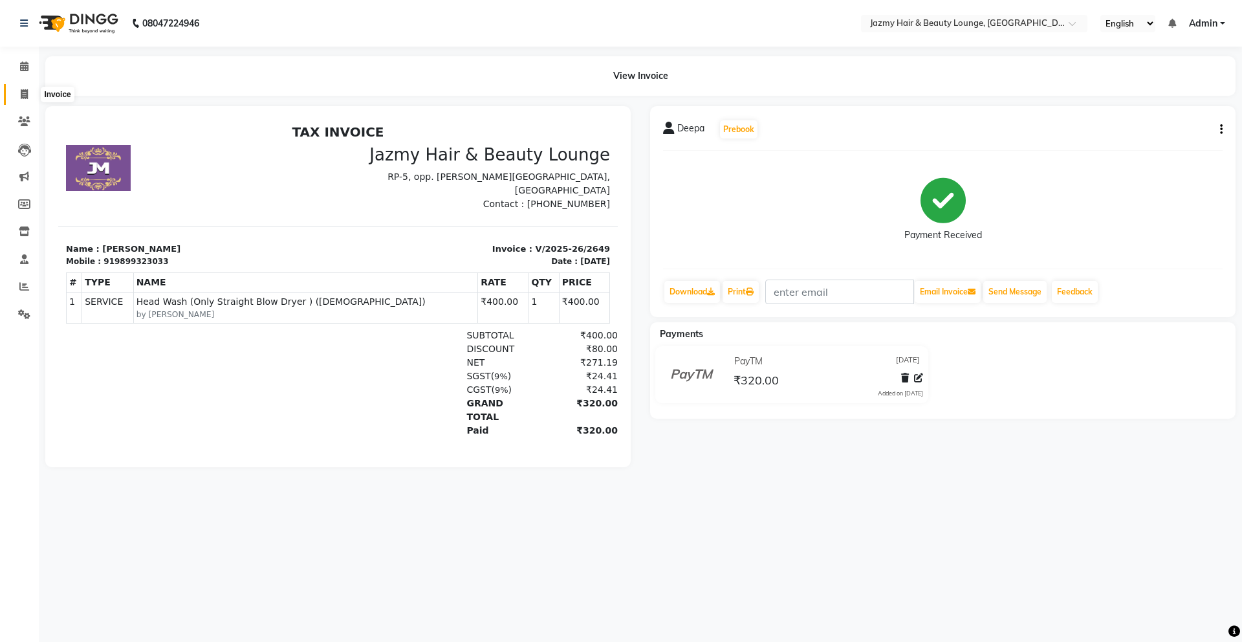
click at [19, 91] on span at bounding box center [24, 94] width 23 height 15
select select "service"
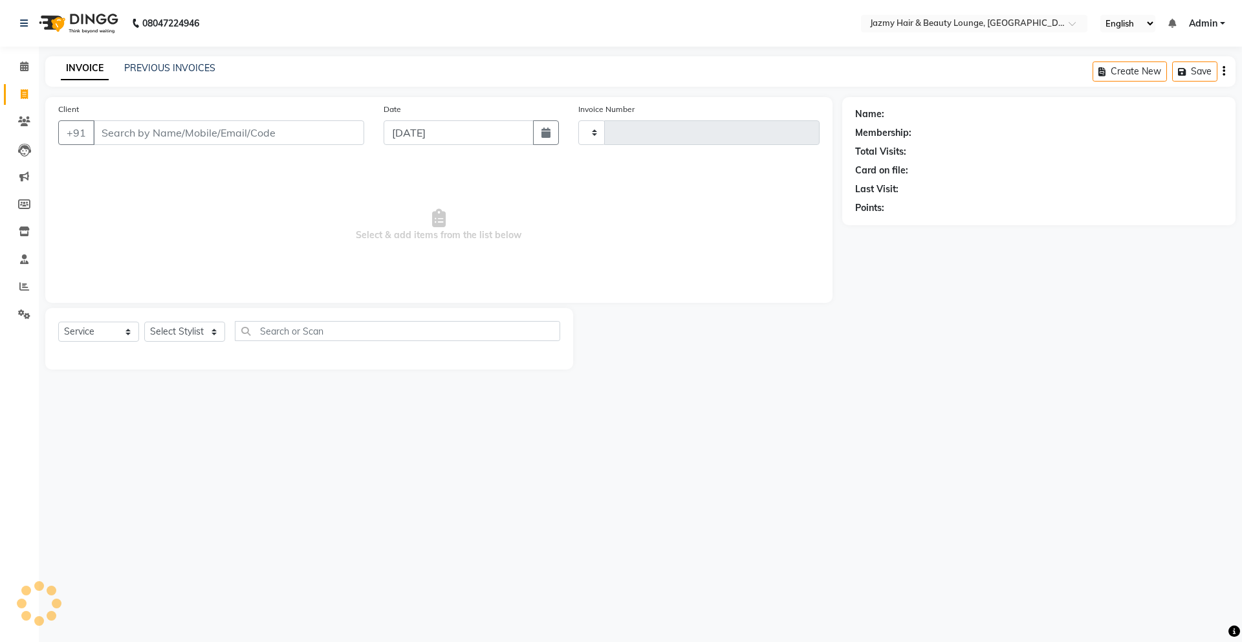
type input "2650"
select select "759"
click at [141, 137] on input "Client" at bounding box center [228, 132] width 271 height 25
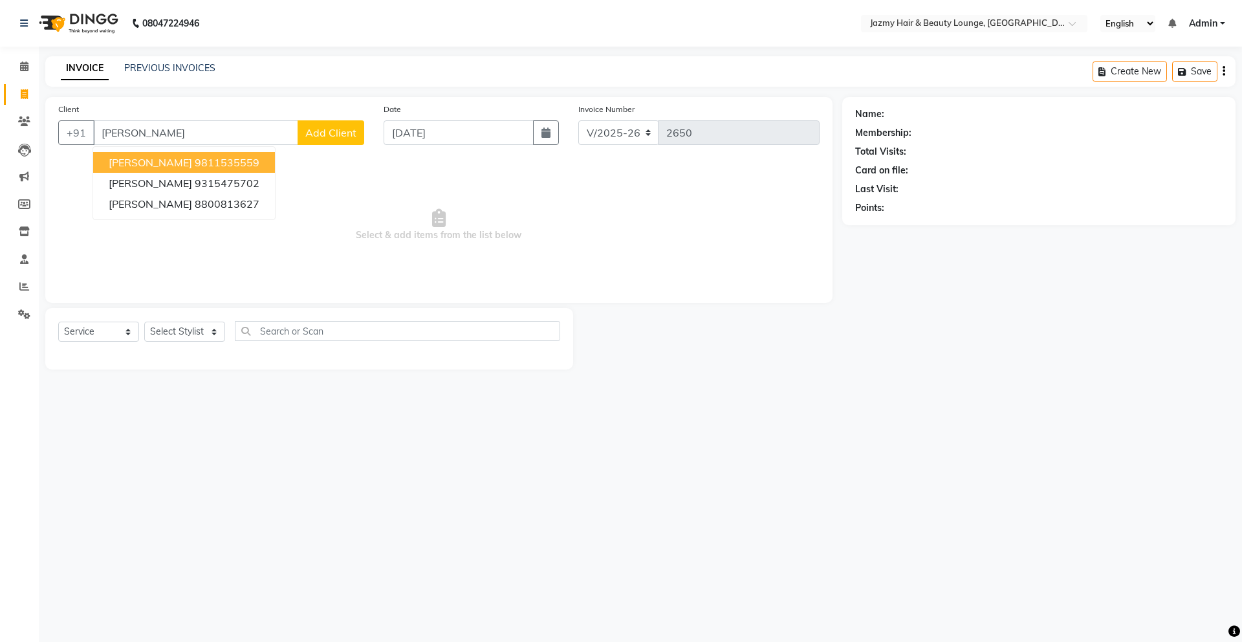
type input "[PERSON_NAME]"
